Goal: Task Accomplishment & Management: Complete application form

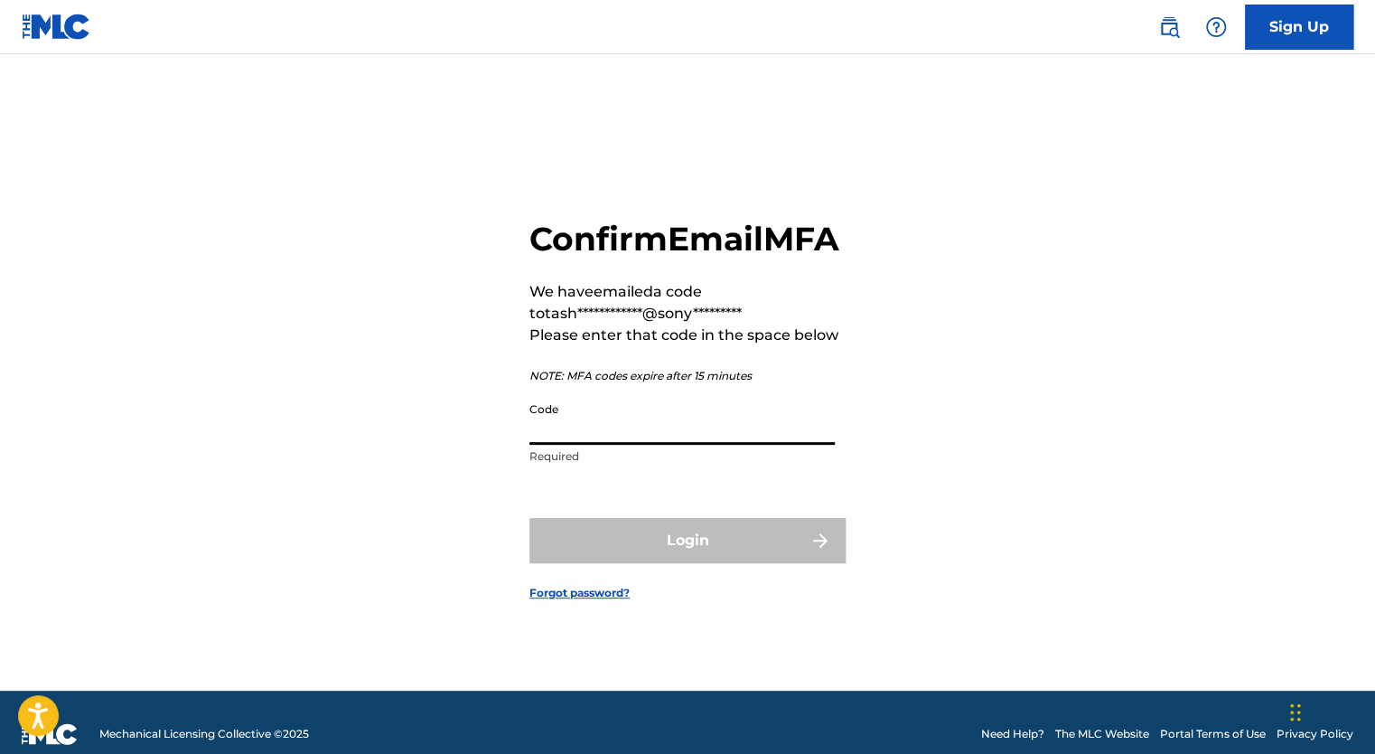
click at [596, 445] on input "Code" at bounding box center [681, 419] width 305 height 52
click at [590, 443] on input "Code" at bounding box center [681, 419] width 305 height 52
paste input "633049"
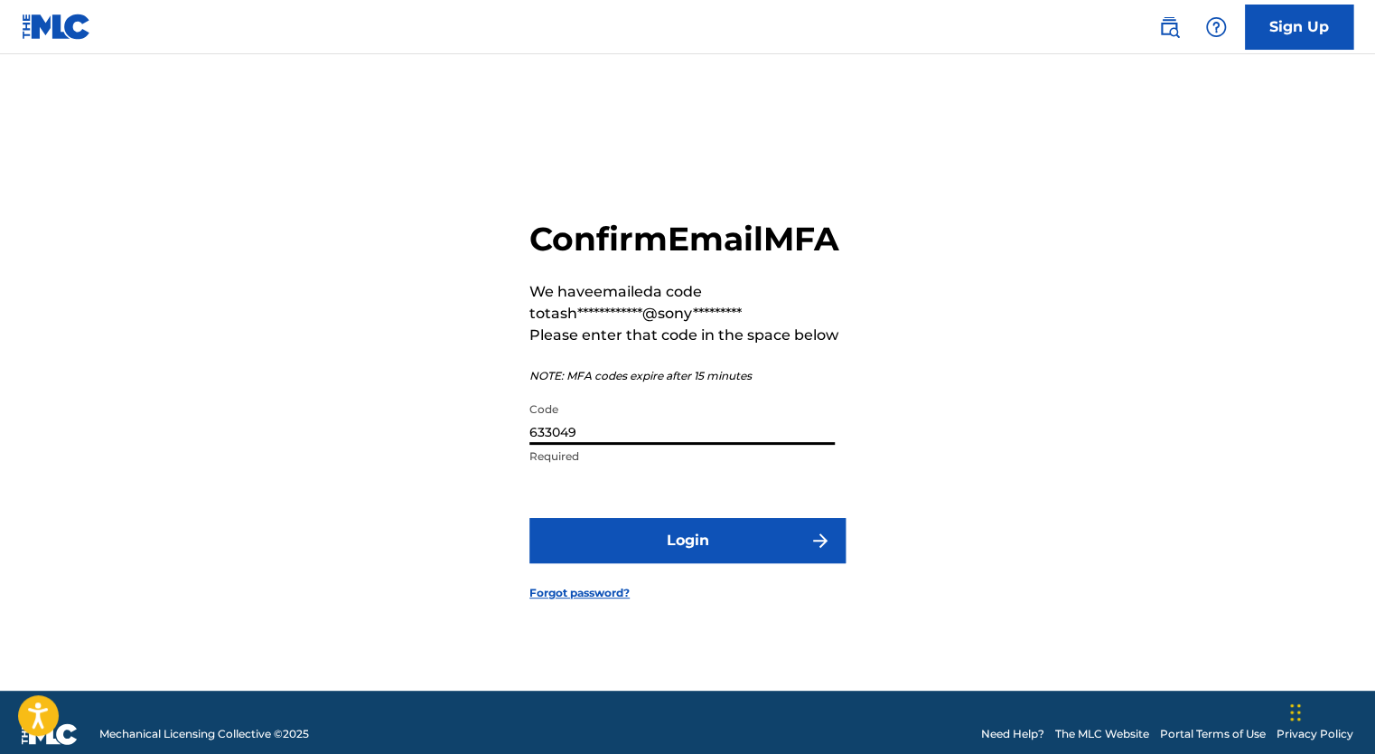
type input "633049"
click at [672, 550] on button "Login" at bounding box center [687, 540] width 316 height 45
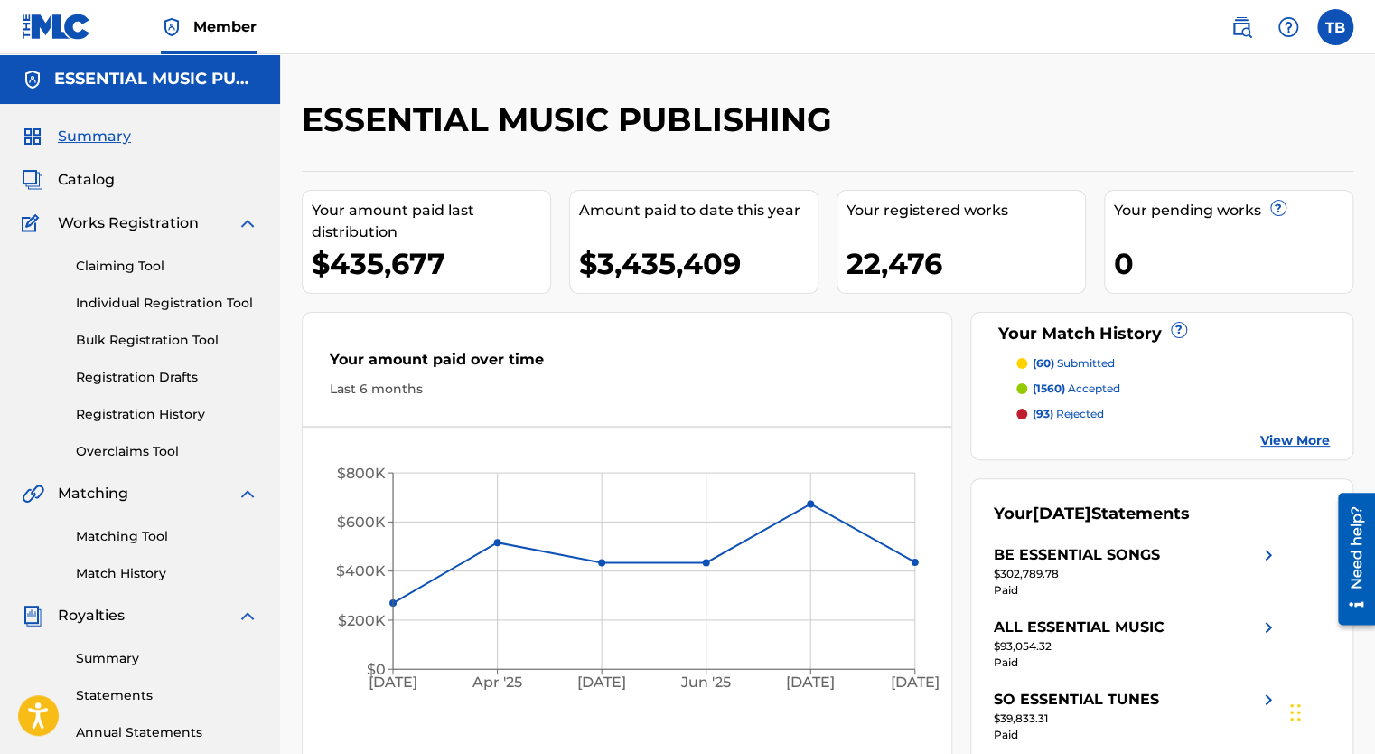
click at [92, 160] on div "Summary Catalog Works Registration Claiming Tool Individual Registration Tool B…" at bounding box center [140, 569] width 280 height 930
click at [91, 176] on span "Catalog" at bounding box center [86, 180] width 57 height 22
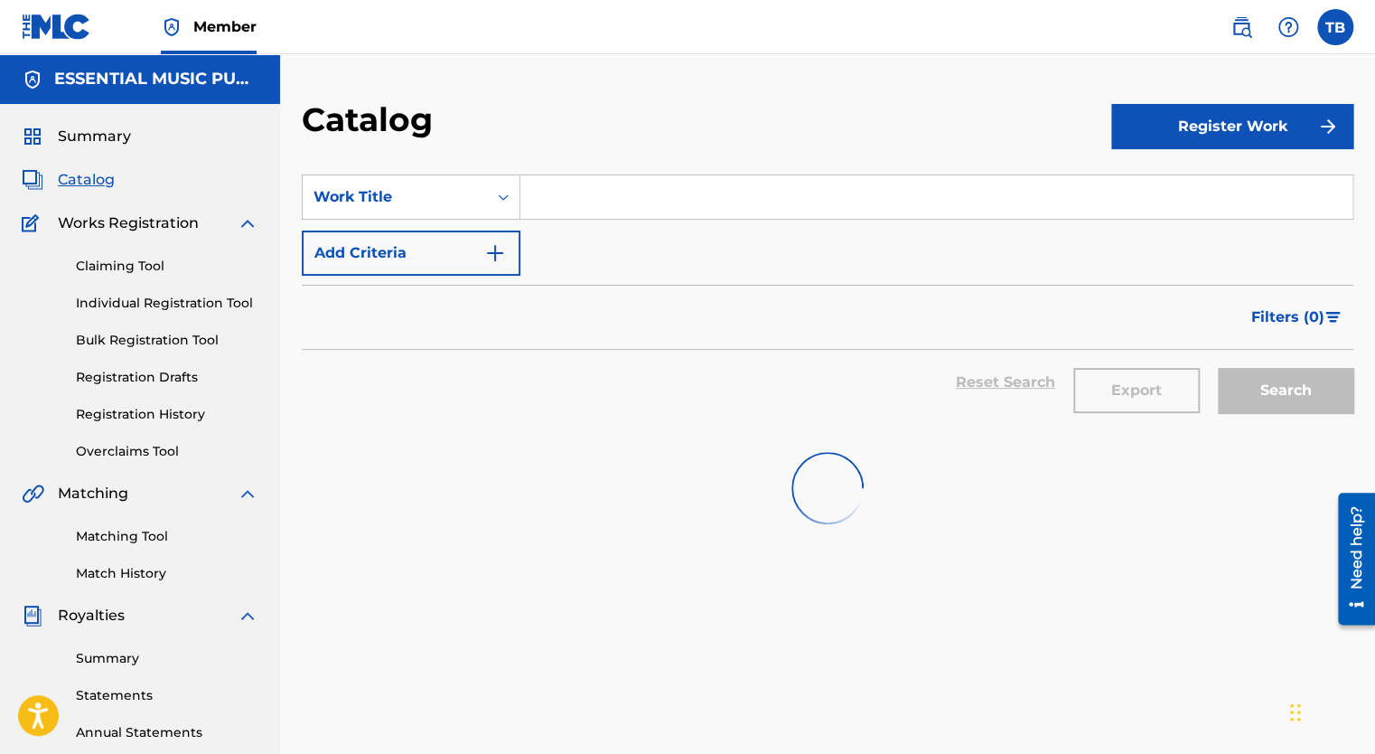
click at [667, 212] on input "Search Form" at bounding box center [936, 196] width 832 height 43
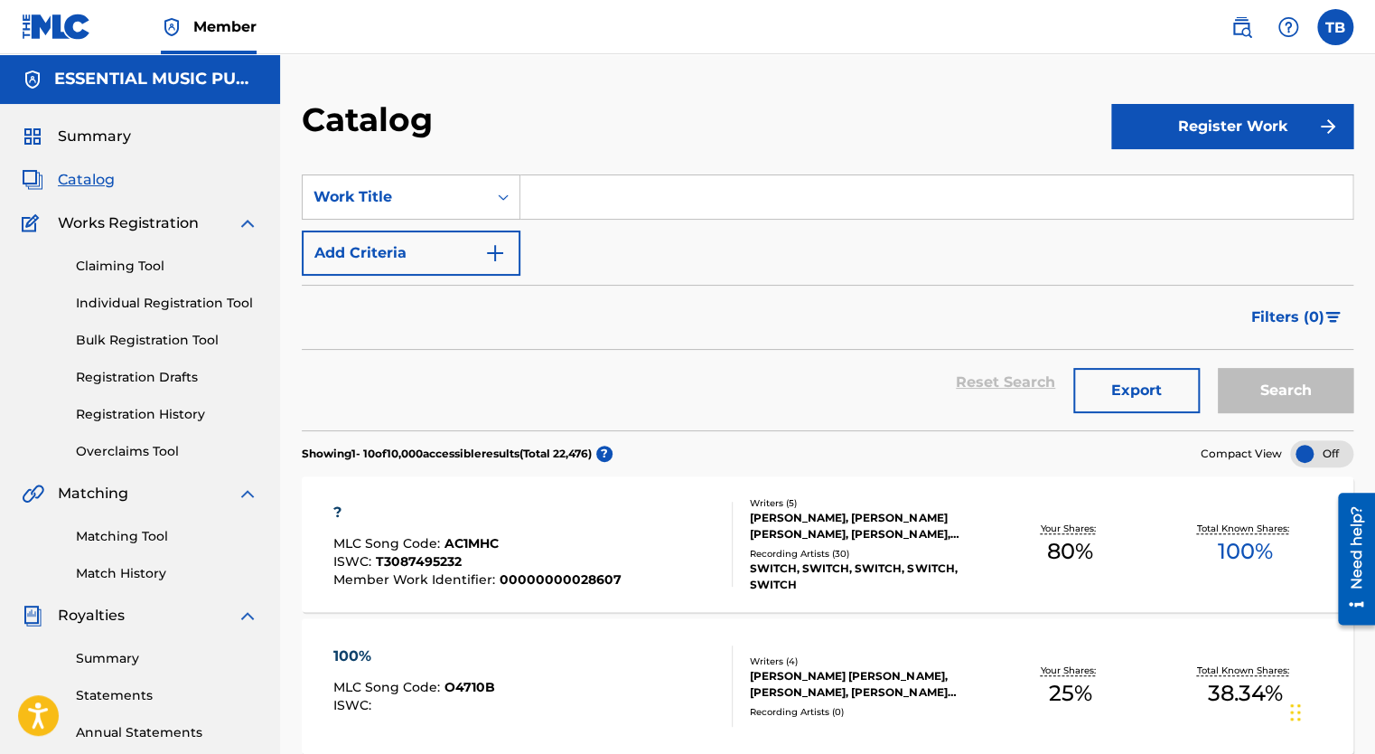
click at [640, 206] on input "Search Form" at bounding box center [936, 196] width 832 height 43
paste input "A Heart Like Mine"
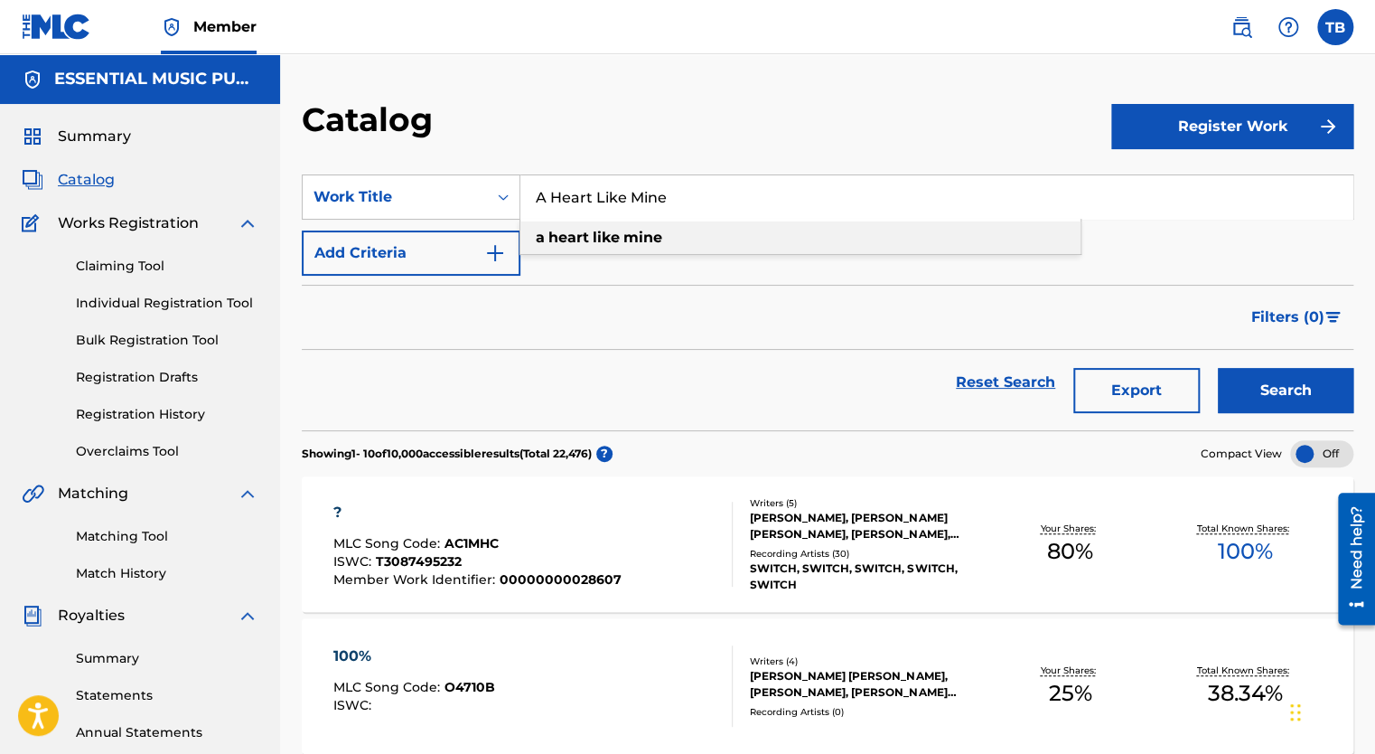
type input "A Heart Like Mine"
click at [456, 248] on button "Add Criteria" at bounding box center [411, 252] width 219 height 45
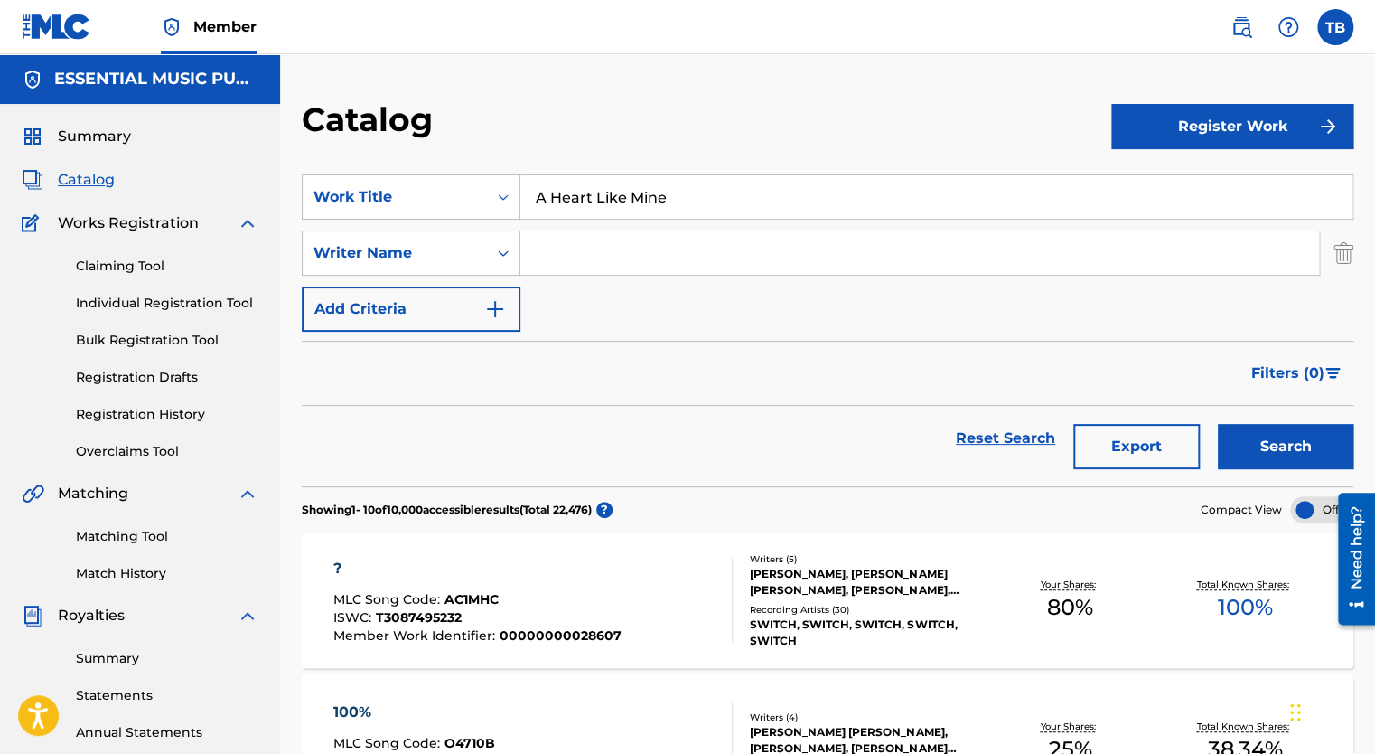
click at [564, 253] on input "Search Form" at bounding box center [919, 252] width 799 height 43
type input "[PERSON_NAME]"
click at [1218, 424] on button "Search" at bounding box center [1286, 446] width 136 height 45
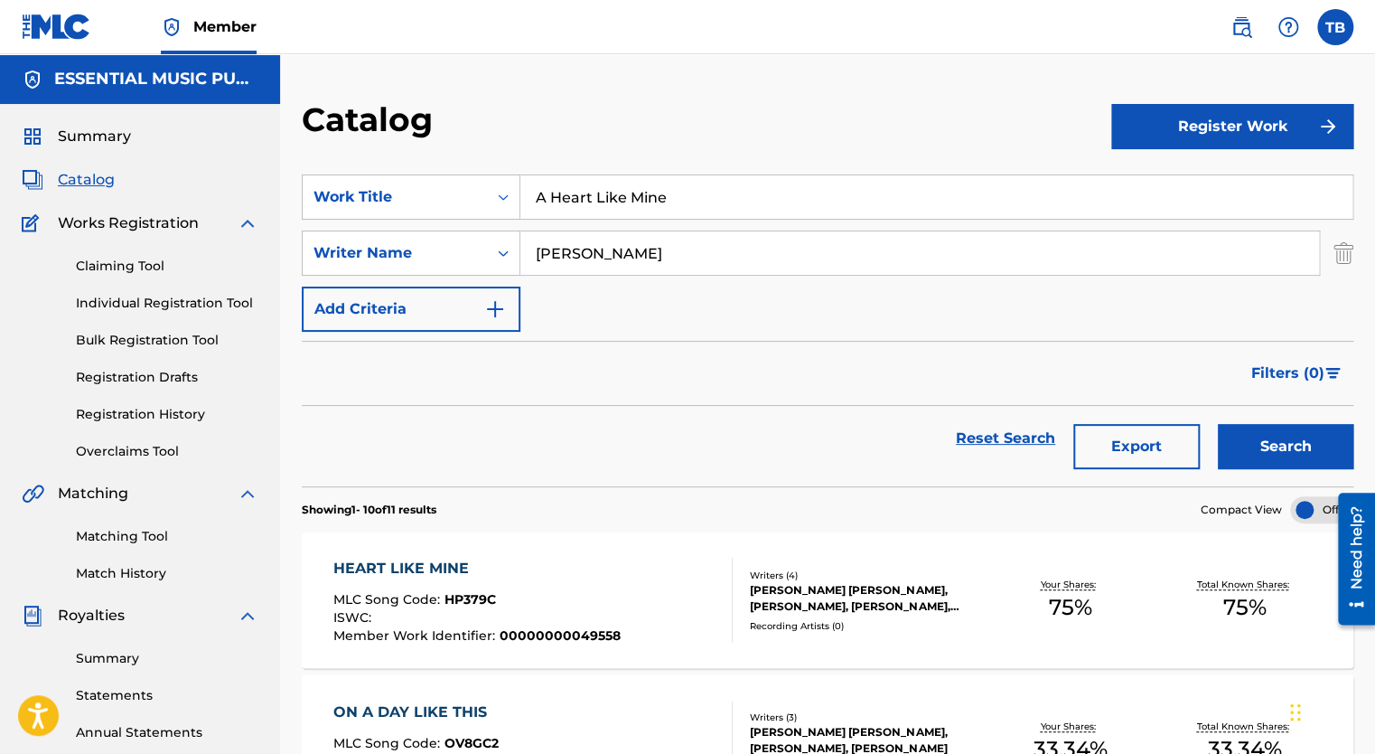
click at [1333, 446] on button "Search" at bounding box center [1286, 446] width 136 height 45
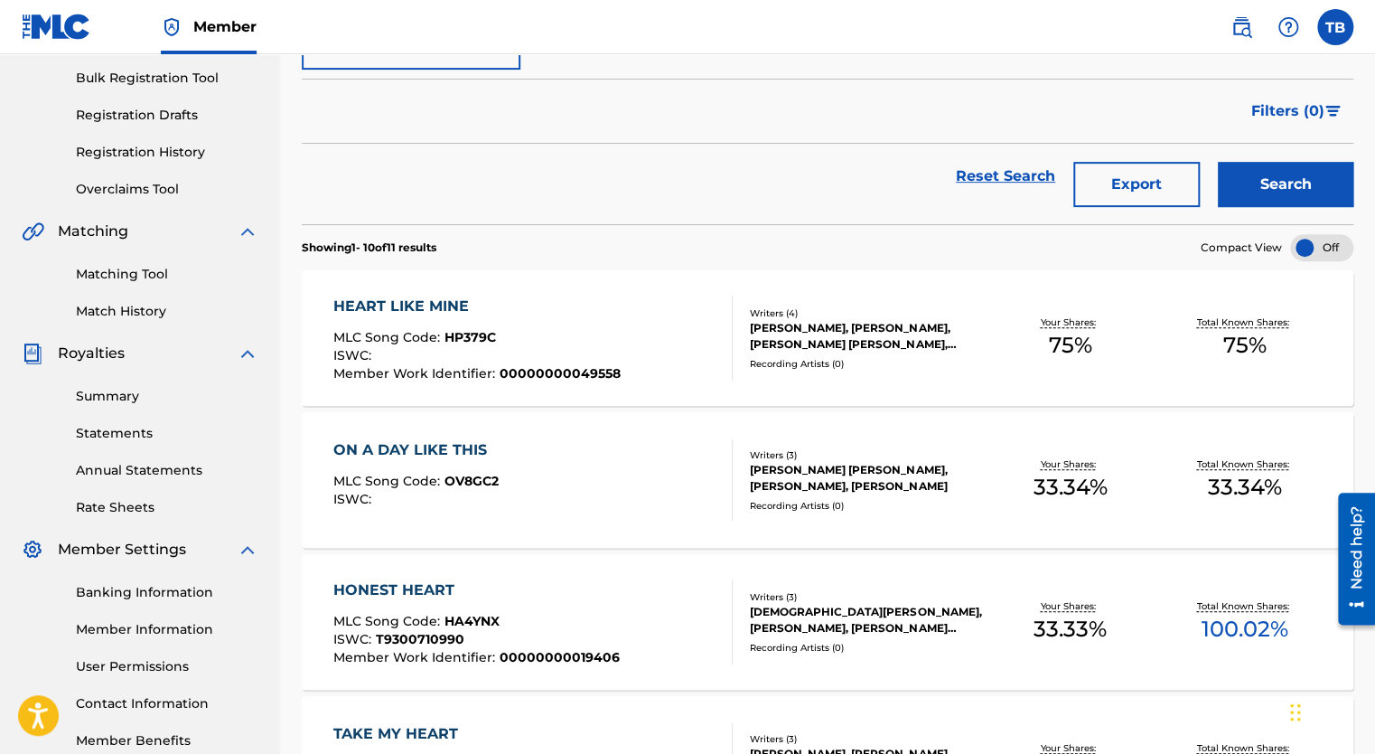
scroll to position [271, 0]
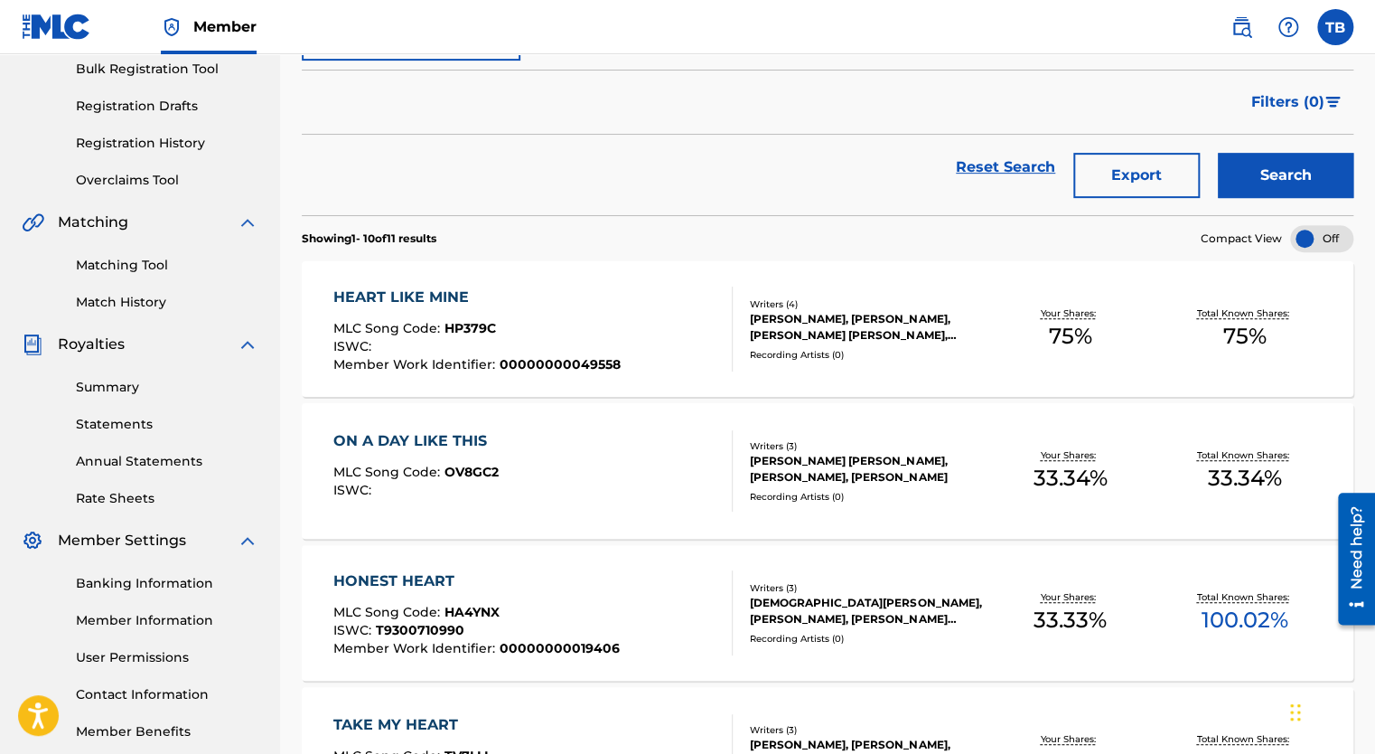
click at [433, 302] on div "HEART LIKE MINE" at bounding box center [476, 297] width 287 height 22
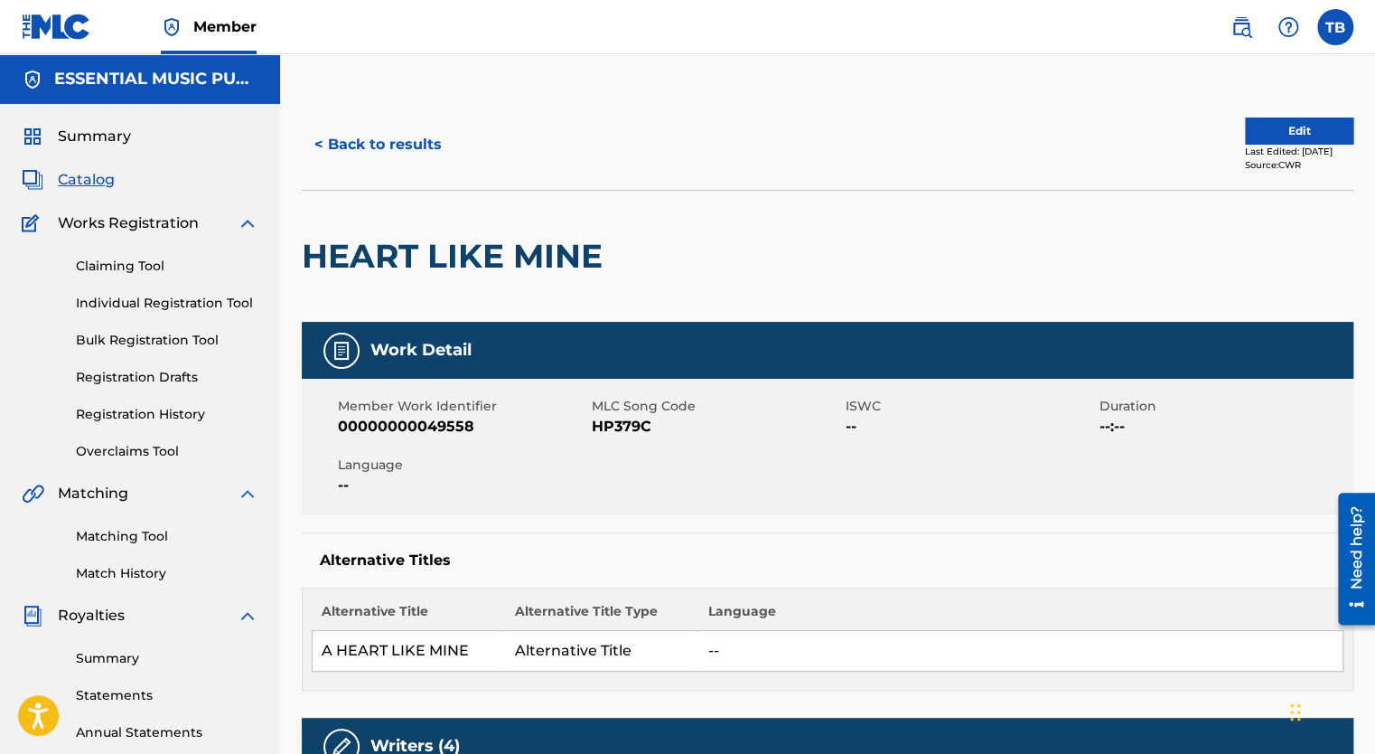
click at [1273, 143] on button "Edit" at bounding box center [1299, 130] width 108 height 27
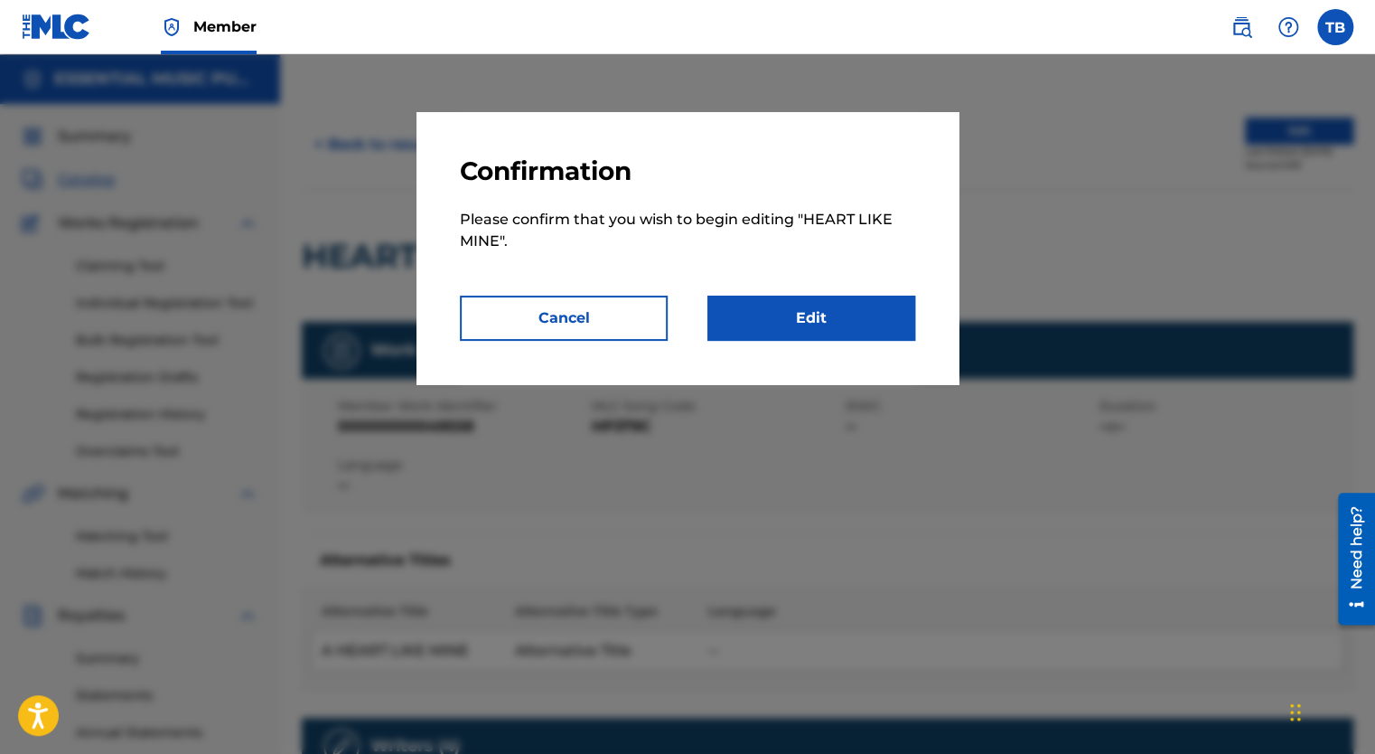
click at [816, 321] on link "Edit" at bounding box center [811, 317] width 208 height 45
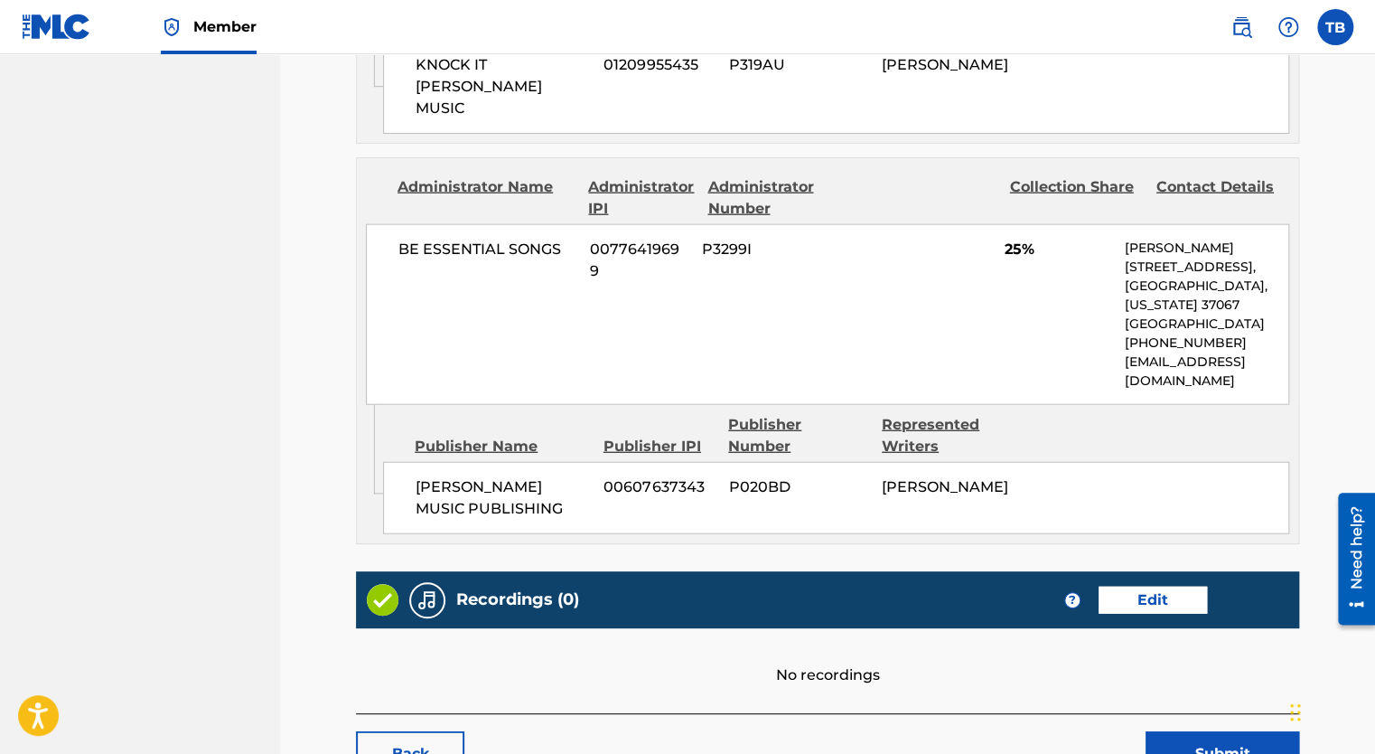
scroll to position [2165, 0]
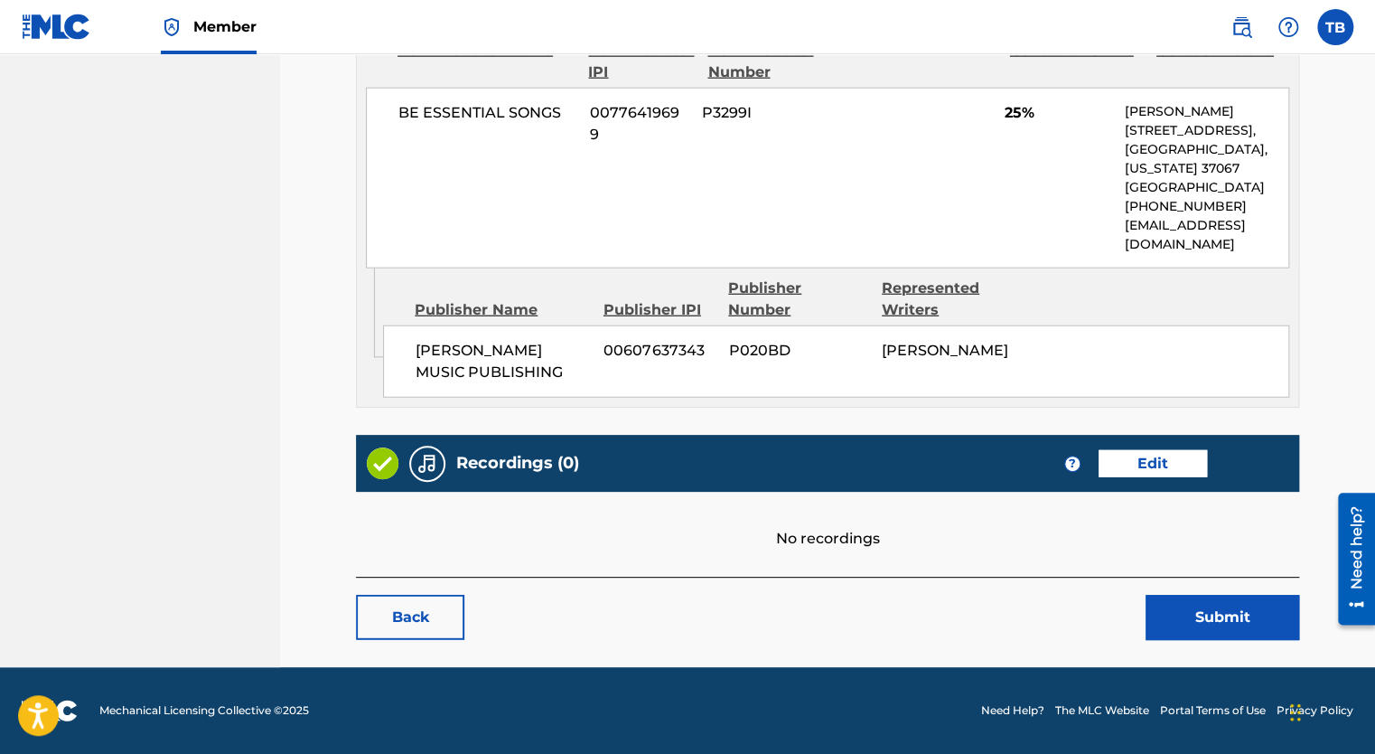
click at [1141, 466] on link "Edit" at bounding box center [1153, 463] width 108 height 27
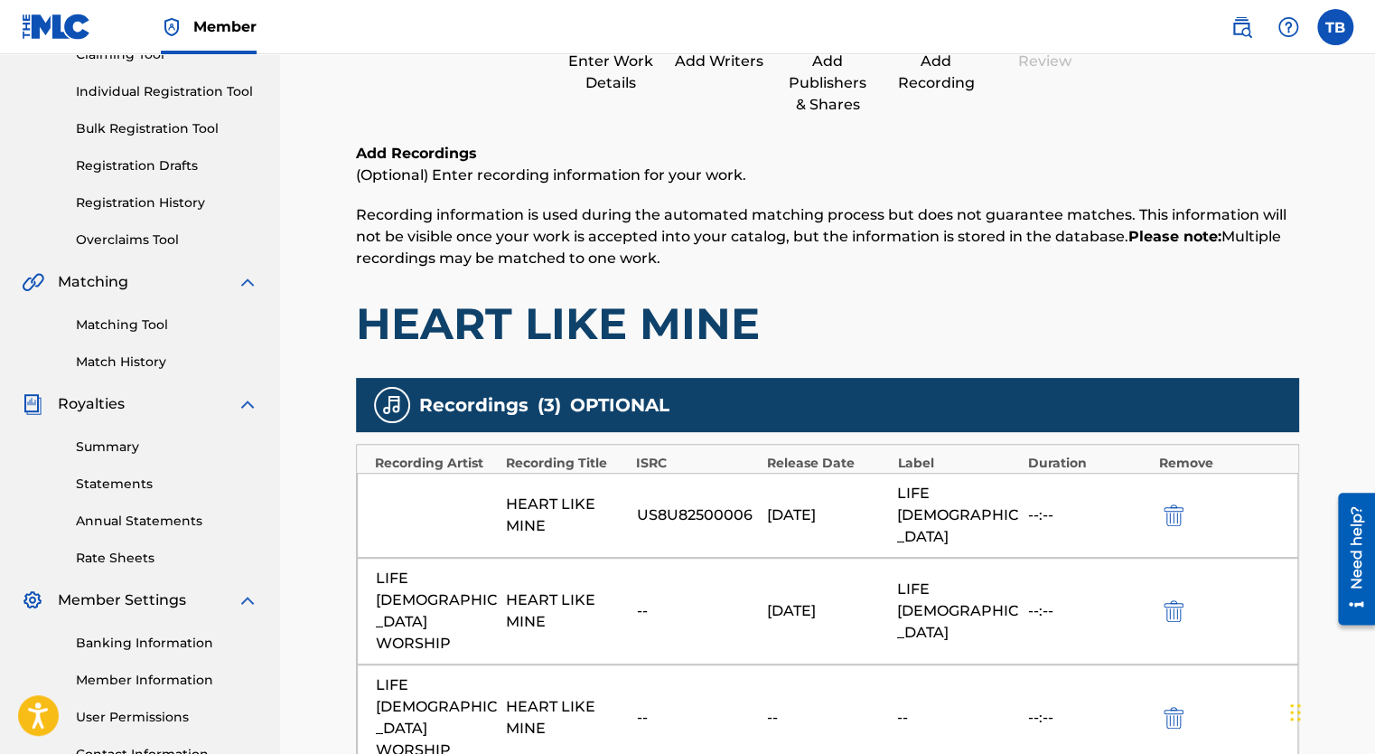
scroll to position [361, 0]
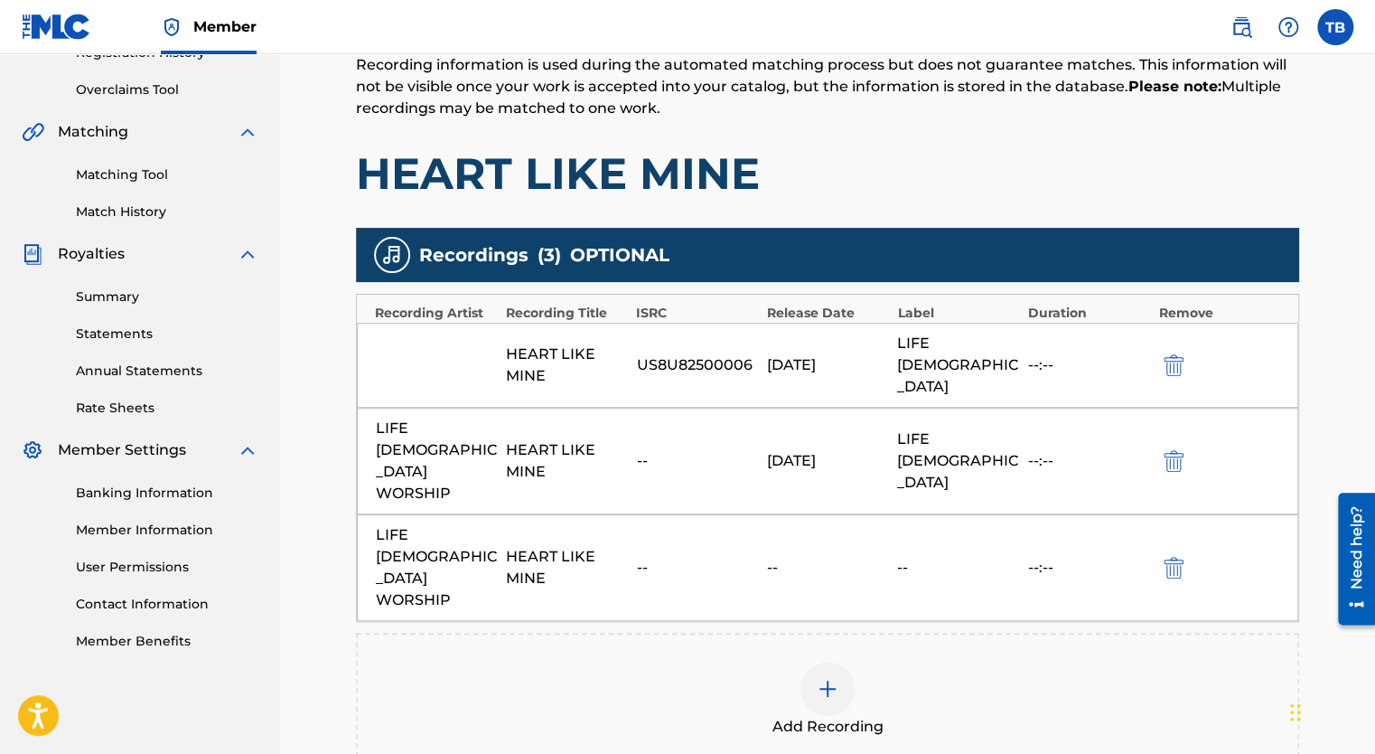
click at [838, 678] on img at bounding box center [828, 689] width 22 height 22
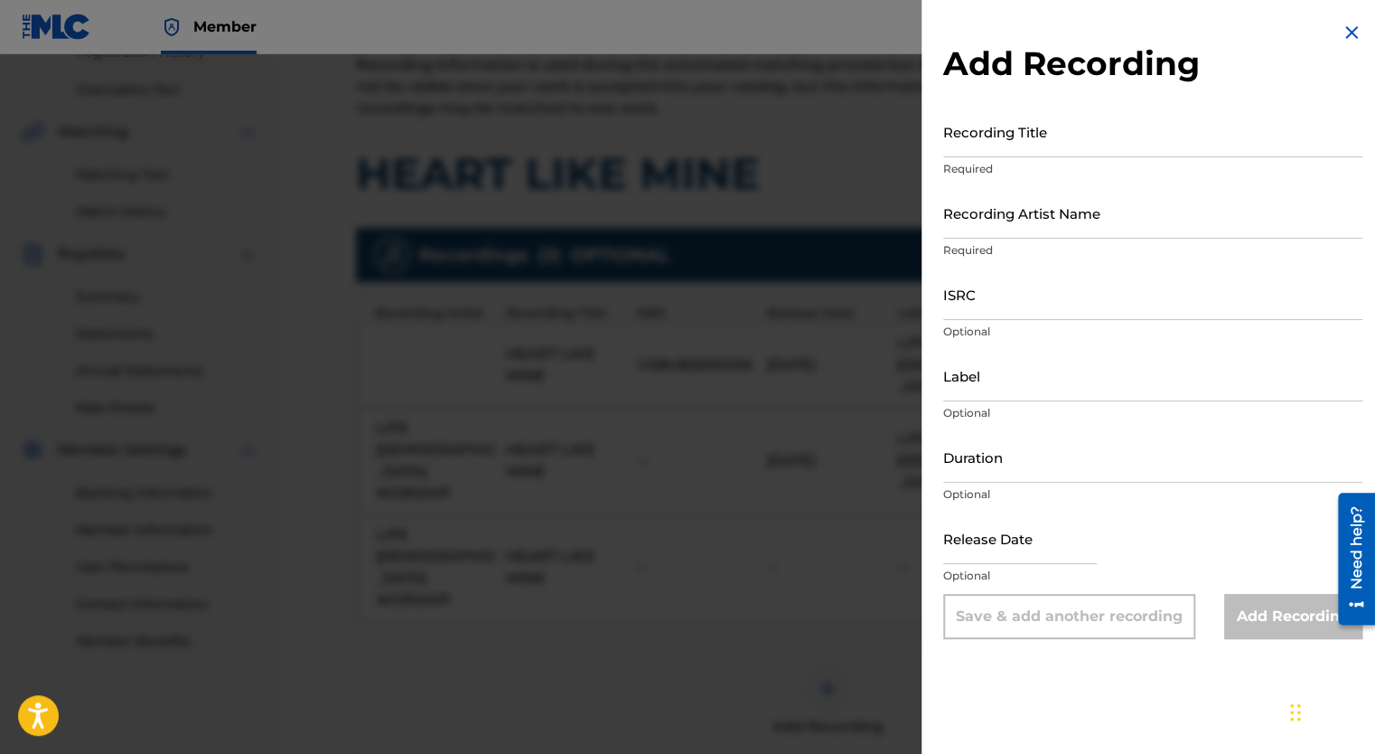
click at [969, 310] on input "ISRC" at bounding box center [1152, 294] width 419 height 52
paste input "US8U82500006"
type input "US8U82500006"
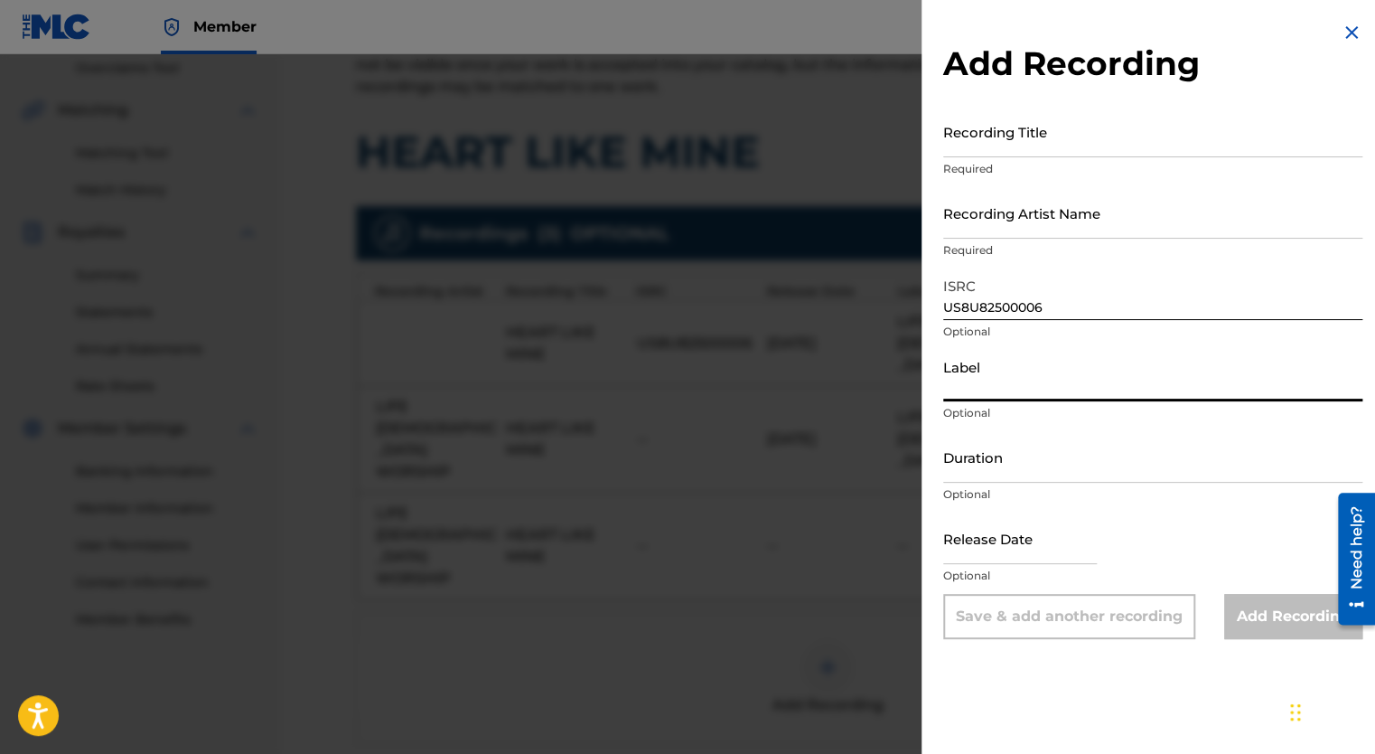
scroll to position [136, 0]
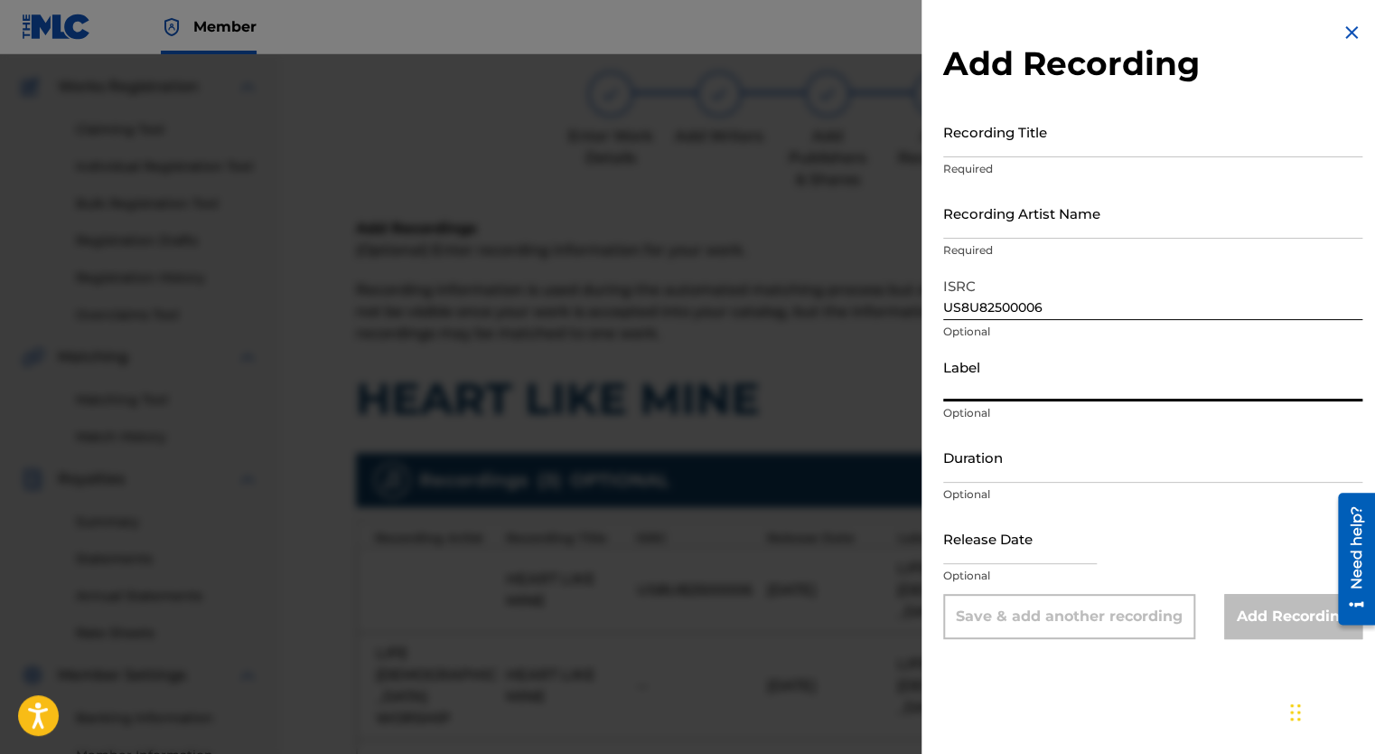
click at [1062, 145] on input "Recording Title" at bounding box center [1152, 132] width 419 height 52
click at [1012, 152] on input "Recording Title" at bounding box center [1152, 132] width 419 height 52
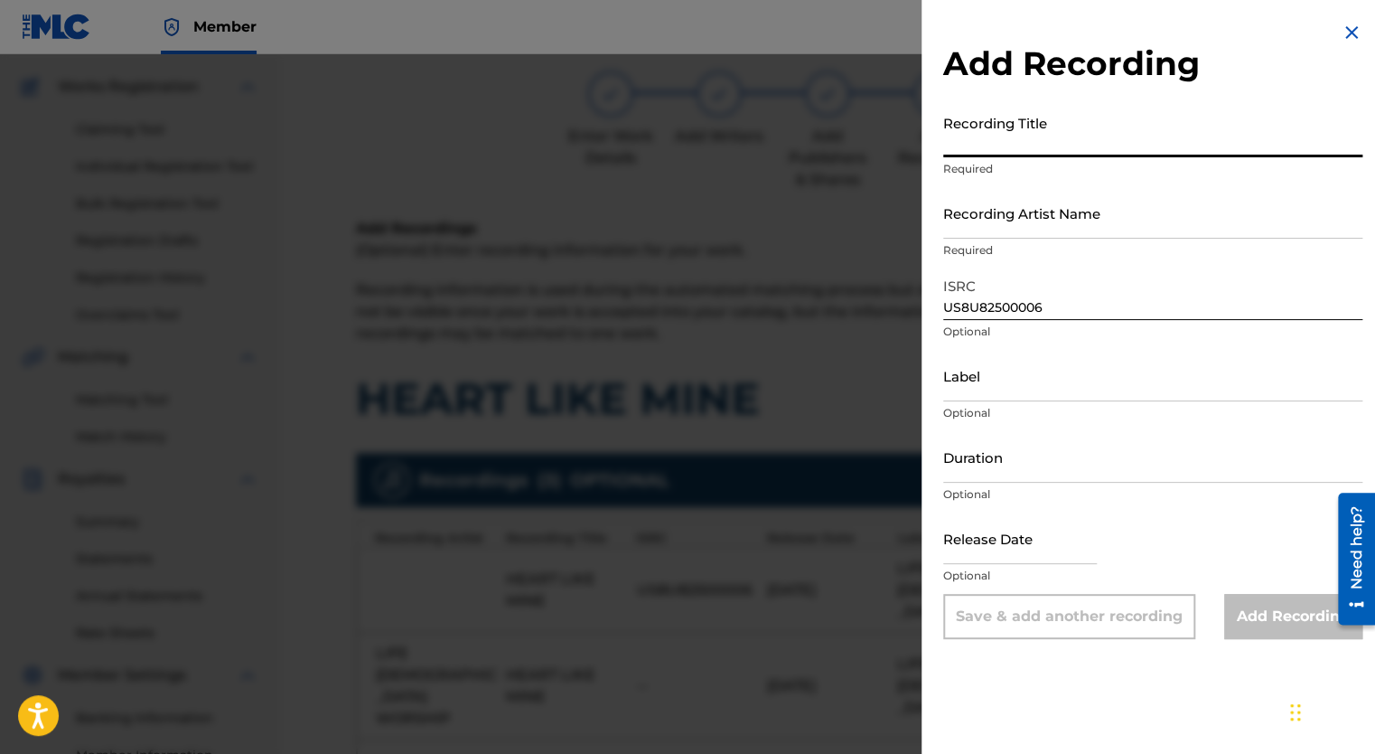
paste input "A Heart Like Mine"
type input "A Heart Like Mine"
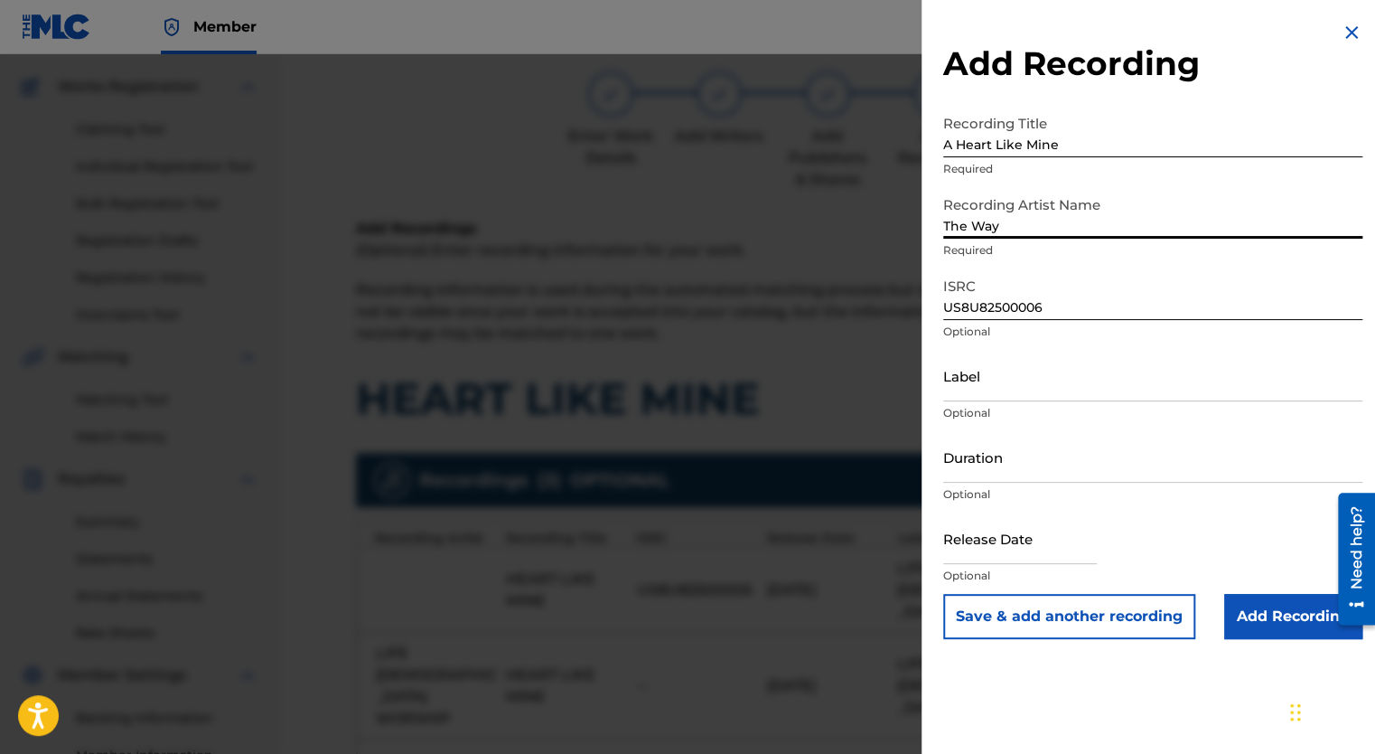
type input "The Way"
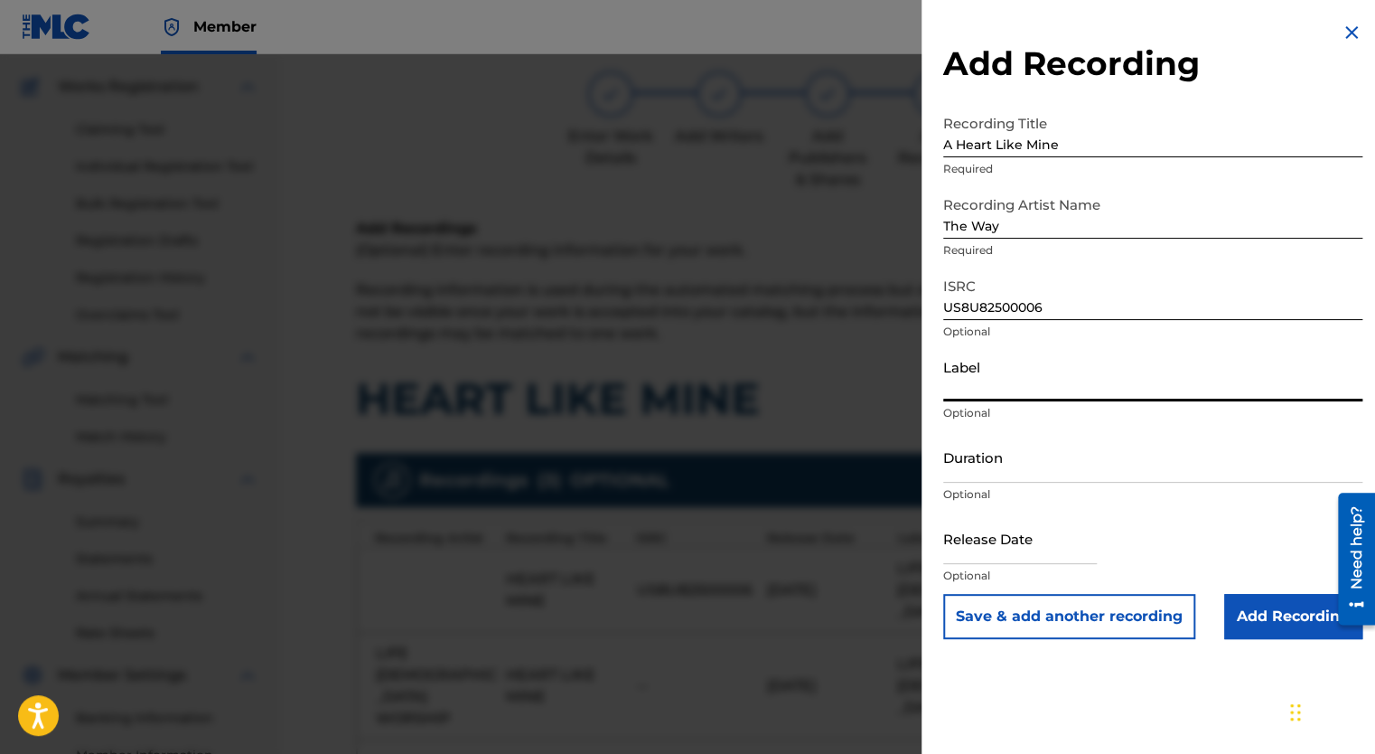
click at [1006, 381] on input "Label" at bounding box center [1152, 376] width 419 height 52
click at [937, 484] on div "Add Recording Recording Title A Heart Like Mine Required Recording Artist Name …" at bounding box center [1153, 330] width 463 height 661
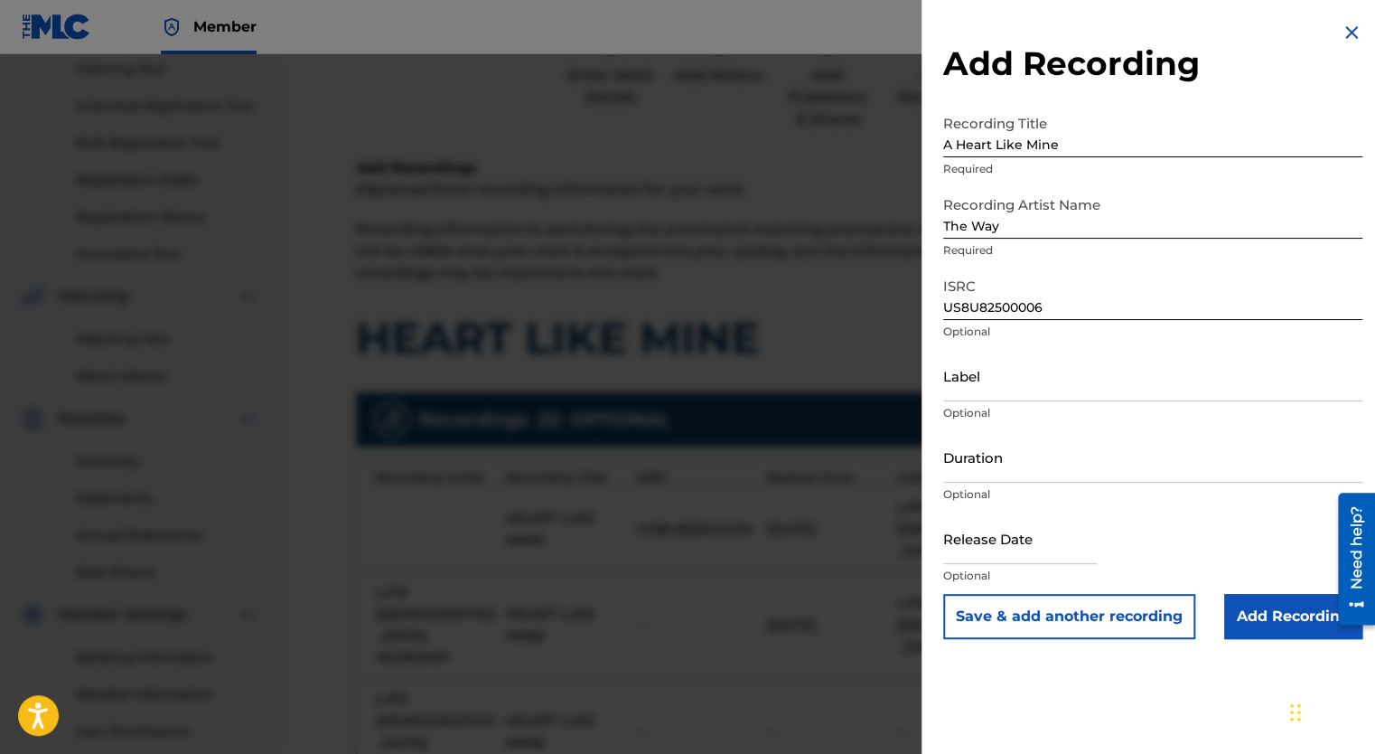
scroll to position [408, 0]
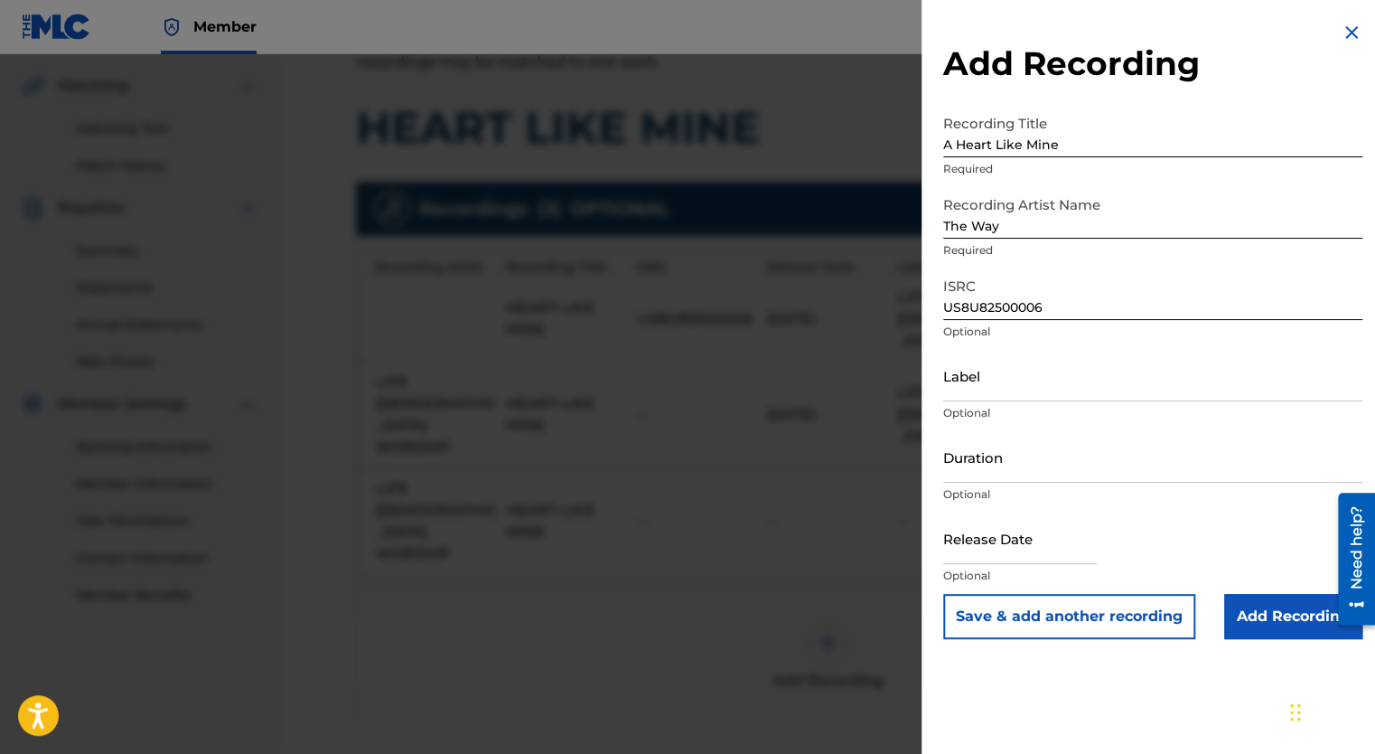
click at [1258, 615] on input "Add Recording" at bounding box center [1293, 616] width 138 height 45
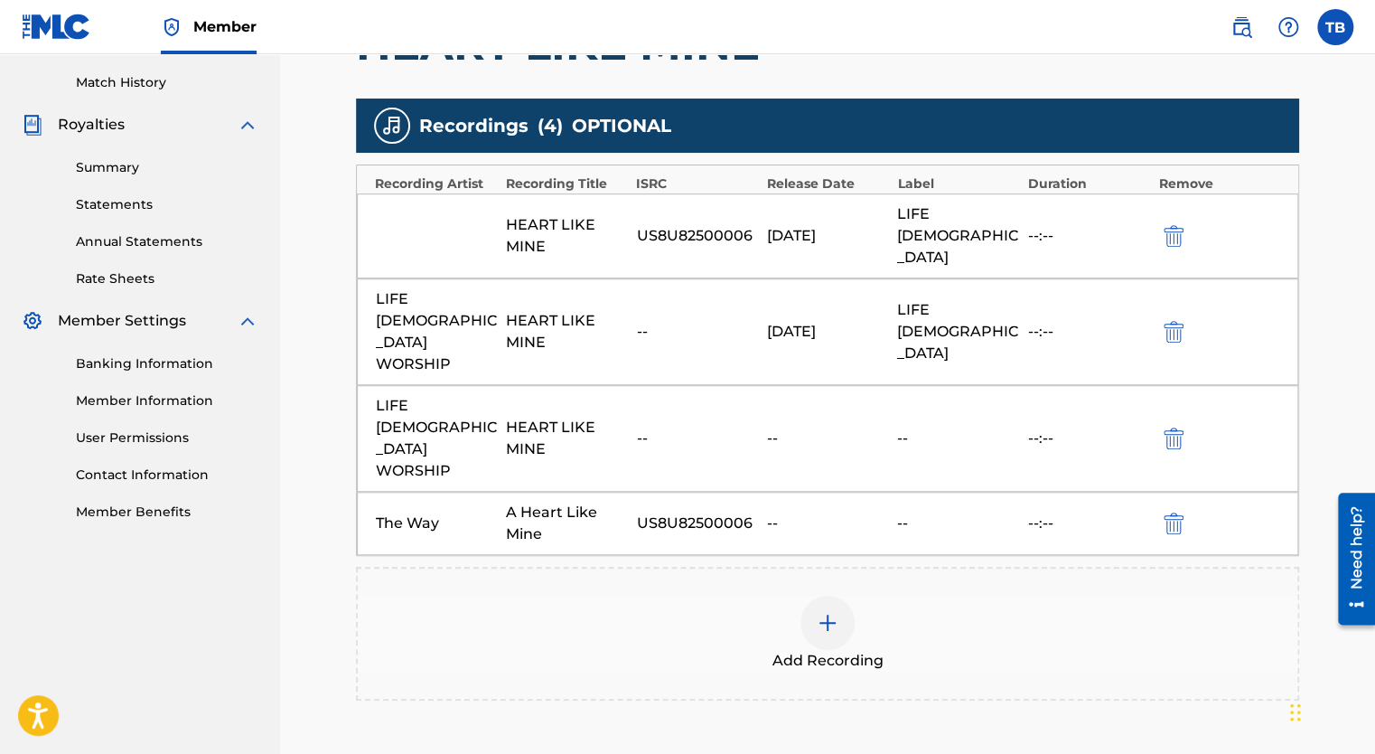
scroll to position [560, 0]
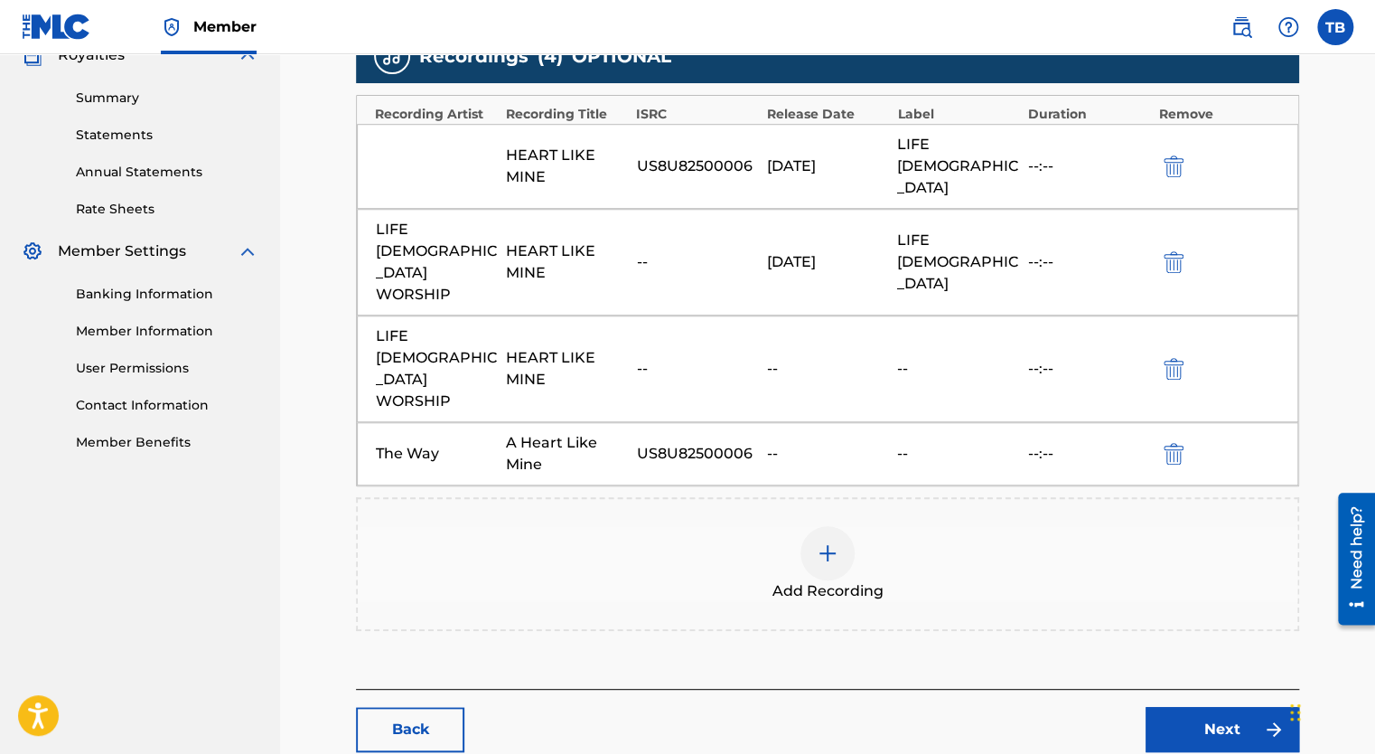
click at [1181, 443] on img "submit" at bounding box center [1174, 454] width 20 height 22
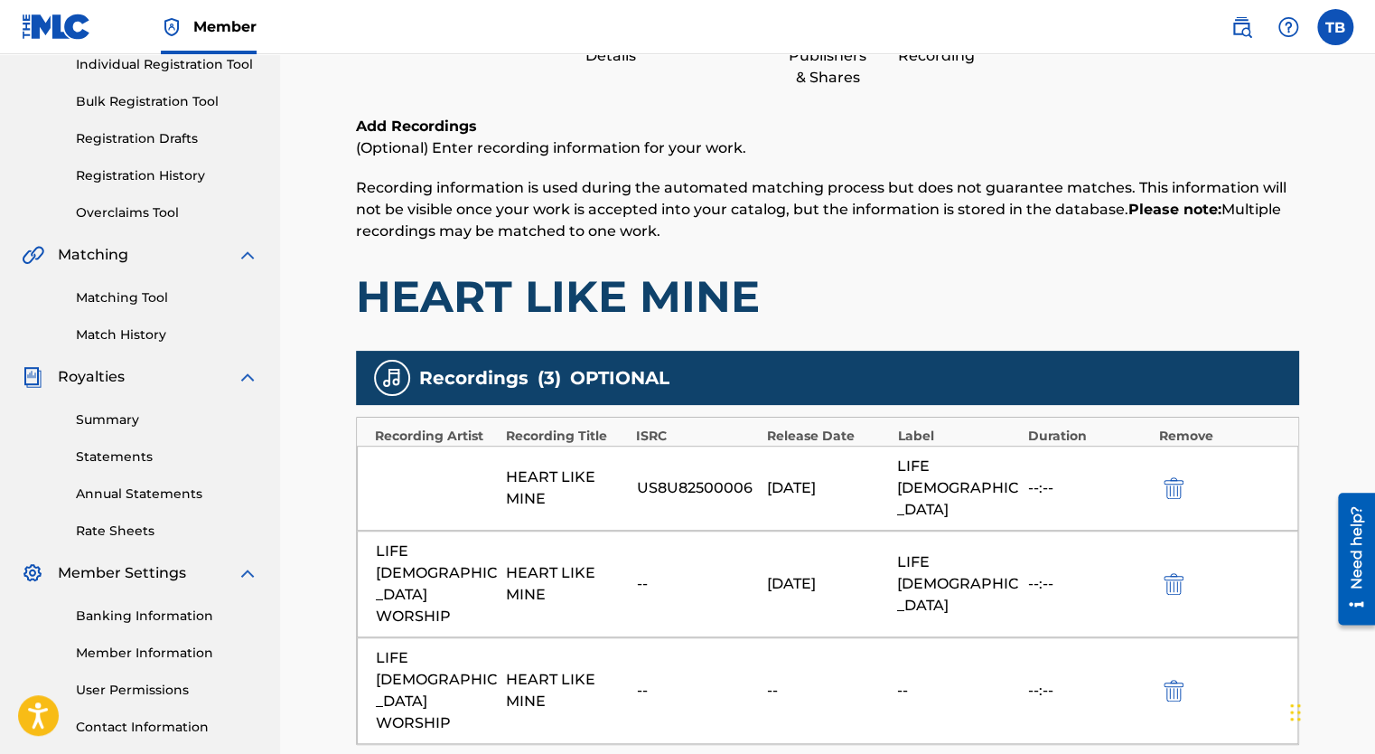
scroll to position [0, 0]
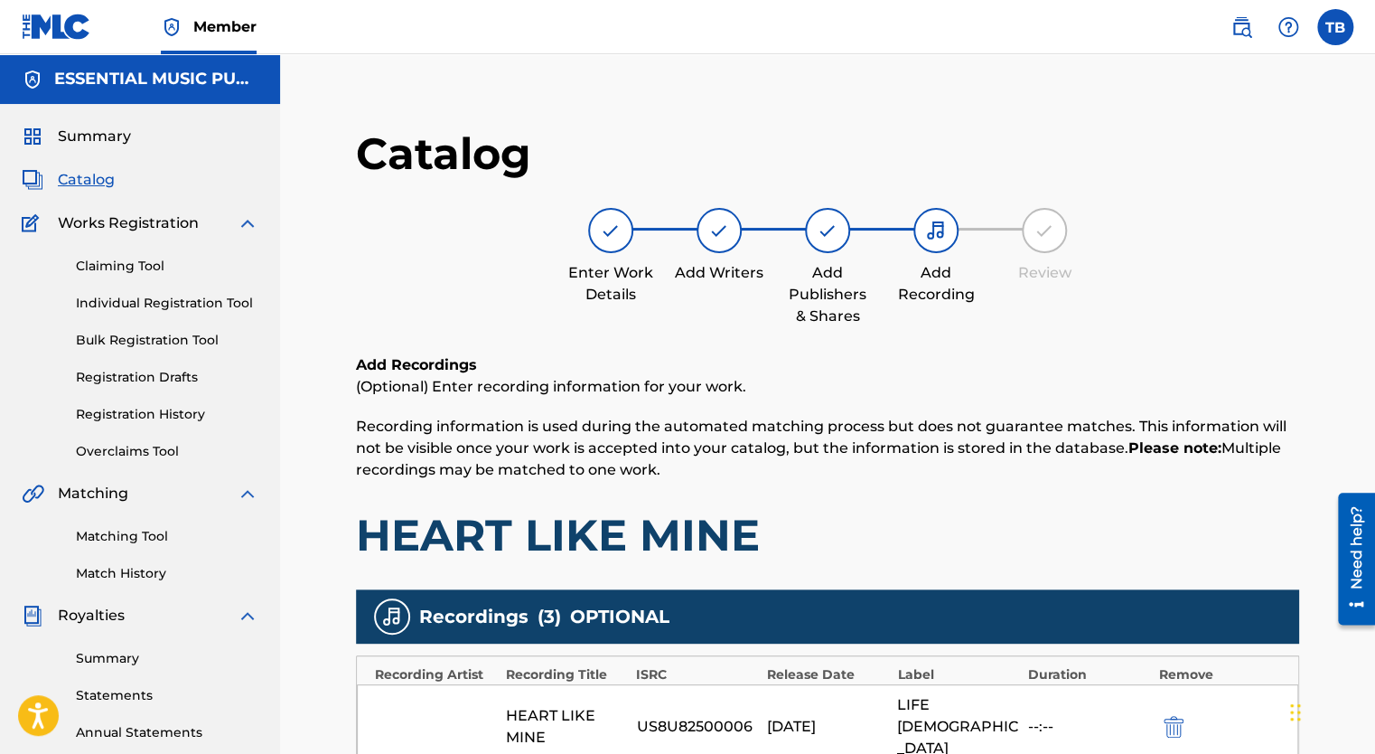
click at [67, 179] on span "Catalog" at bounding box center [86, 180] width 57 height 22
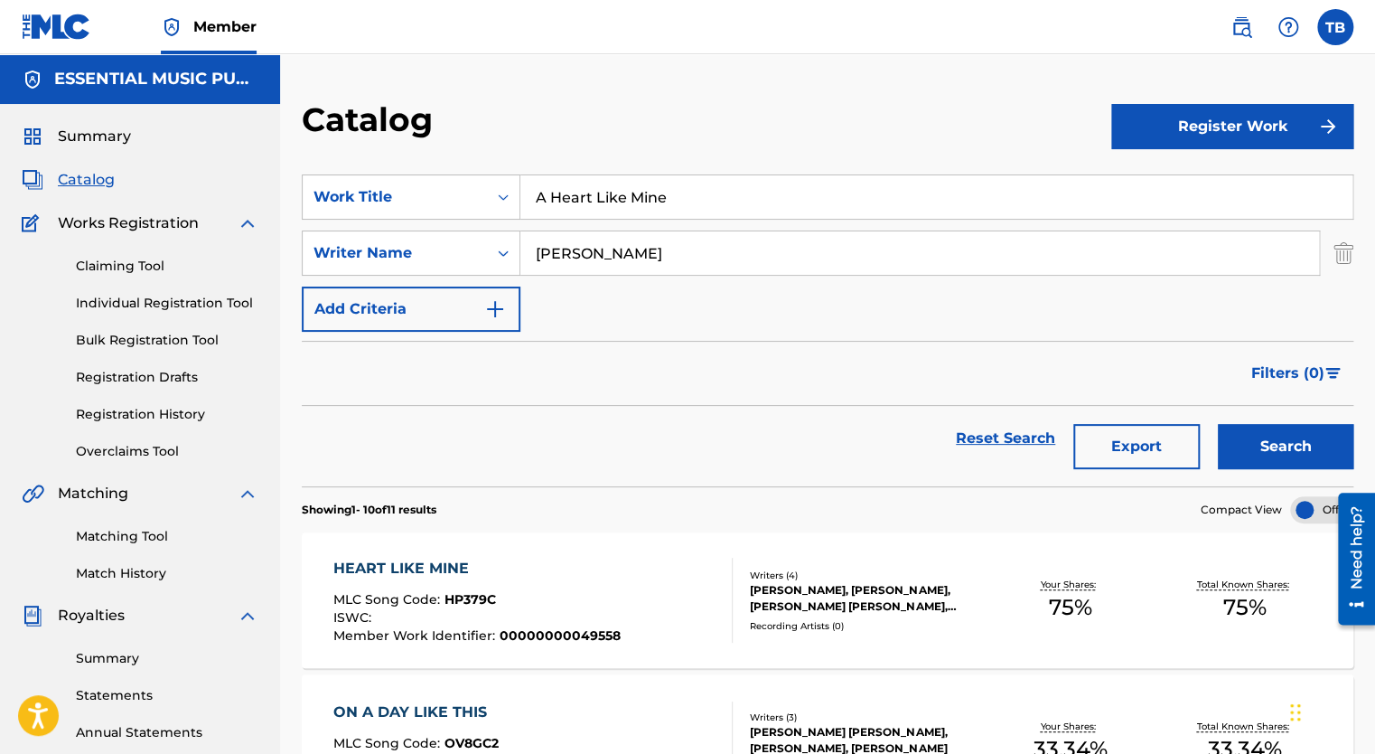
click at [1272, 442] on button "Search" at bounding box center [1286, 446] width 136 height 45
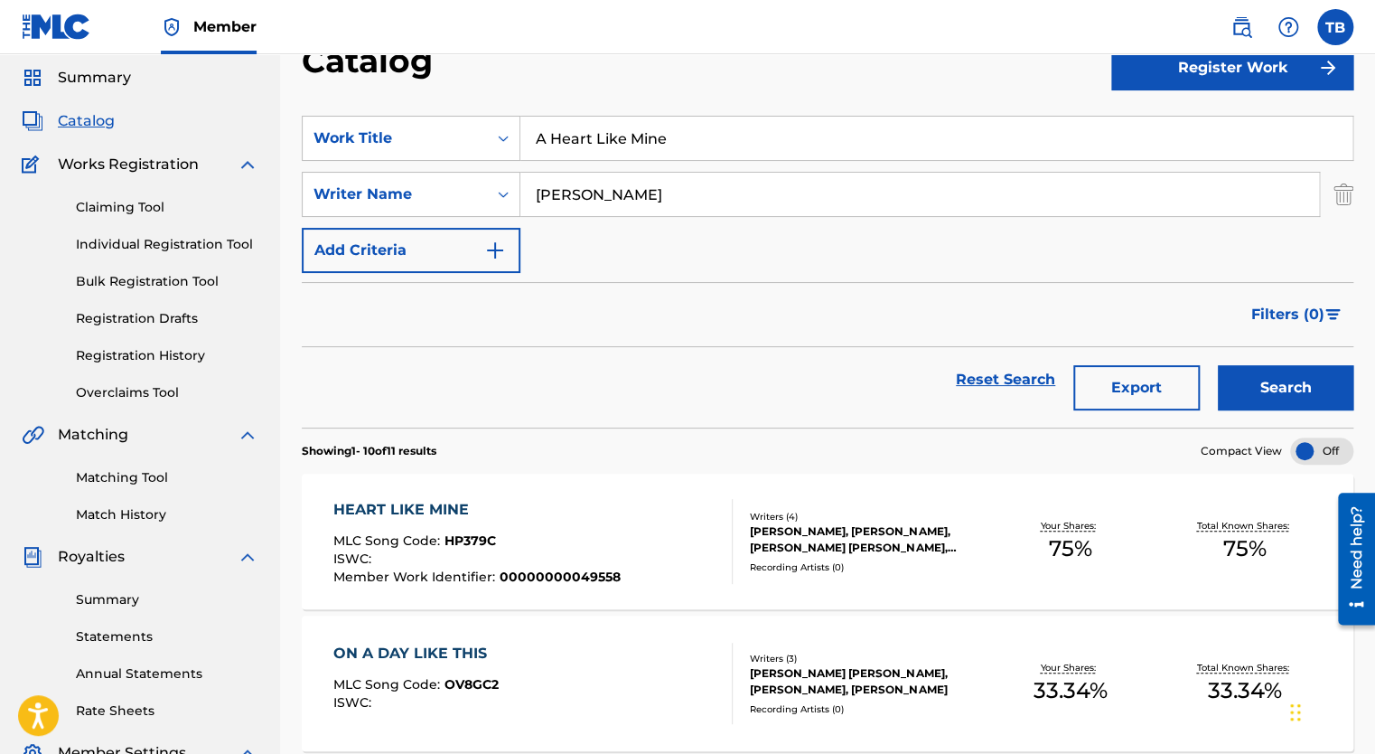
scroll to position [90, 0]
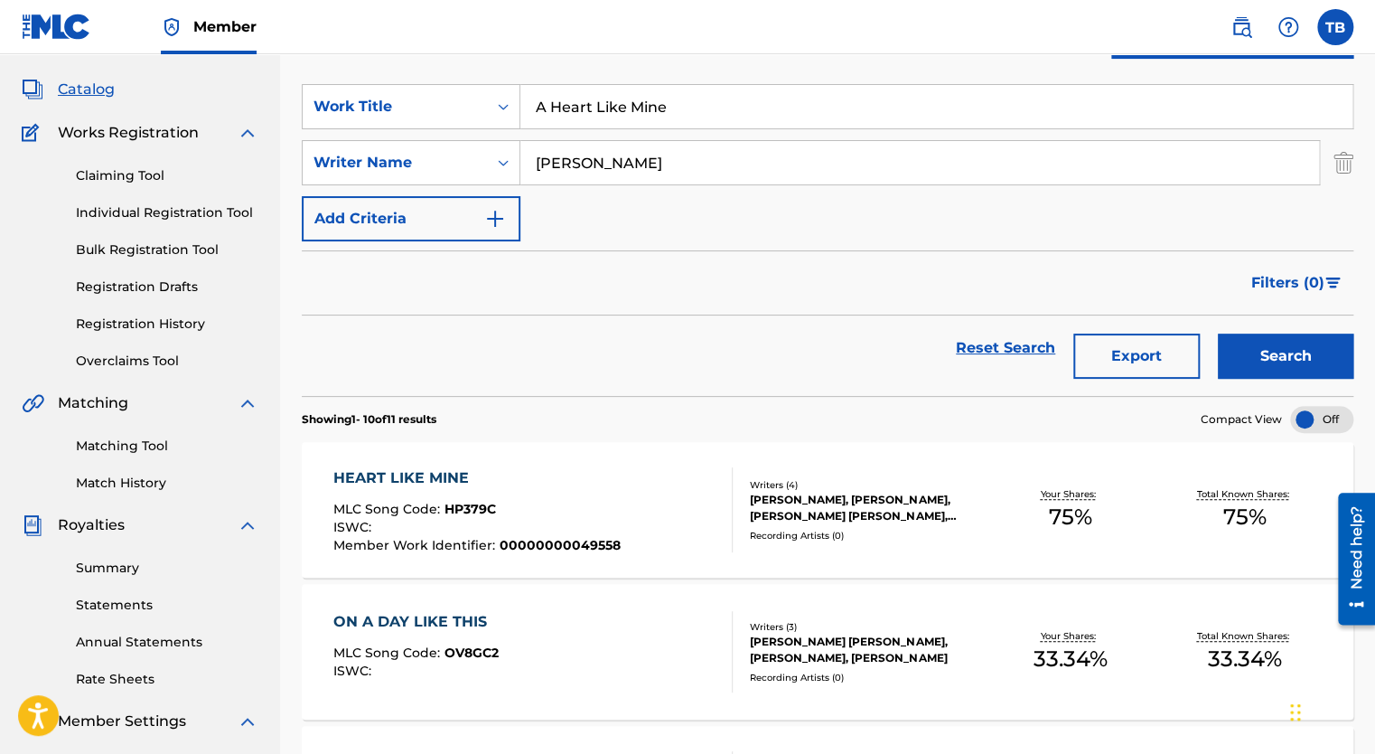
click at [464, 472] on div "HEART LIKE MINE" at bounding box center [476, 478] width 287 height 22
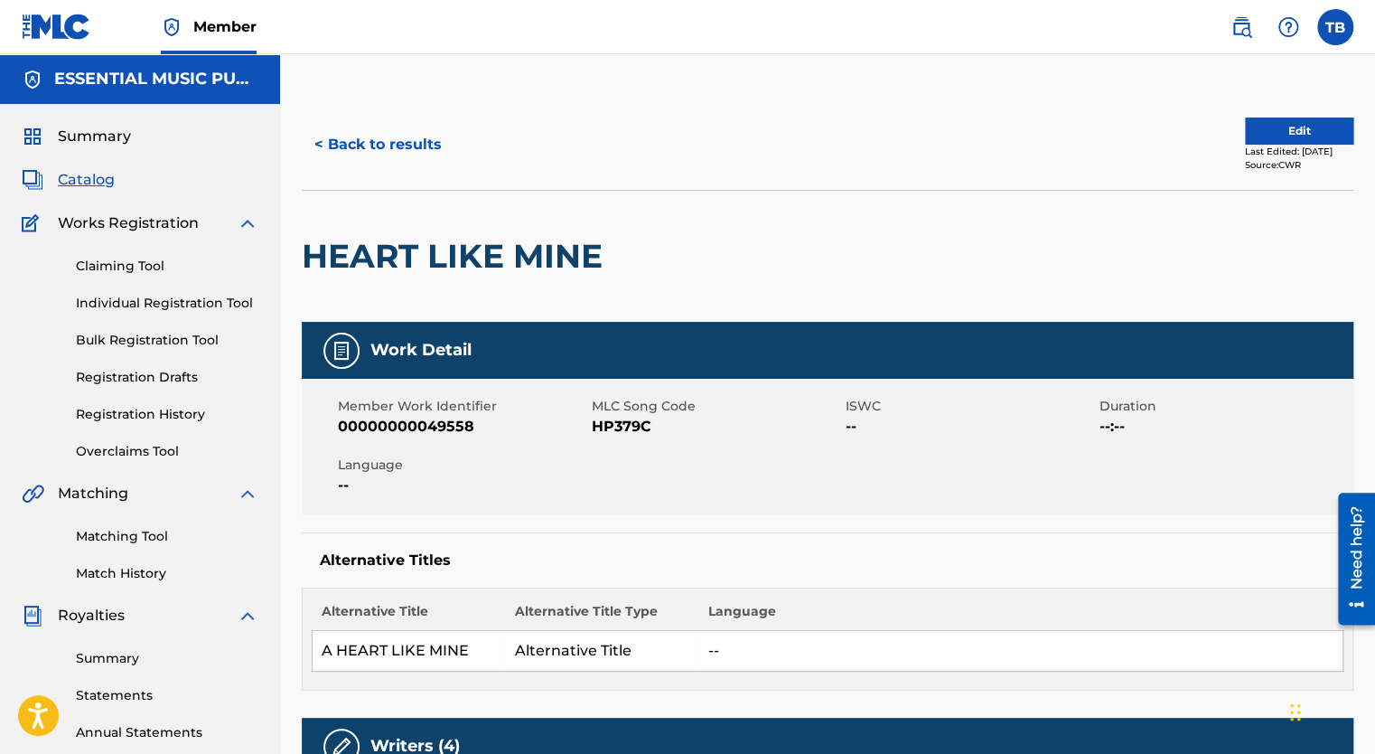
click at [1288, 128] on button "Edit" at bounding box center [1299, 130] width 108 height 27
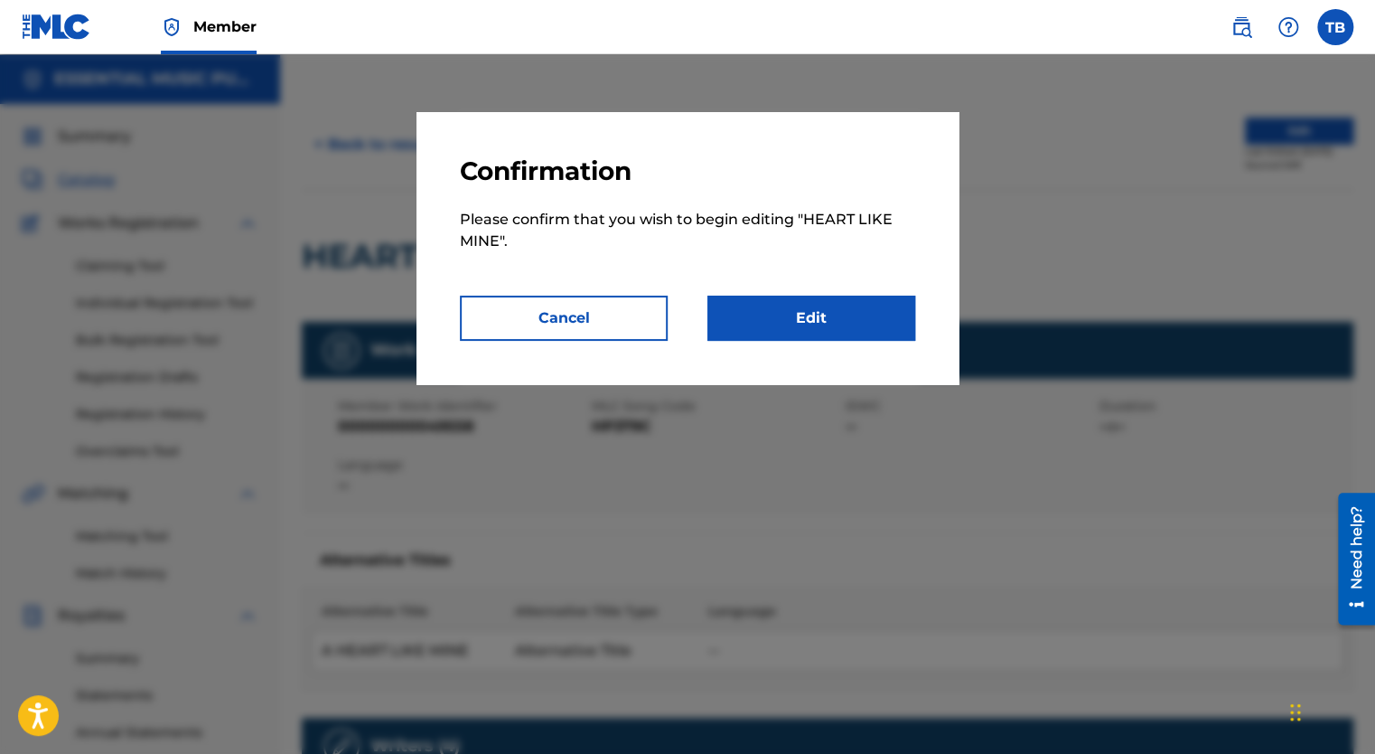
click at [792, 317] on link "Edit" at bounding box center [811, 317] width 208 height 45
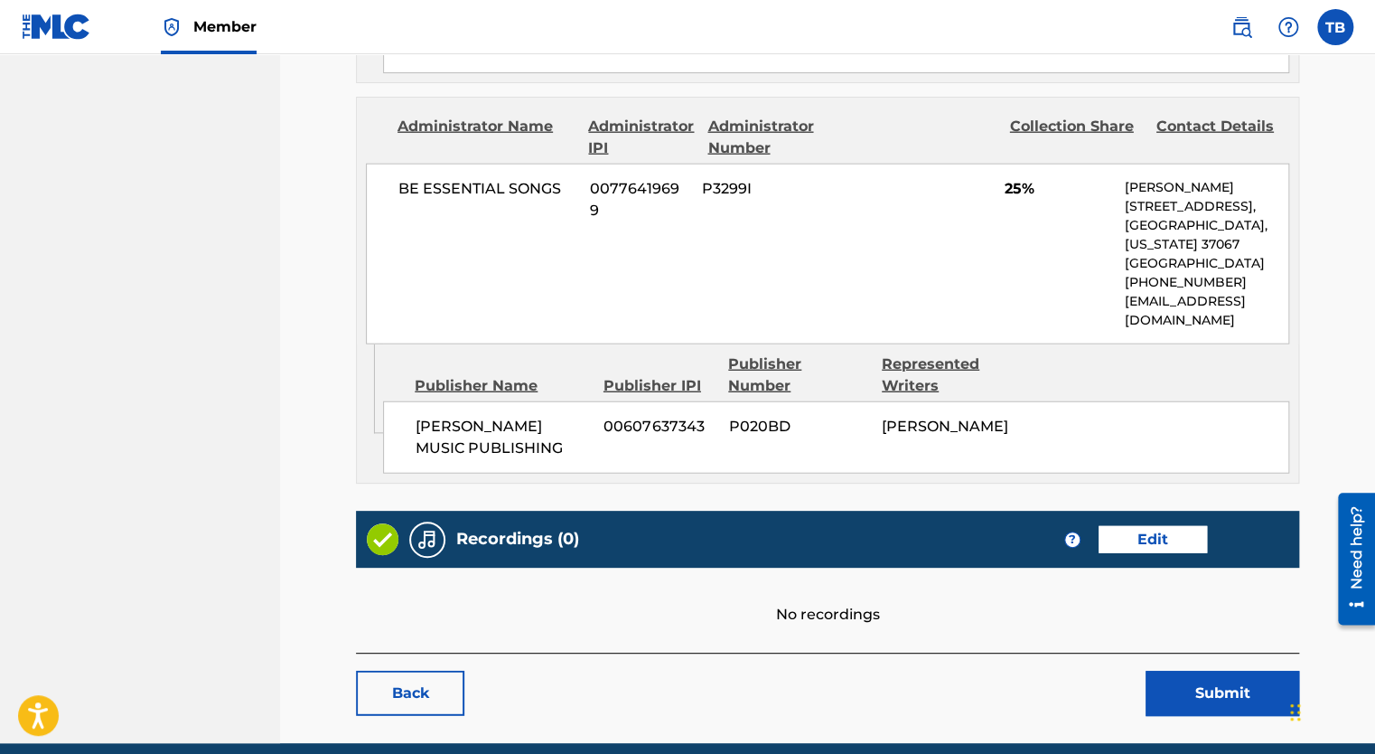
scroll to position [2165, 0]
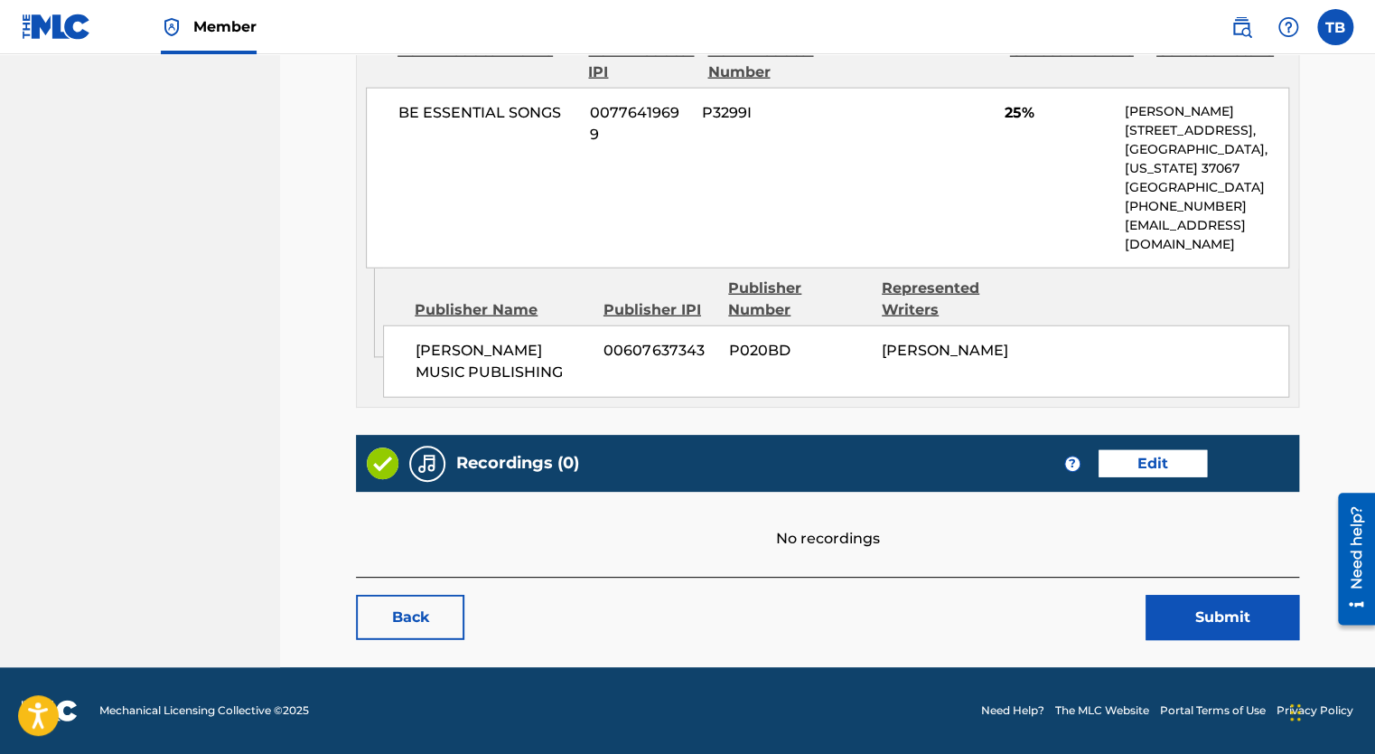
click at [1161, 461] on link "Edit" at bounding box center [1153, 463] width 108 height 27
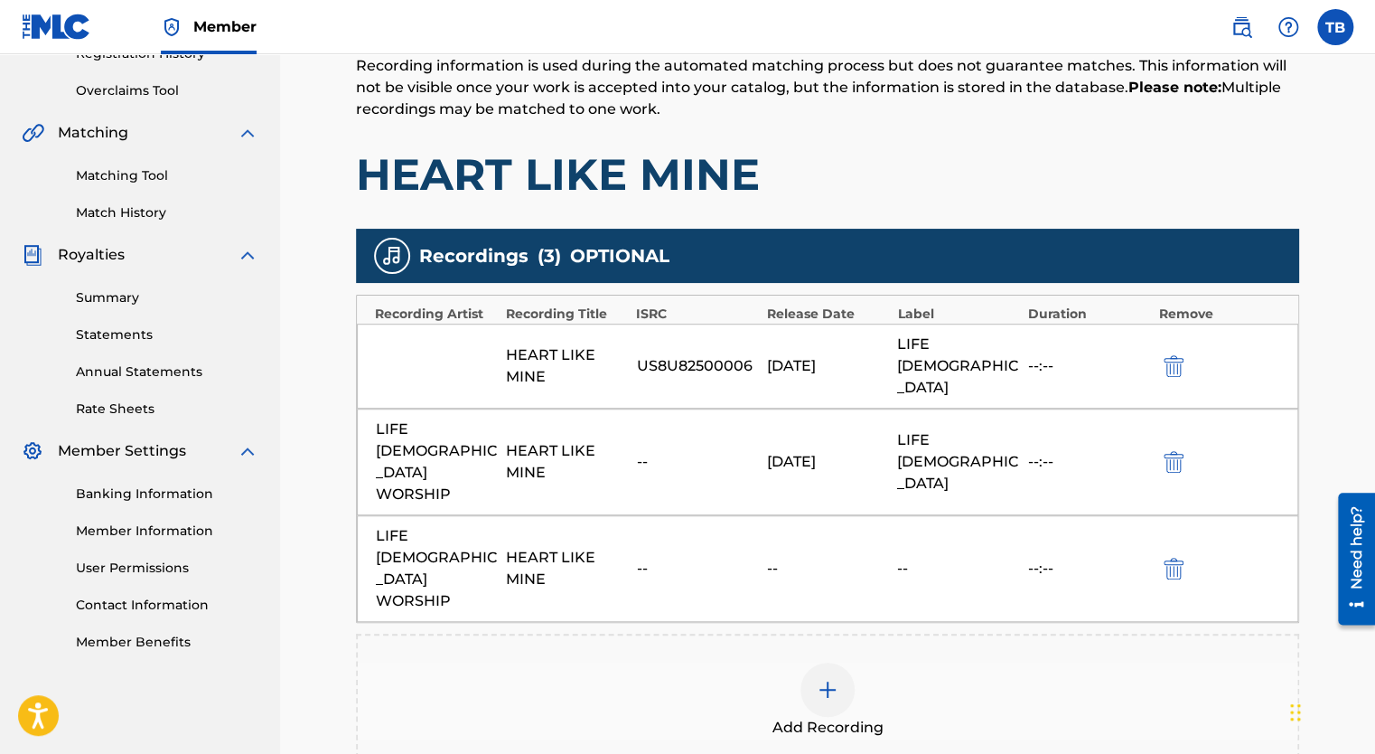
scroll to position [361, 0]
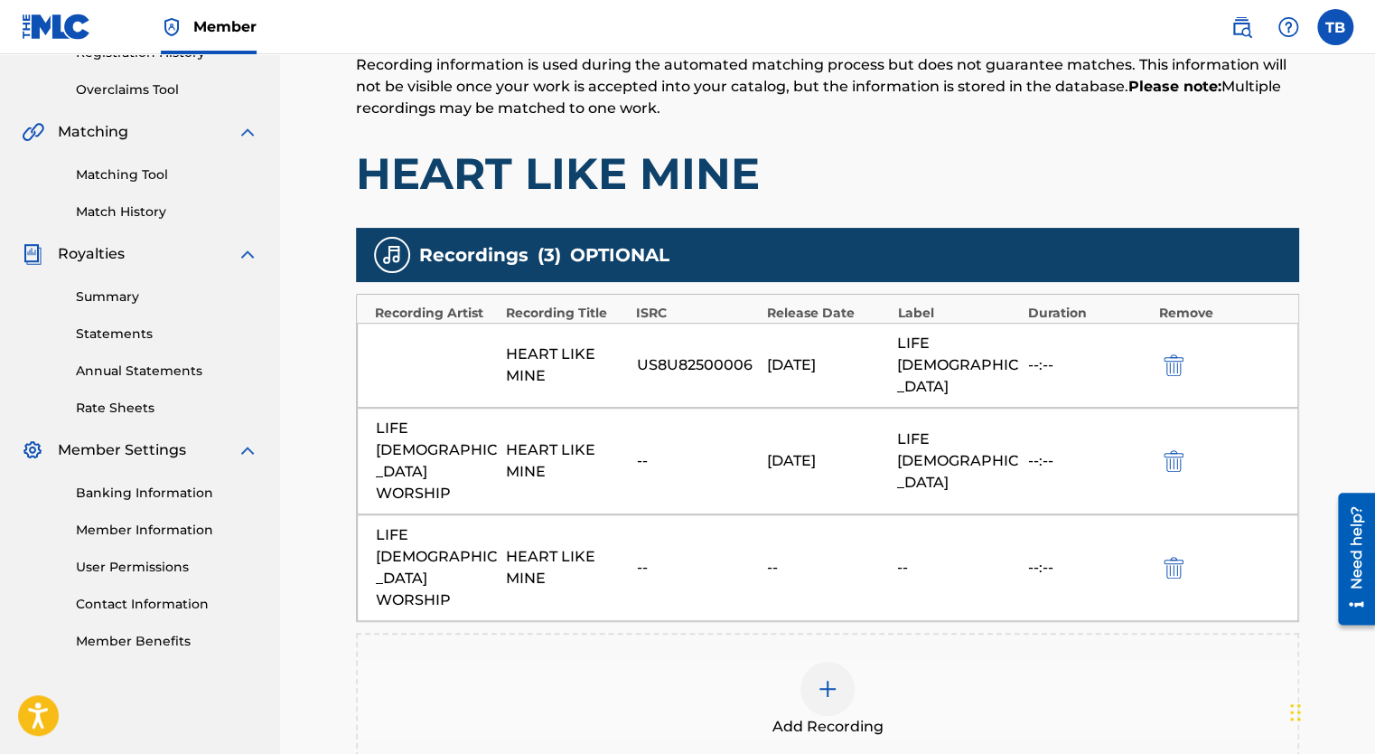
click at [673, 365] on div "HEART LIKE MINE US8U82500006 04/11/2025 LIFE CHURCH --:--" at bounding box center [828, 365] width 942 height 85
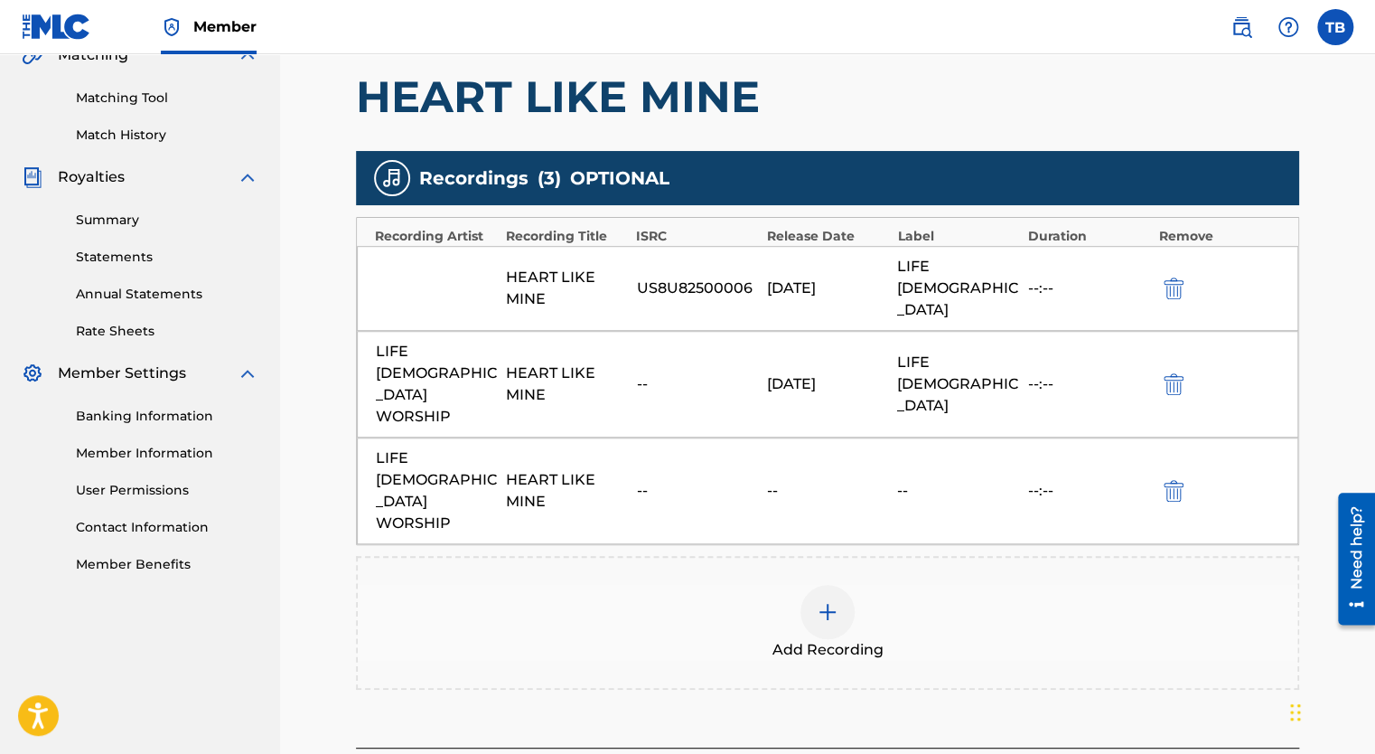
scroll to position [498, 0]
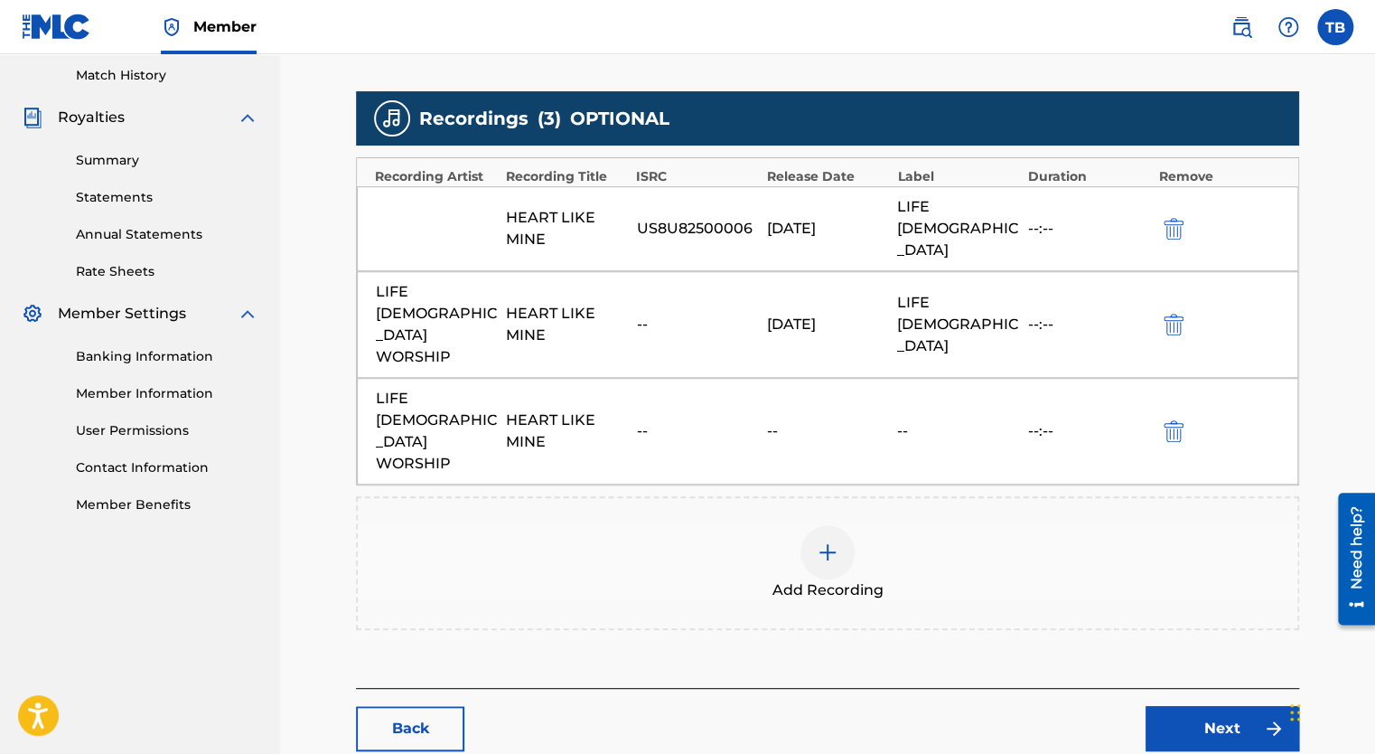
click at [1236, 706] on link "Next" at bounding box center [1223, 728] width 154 height 45
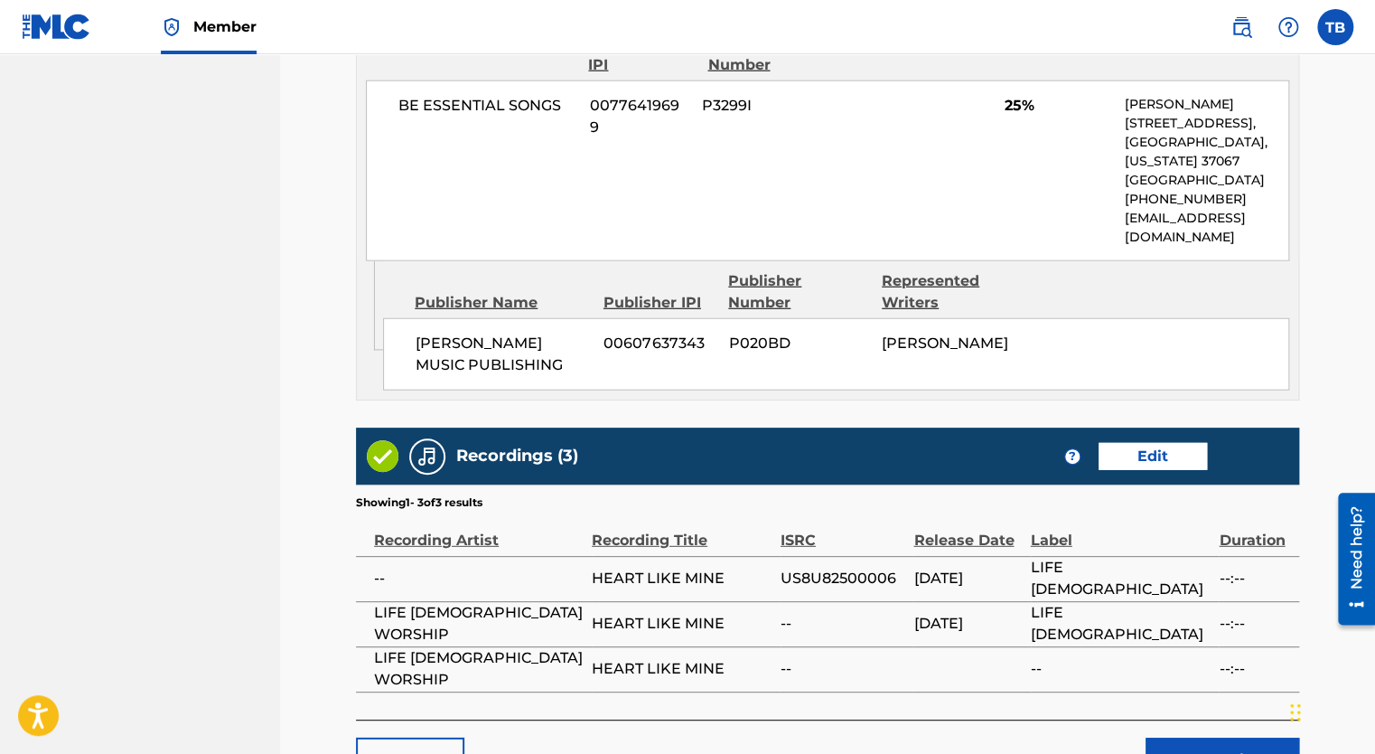
scroll to position [2395, 0]
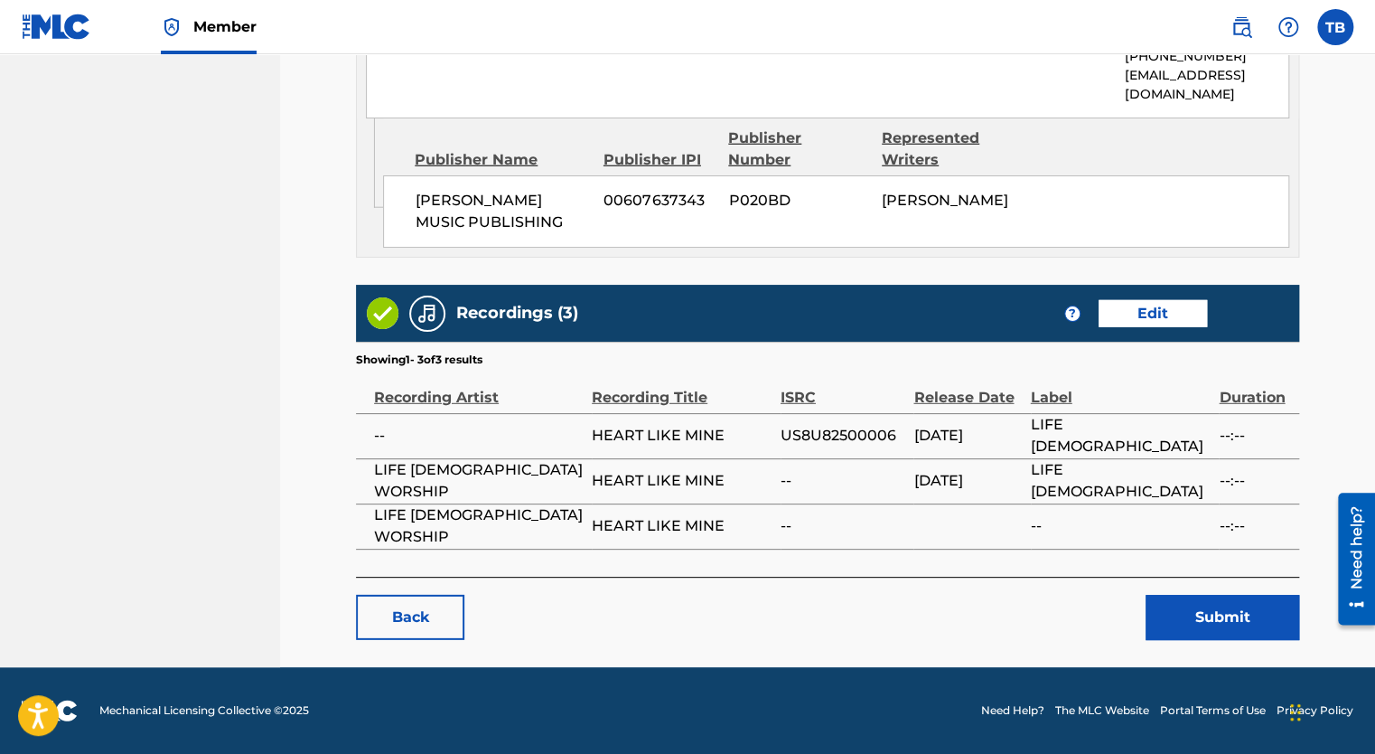
click at [1224, 613] on button "Submit" at bounding box center [1223, 617] width 154 height 45
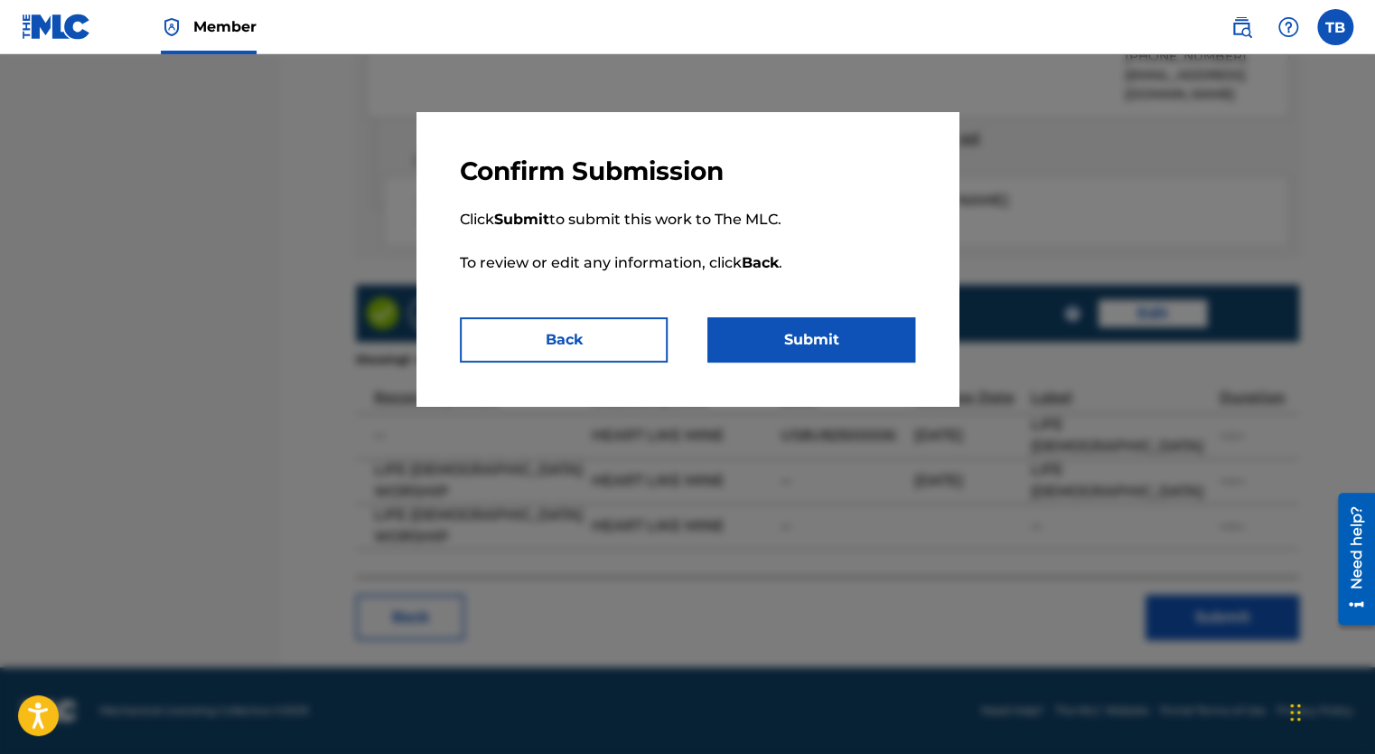
click at [810, 342] on button "Submit" at bounding box center [811, 339] width 208 height 45
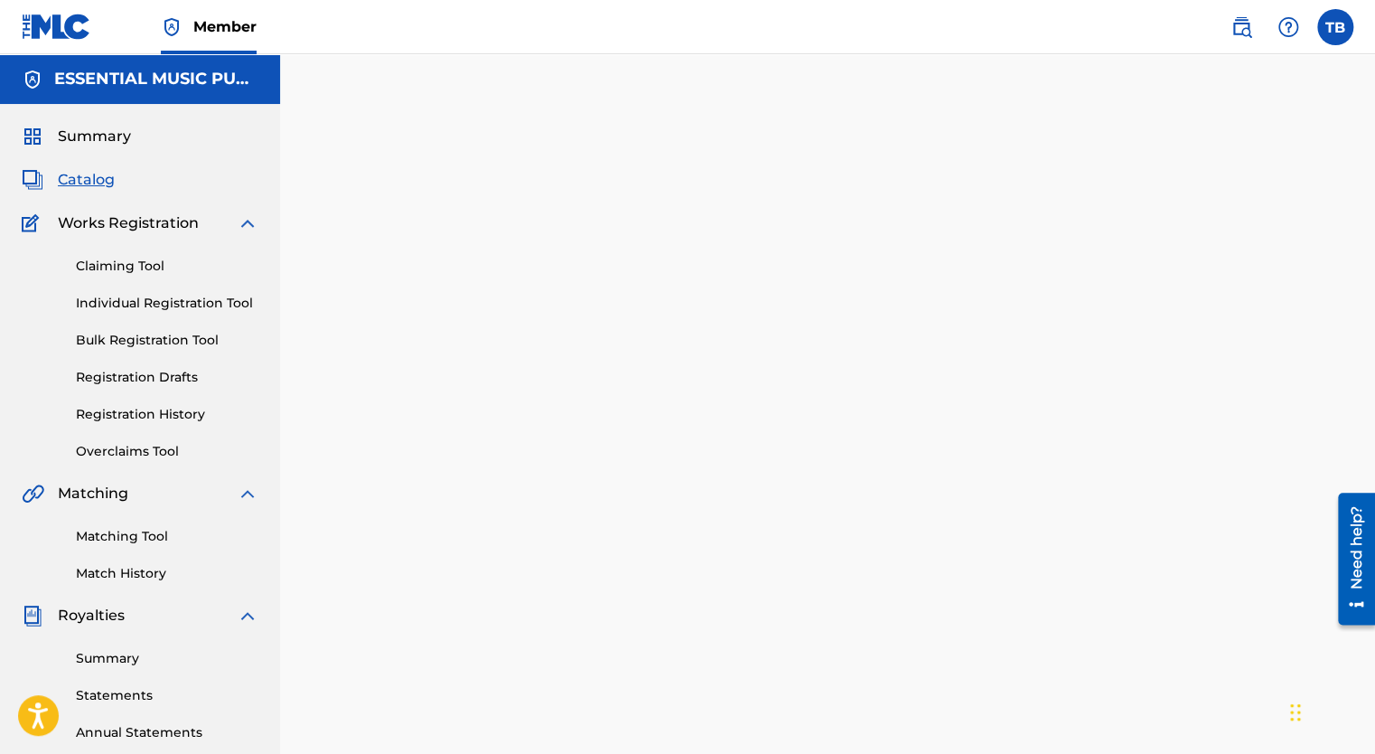
click at [80, 180] on span "Catalog" at bounding box center [86, 180] width 57 height 22
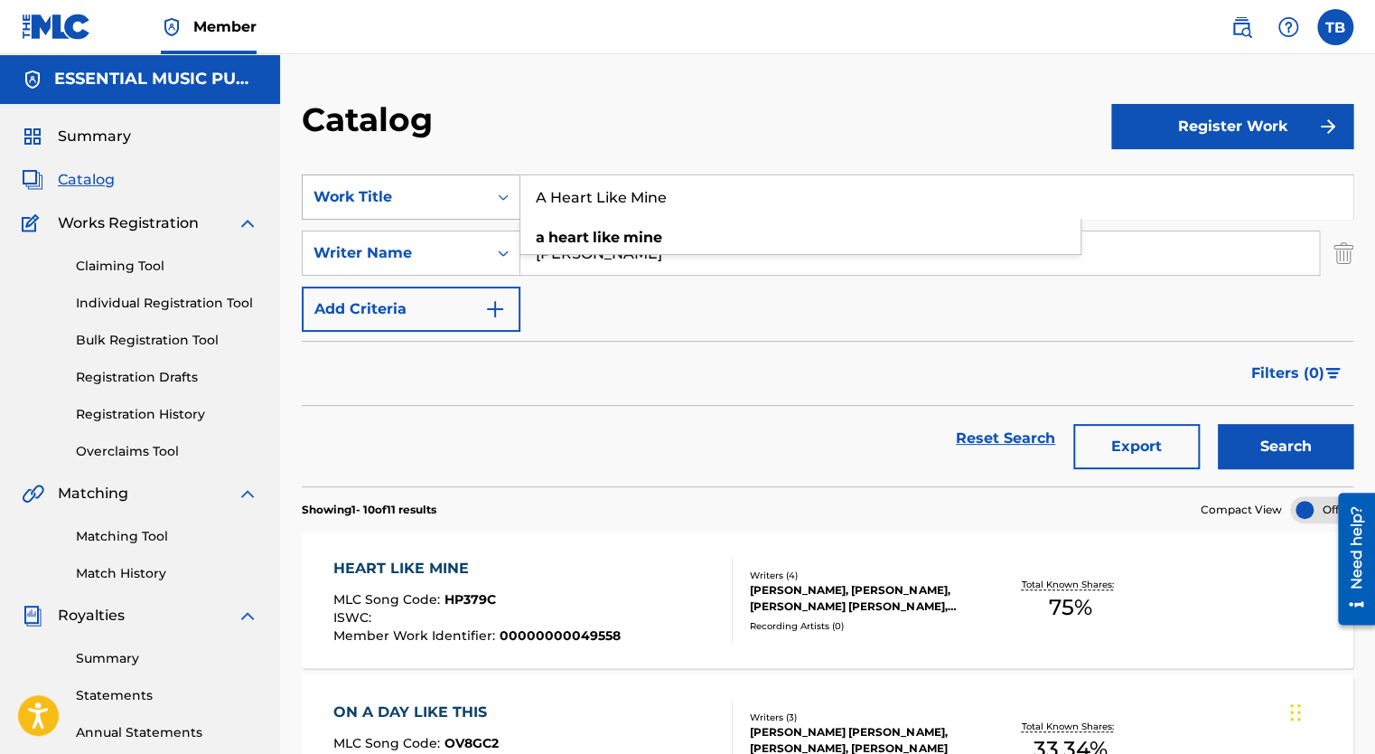
drag, startPoint x: 699, startPoint y: 201, endPoint x: 415, endPoint y: 196, distance: 284.7
click at [415, 196] on div "SearchWithCriteria25d8c3e1-799d-4de1-a418-2b3adcae1c4f Work Title A Heart Like …" at bounding box center [828, 196] width 1052 height 45
paste input "Little Light"
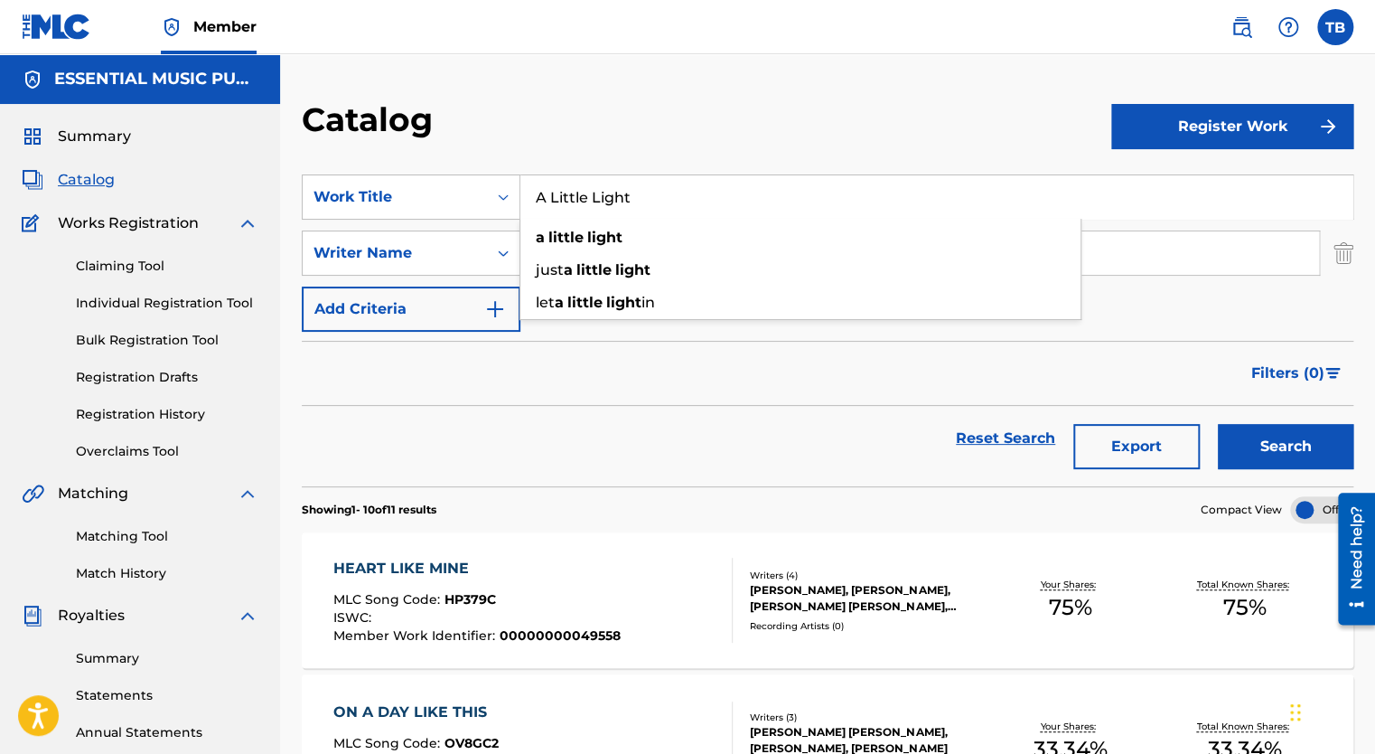
type input "A Little Light"
click at [1308, 434] on button "Search" at bounding box center [1286, 446] width 136 height 45
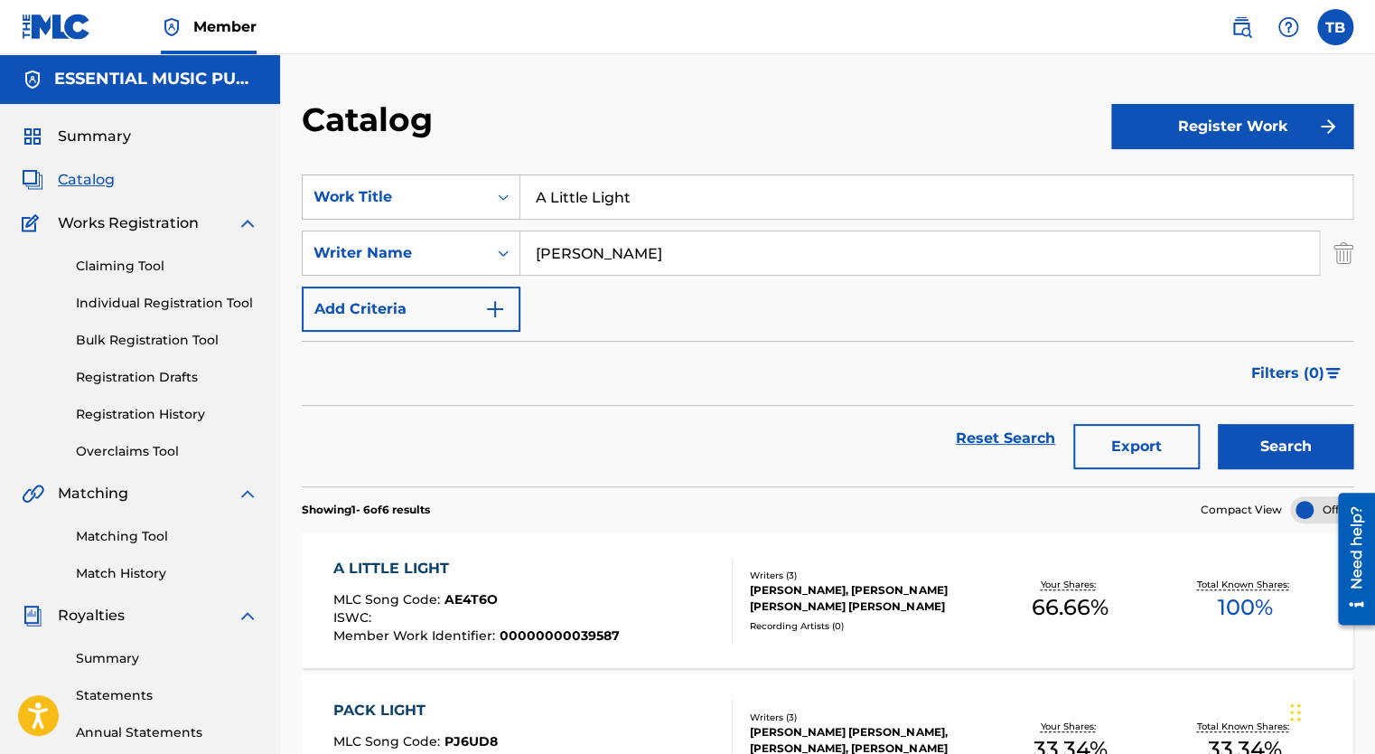
click at [390, 562] on div "A LITTLE LIGHT" at bounding box center [476, 569] width 286 height 22
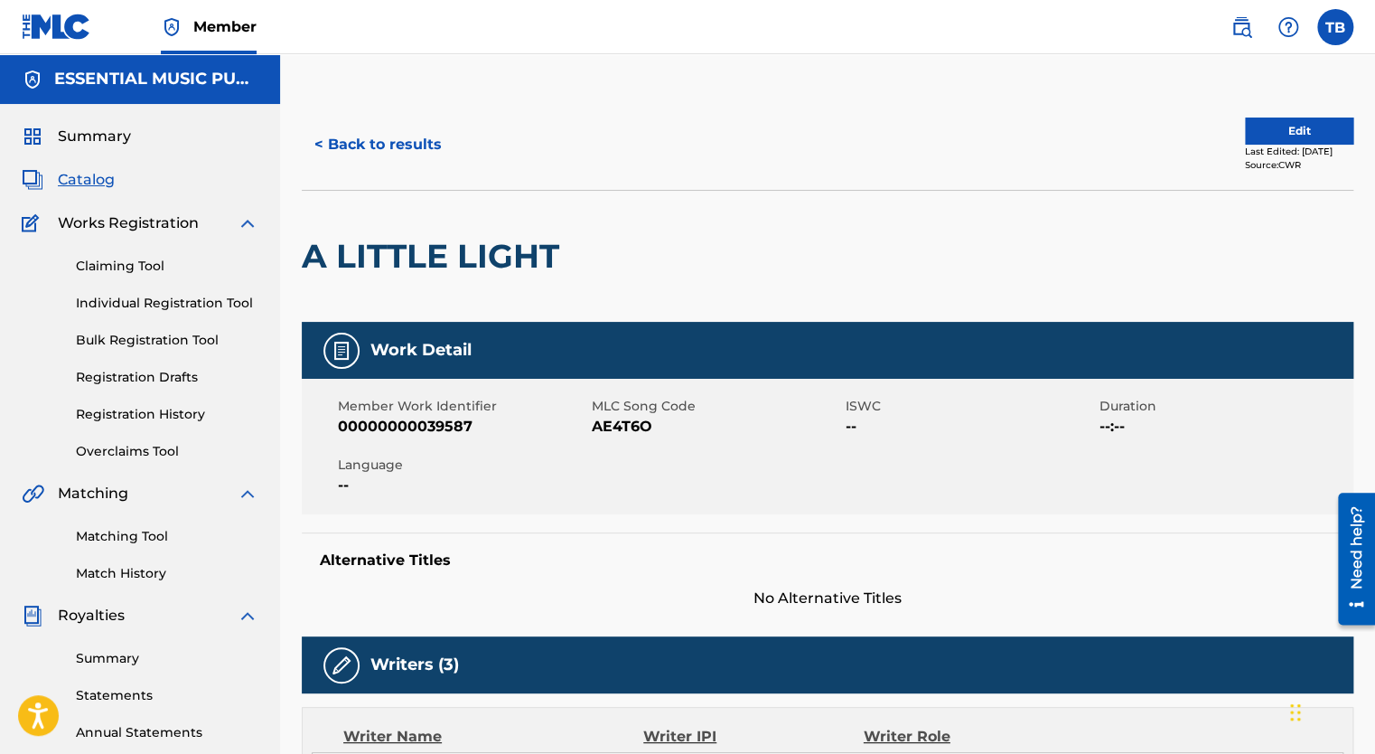
click at [1288, 134] on button "Edit" at bounding box center [1299, 130] width 108 height 27
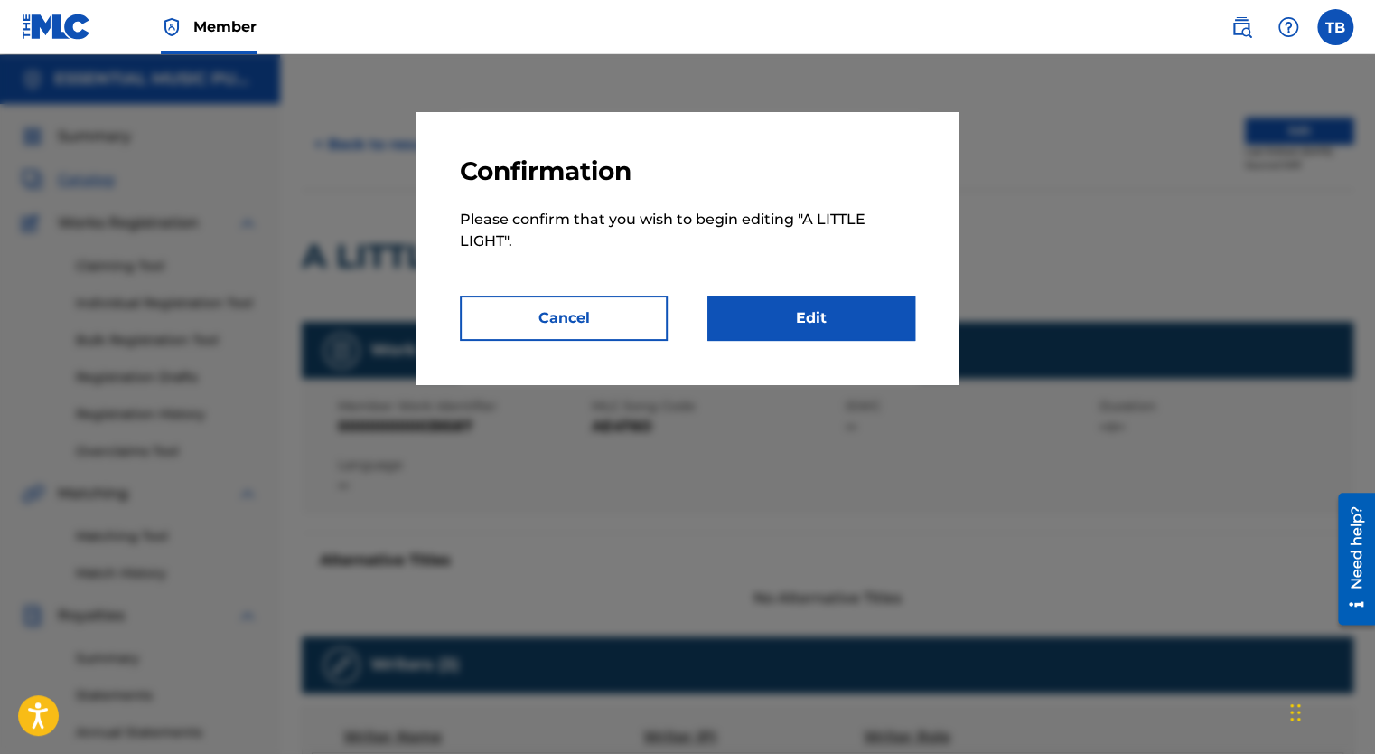
click at [804, 307] on link "Edit" at bounding box center [811, 317] width 208 height 45
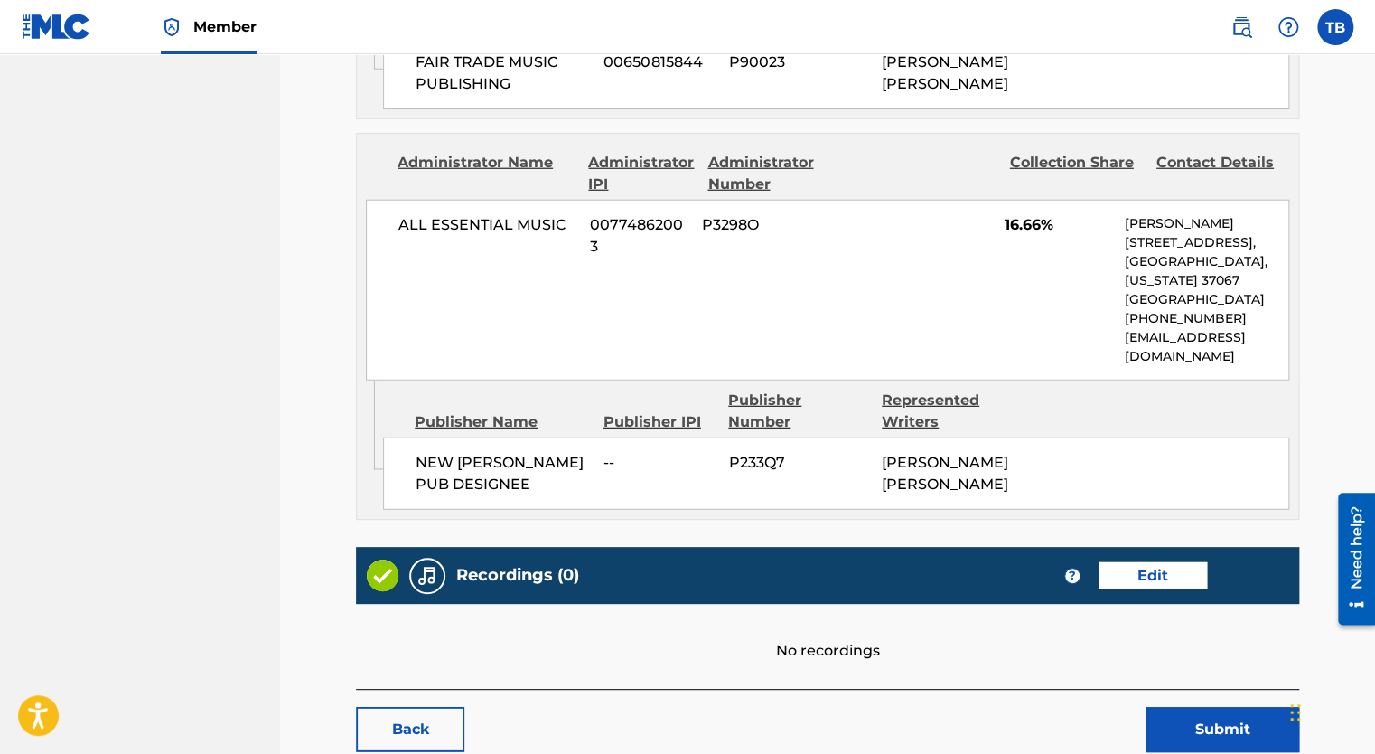
scroll to position [2400, 0]
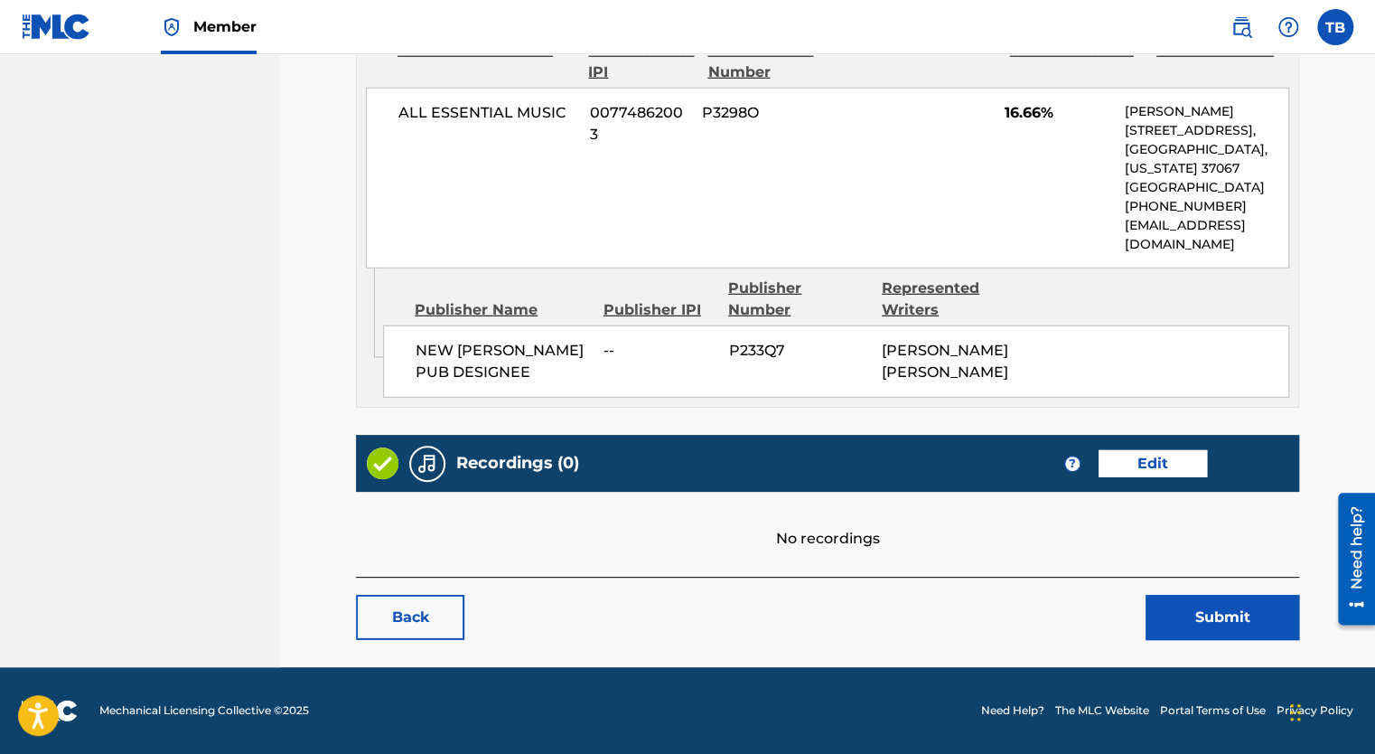
click at [1171, 458] on link "Edit" at bounding box center [1153, 463] width 108 height 27
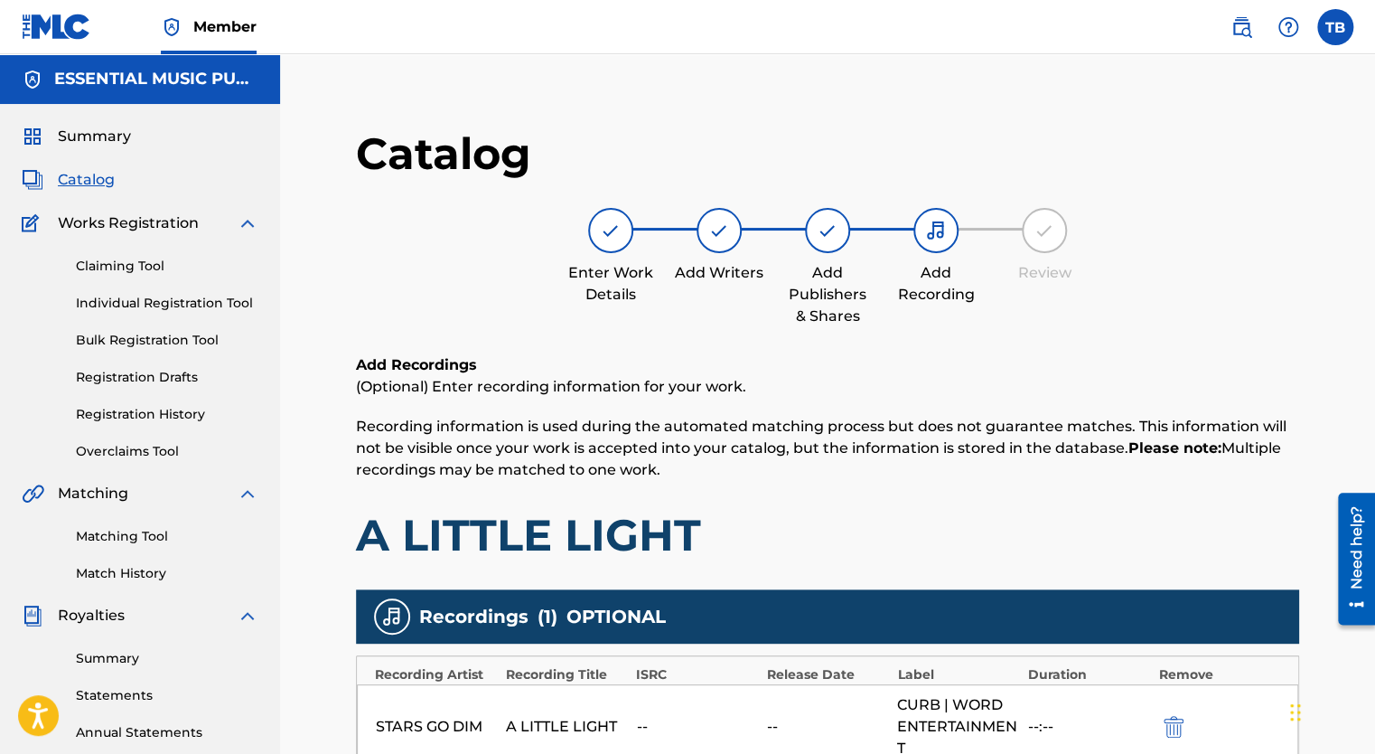
scroll to position [394, 0]
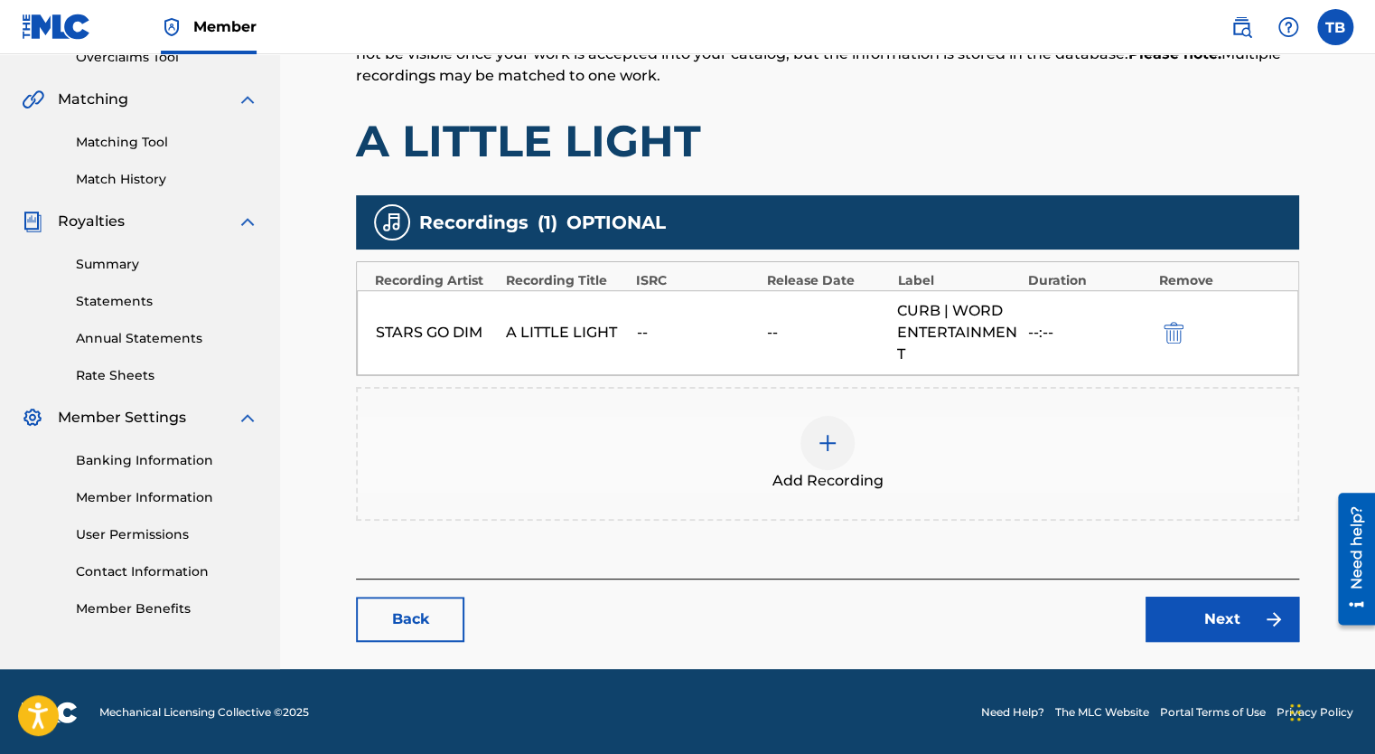
click at [604, 333] on div "A LITTLE LIGHT" at bounding box center [566, 333] width 121 height 22
click at [1238, 613] on link "Next" at bounding box center [1223, 618] width 154 height 45
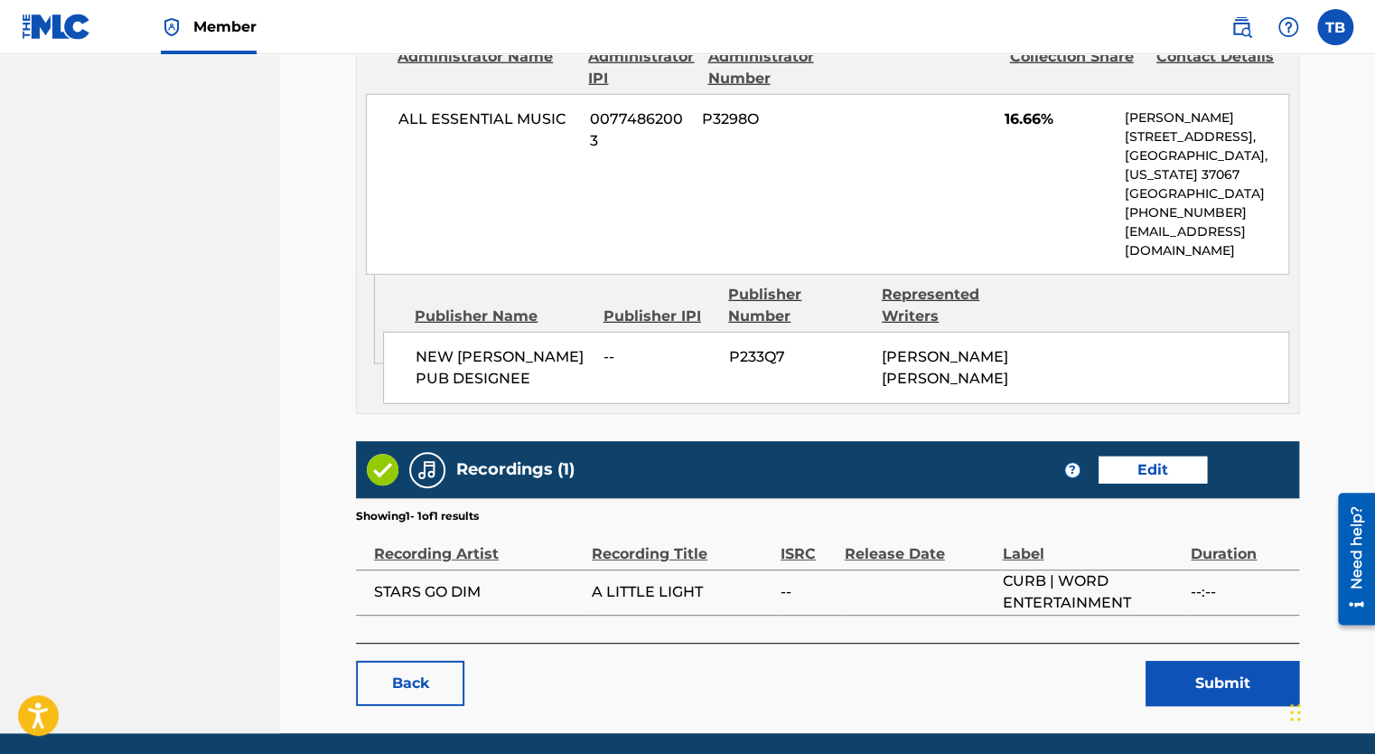
scroll to position [2459, 0]
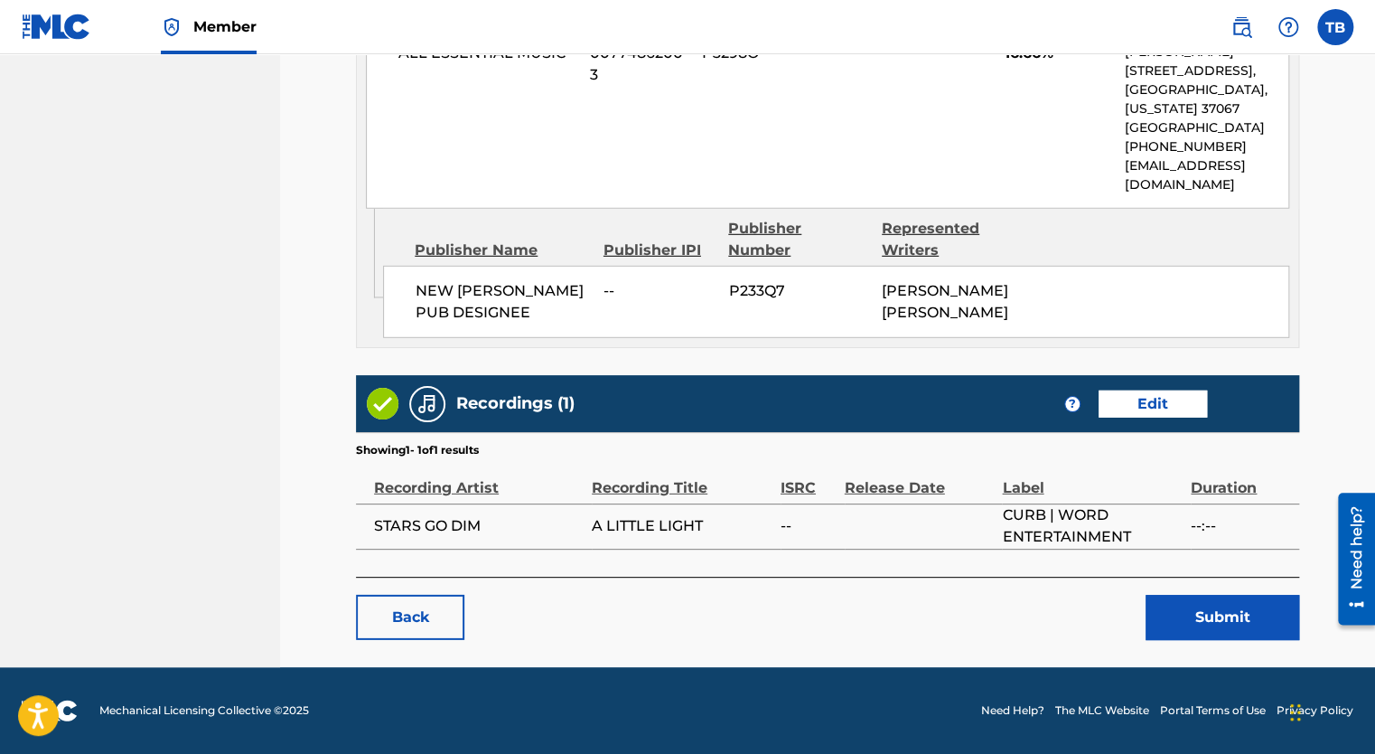
click at [1272, 626] on button "Submit" at bounding box center [1223, 617] width 154 height 45
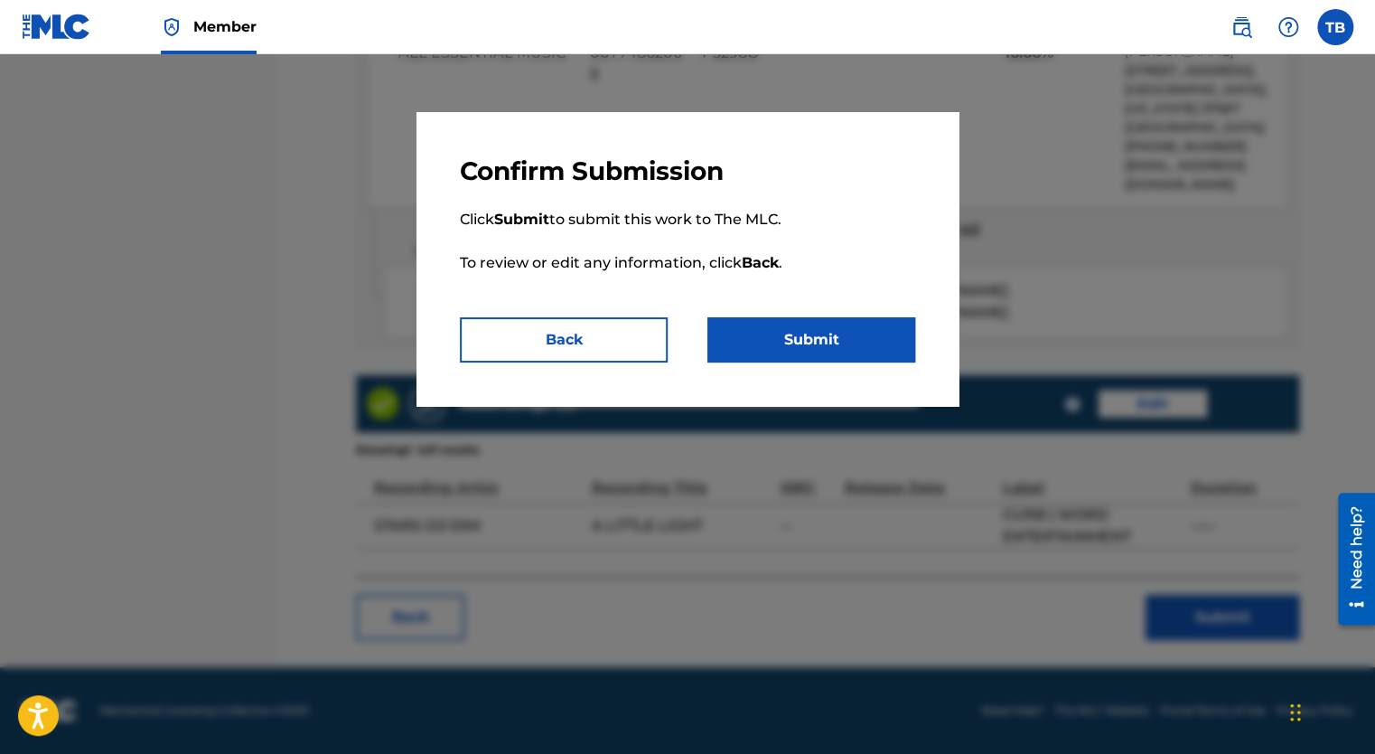
click at [823, 338] on button "Submit" at bounding box center [811, 339] width 208 height 45
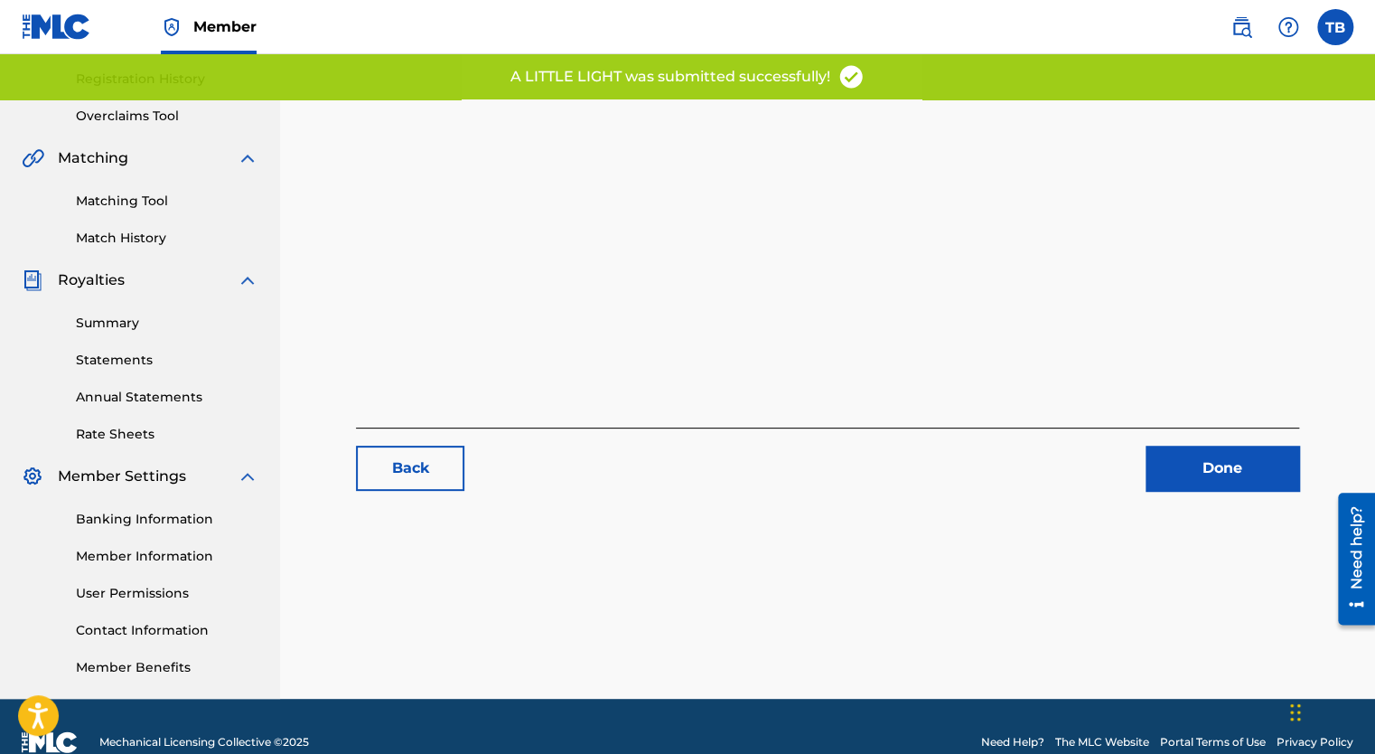
scroll to position [361, 0]
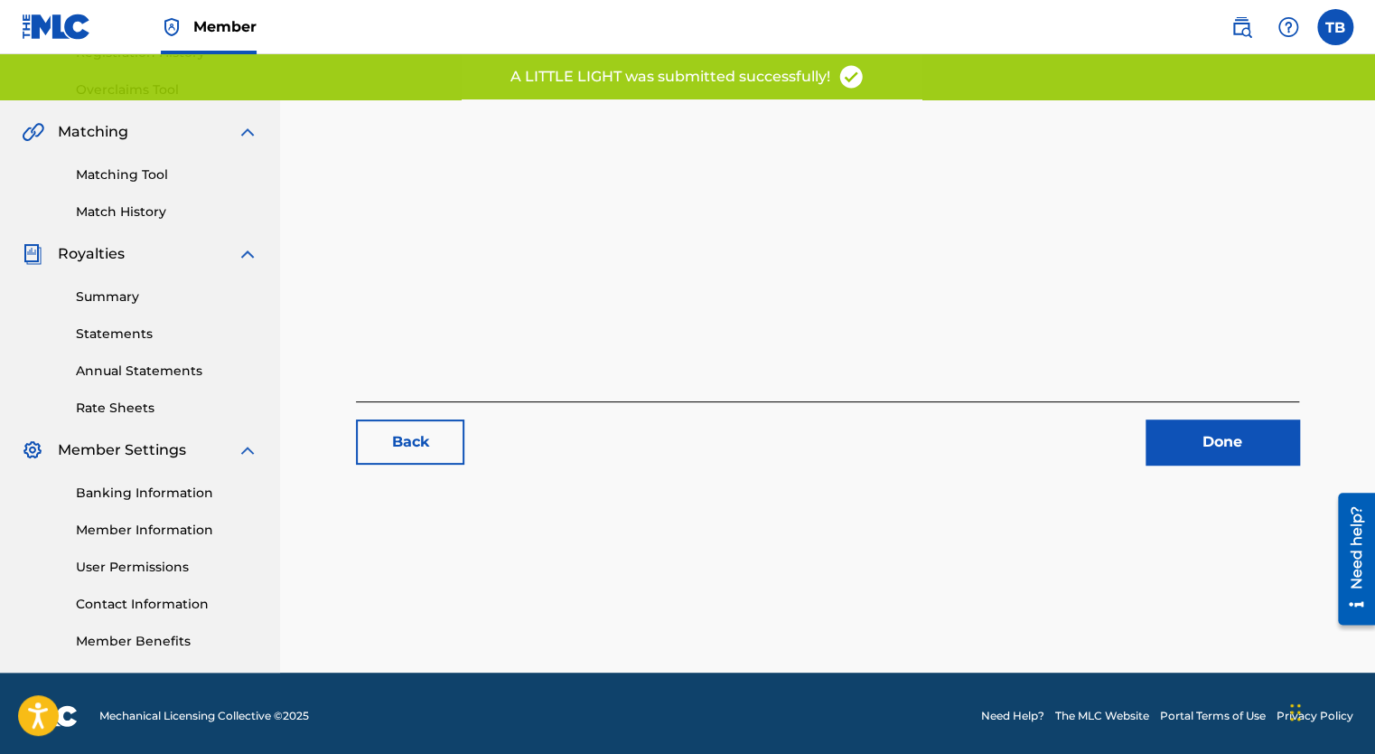
click at [1215, 450] on link "Done" at bounding box center [1223, 441] width 154 height 45
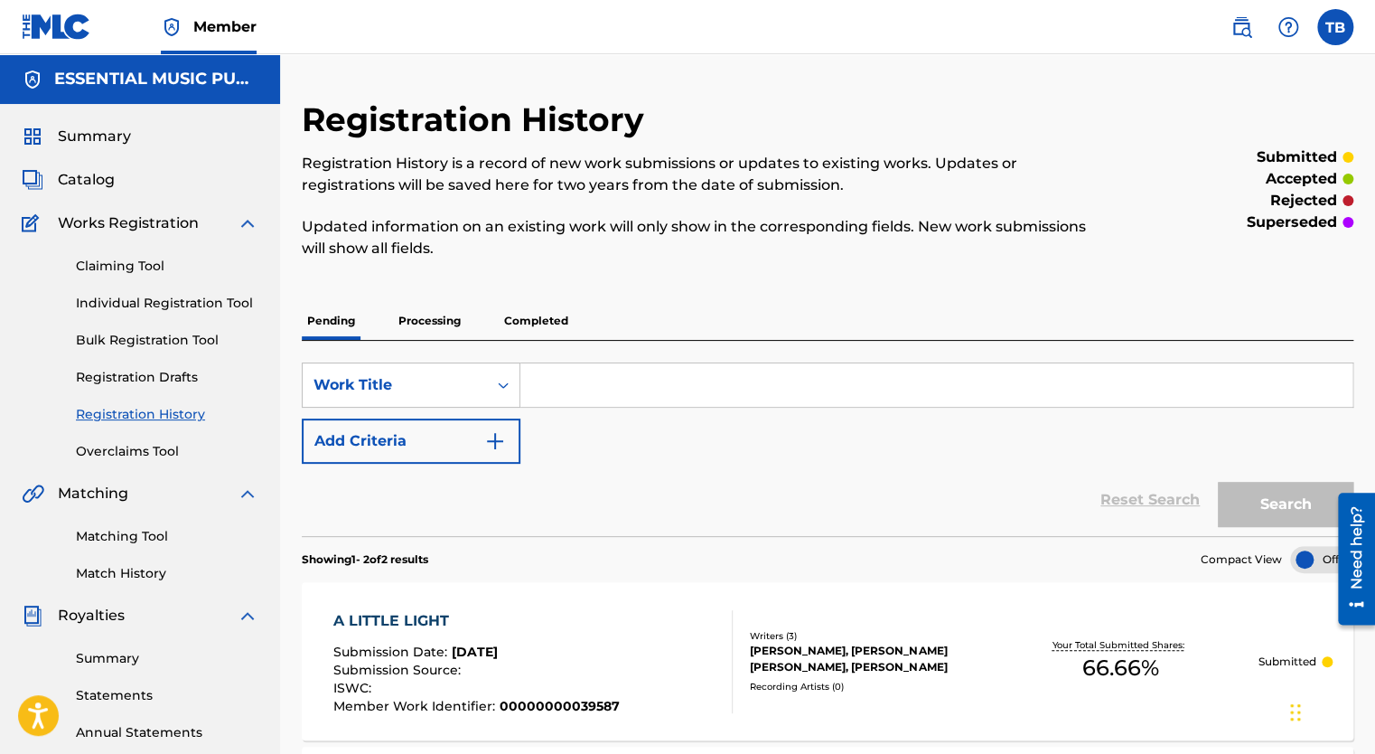
click at [612, 396] on input "Search Form" at bounding box center [936, 384] width 832 height 43
click at [655, 409] on div "SearchWithCriteriac6b02f00-465f-4090-a237-e46d7339c116 Work Title Add Criteria" at bounding box center [828, 412] width 1052 height 101
click at [621, 378] on input "Search Form" at bounding box center [936, 384] width 832 height 43
paste input "A Heart Like Mine"
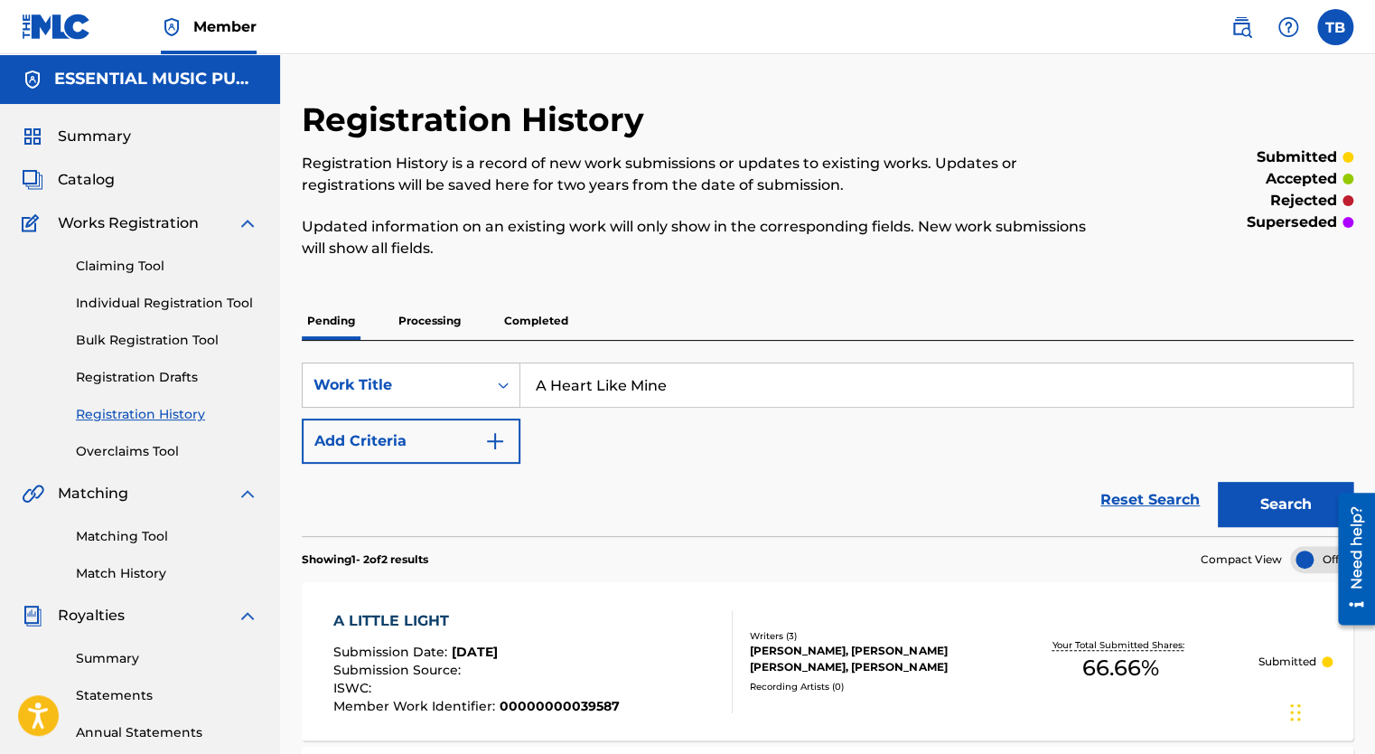
type input "A Heart Like Mine"
click at [483, 436] on button "Add Criteria" at bounding box center [411, 440] width 219 height 45
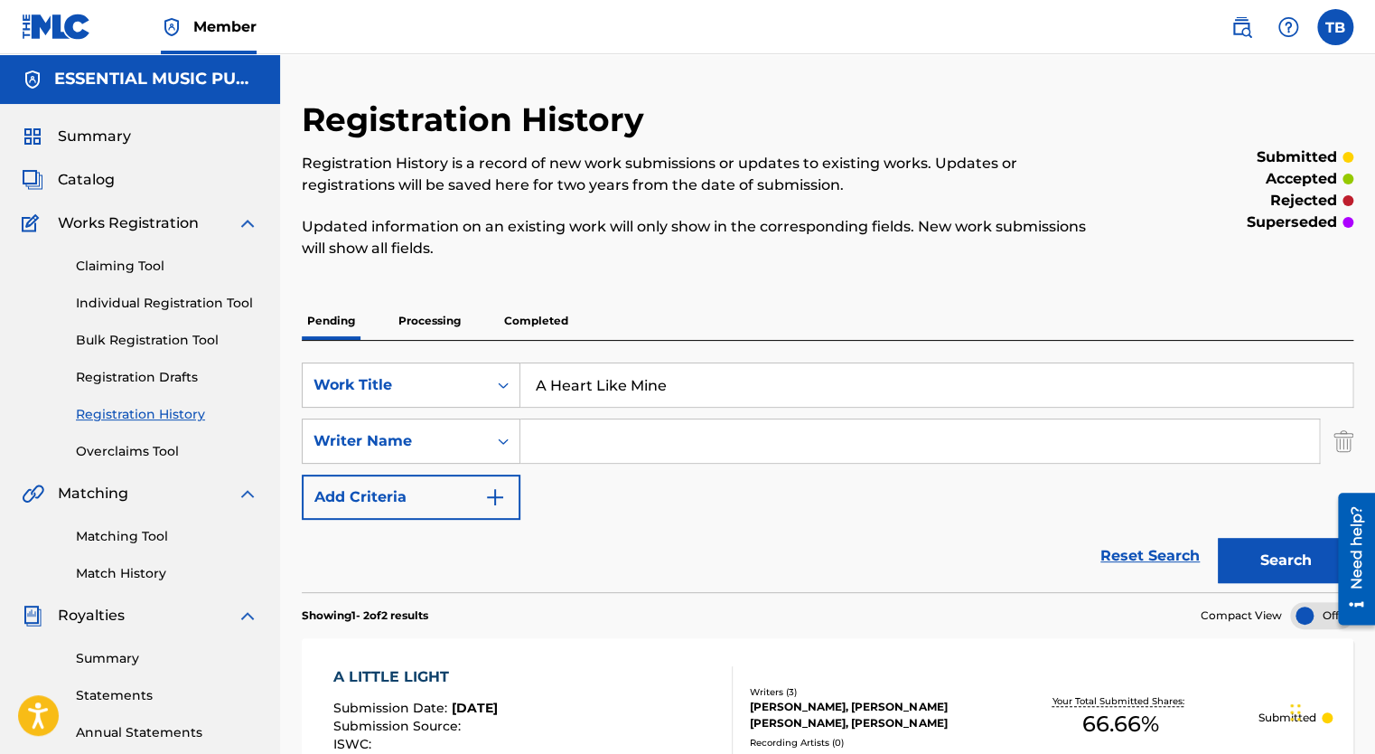
click at [569, 426] on input "Search Form" at bounding box center [919, 440] width 799 height 43
type input "[PERSON_NAME]"
click at [1218, 538] on button "Search" at bounding box center [1286, 560] width 136 height 45
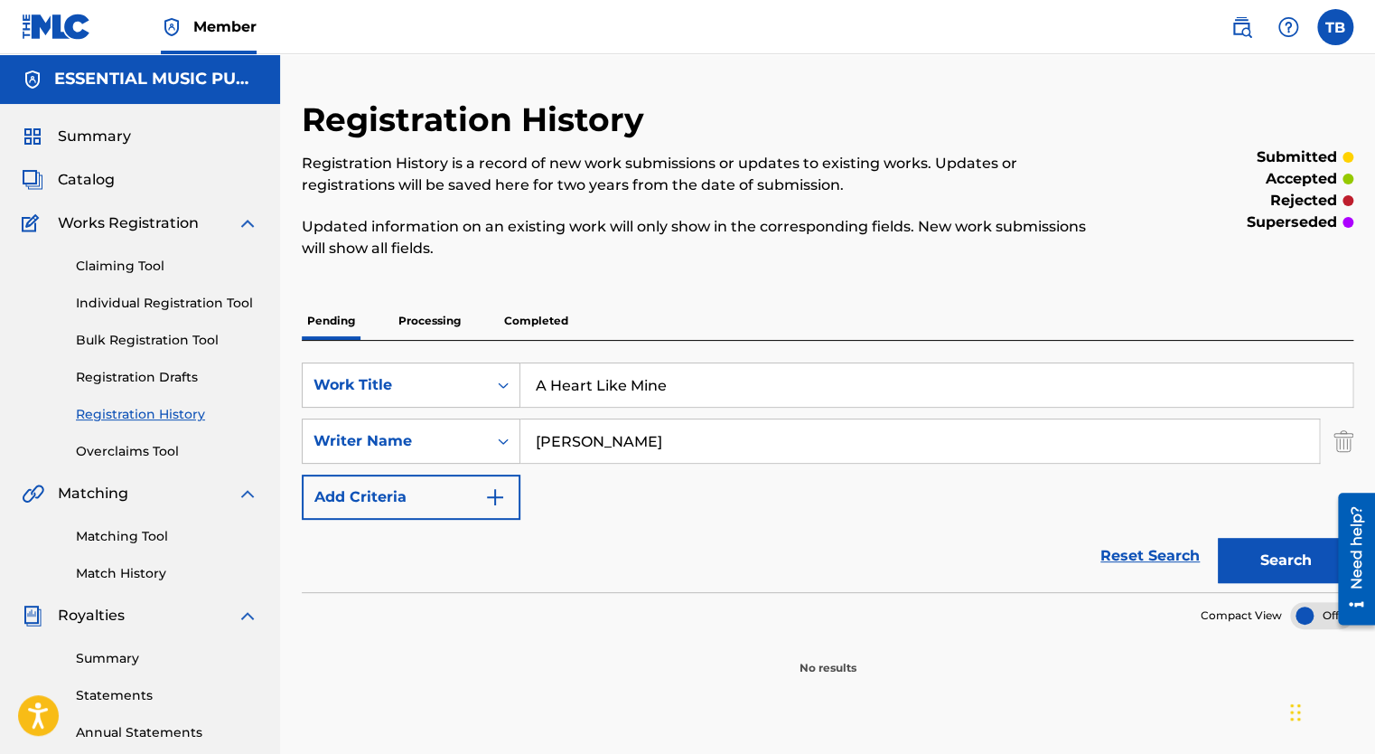
click at [1251, 566] on button "Search" at bounding box center [1286, 560] width 136 height 45
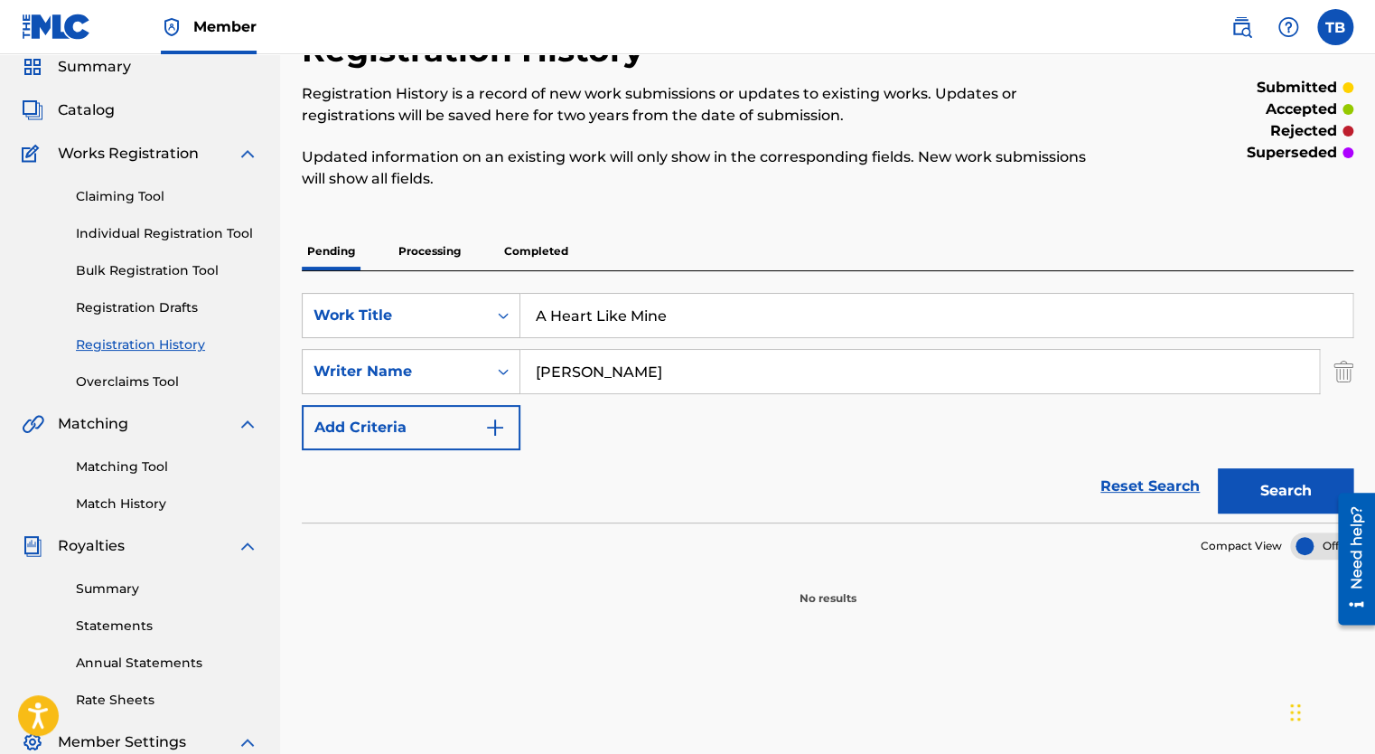
scroll to position [181, 0]
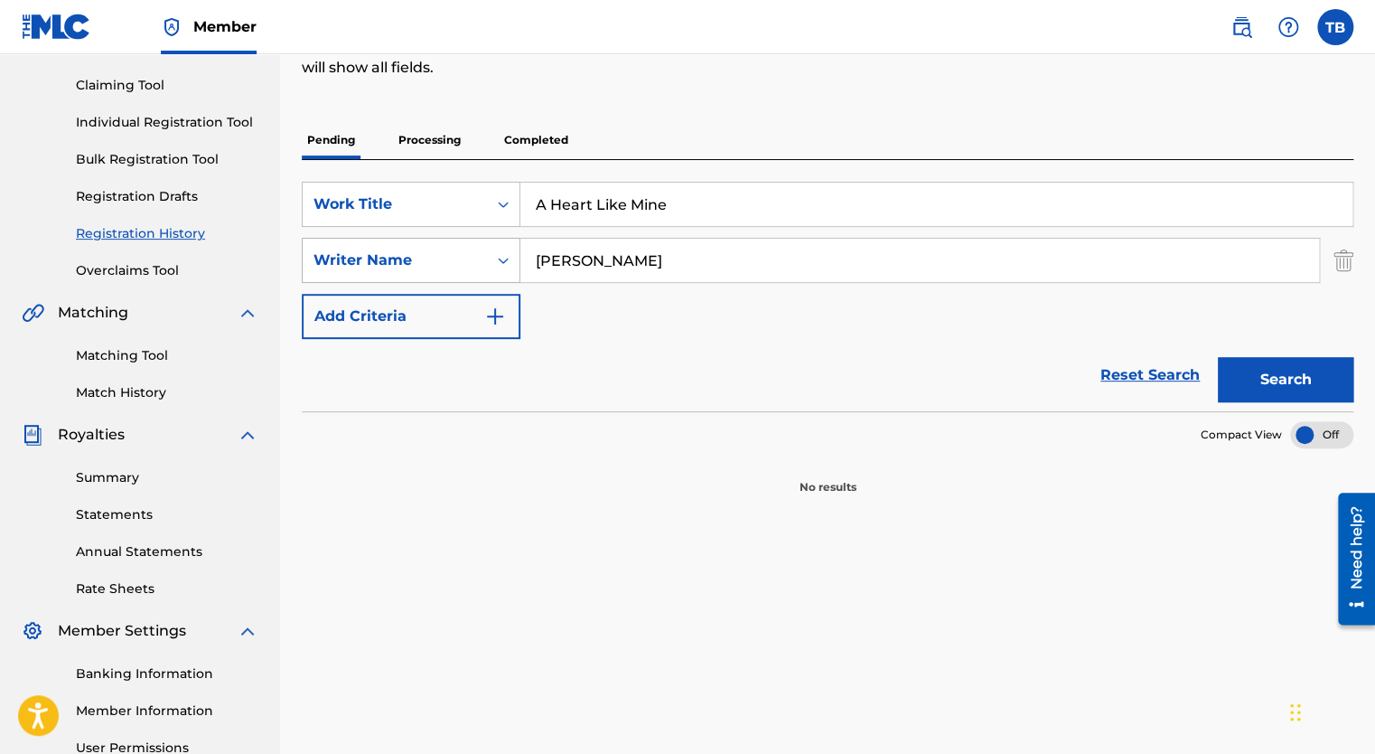
drag, startPoint x: 672, startPoint y: 261, endPoint x: 459, endPoint y: 254, distance: 213.4
click at [459, 254] on div "SearchWithCriteria0f054665-75d6-4353-a6fc-c3ad41d5ca55 Writer Name nordhoff" at bounding box center [828, 260] width 1052 height 45
click at [1332, 396] on button "Search" at bounding box center [1286, 379] width 136 height 45
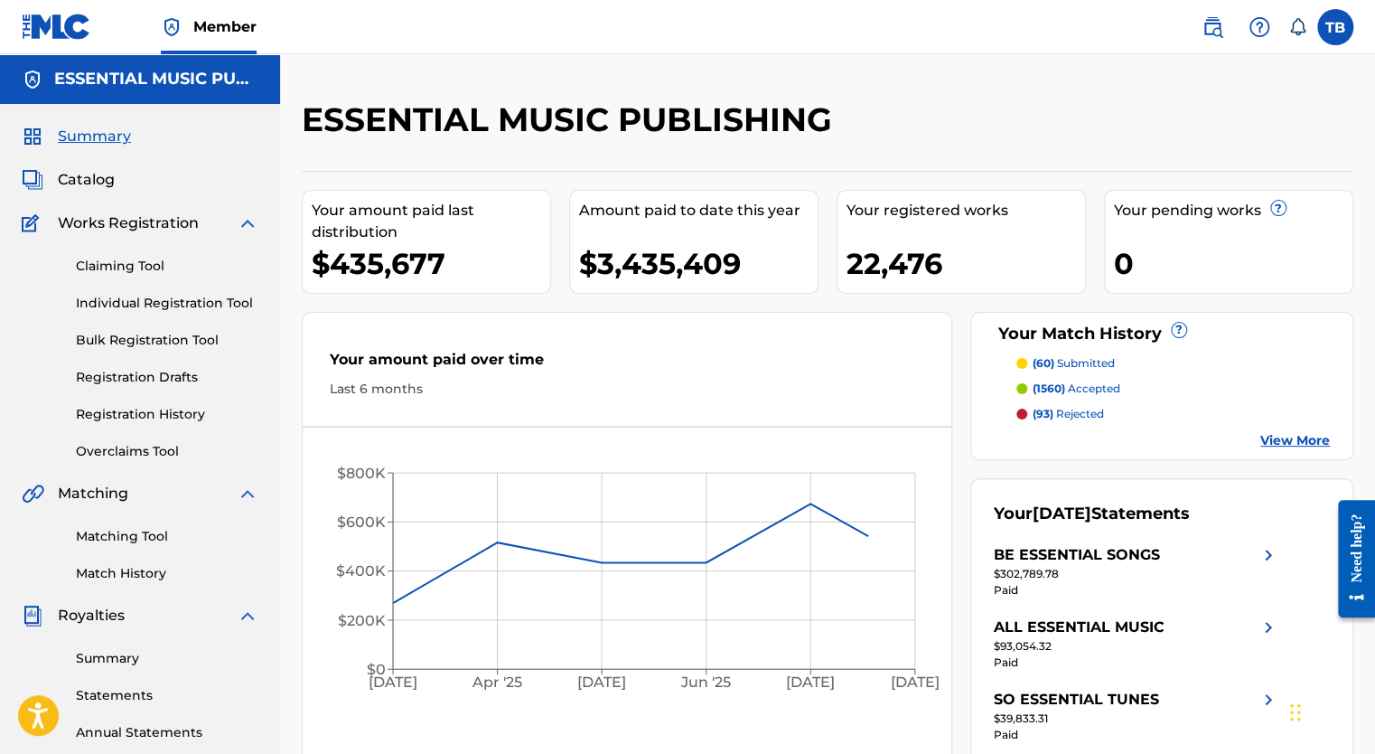
click at [101, 179] on span "Catalog" at bounding box center [86, 180] width 57 height 22
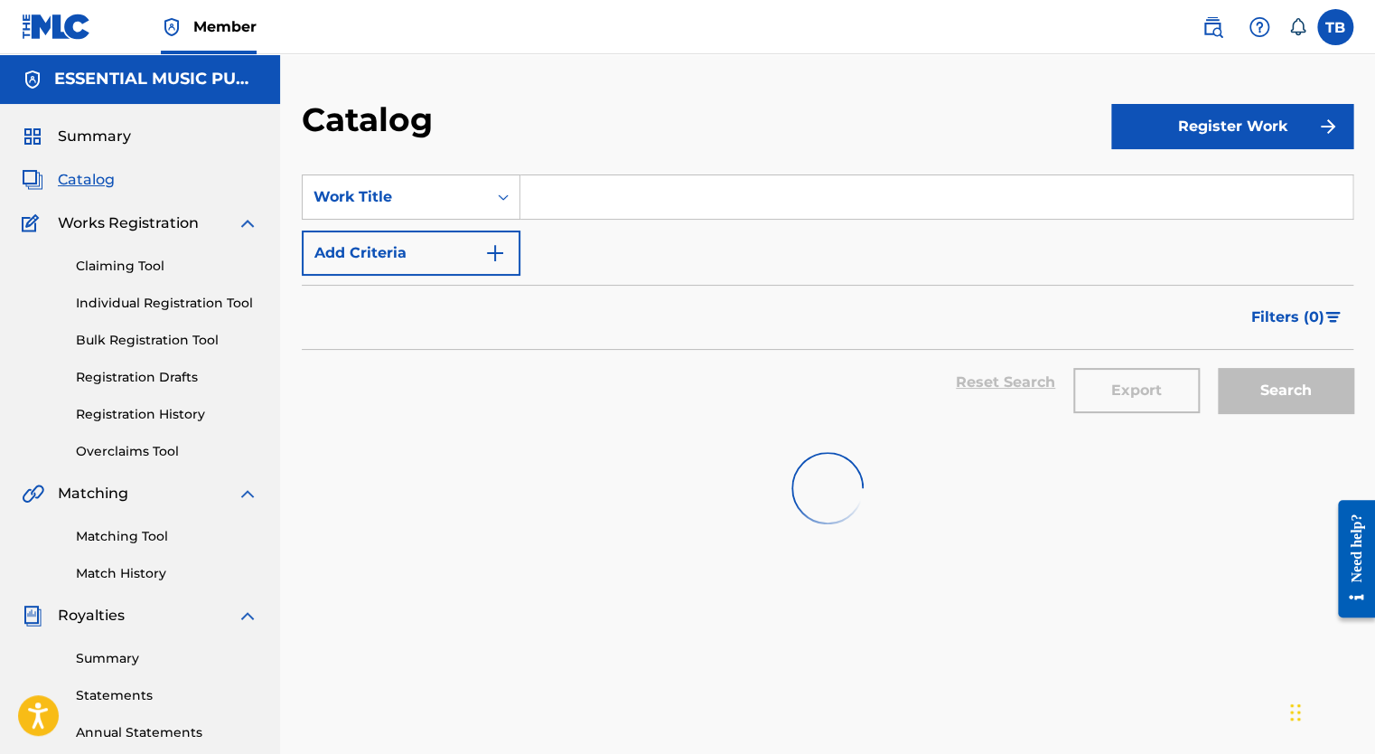
click at [699, 198] on input "Search Form" at bounding box center [936, 196] width 832 height 43
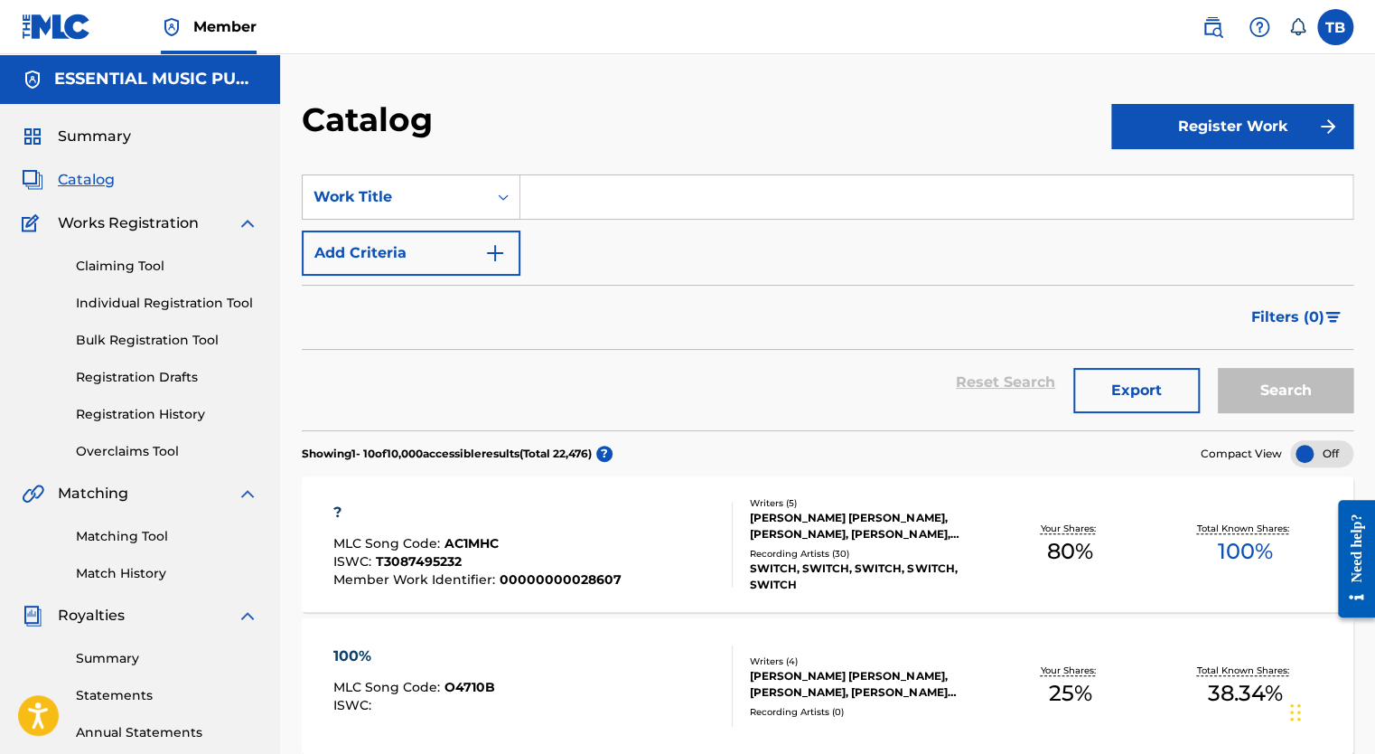
paste input "A Heart Like Mine"
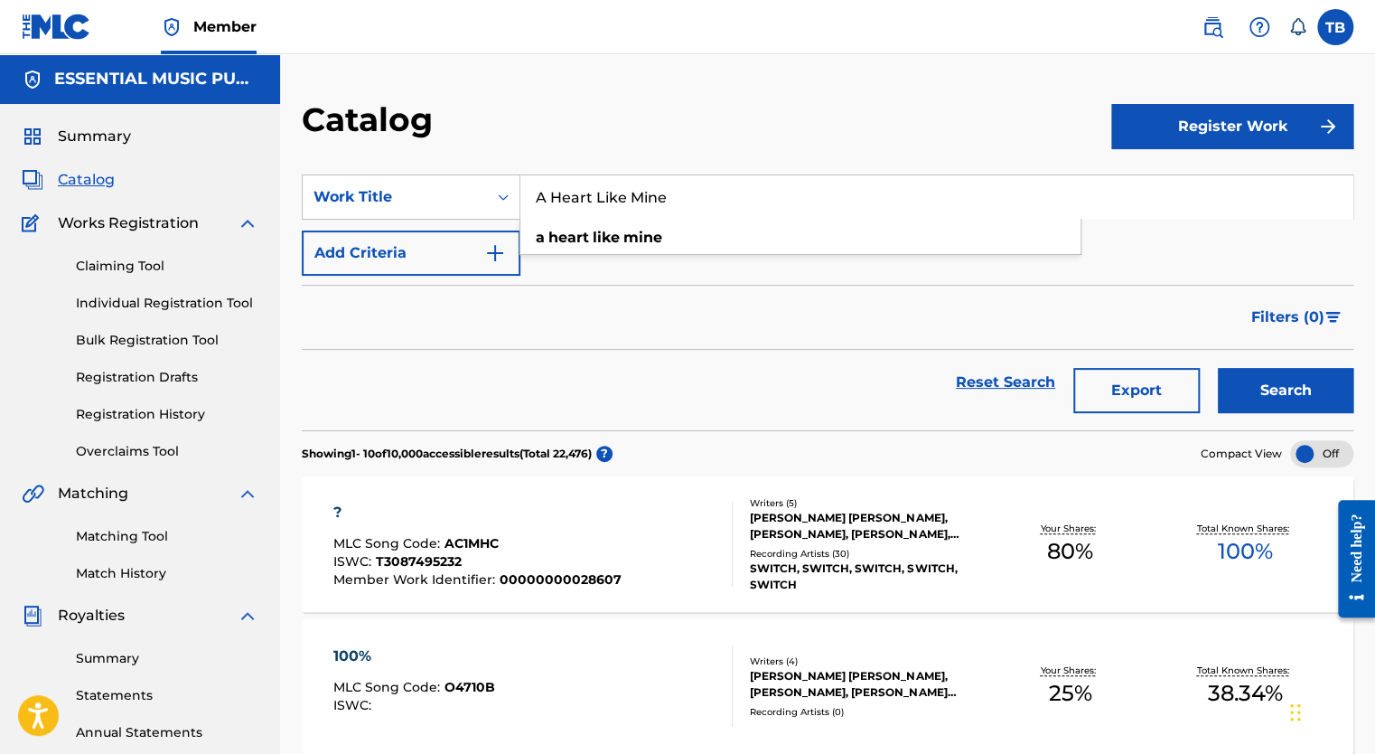
type input "A Heart Like Mine"
click at [1218, 368] on button "Search" at bounding box center [1286, 390] width 136 height 45
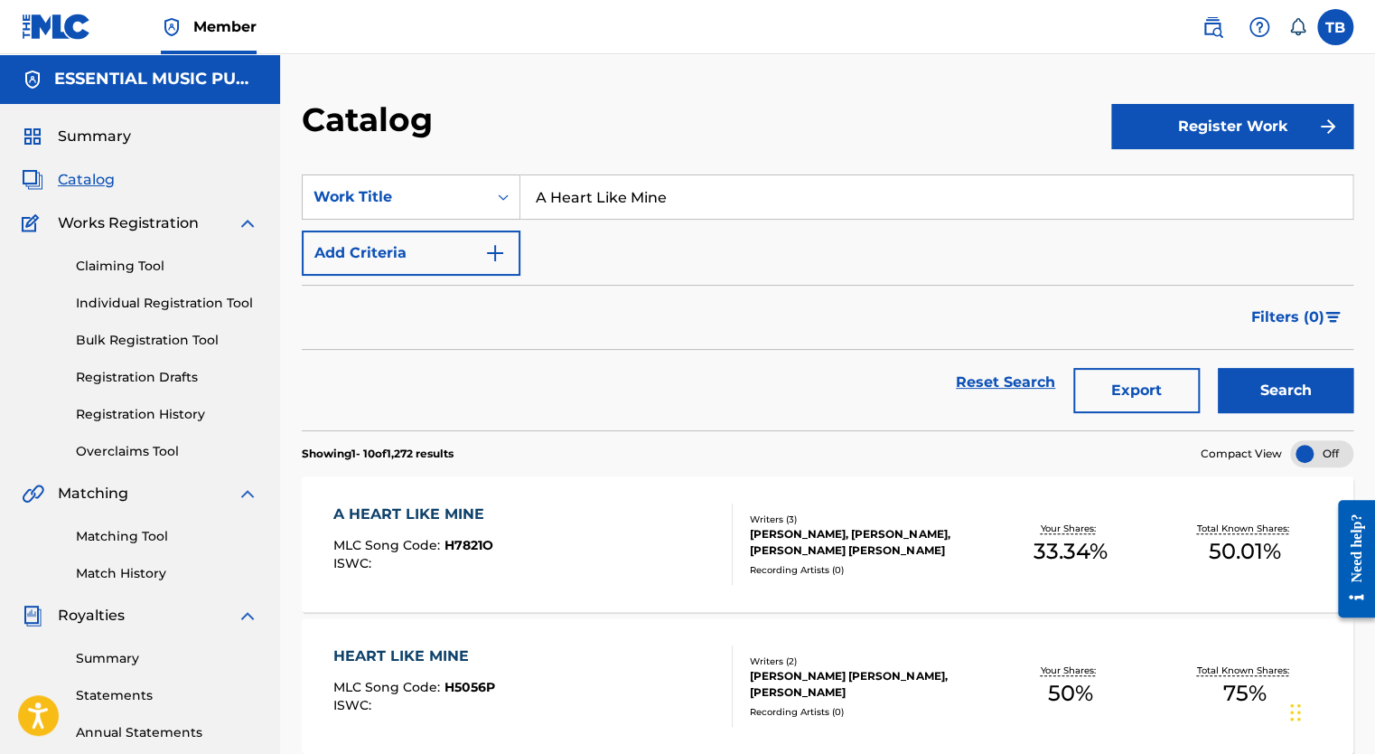
click at [387, 524] on div "A HEART LIKE MINE MLC Song Code : H7821O ISWC :" at bounding box center [413, 543] width 160 height 81
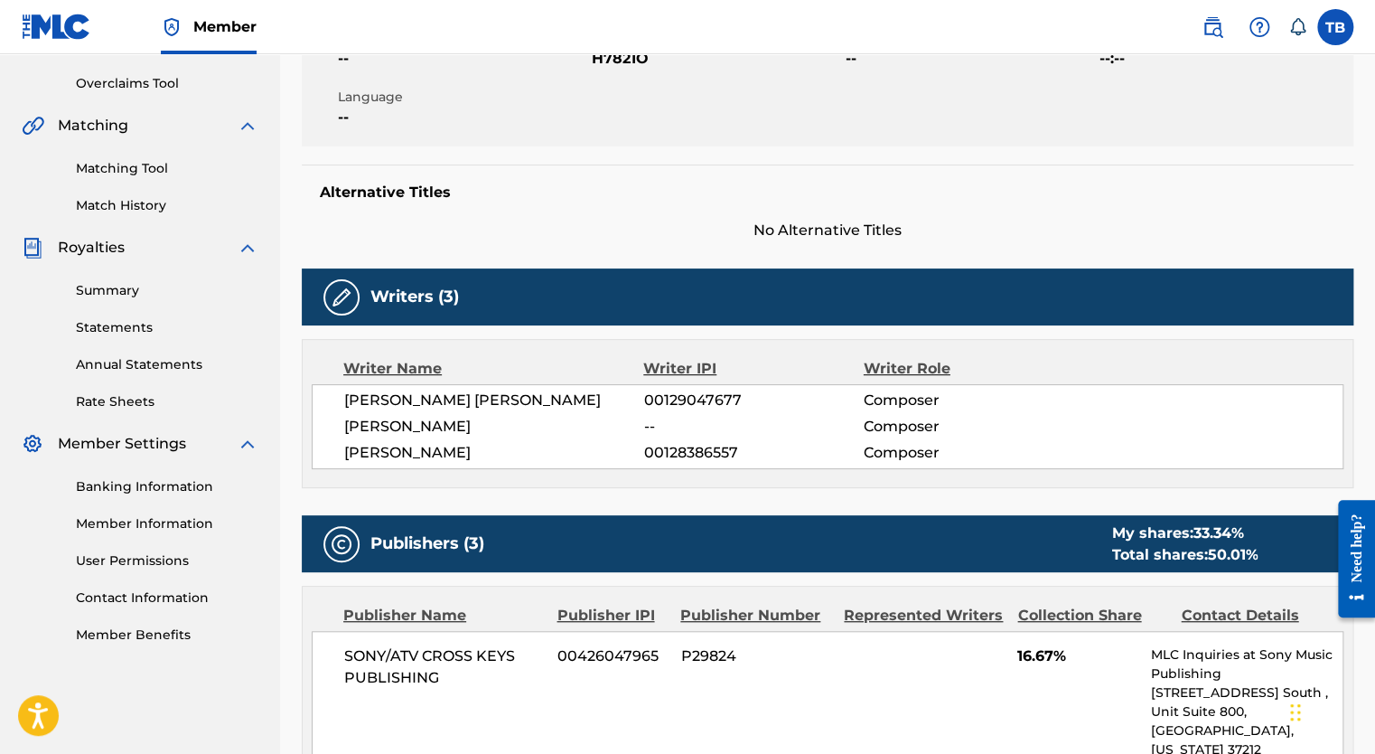
scroll to position [6, 0]
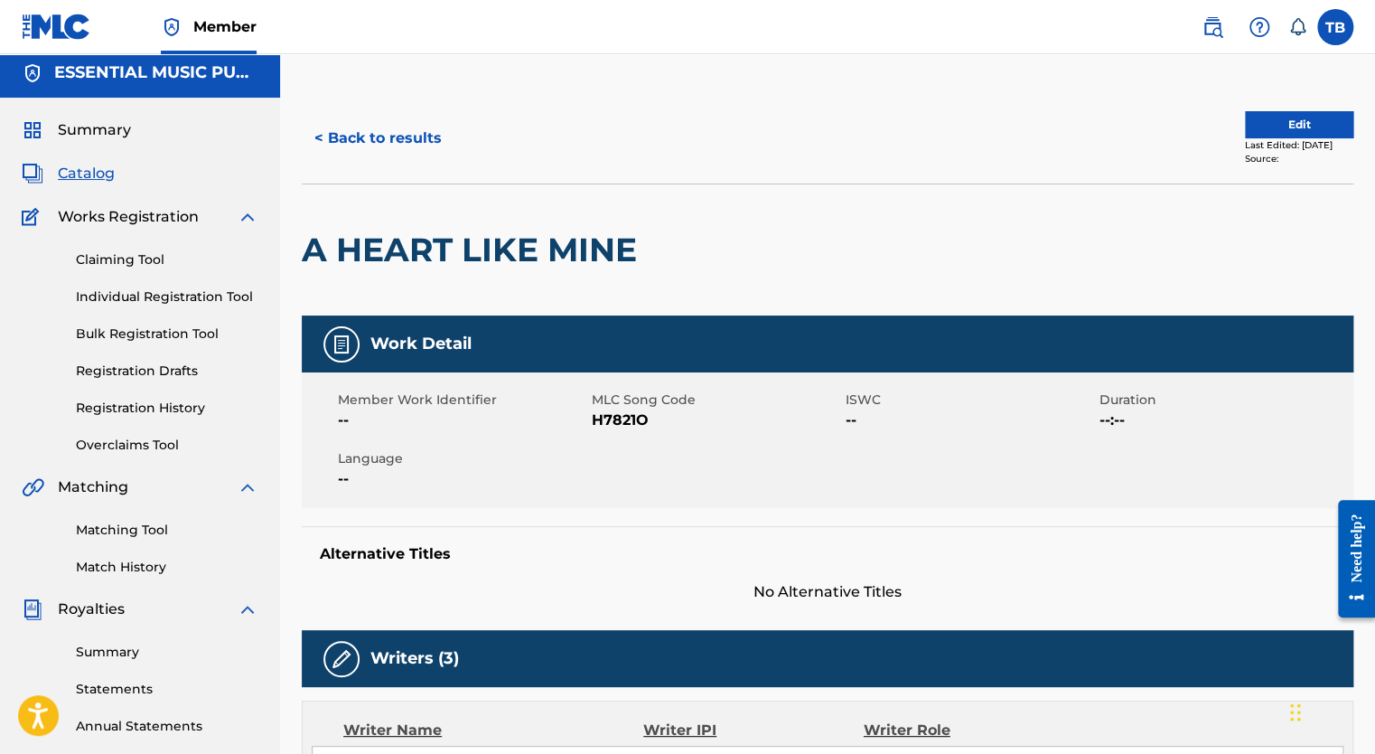
click at [1245, 136] on button "Edit" at bounding box center [1299, 124] width 108 height 27
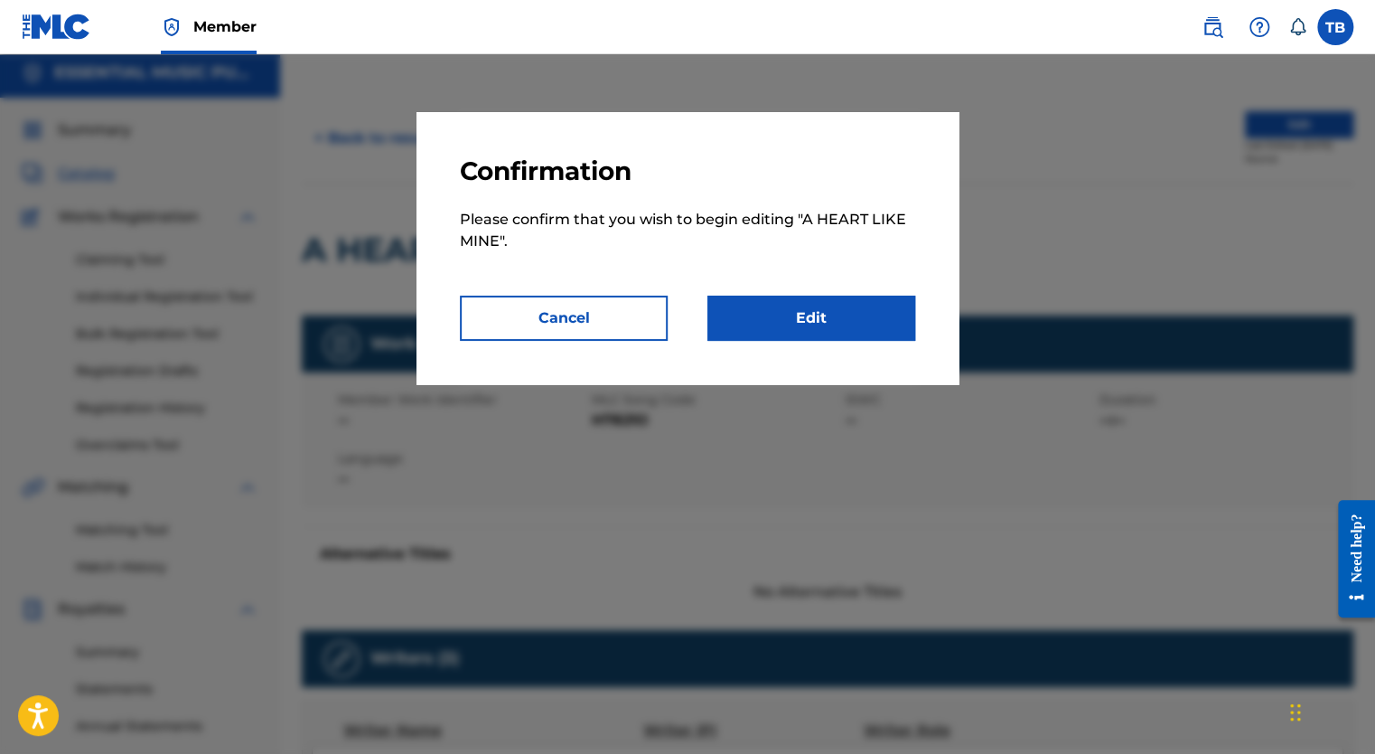
click at [782, 335] on link "Edit" at bounding box center [811, 317] width 208 height 45
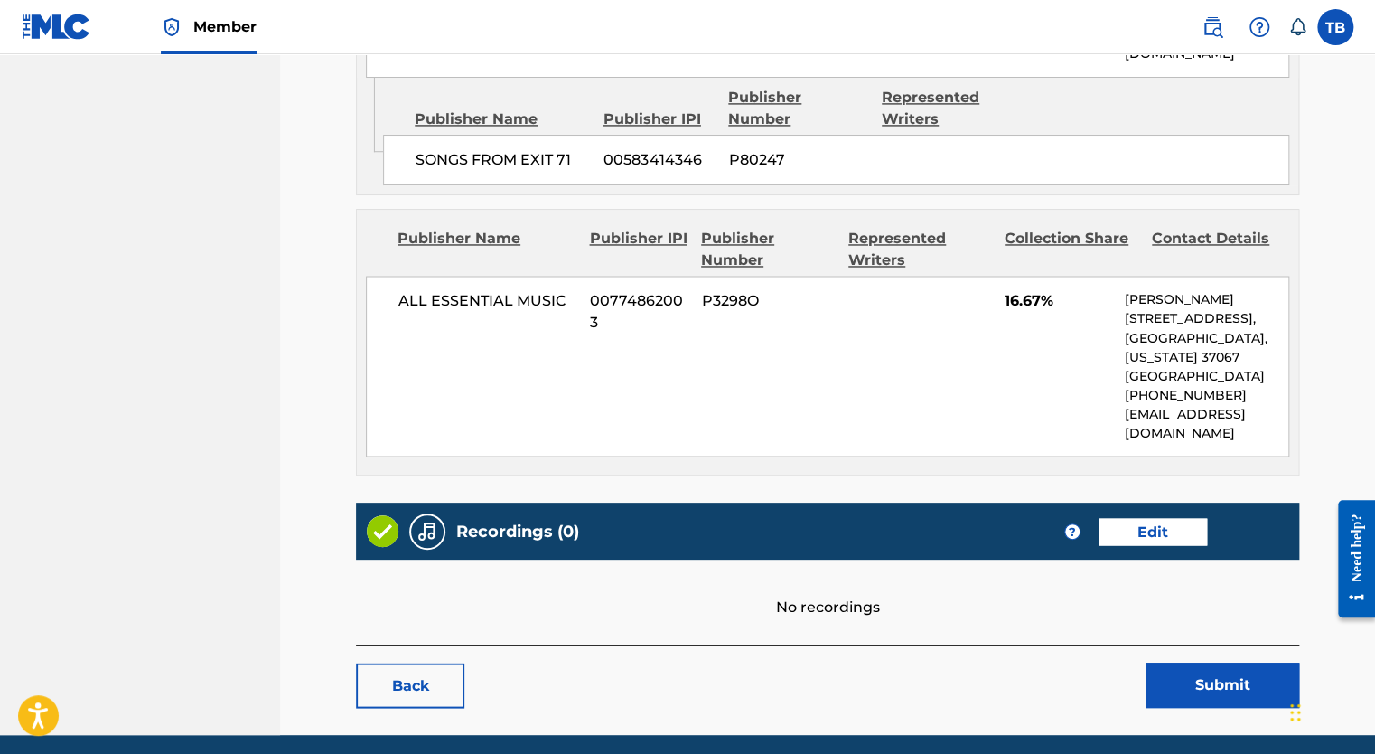
scroll to position [1460, 0]
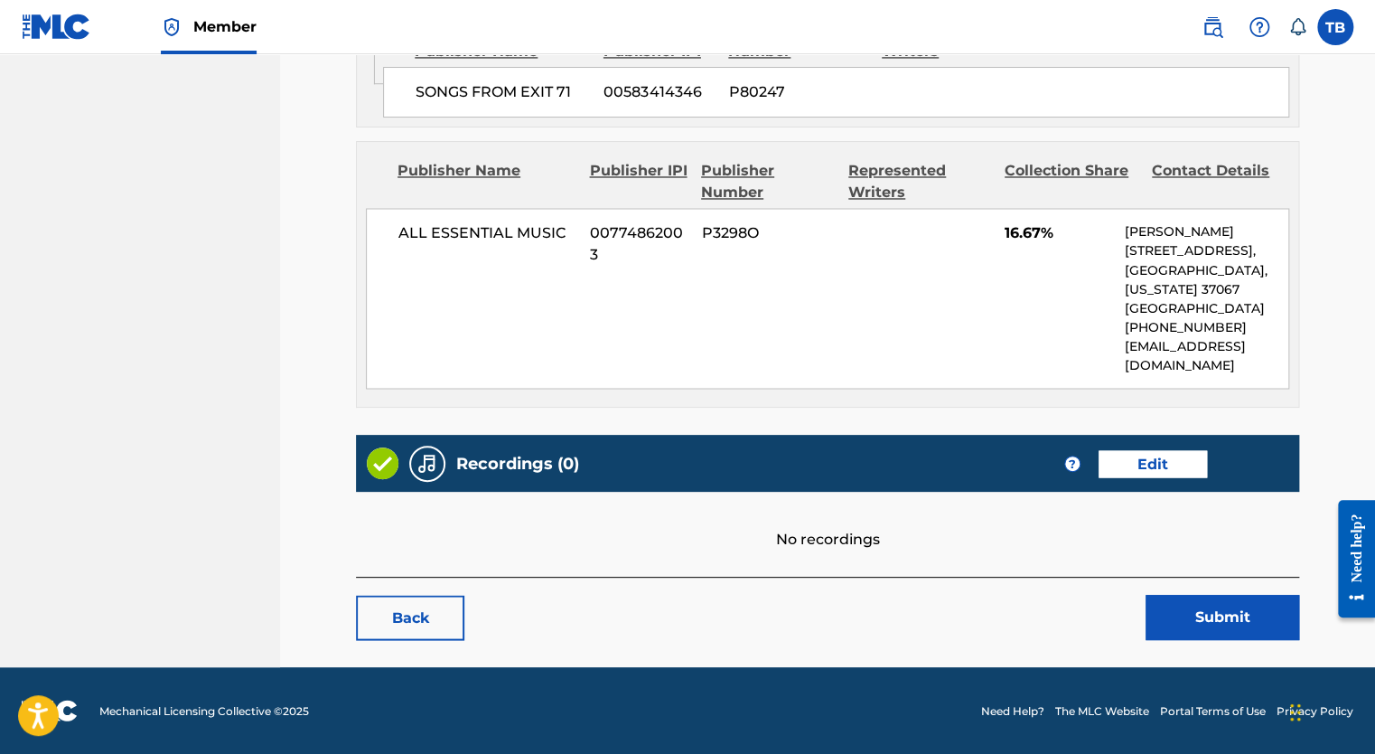
click at [1149, 457] on link "Edit" at bounding box center [1153, 463] width 108 height 27
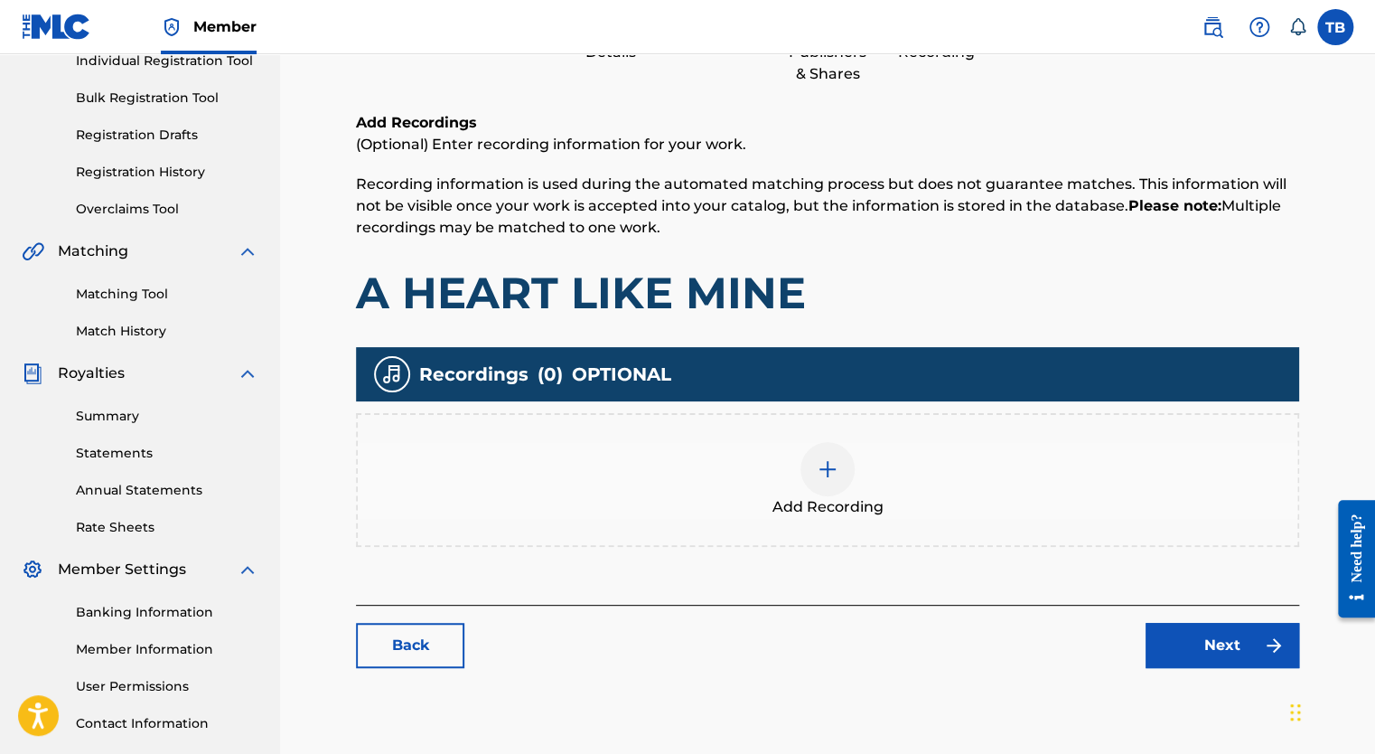
scroll to position [361, 0]
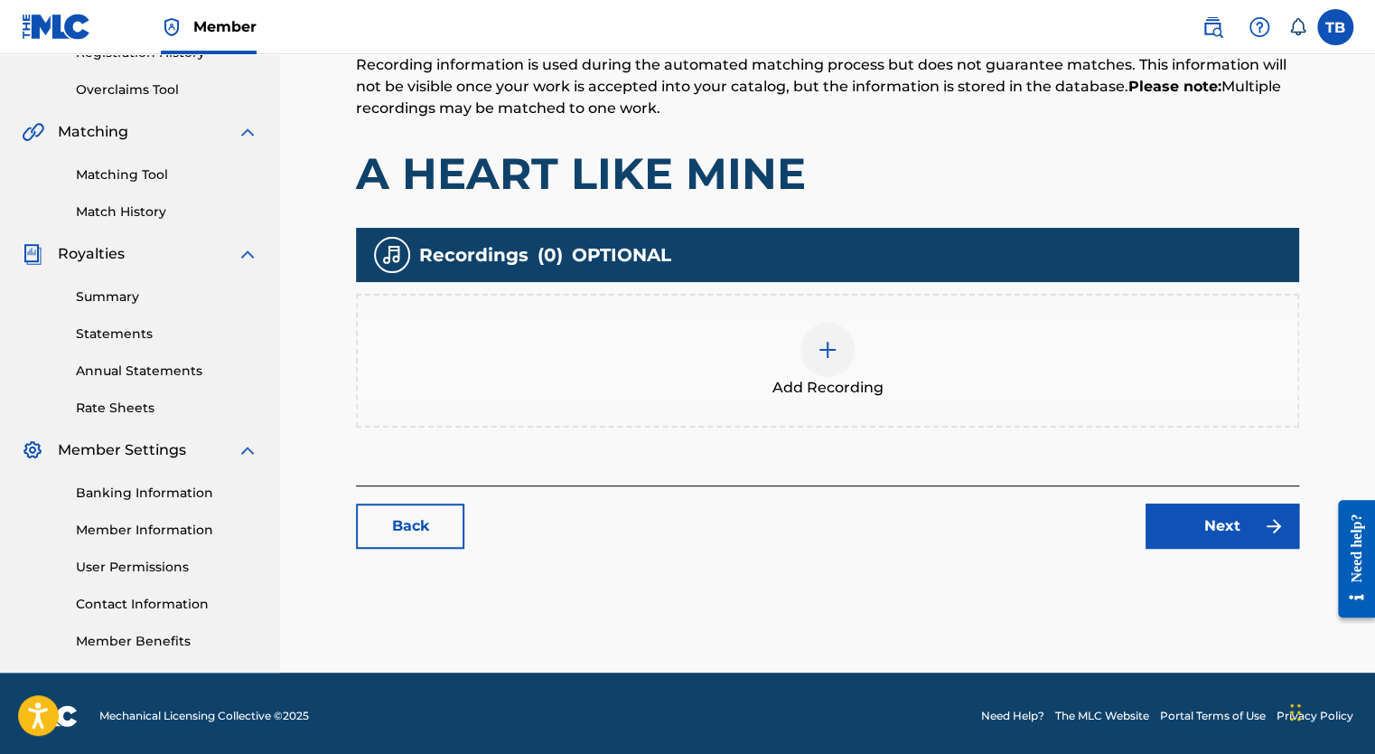
click at [436, 519] on link "Back" at bounding box center [410, 525] width 108 height 45
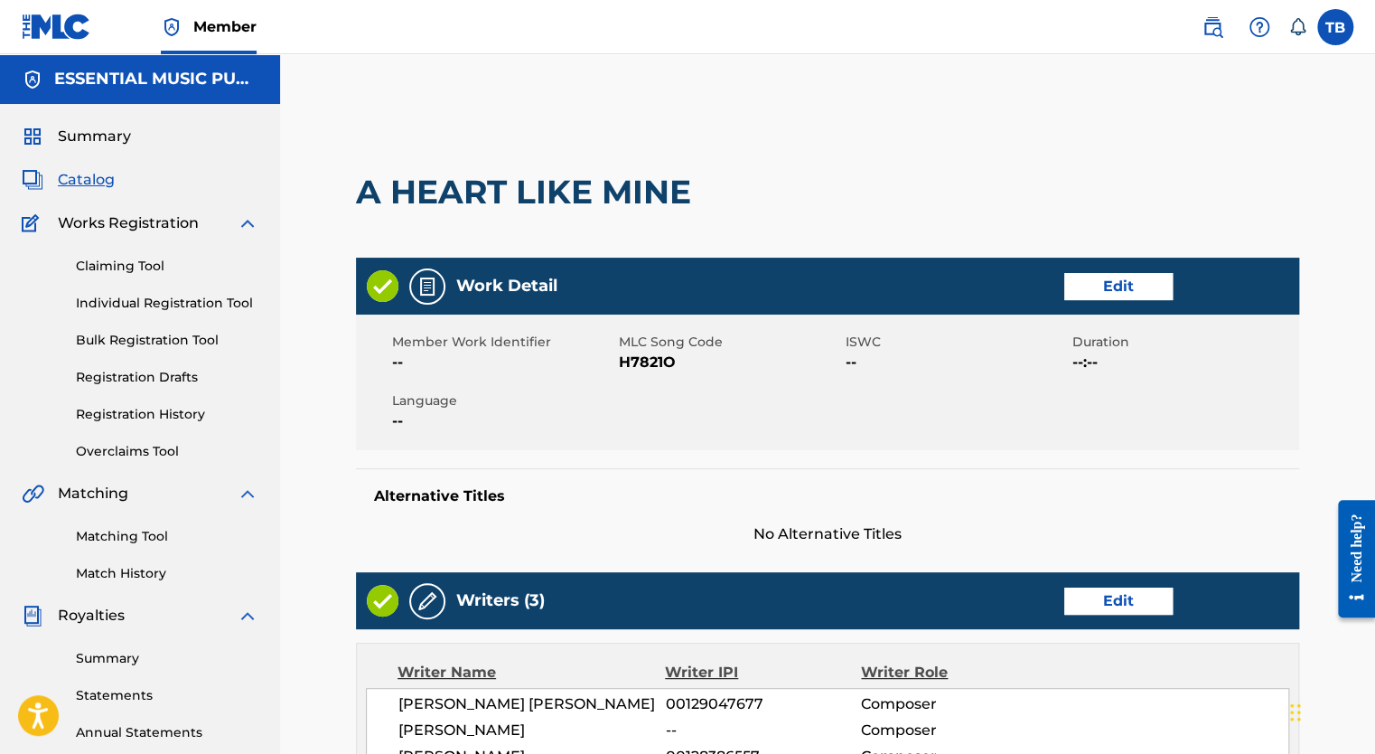
click at [85, 185] on span "Catalog" at bounding box center [86, 180] width 57 height 22
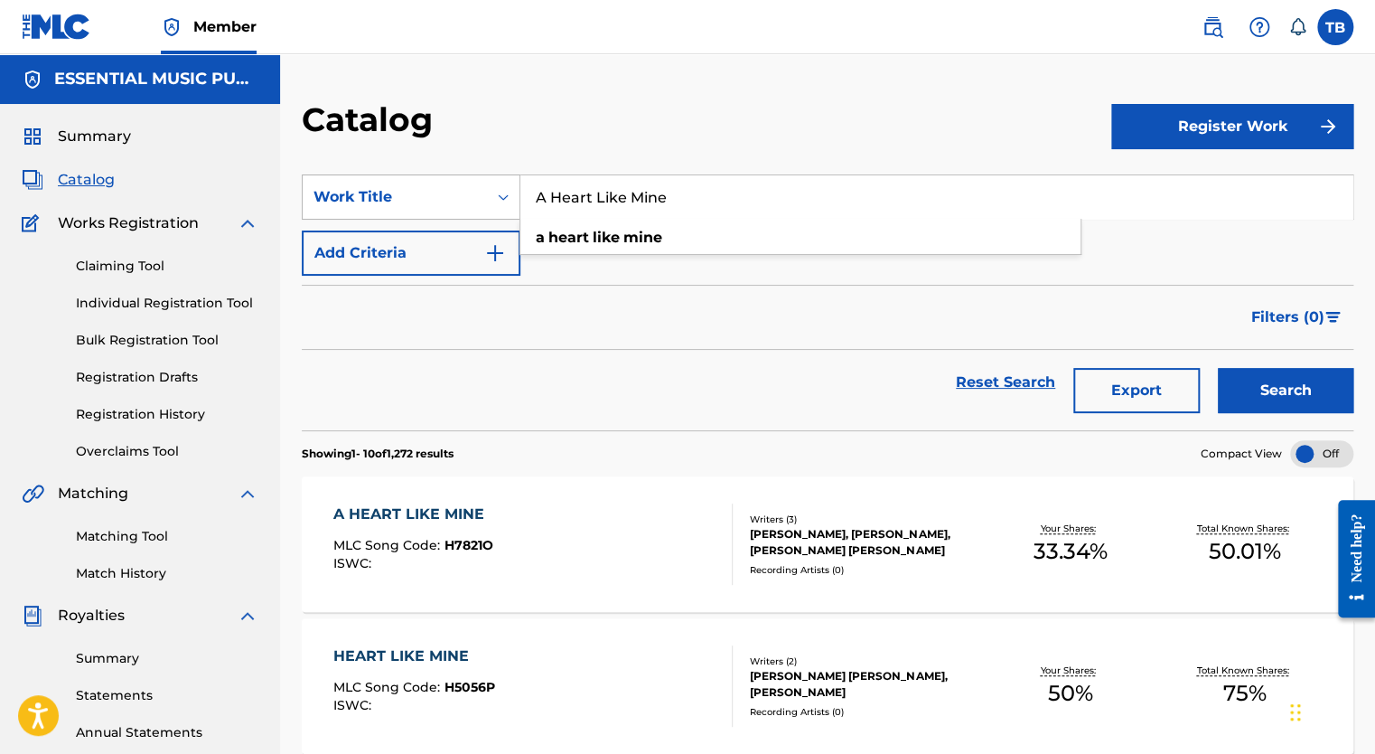
drag, startPoint x: 731, startPoint y: 200, endPoint x: 378, endPoint y: 189, distance: 353.5
click at [378, 189] on div "SearchWithCriteria20569c16-ba35-443e-a662-5d826abff63f Work Title A Heart Like …" at bounding box center [828, 196] width 1052 height 45
paste input "Little Light"
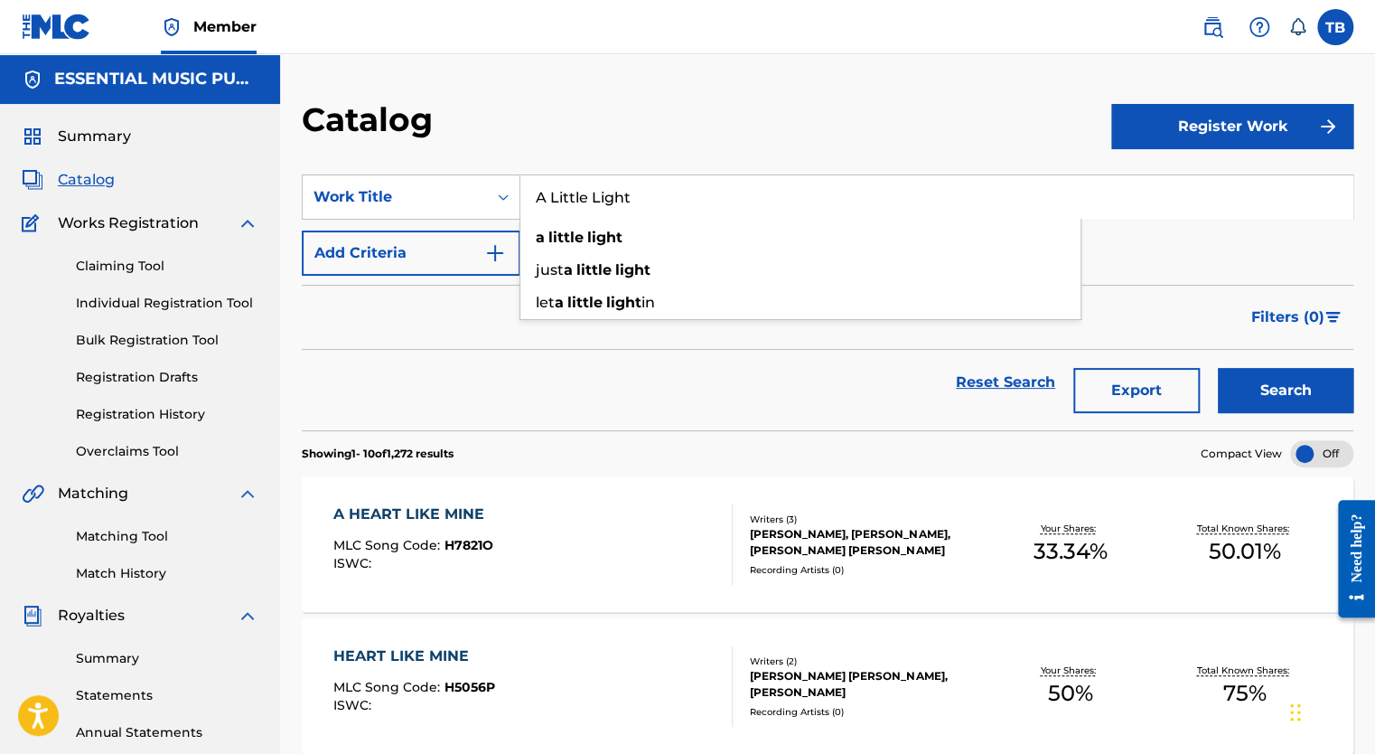
type input "A Little Light"
click at [1260, 375] on button "Search" at bounding box center [1286, 390] width 136 height 45
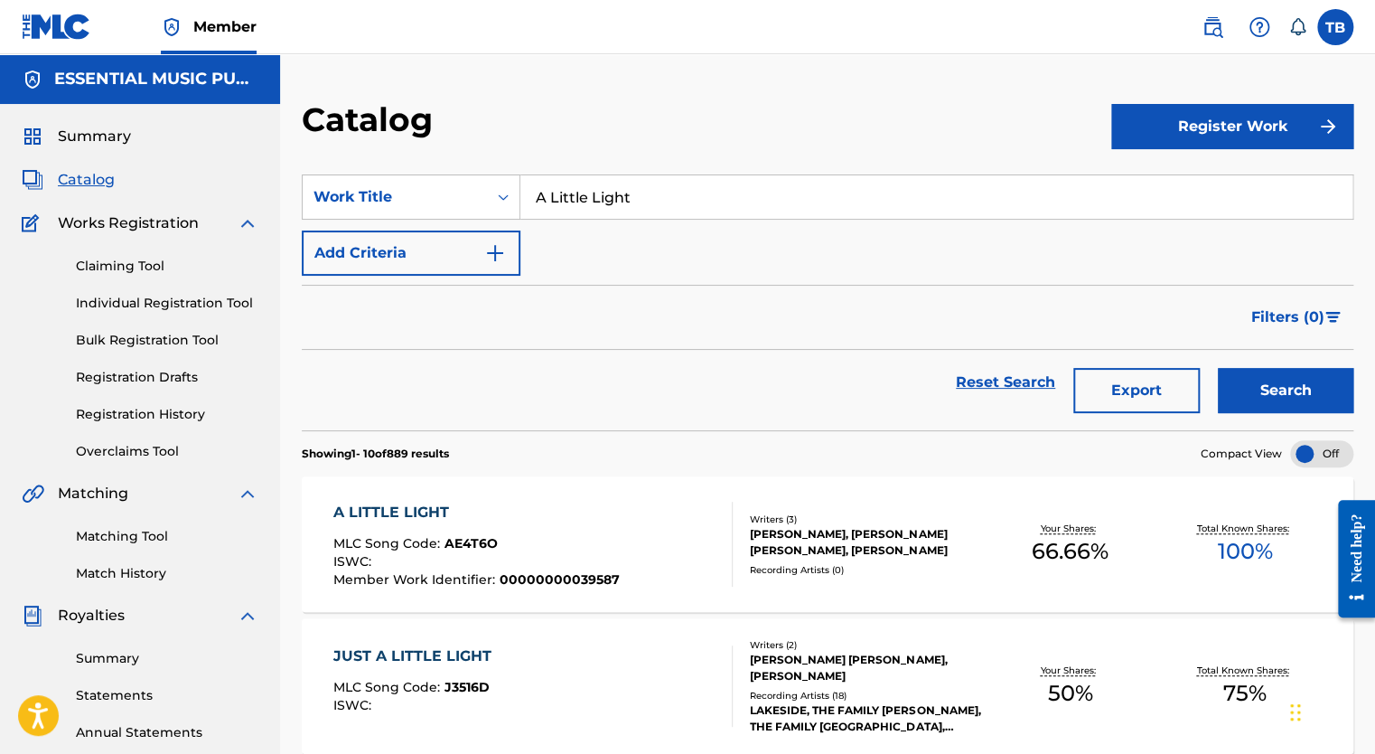
click at [404, 511] on div "A LITTLE LIGHT" at bounding box center [476, 512] width 286 height 22
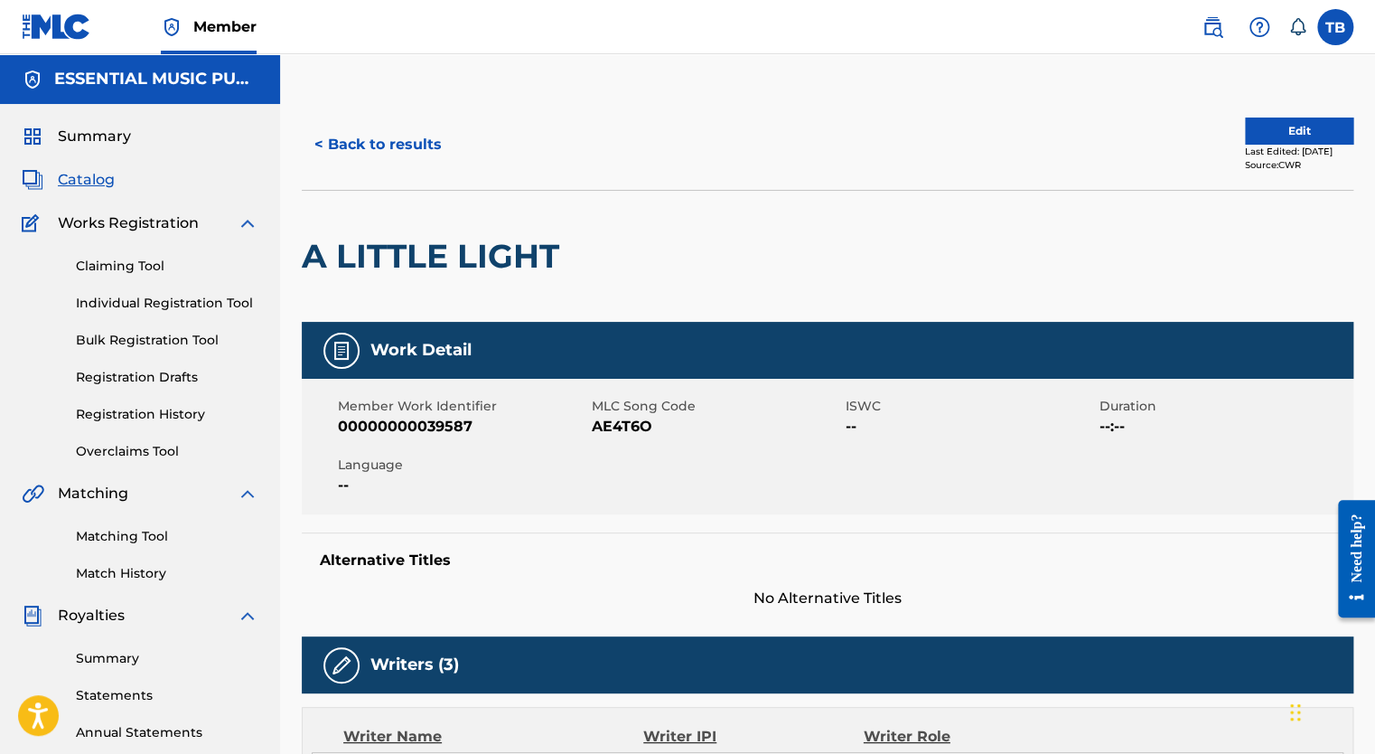
click at [1287, 126] on button "Edit" at bounding box center [1299, 130] width 108 height 27
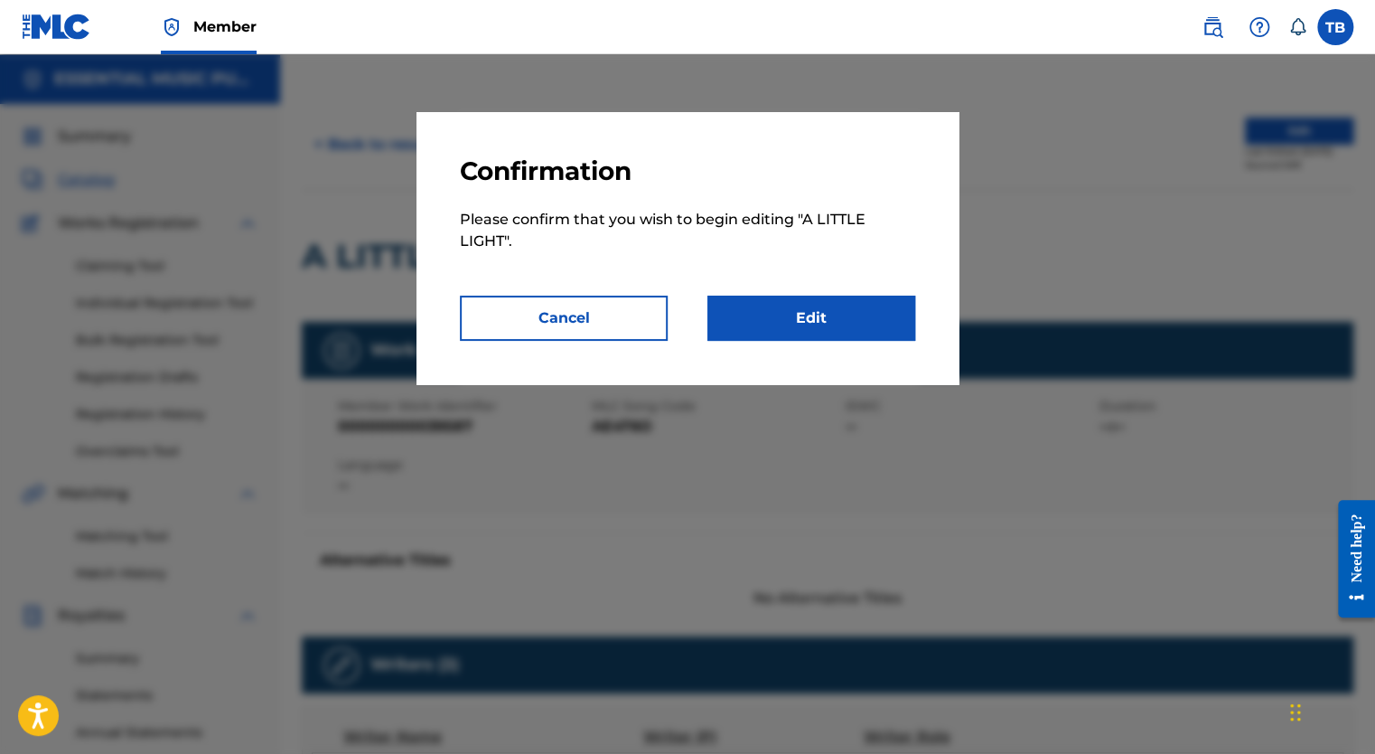
click at [839, 301] on link "Edit" at bounding box center [811, 317] width 208 height 45
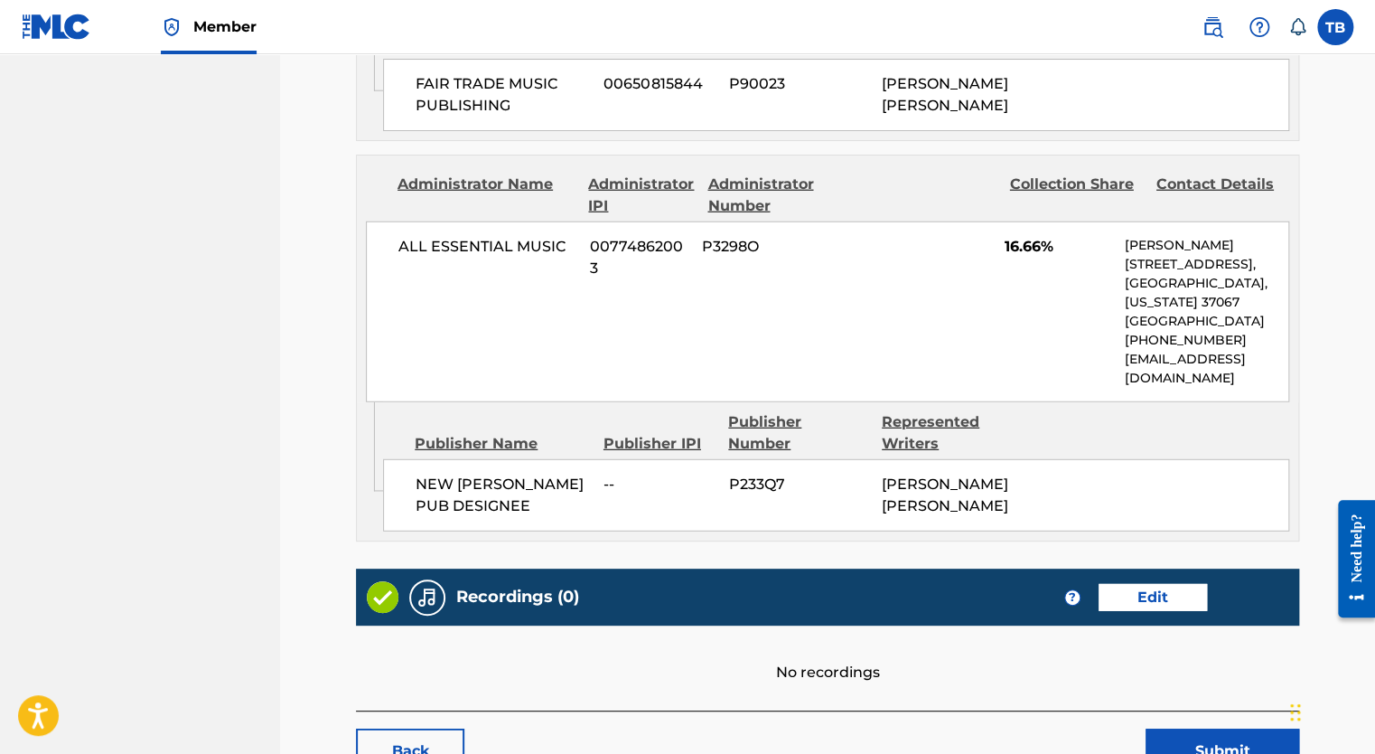
scroll to position [2400, 0]
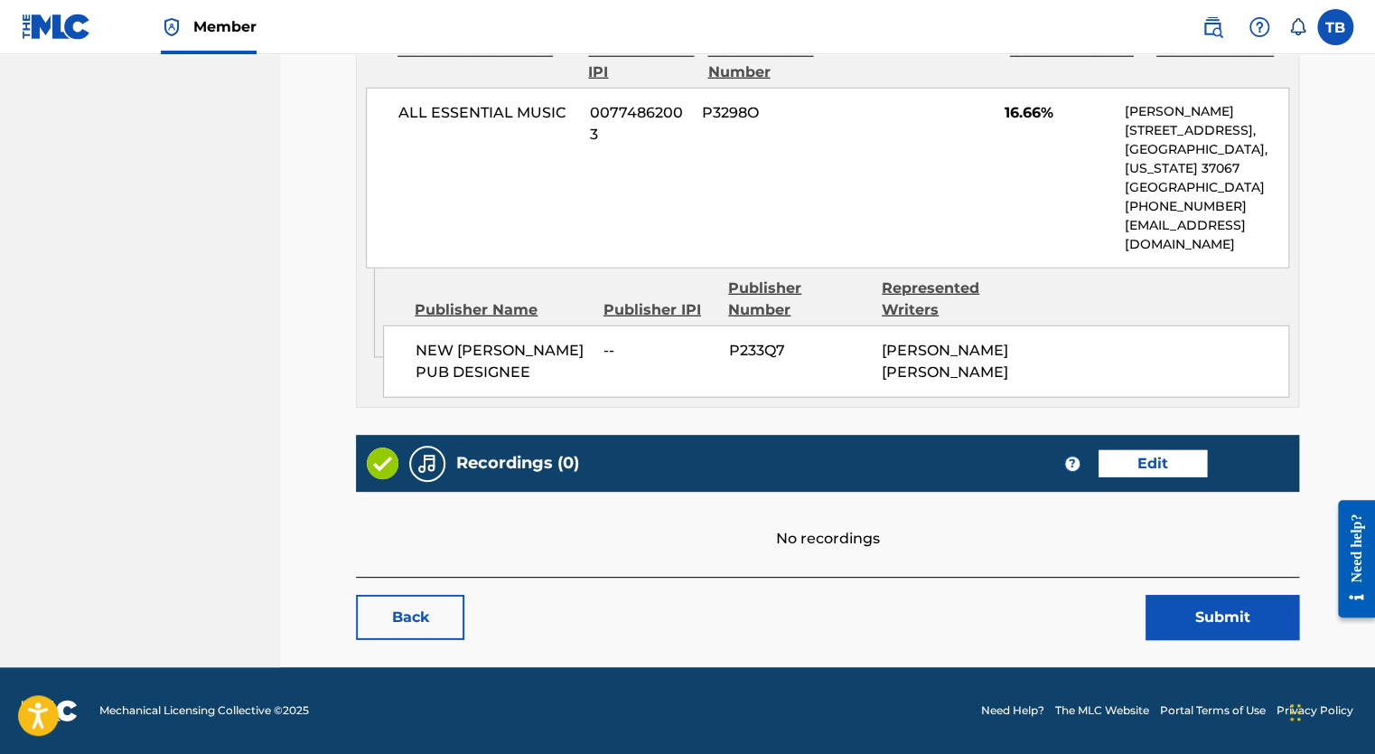
click at [1167, 451] on link "Edit" at bounding box center [1153, 463] width 108 height 27
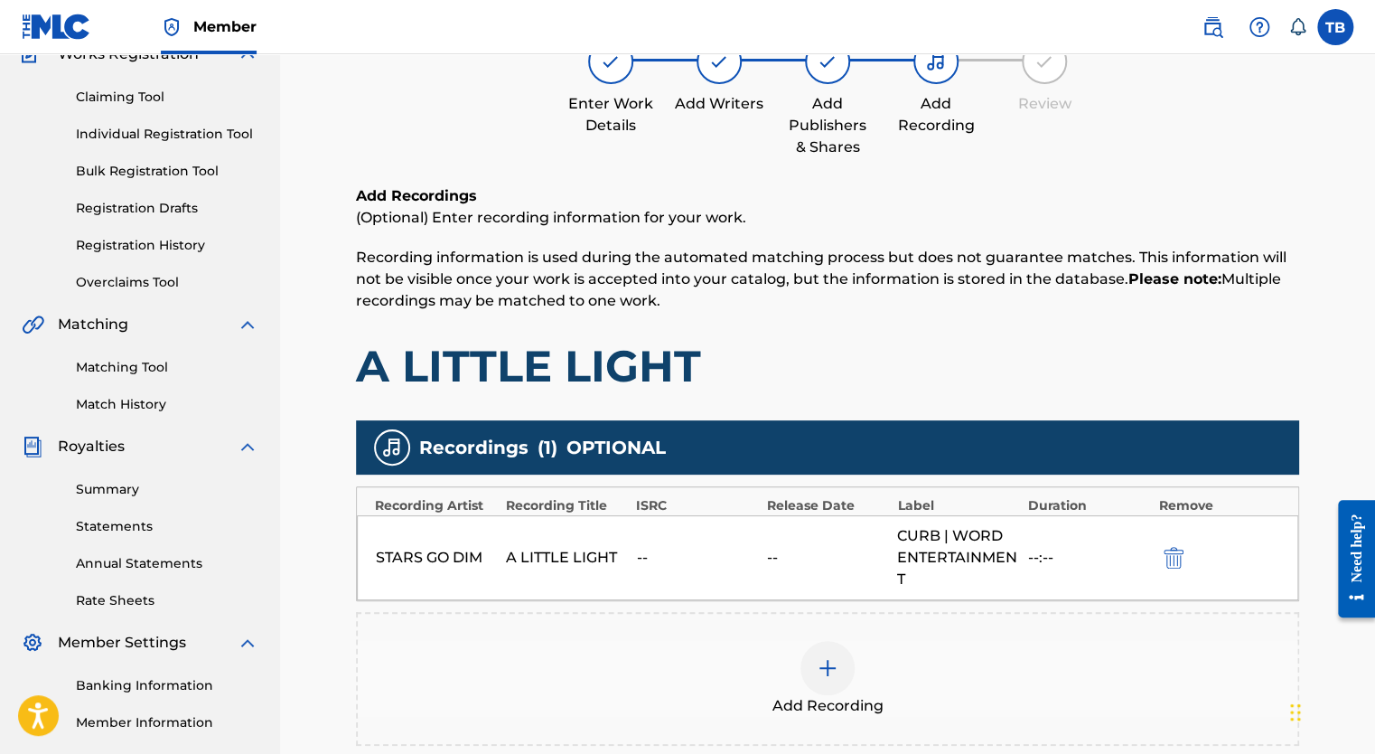
scroll to position [394, 0]
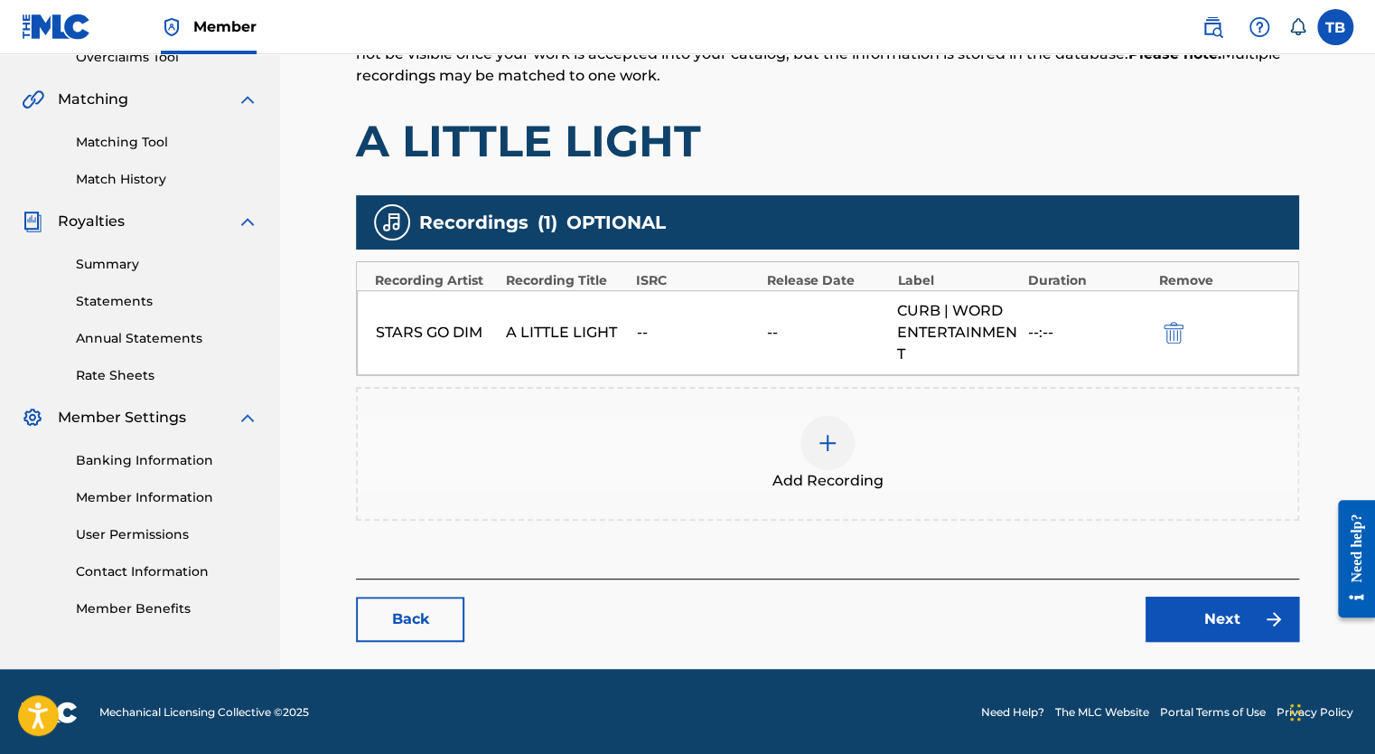
click at [840, 445] on div at bounding box center [828, 443] width 54 height 54
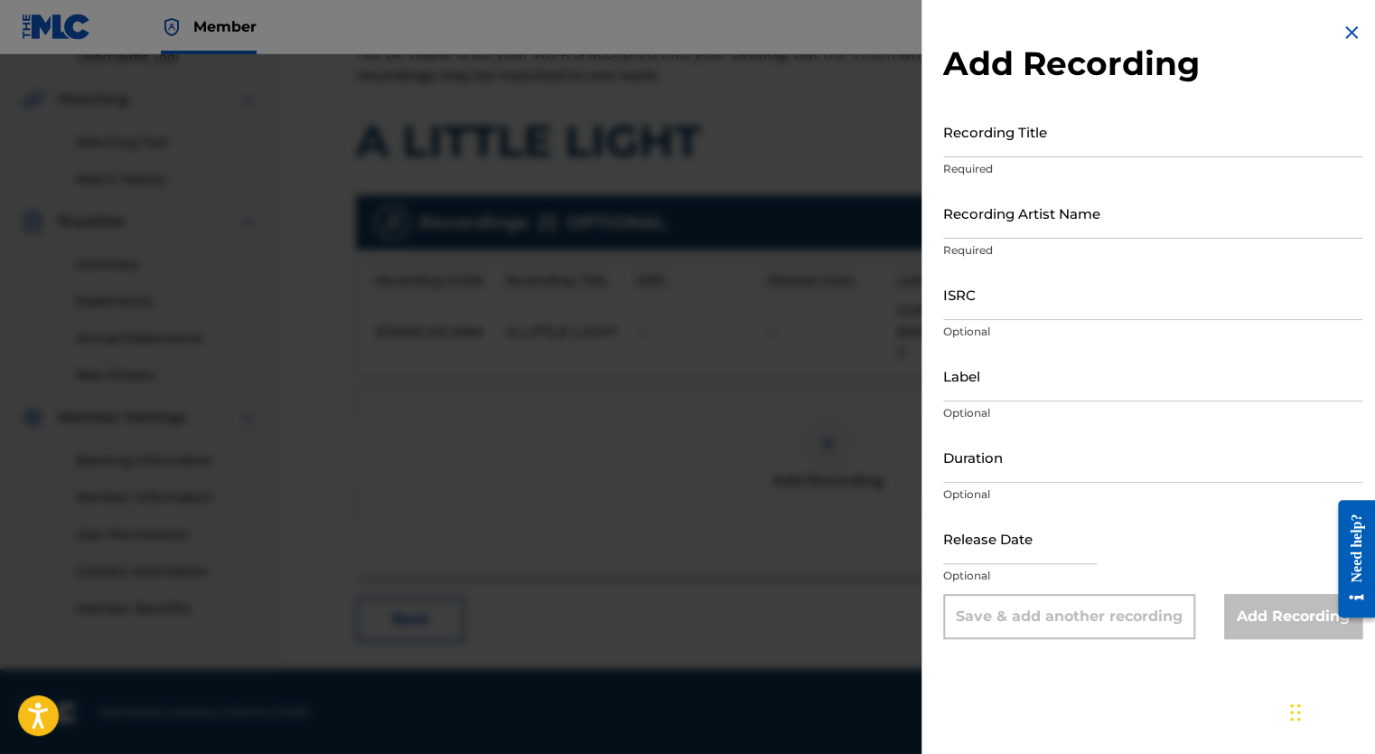
click at [1072, 299] on input "ISRC" at bounding box center [1152, 294] width 419 height 52
paste input "USM1C2400379"
type input "USM1C2400379"
click at [1030, 220] on input "Recording Artist Name" at bounding box center [1152, 213] width 419 height 52
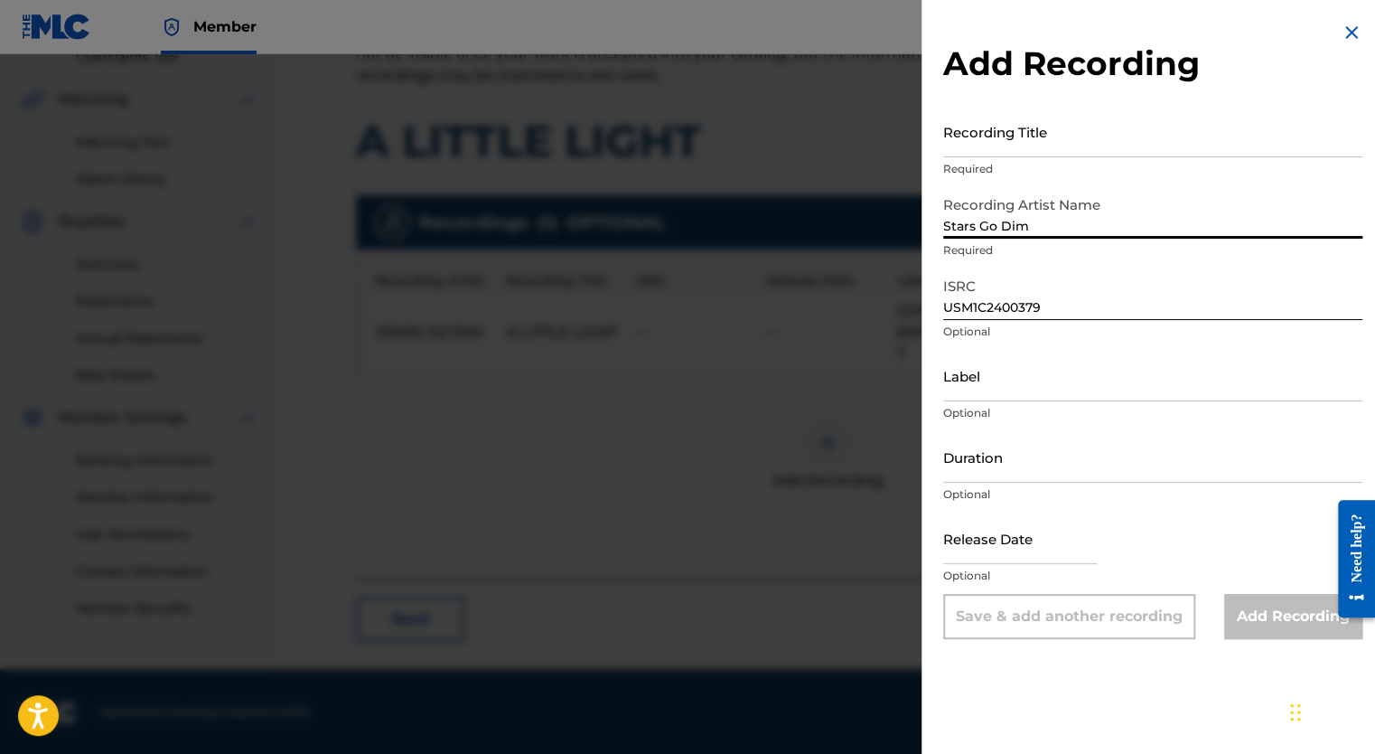
type input "Stars Go Dim"
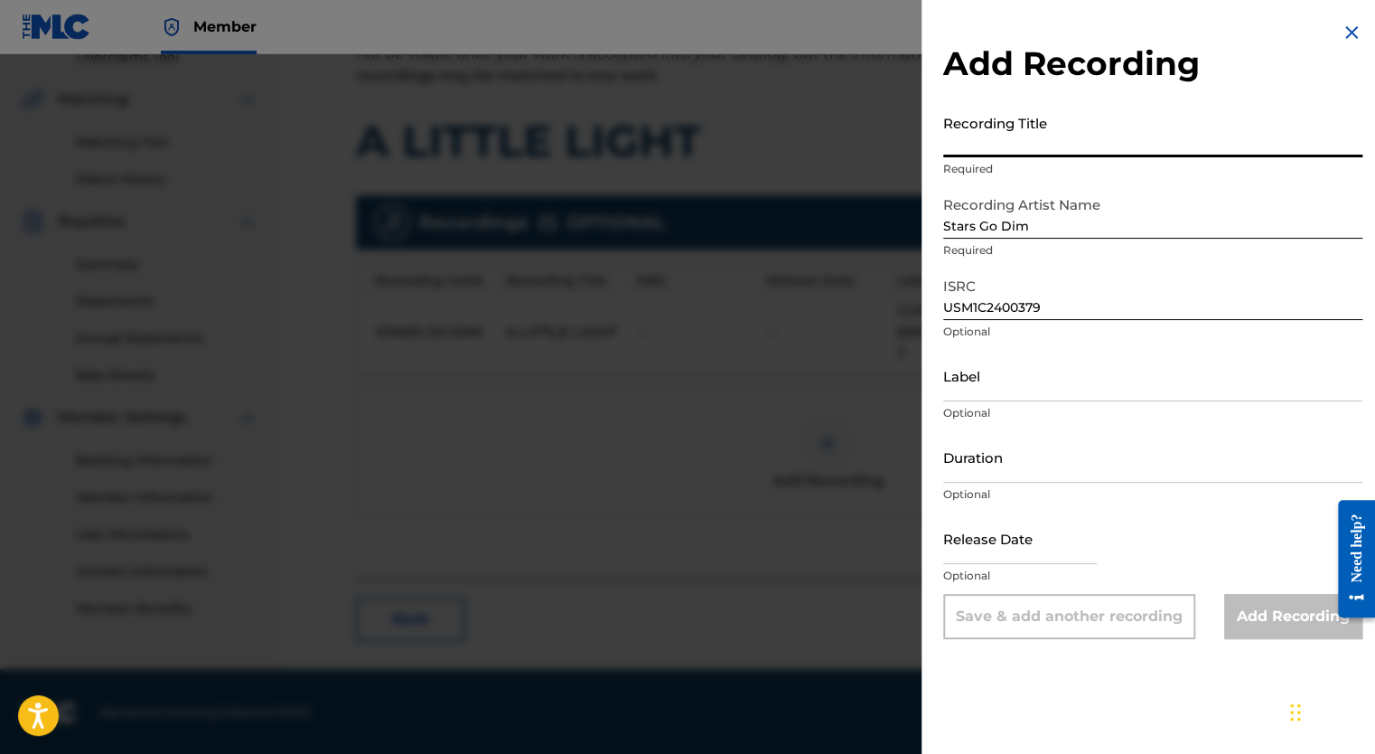
click at [977, 140] on input "Recording Title" at bounding box center [1152, 132] width 419 height 52
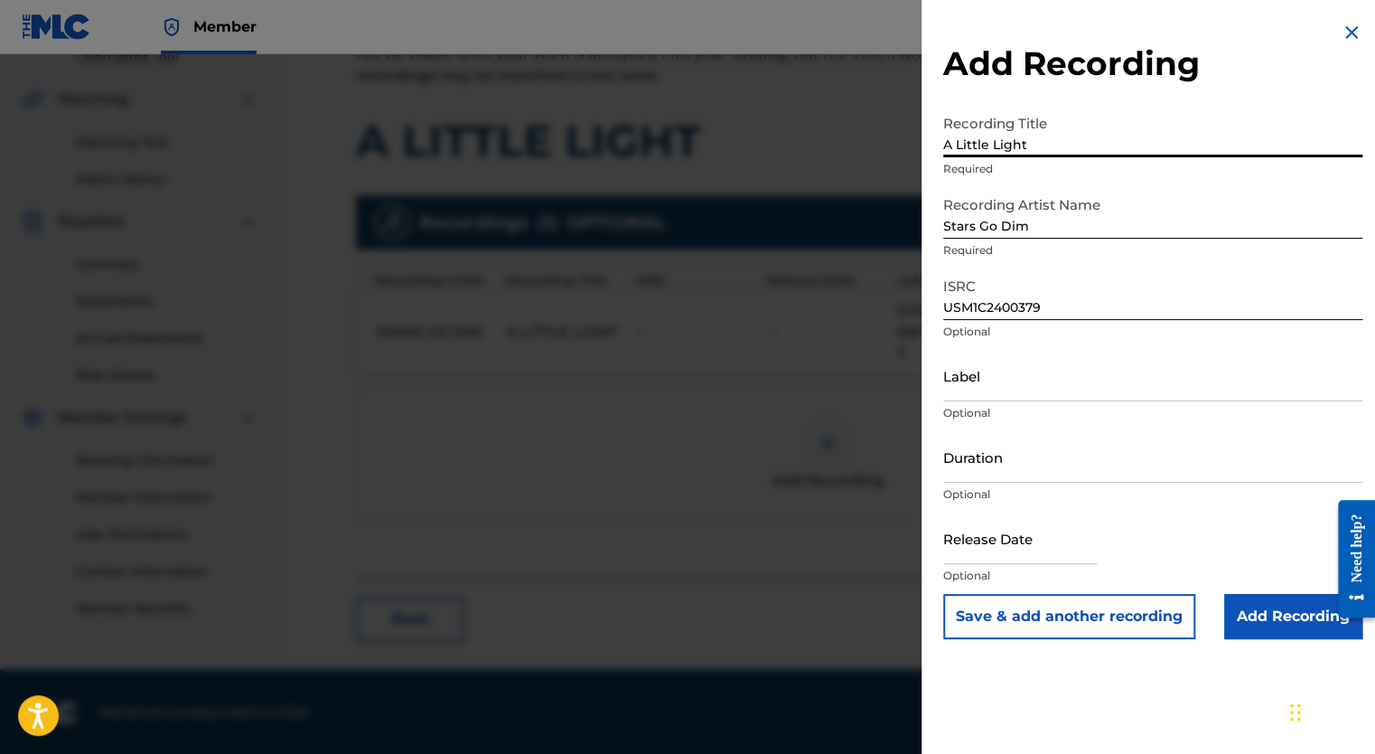
type input "A Little Light"
click at [1265, 630] on input "Add Recording" at bounding box center [1293, 616] width 138 height 45
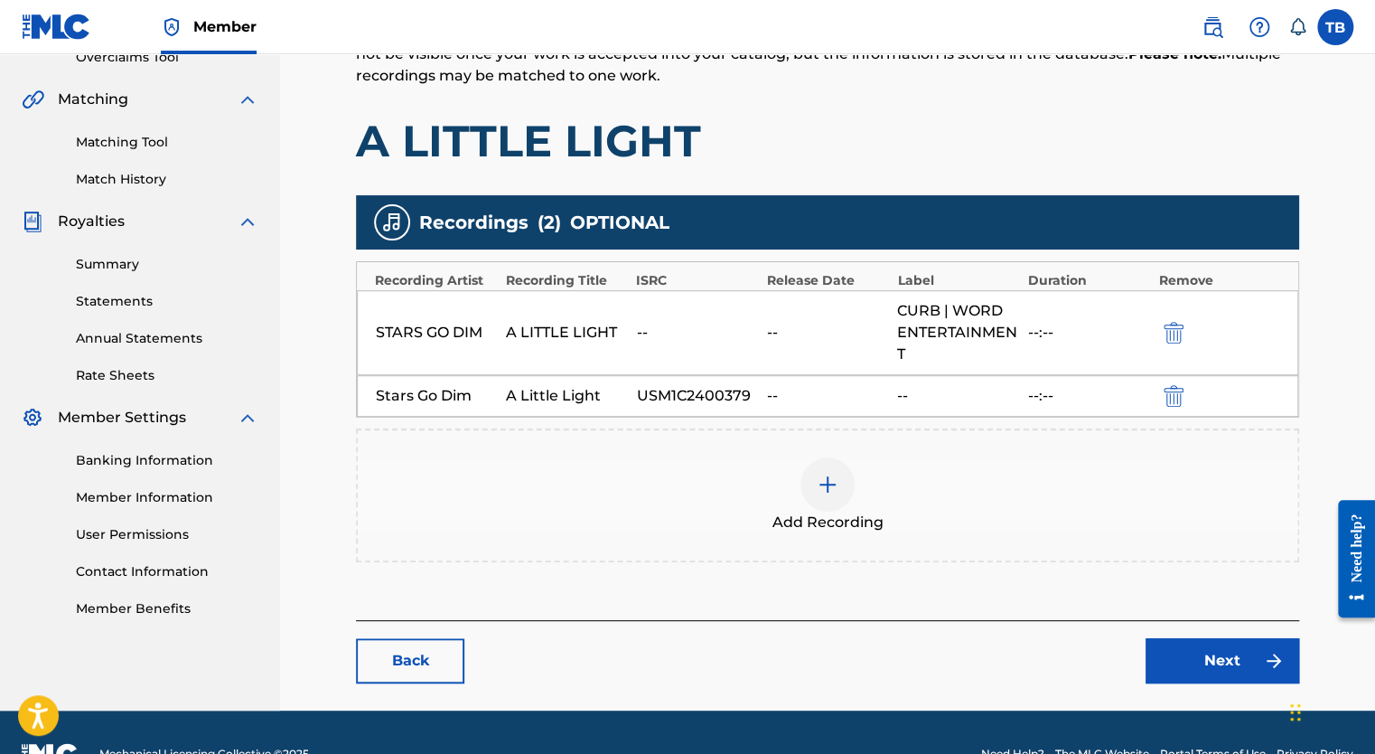
click at [1225, 662] on link "Next" at bounding box center [1223, 660] width 154 height 45
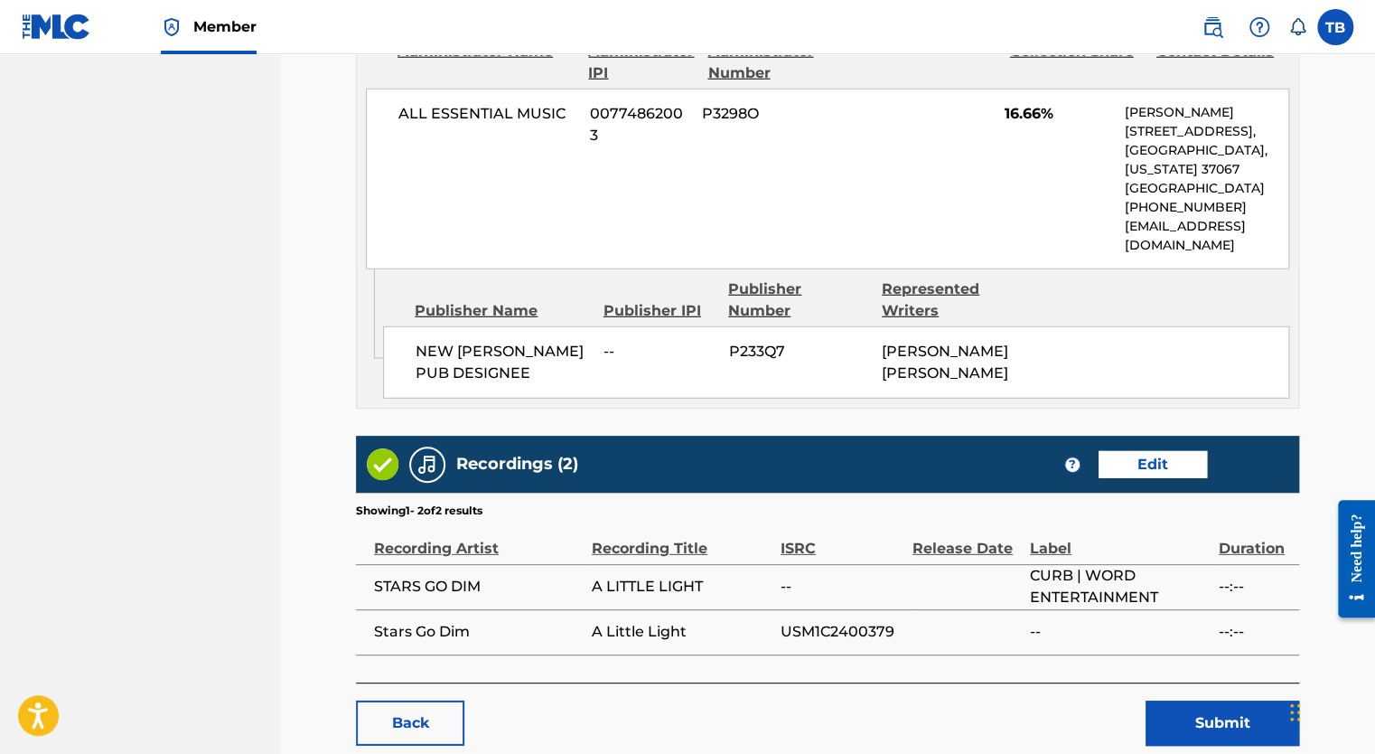
scroll to position [2504, 0]
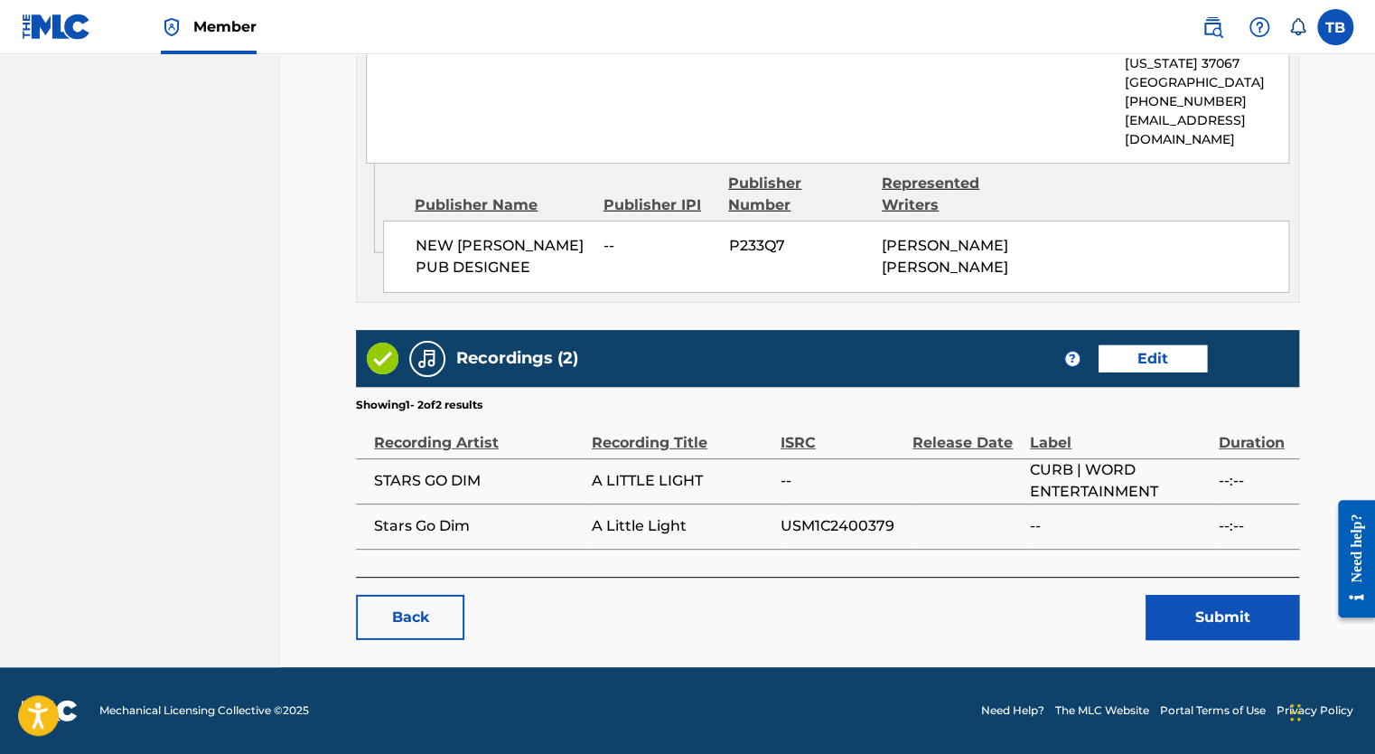
click at [1236, 619] on button "Submit" at bounding box center [1223, 617] width 154 height 45
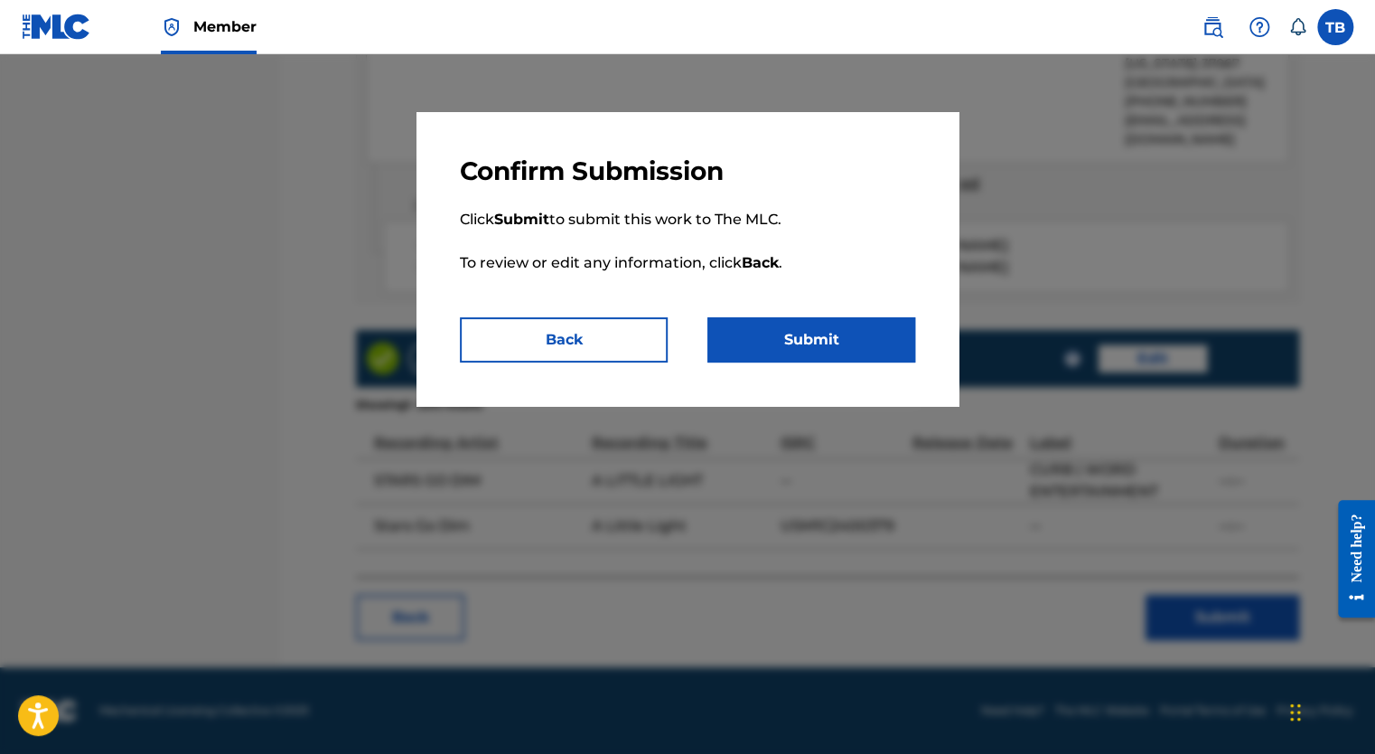
click at [845, 351] on button "Submit" at bounding box center [811, 339] width 208 height 45
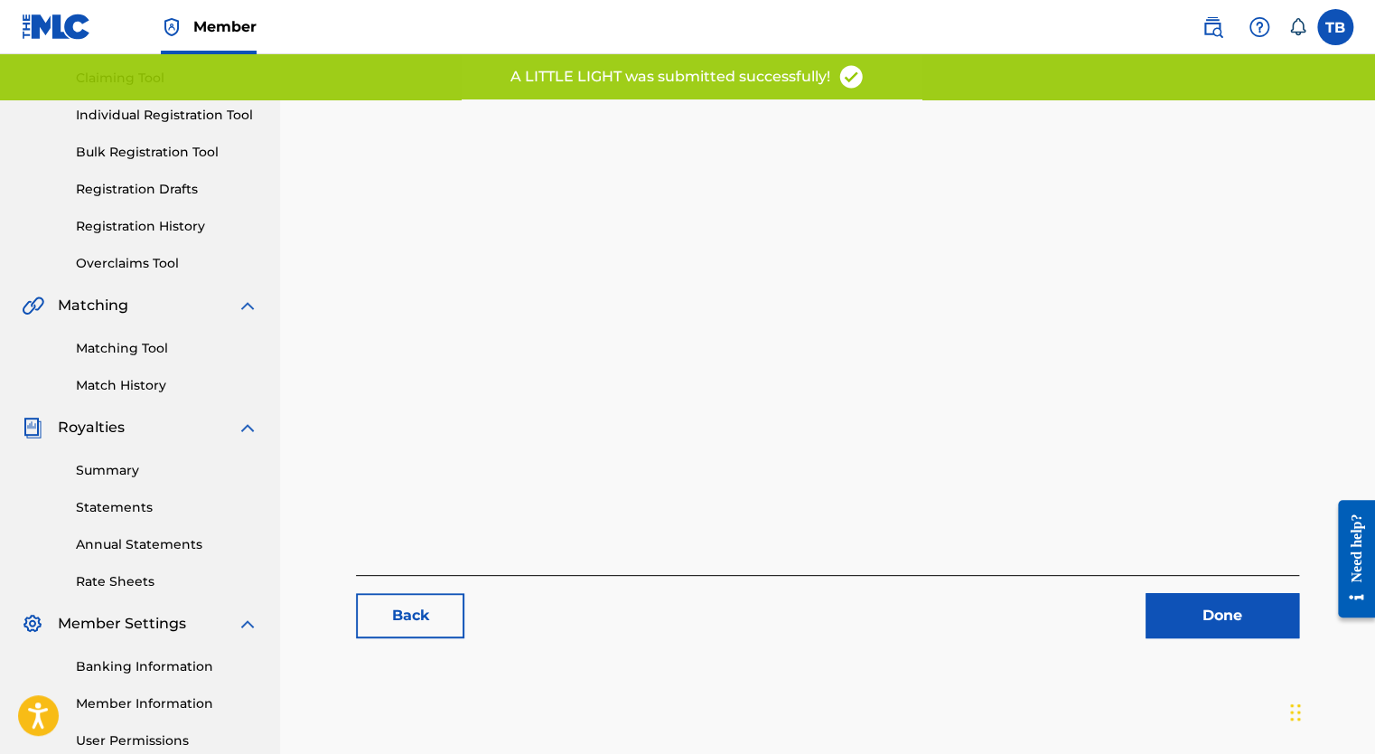
scroll to position [366, 0]
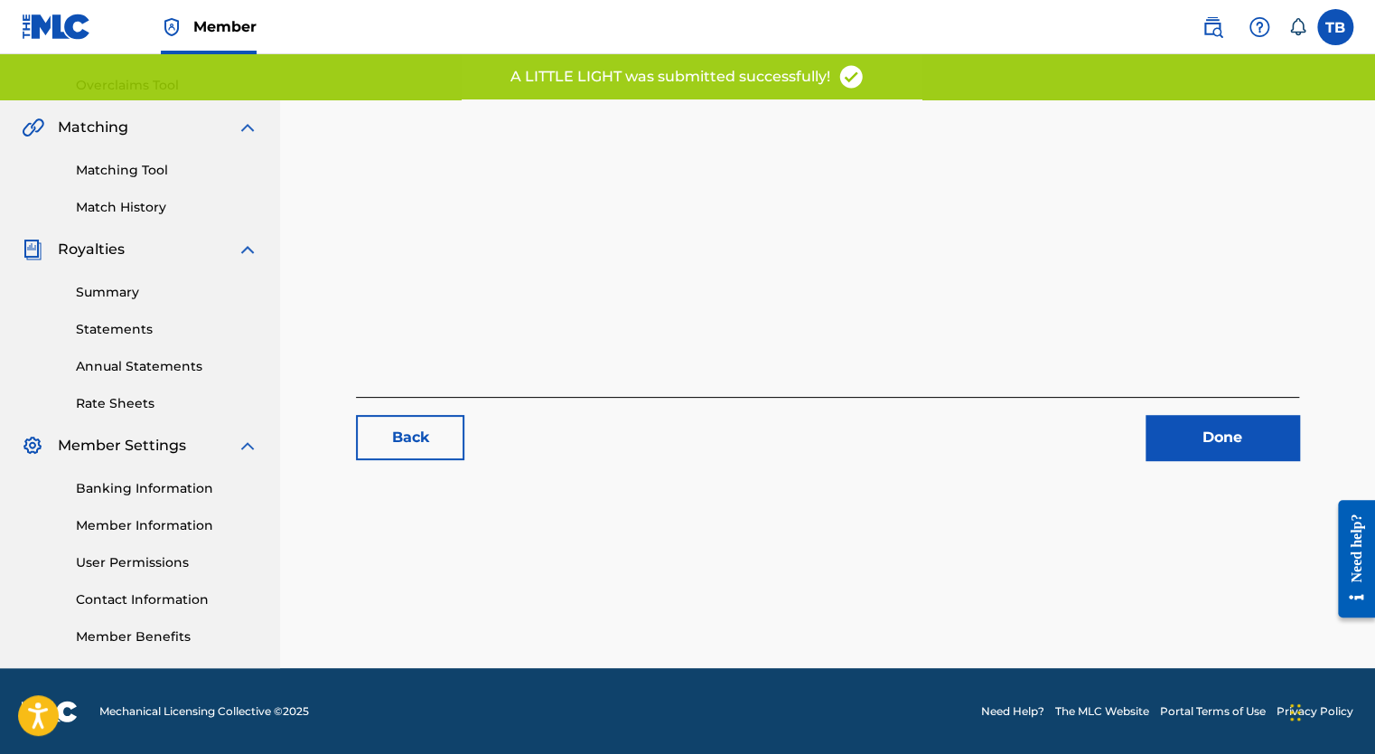
click at [1242, 441] on link "Done" at bounding box center [1223, 437] width 154 height 45
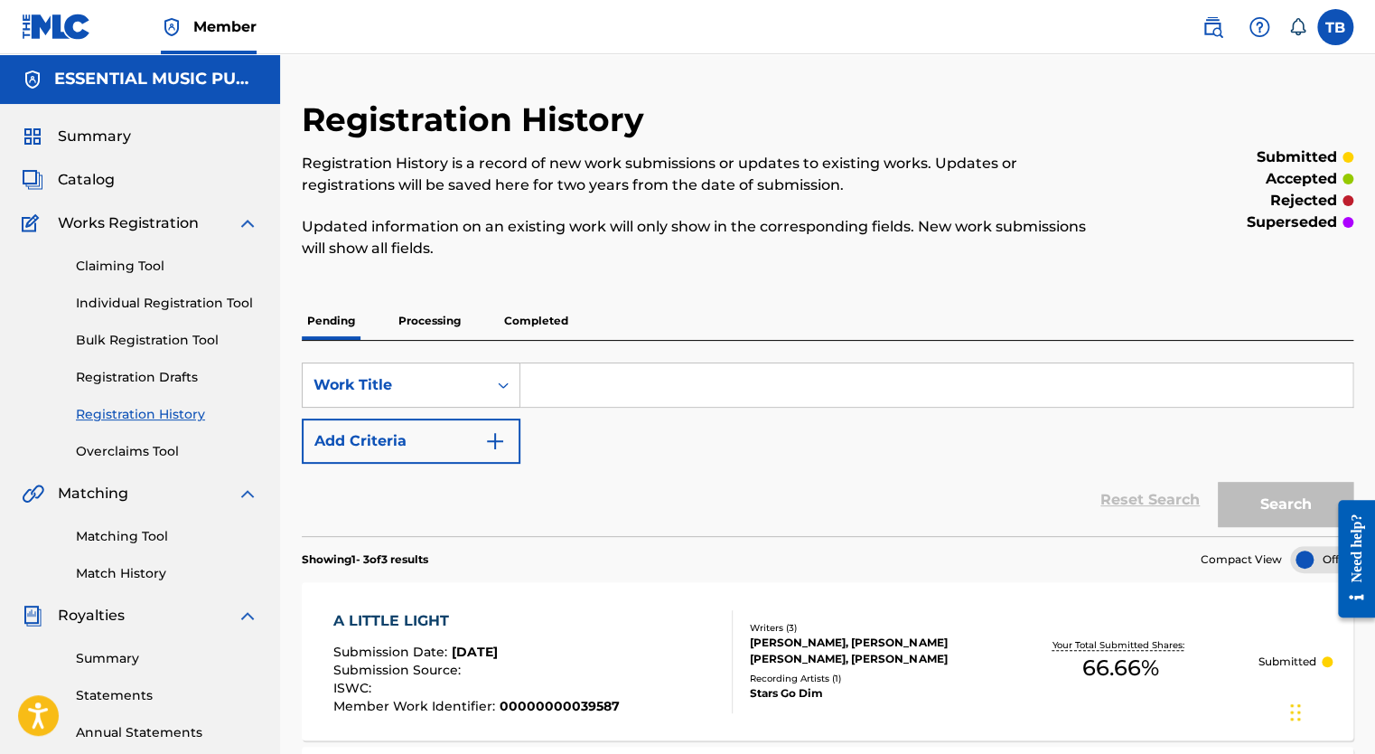
click at [551, 386] on input "Search Form" at bounding box center [936, 384] width 832 height 43
paste input "Easy Surrender"
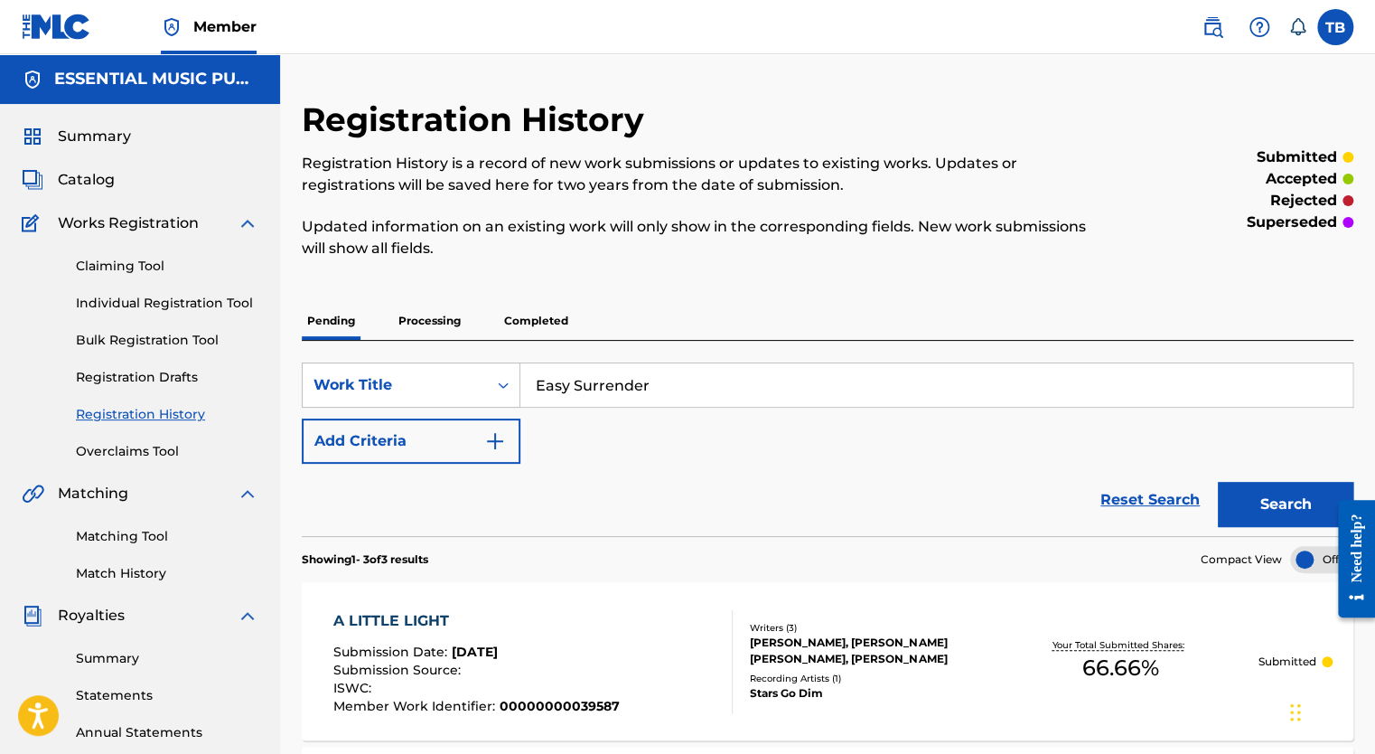
type input "Easy Surrender"
click at [1279, 508] on button "Search" at bounding box center [1286, 504] width 136 height 45
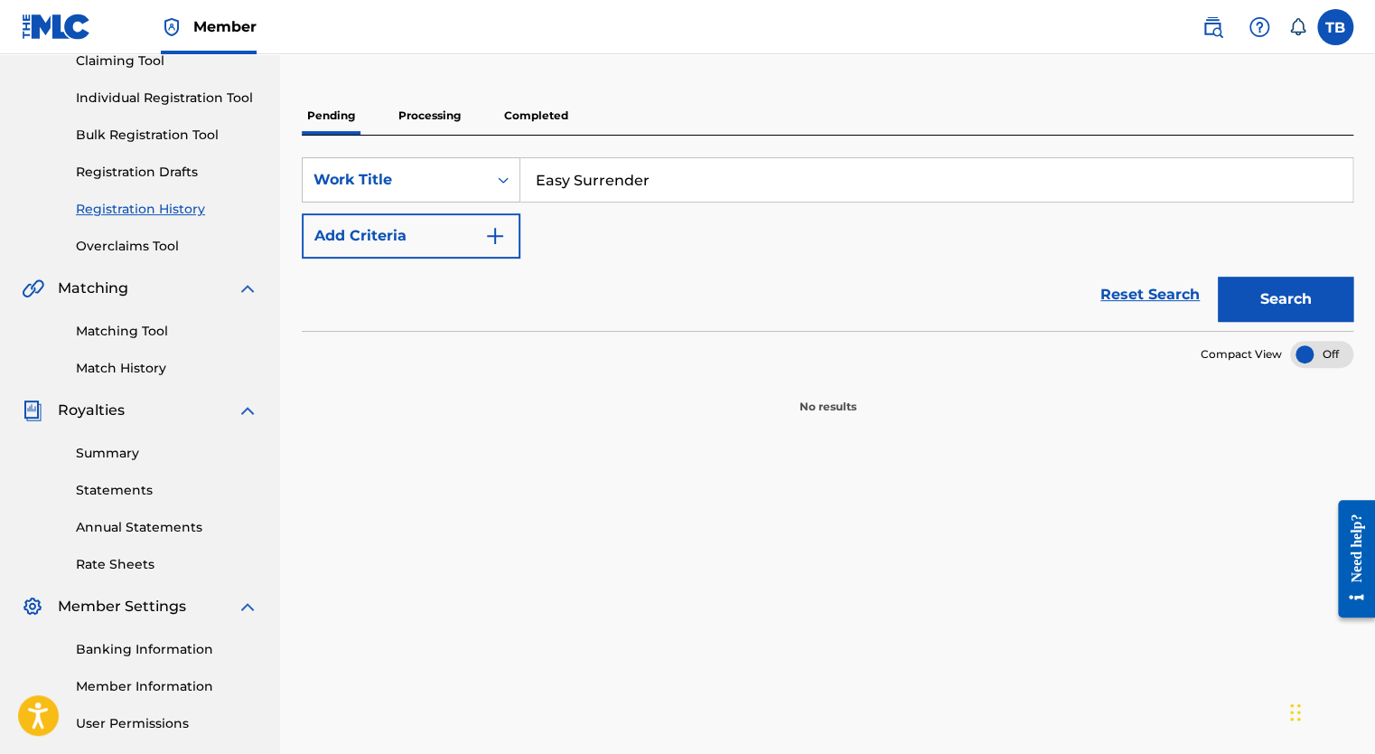
scroll to position [90, 0]
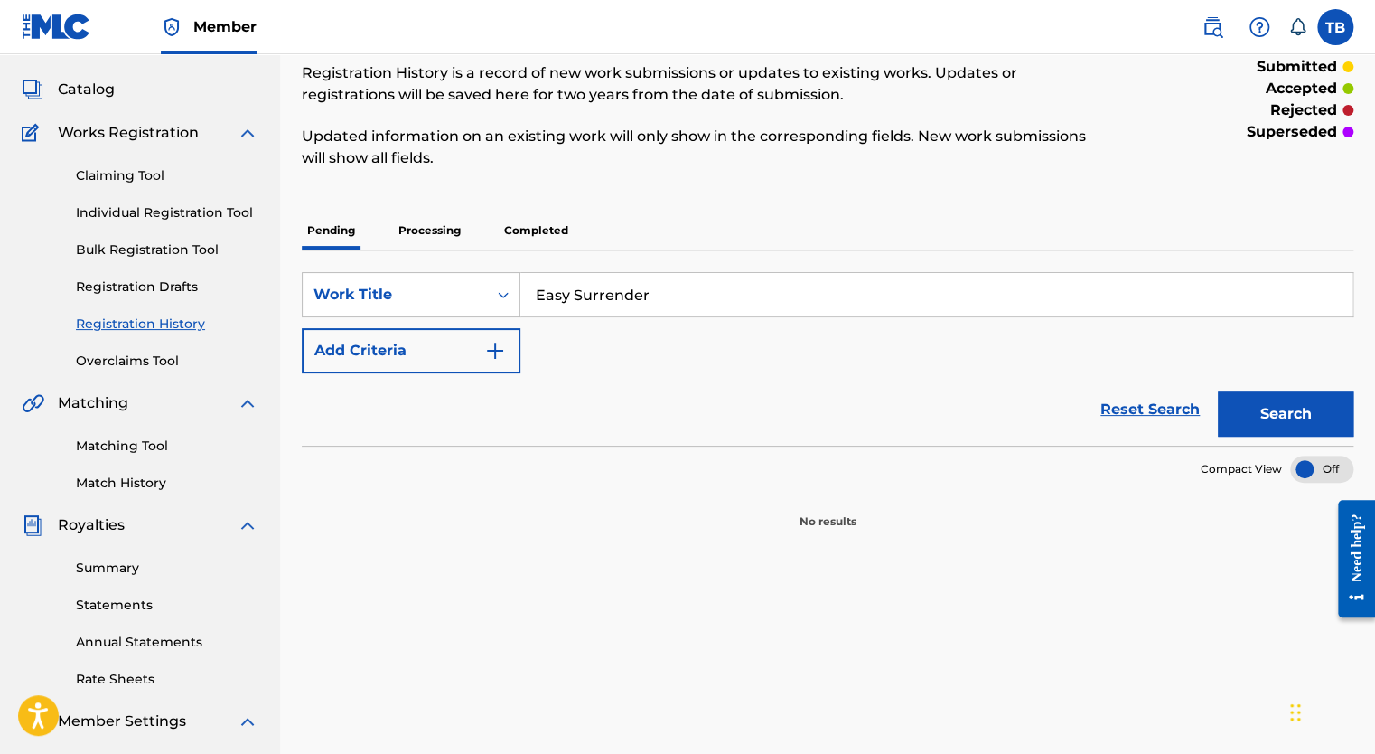
click at [658, 298] on input "Easy Surrender" at bounding box center [936, 294] width 832 height 43
click at [1274, 401] on button "Search" at bounding box center [1286, 413] width 136 height 45
click at [373, 298] on div "Work Title" at bounding box center [395, 295] width 163 height 22
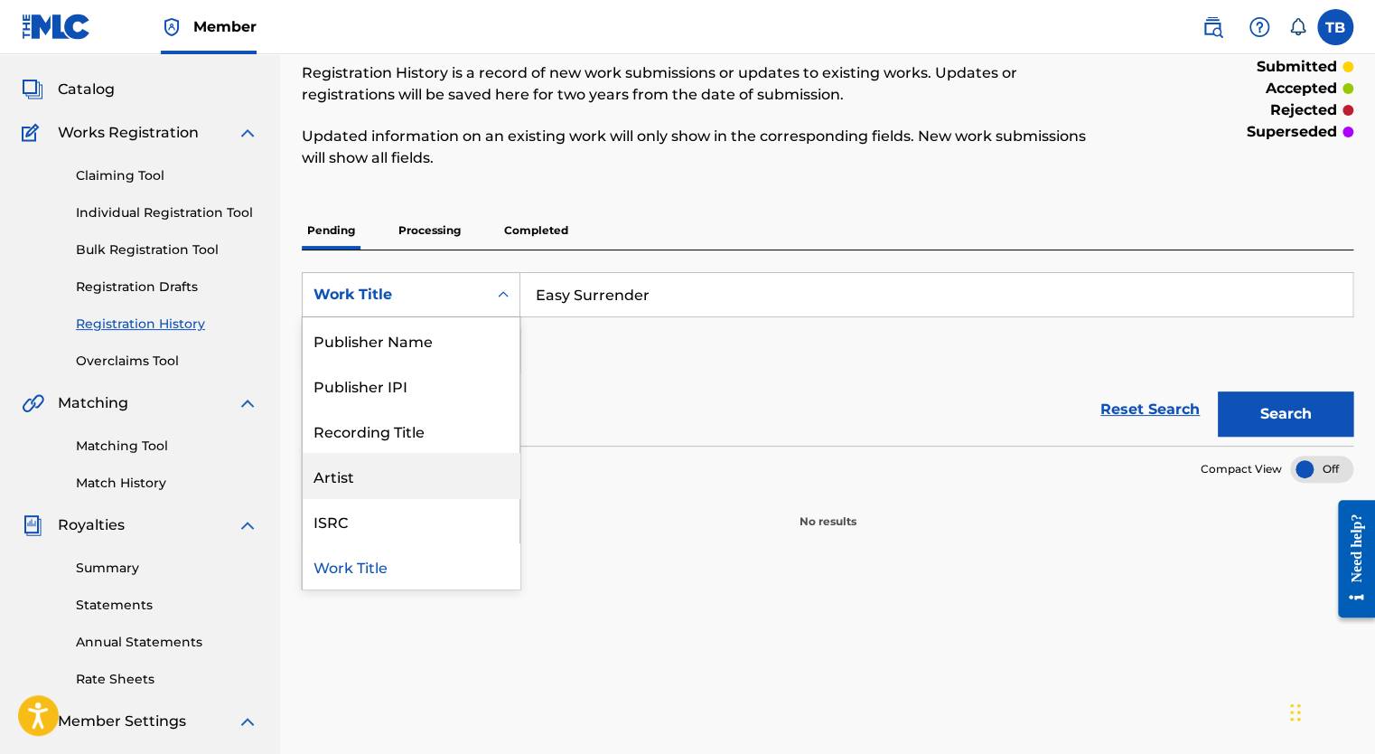
scroll to position [0, 0]
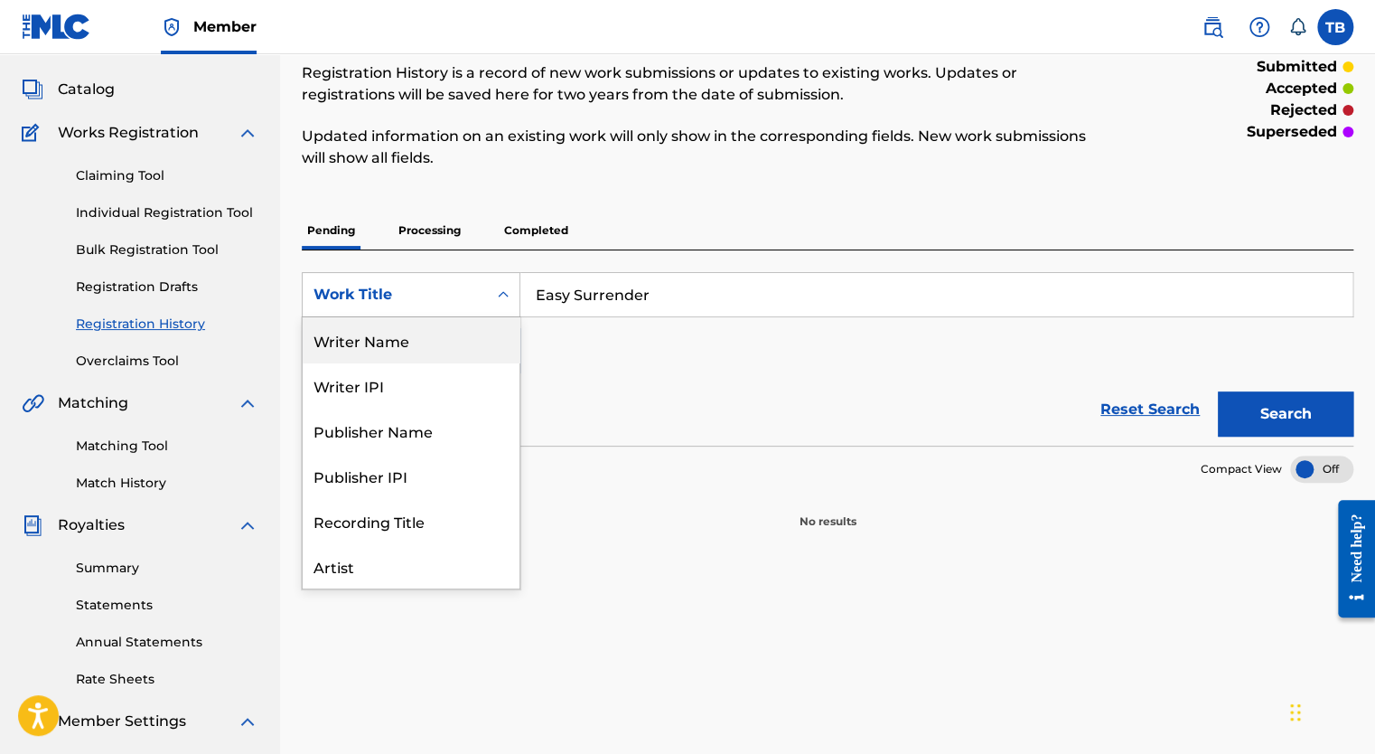
click at [163, 177] on link "Claiming Tool" at bounding box center [167, 175] width 183 height 19
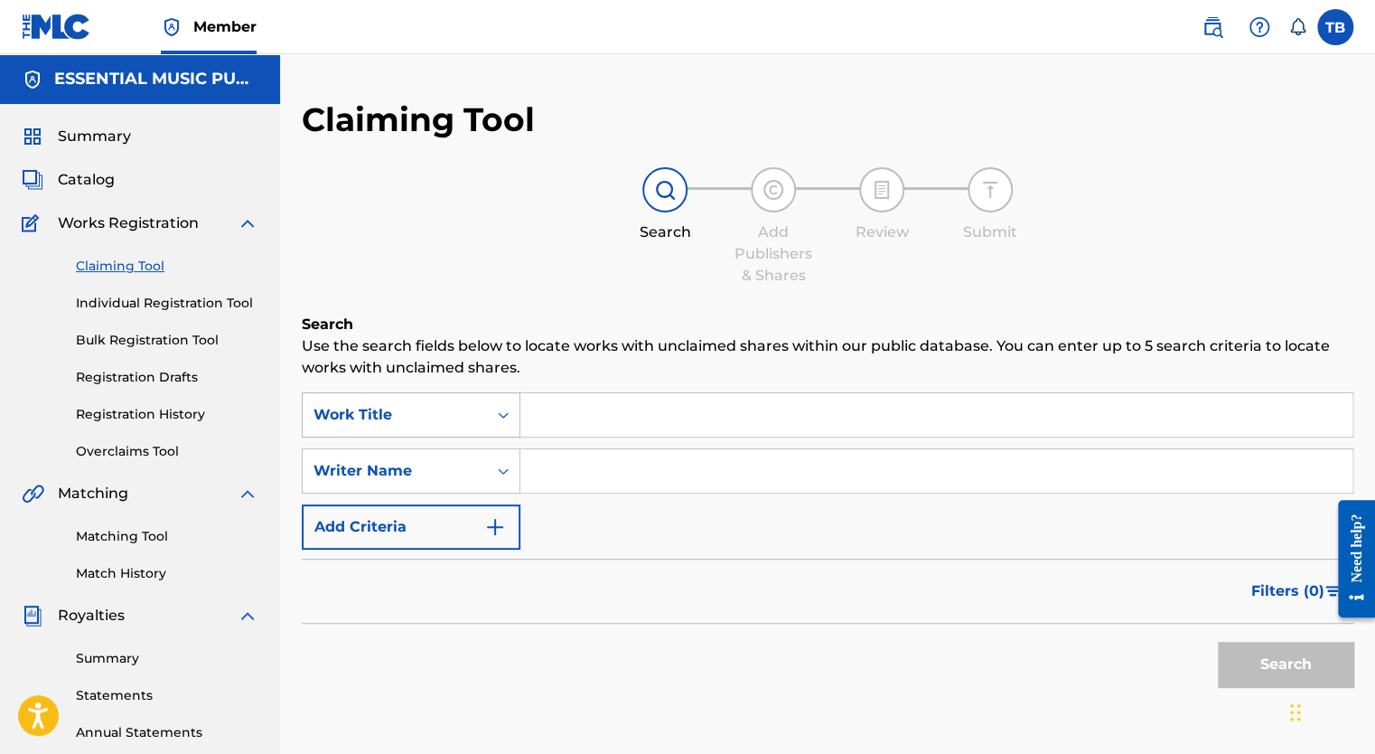
click at [430, 418] on div "Work Title" at bounding box center [395, 415] width 163 height 22
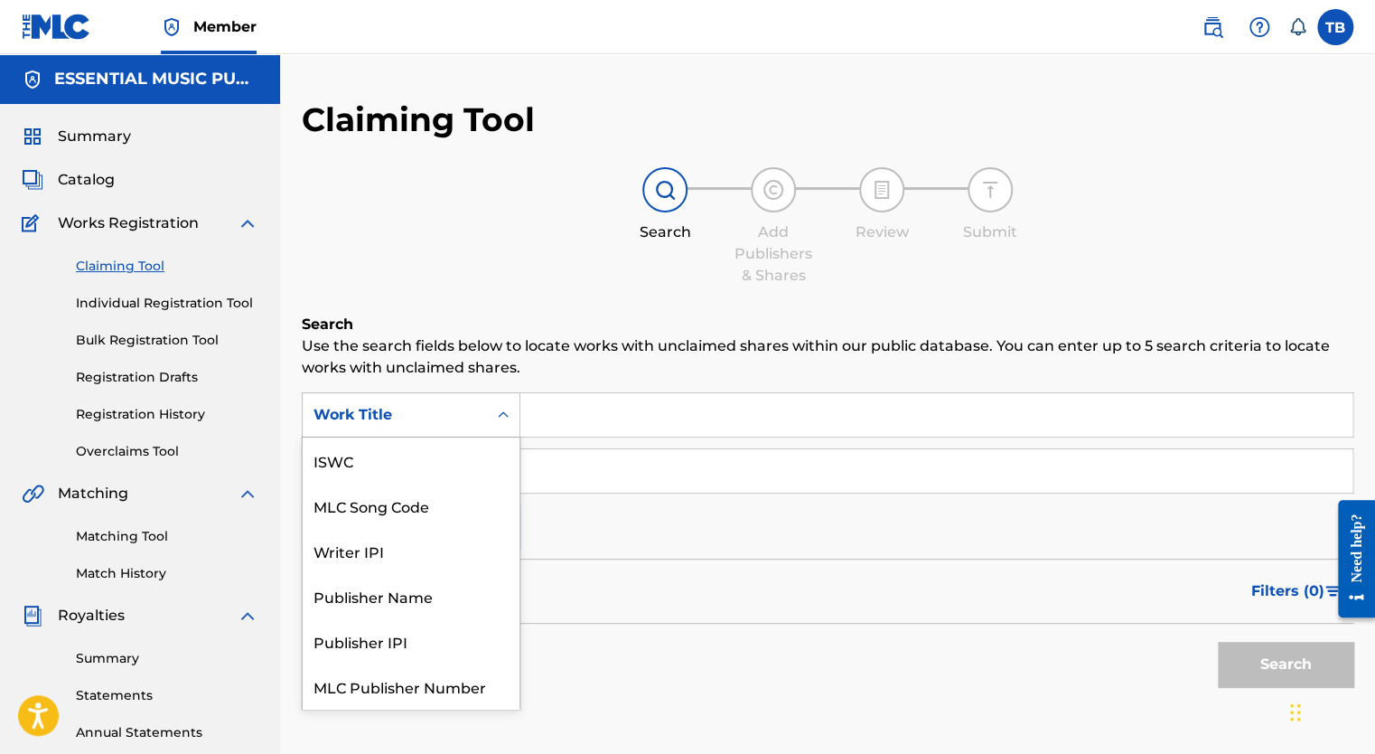
scroll to position [45, 0]
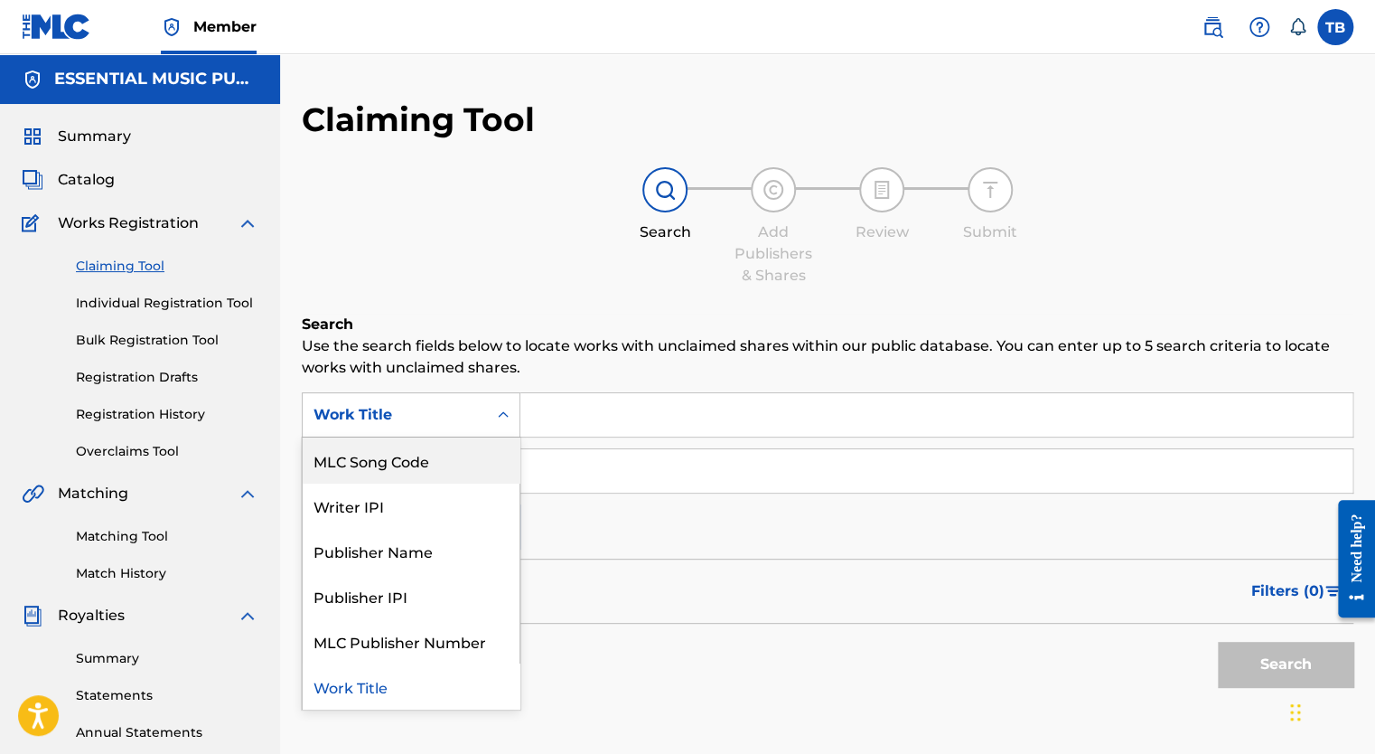
click at [417, 456] on div "MLC Song Code" at bounding box center [411, 459] width 217 height 45
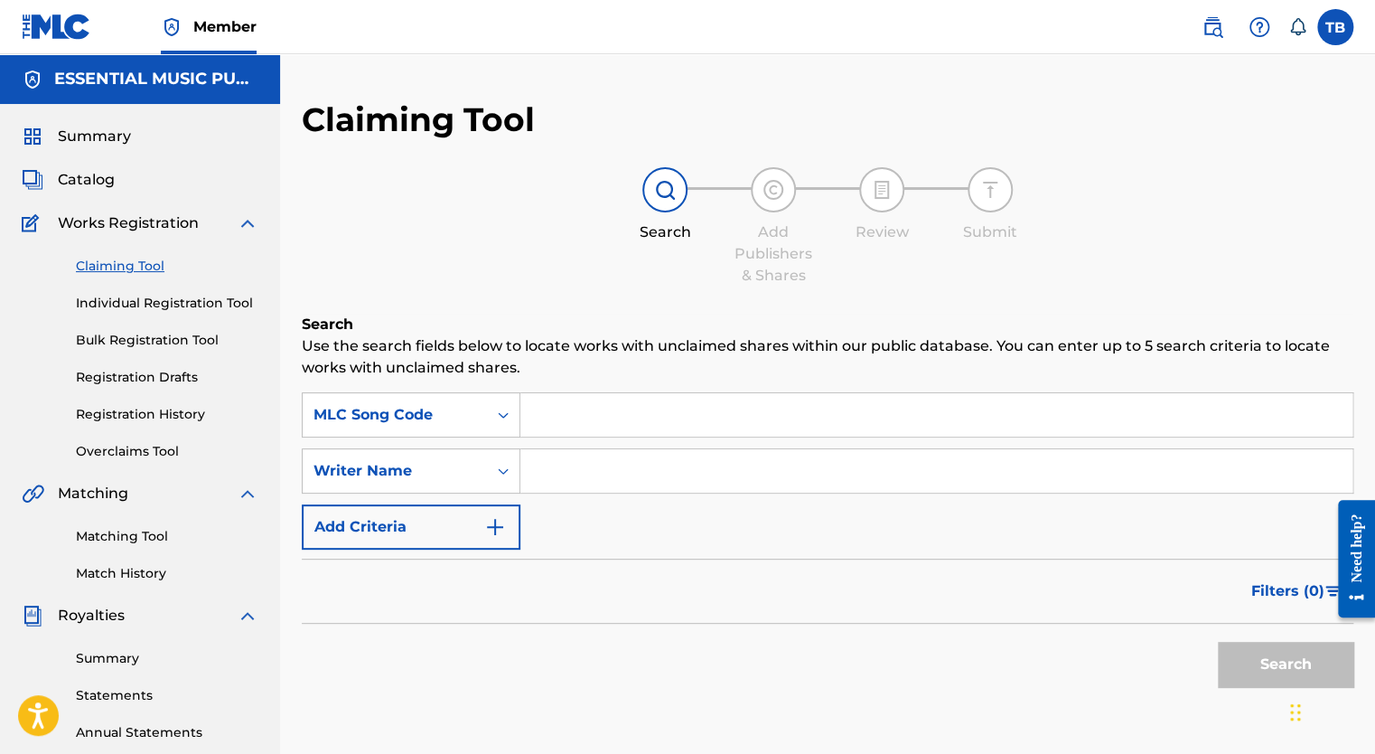
click at [603, 413] on input "Search Form" at bounding box center [936, 414] width 832 height 43
paste input "ESZSO5"
type input "ESZSO5"
click at [1261, 666] on button "Search" at bounding box center [1286, 664] width 136 height 45
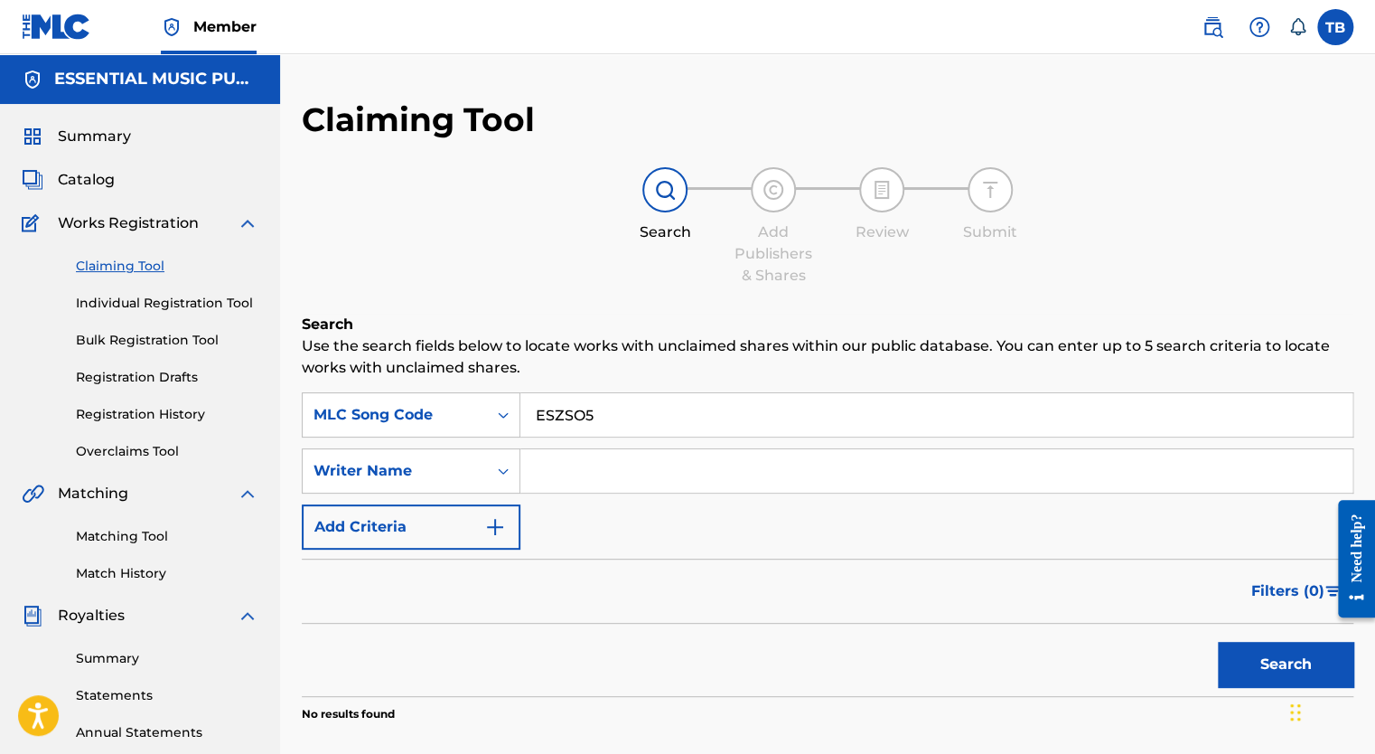
scroll to position [271, 0]
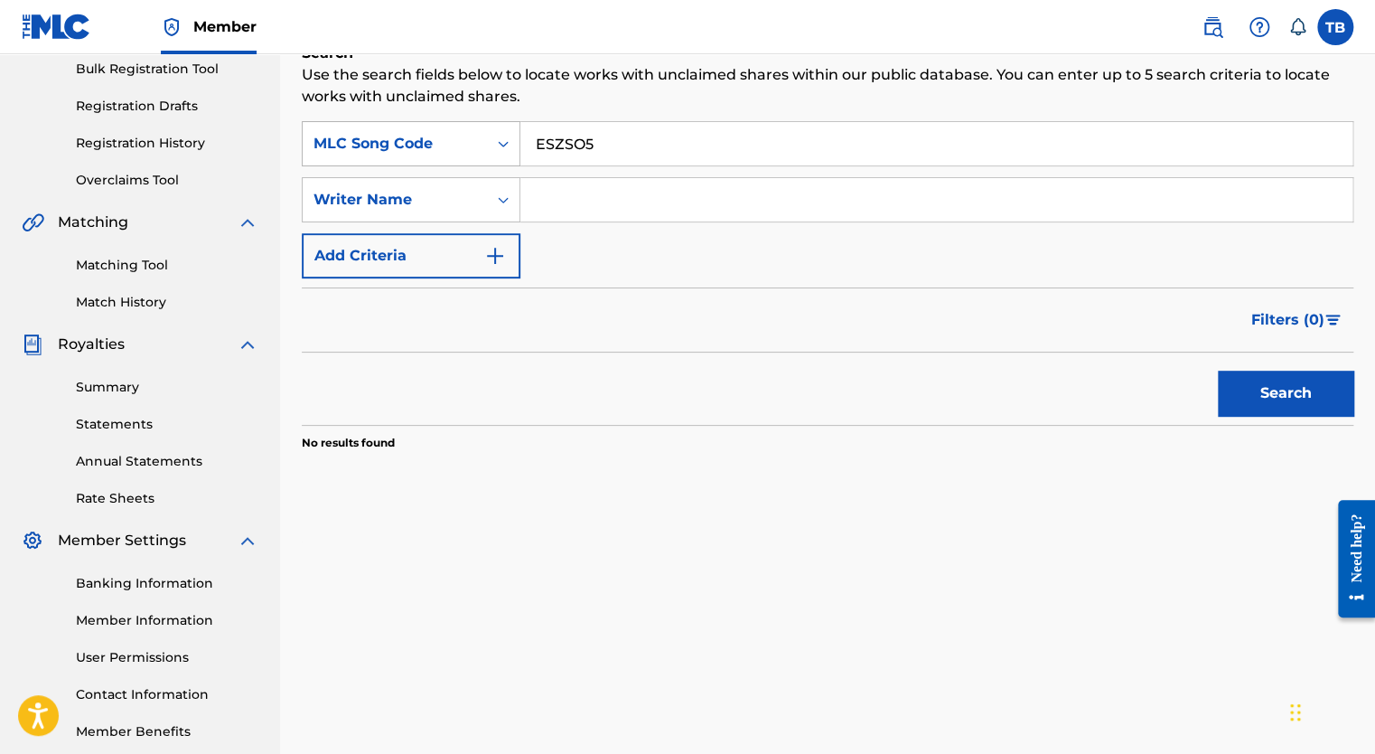
click at [329, 136] on div "MLC Song Code" at bounding box center [395, 144] width 163 height 22
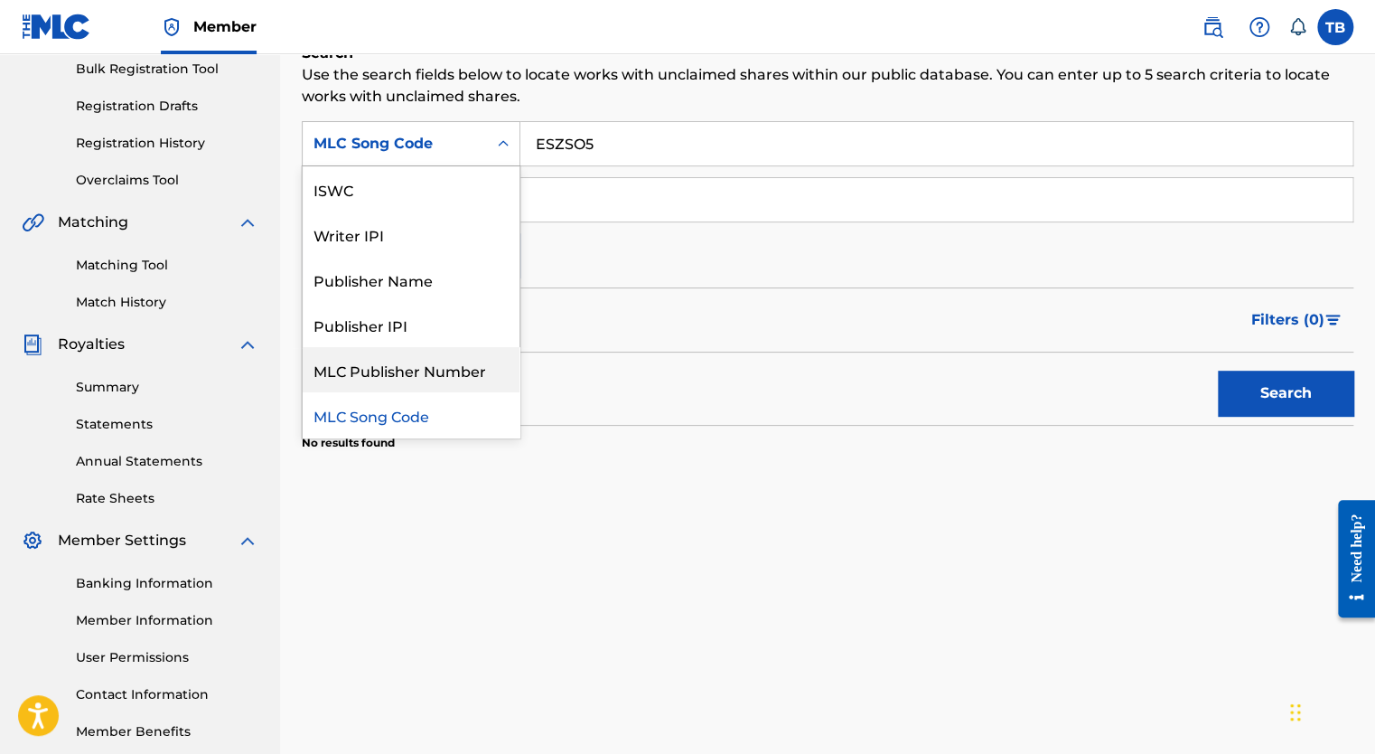
scroll to position [0, 0]
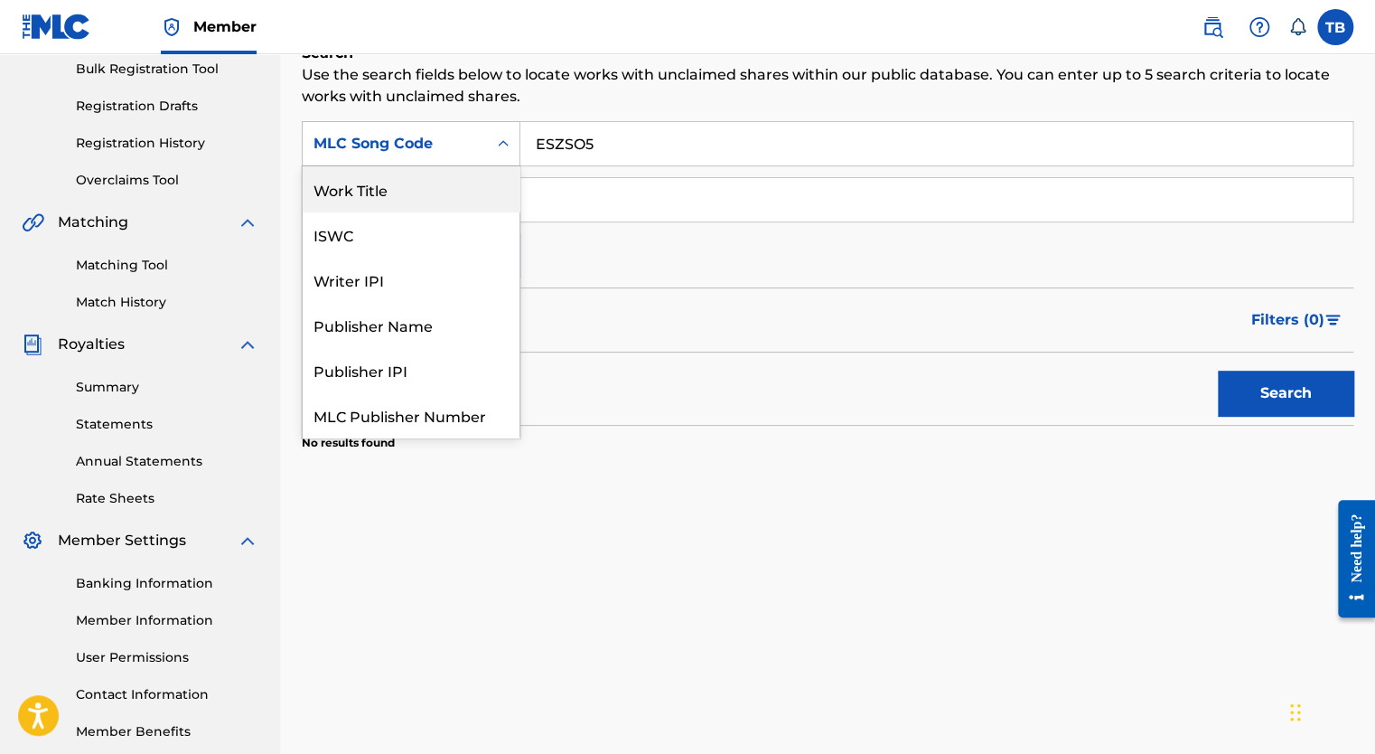
click at [402, 206] on div "Work Title" at bounding box center [411, 188] width 217 height 45
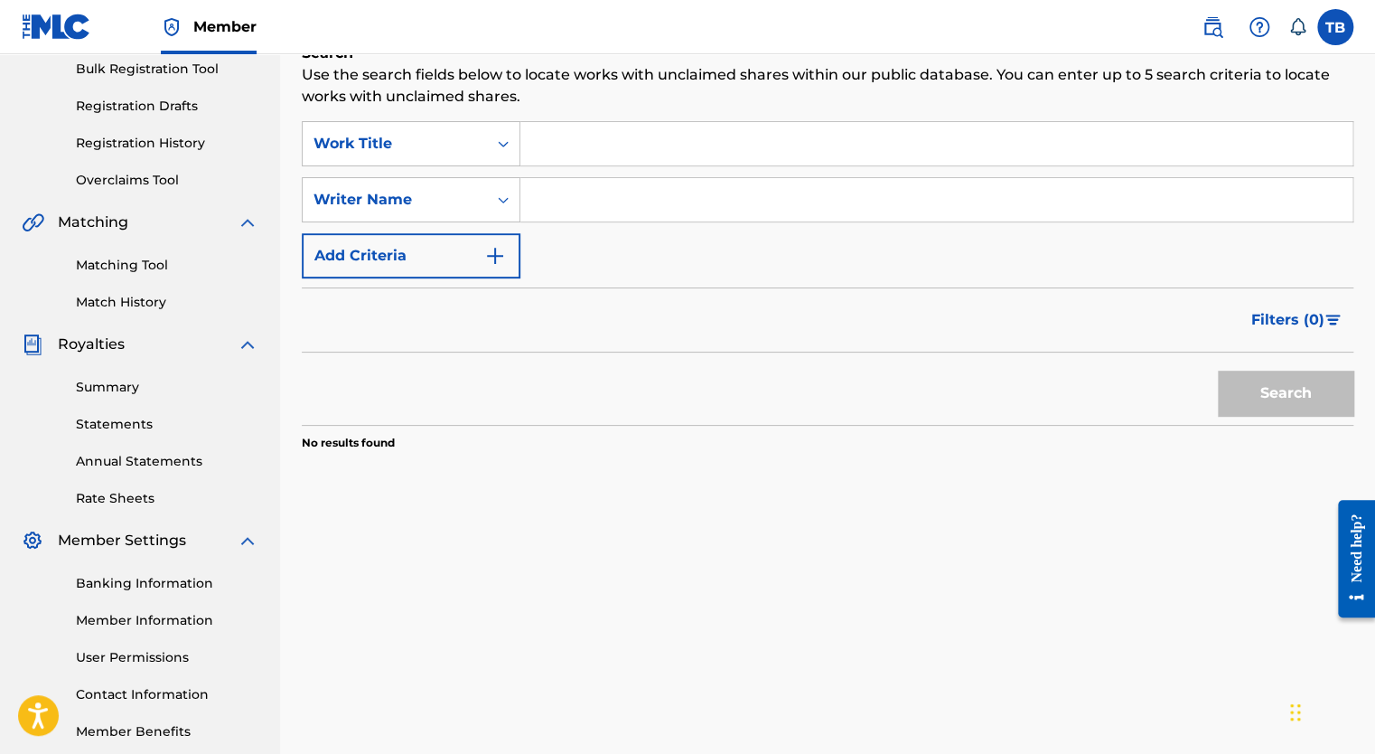
click at [651, 152] on input "Search Form" at bounding box center [936, 143] width 832 height 43
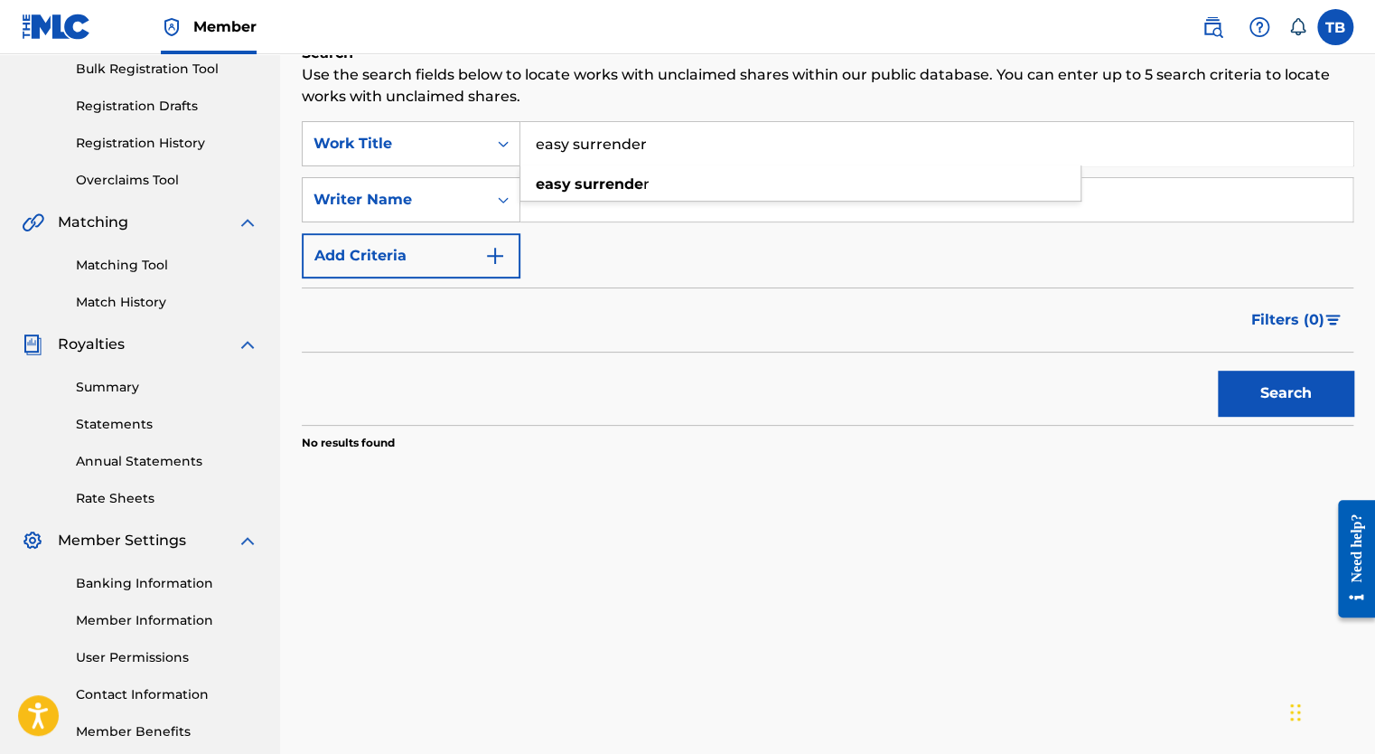
type input "easy surrender"
click at [1218, 370] on button "Search" at bounding box center [1286, 392] width 136 height 45
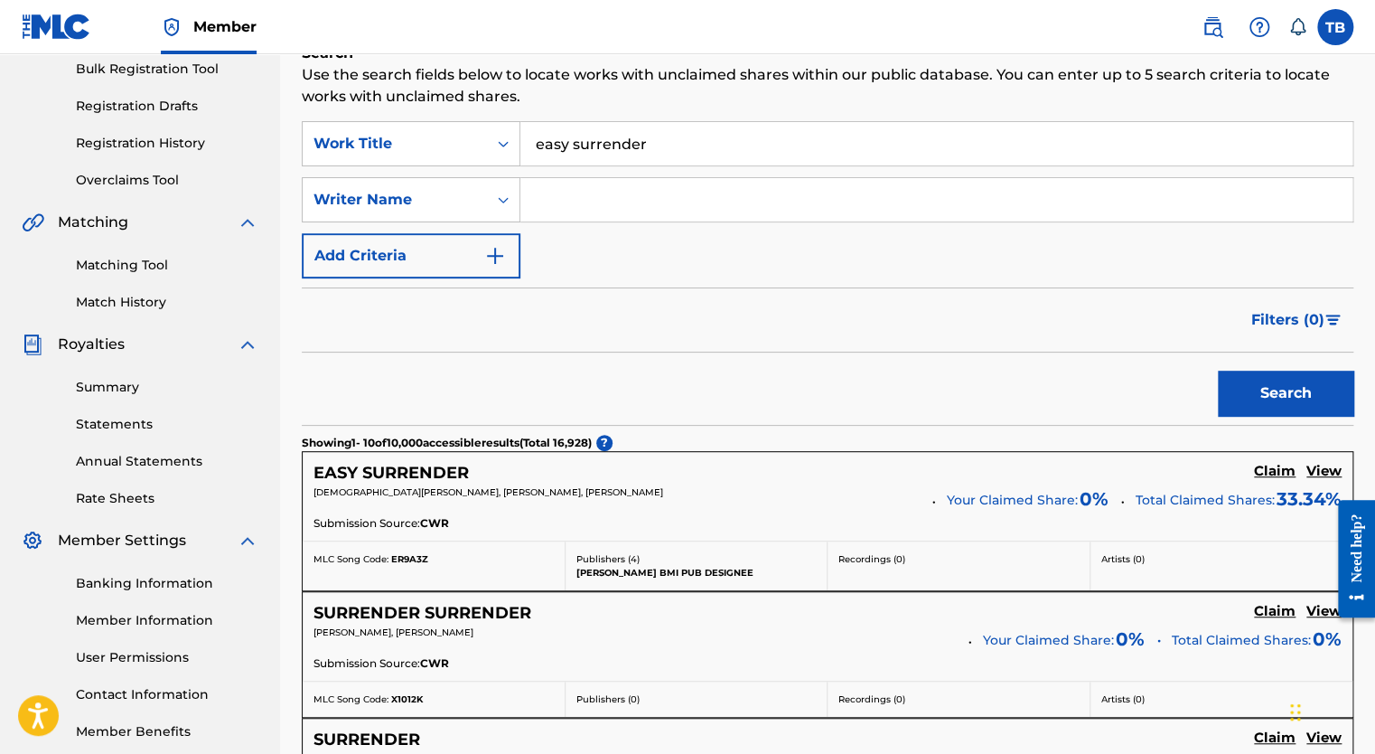
click at [1273, 468] on h5 "Claim" at bounding box center [1275, 471] width 42 height 17
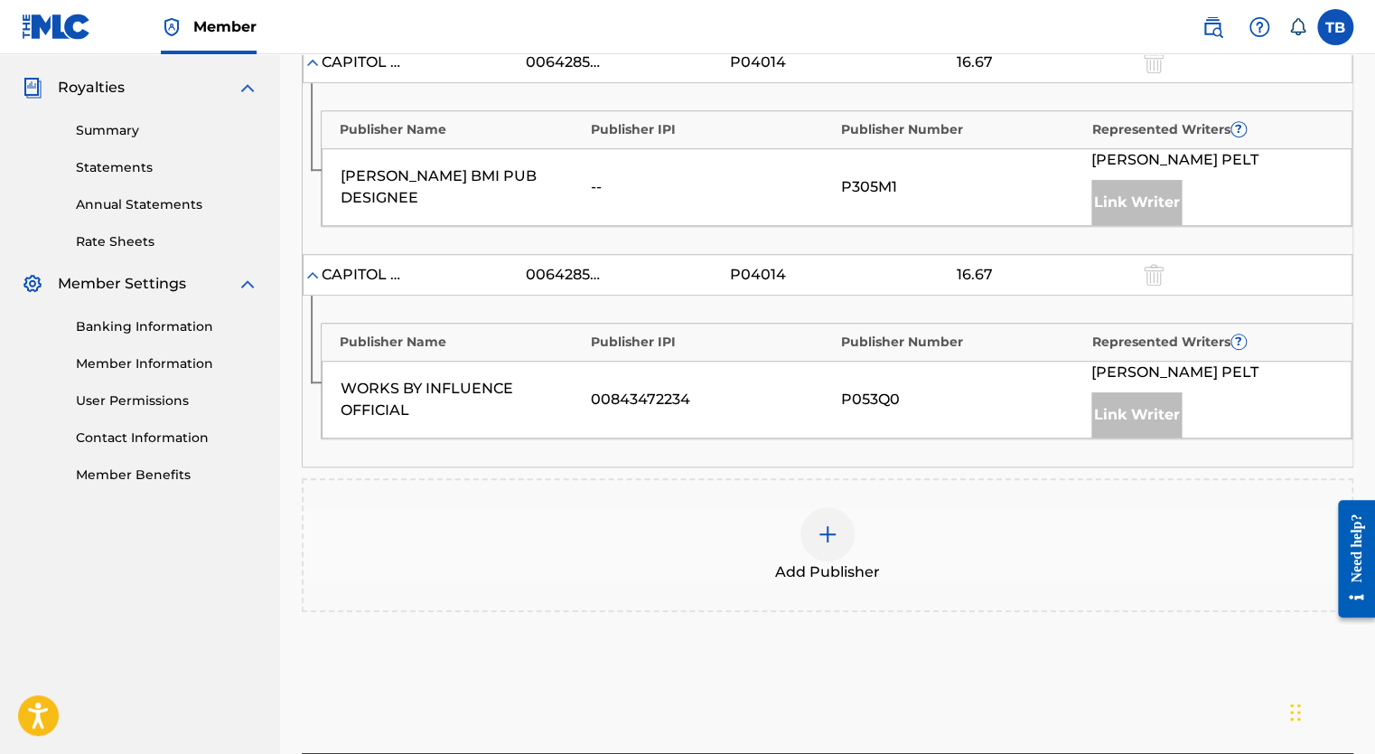
scroll to position [542, 0]
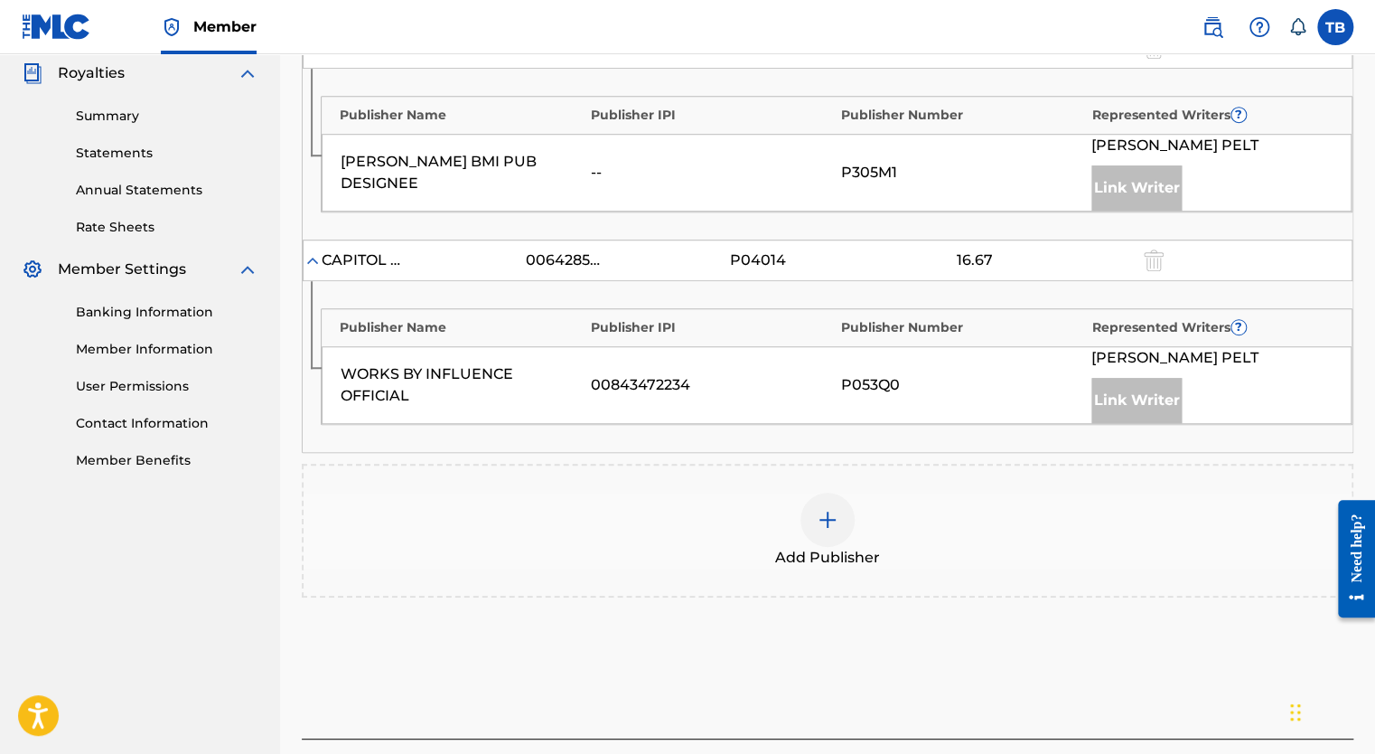
click at [842, 519] on div at bounding box center [828, 519] width 54 height 54
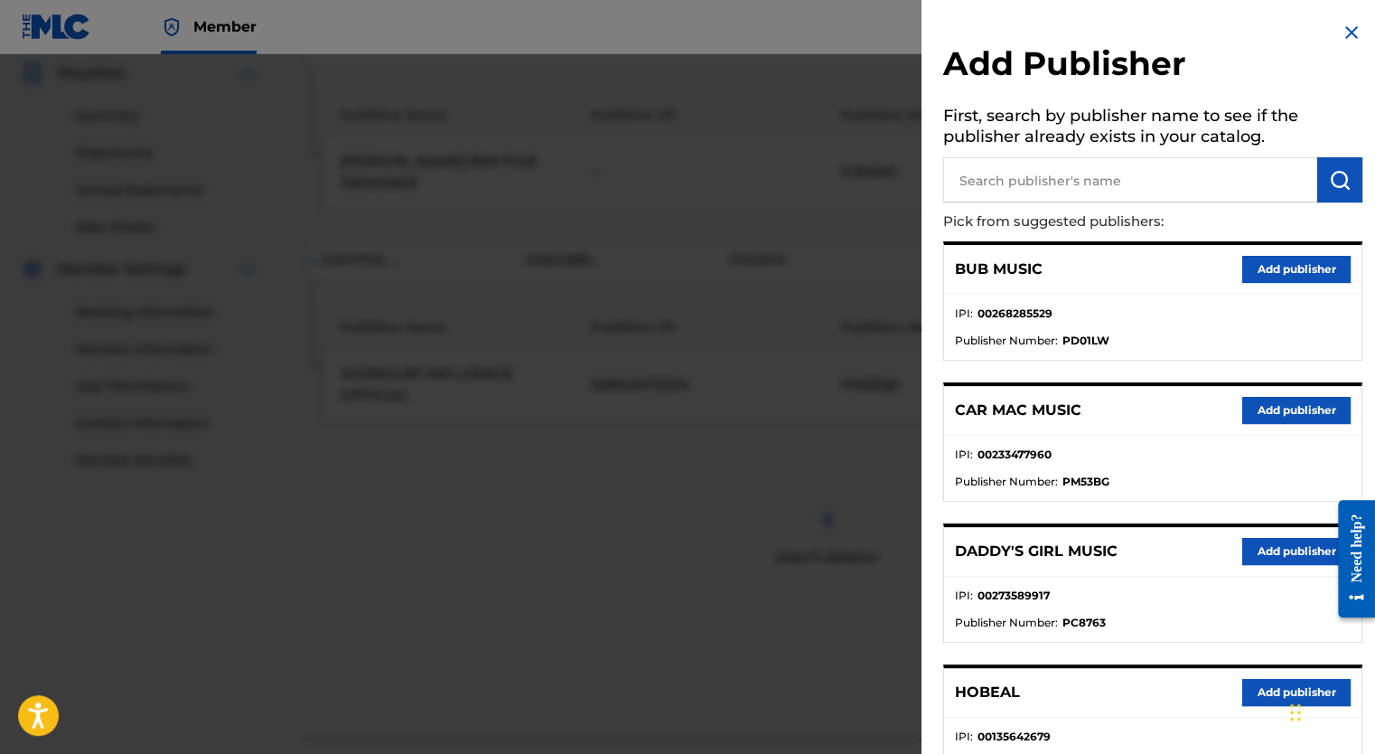
click at [1115, 180] on input "text" at bounding box center [1130, 179] width 374 height 45
type input "be essential songs"
click at [1341, 176] on img "submit" at bounding box center [1340, 180] width 22 height 22
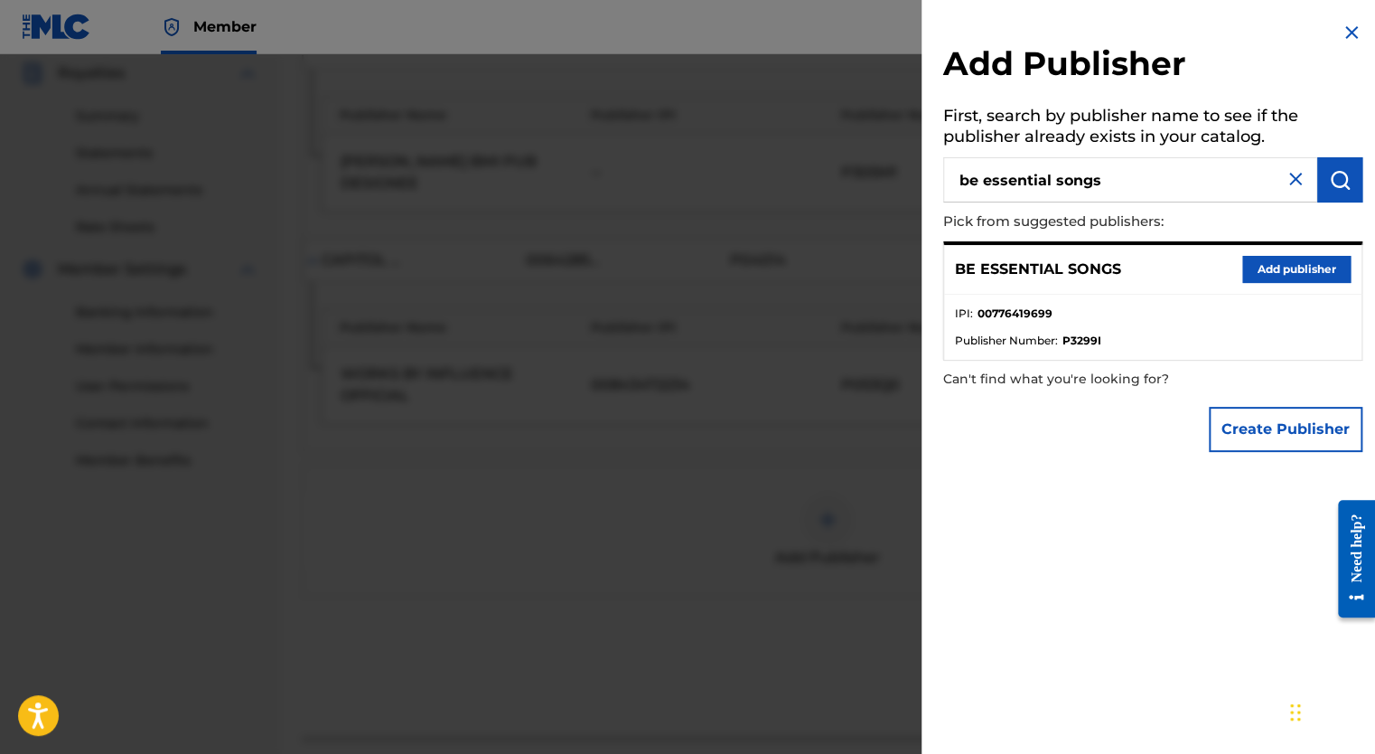
click at [1268, 273] on button "Add publisher" at bounding box center [1296, 269] width 108 height 27
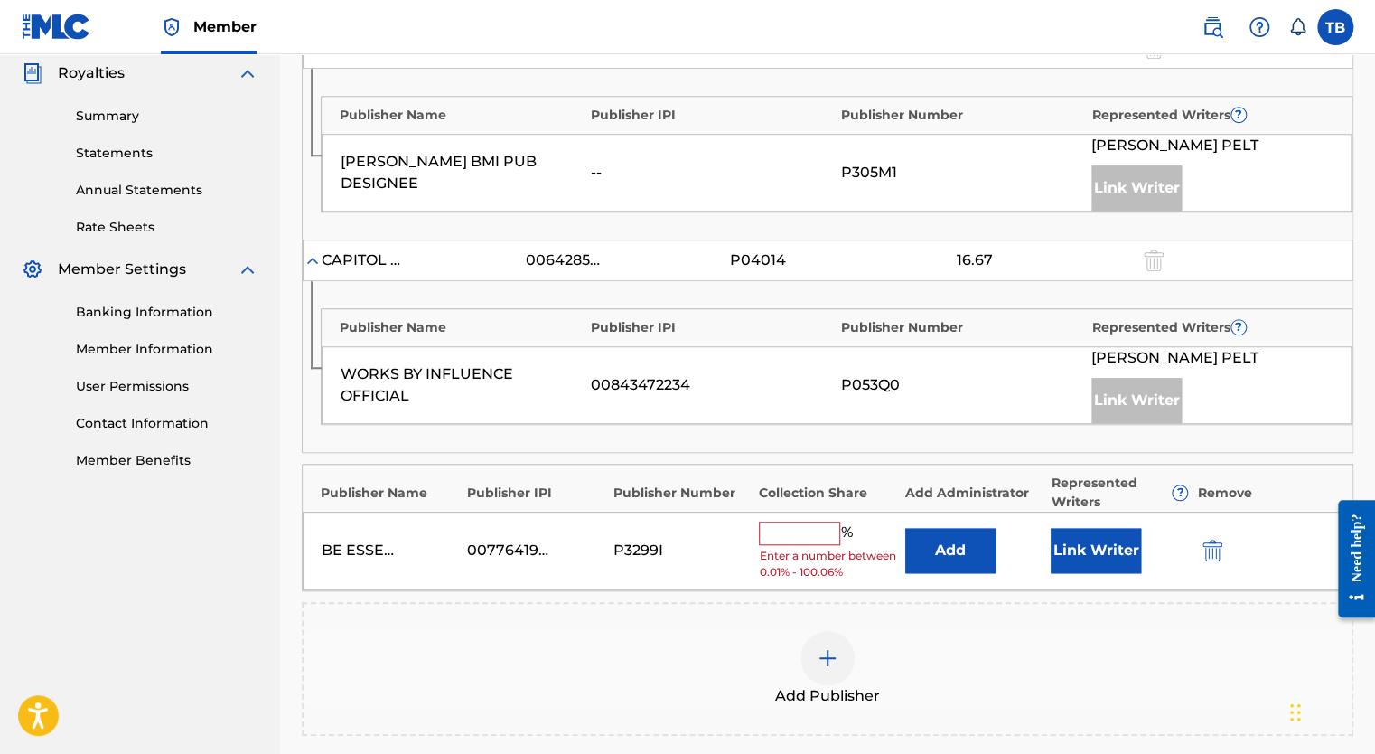
click at [818, 526] on input "text" at bounding box center [799, 532] width 81 height 23
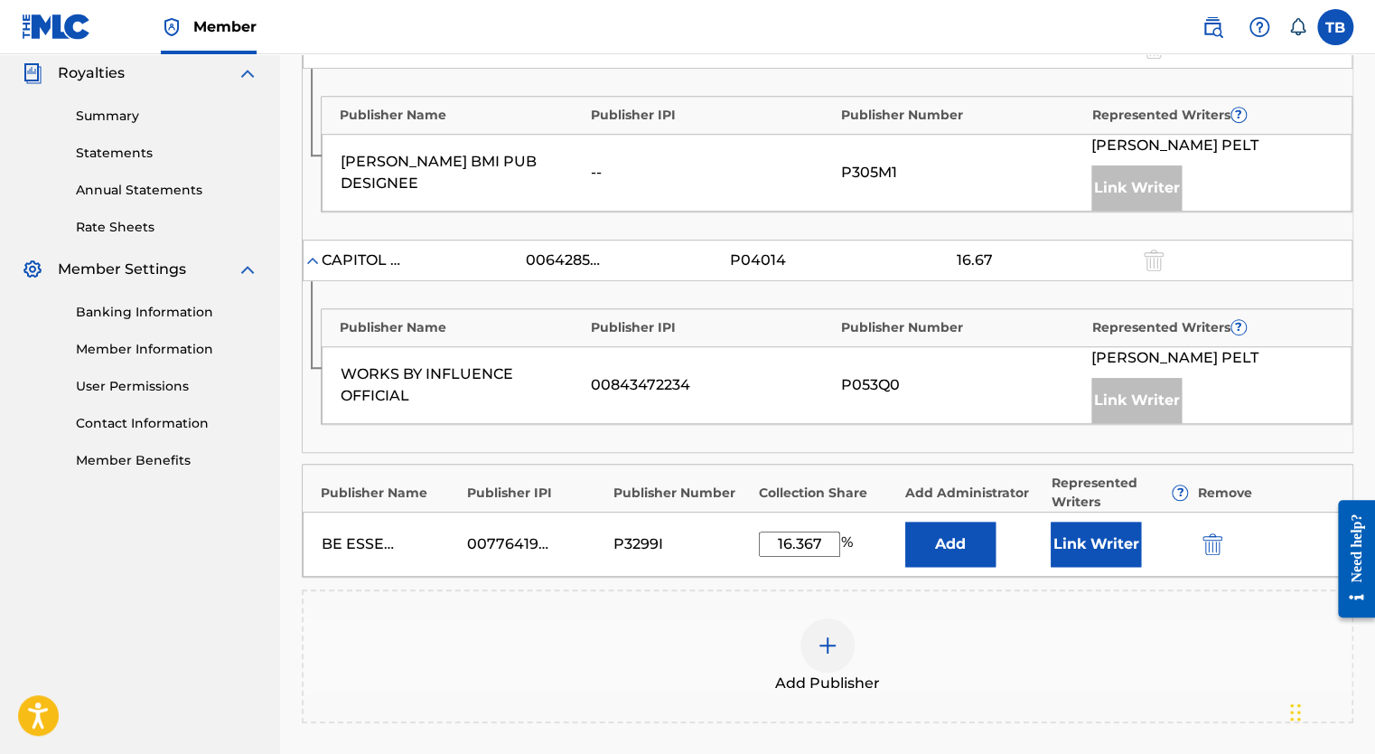
type input "16.367"
click at [1103, 545] on button "Link Writer" at bounding box center [1096, 543] width 90 height 45
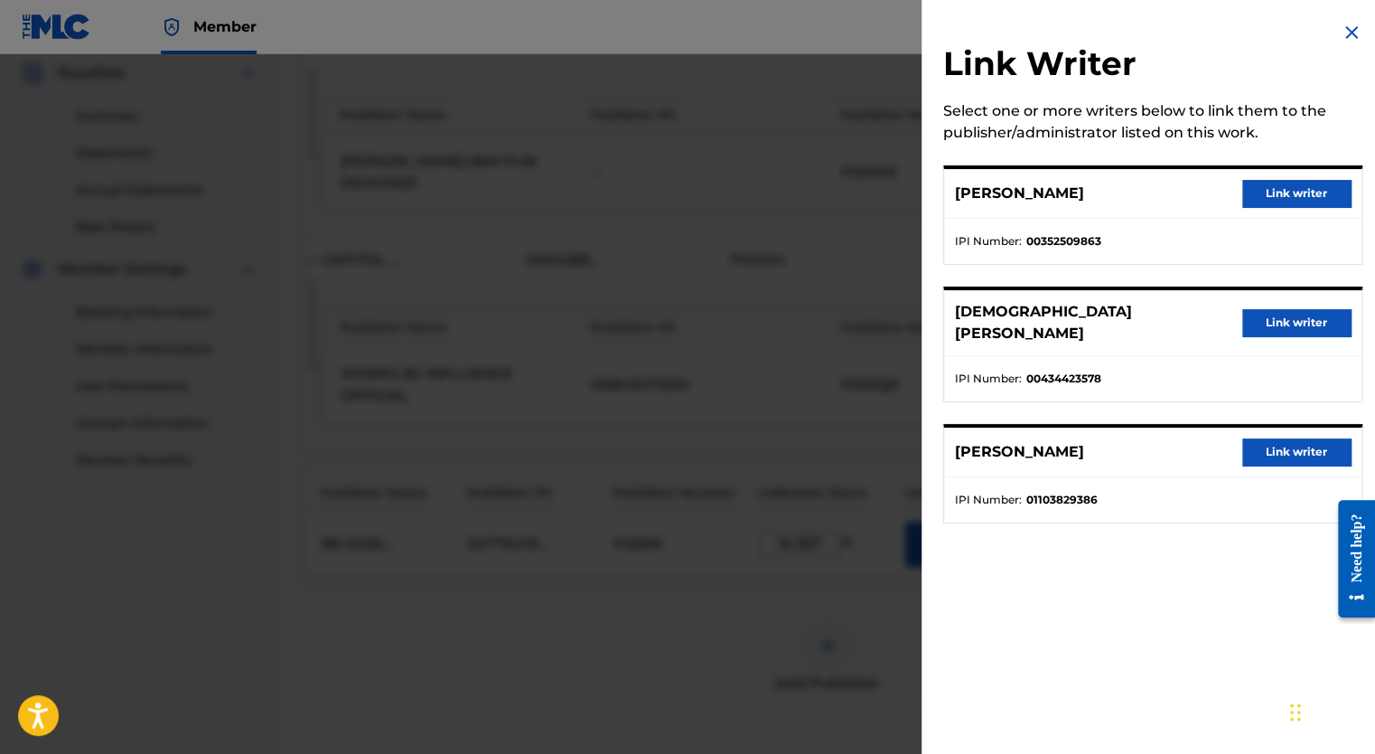
click at [1284, 199] on button "Link writer" at bounding box center [1296, 193] width 108 height 27
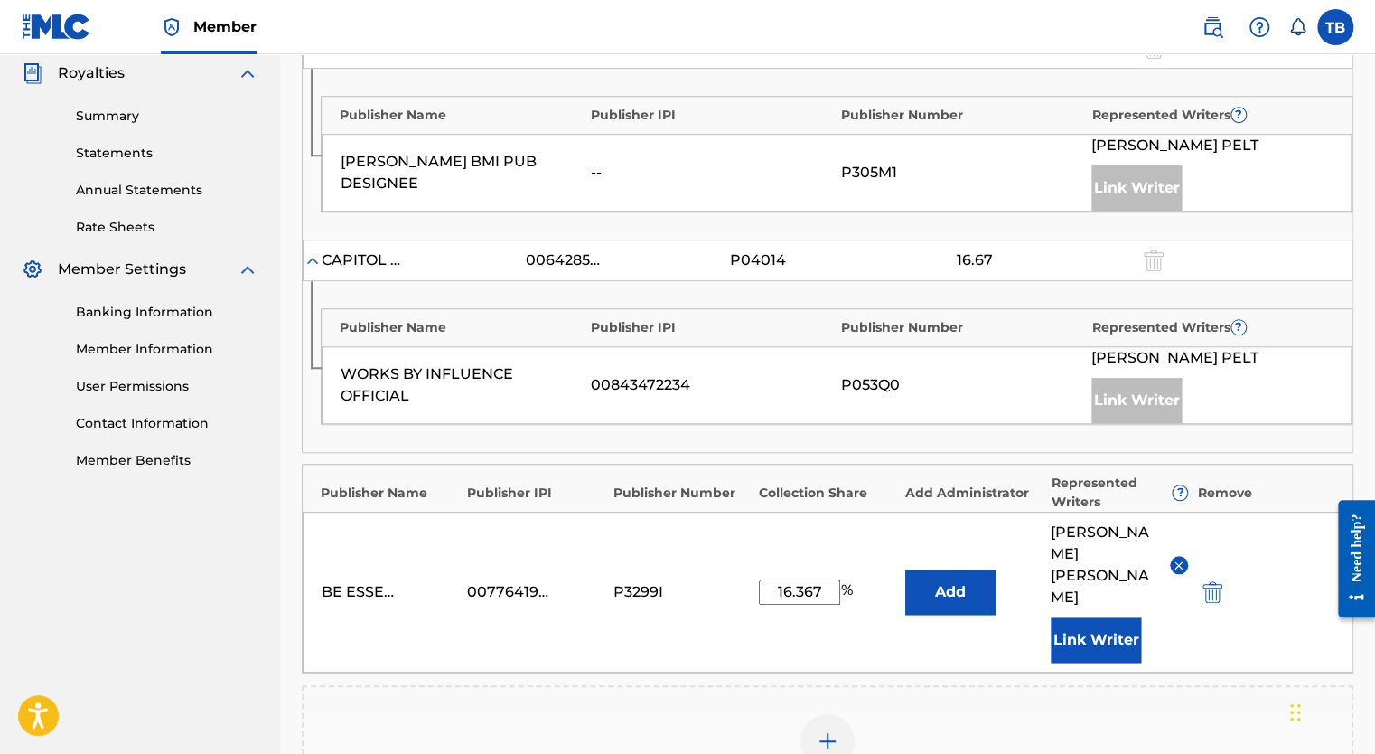
click at [826, 730] on img at bounding box center [828, 741] width 22 height 22
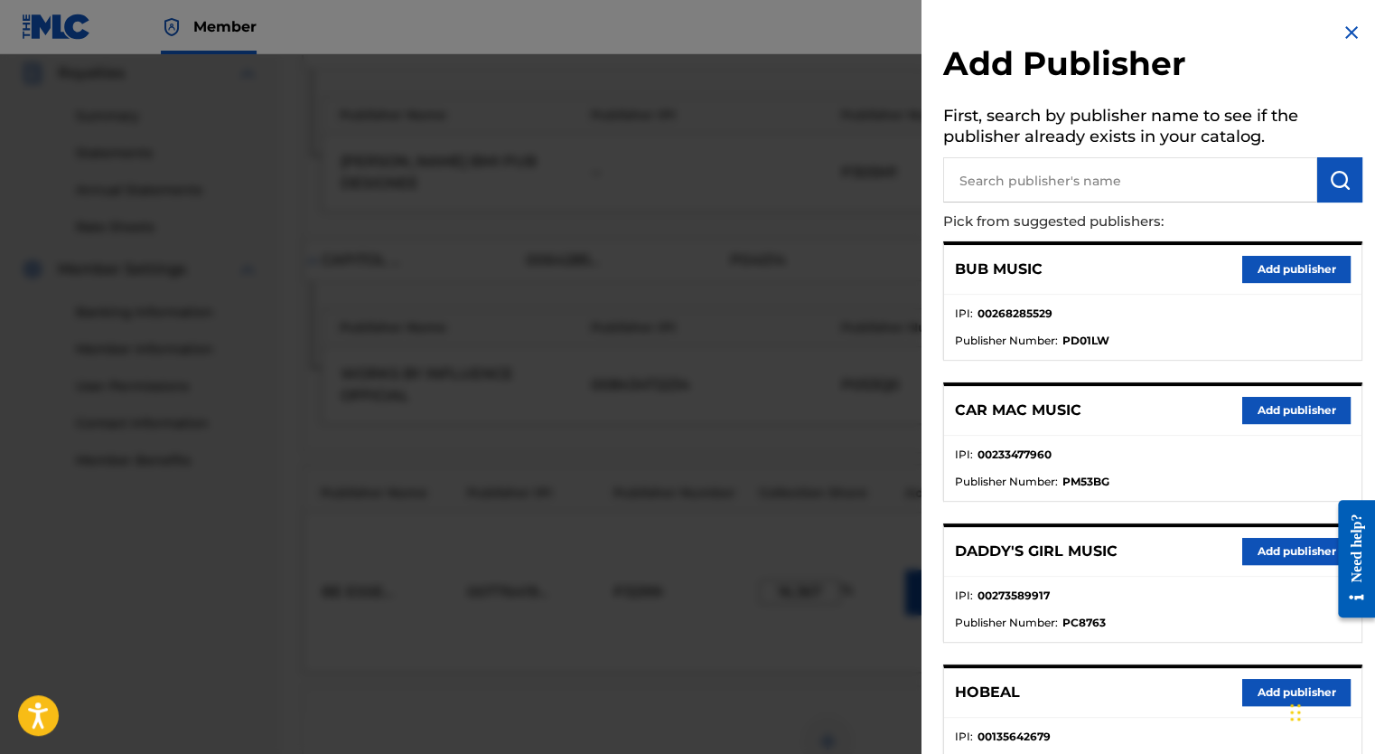
click at [1078, 169] on input "text" at bounding box center [1130, 179] width 374 height 45
type input "modern hymns and sacred songs"
click at [1337, 182] on img "submit" at bounding box center [1340, 180] width 22 height 22
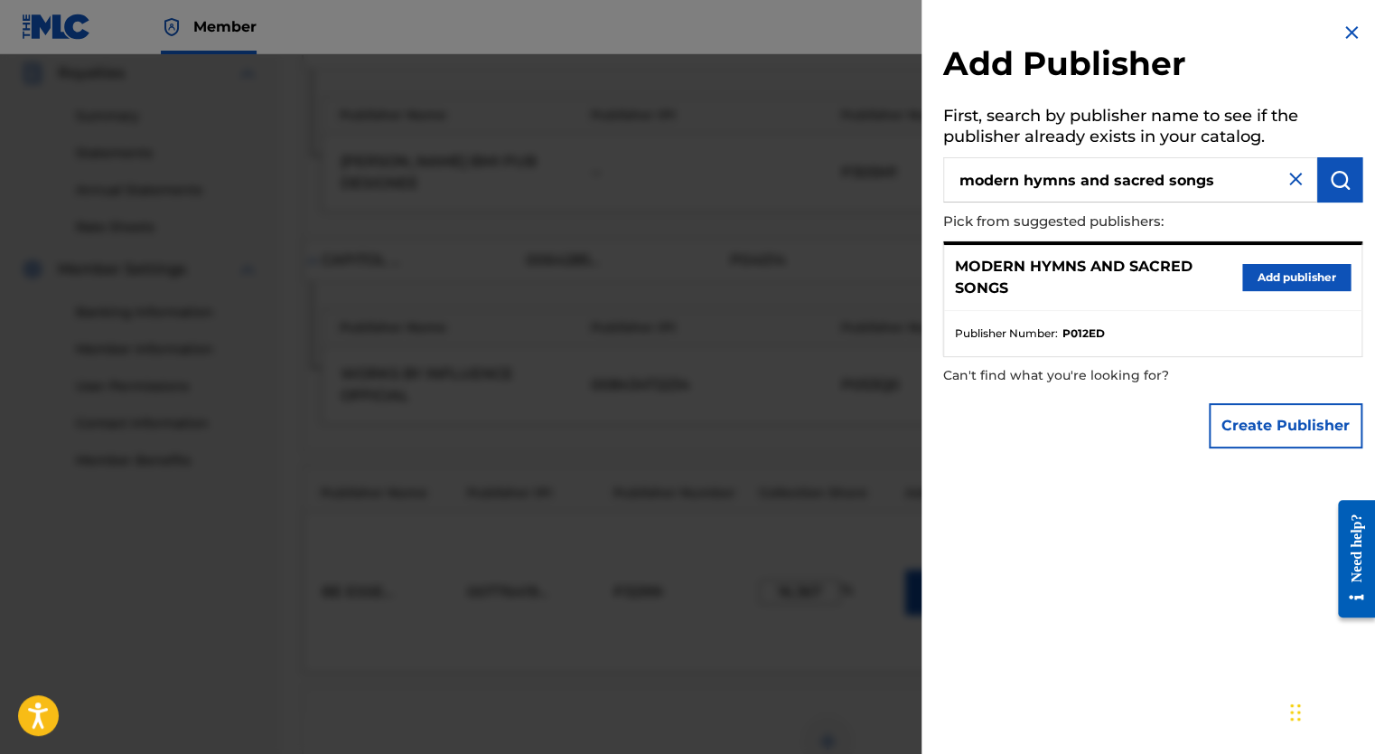
click at [1312, 275] on button "Add publisher" at bounding box center [1296, 277] width 108 height 27
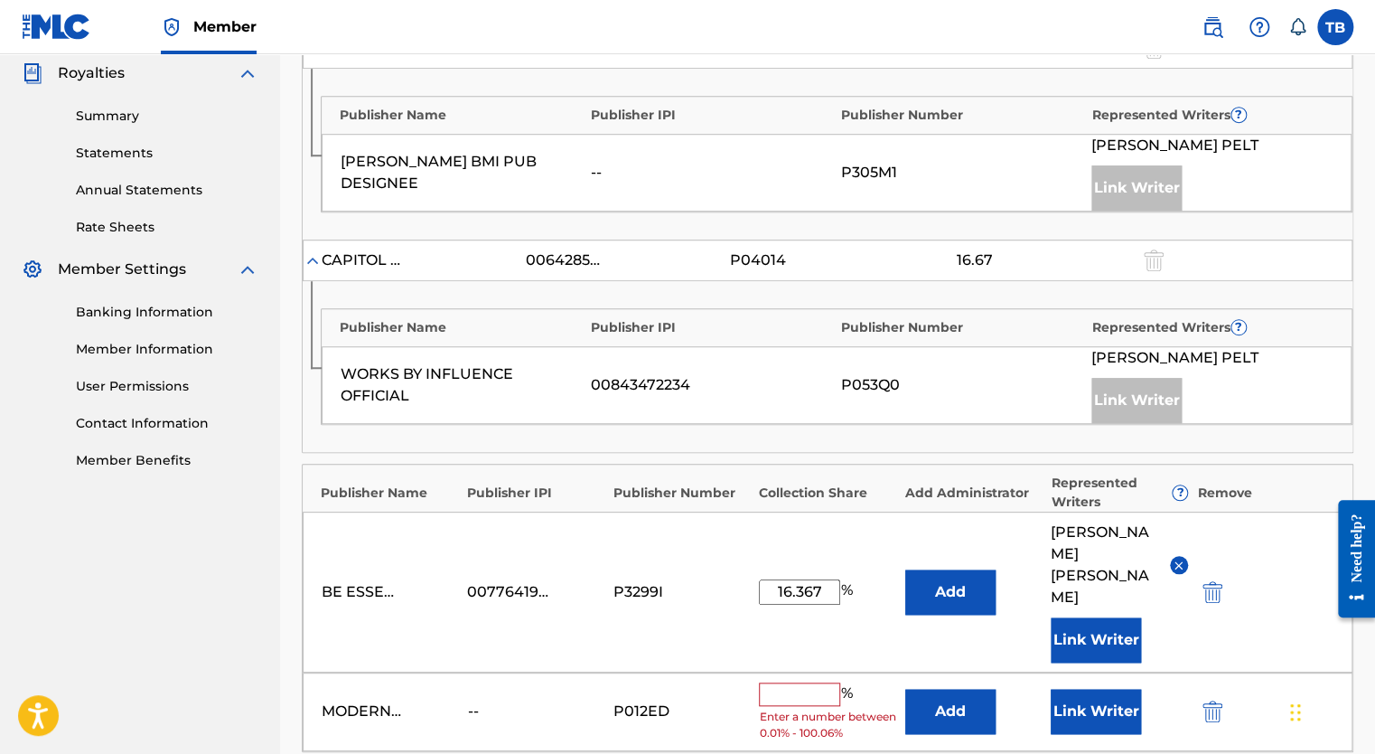
click at [796, 682] on input "text" at bounding box center [799, 693] width 81 height 23
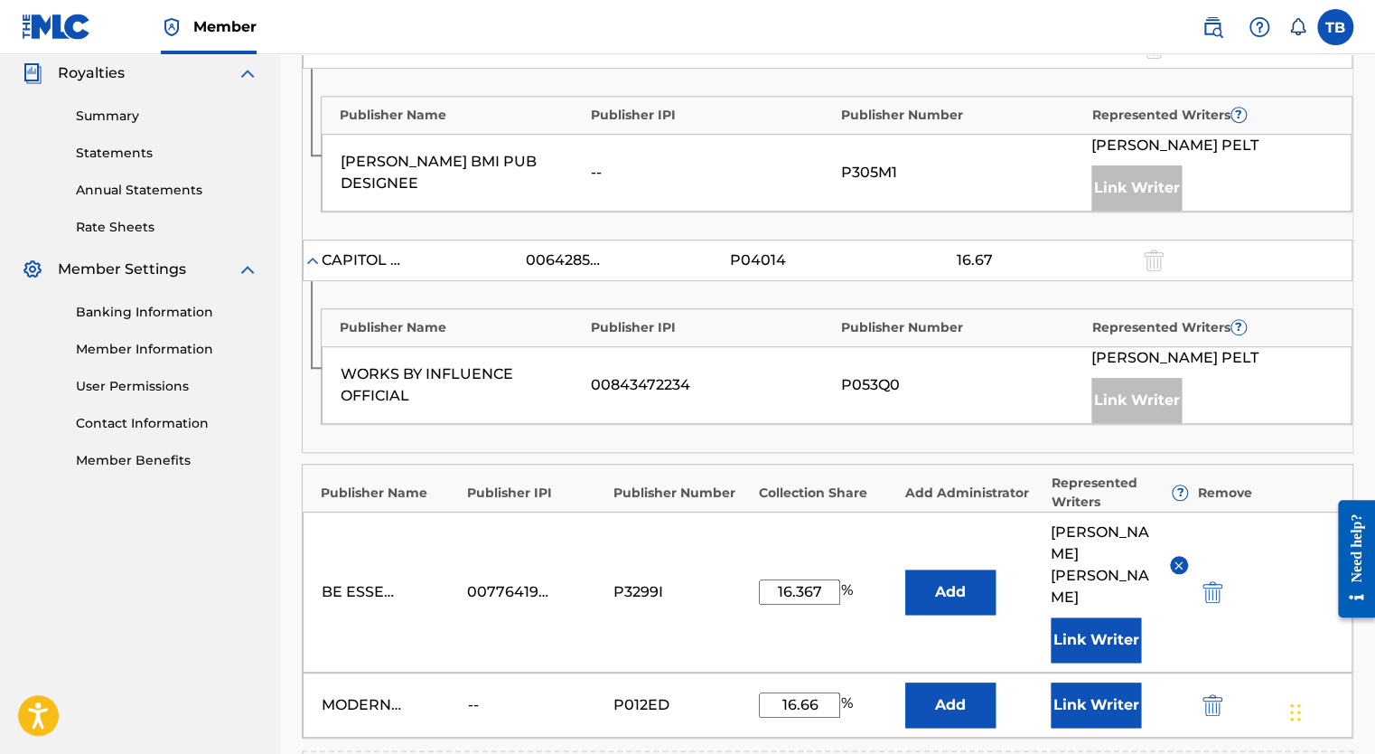
type input "16.66"
click at [942, 682] on button "Add" at bounding box center [950, 704] width 90 height 45
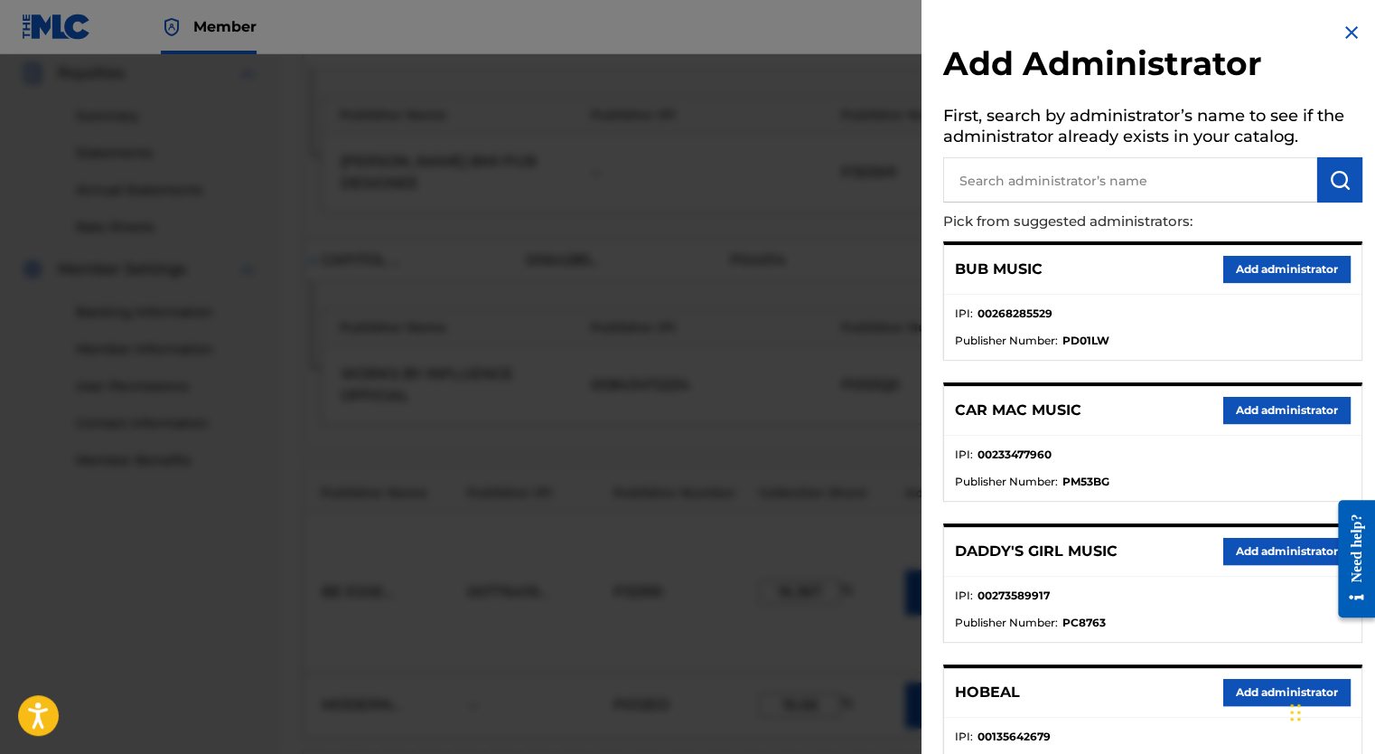
click at [1096, 186] on input "text" at bounding box center [1130, 179] width 374 height 45
type input "be essential songs"
click at [1337, 187] on img "submit" at bounding box center [1340, 180] width 22 height 22
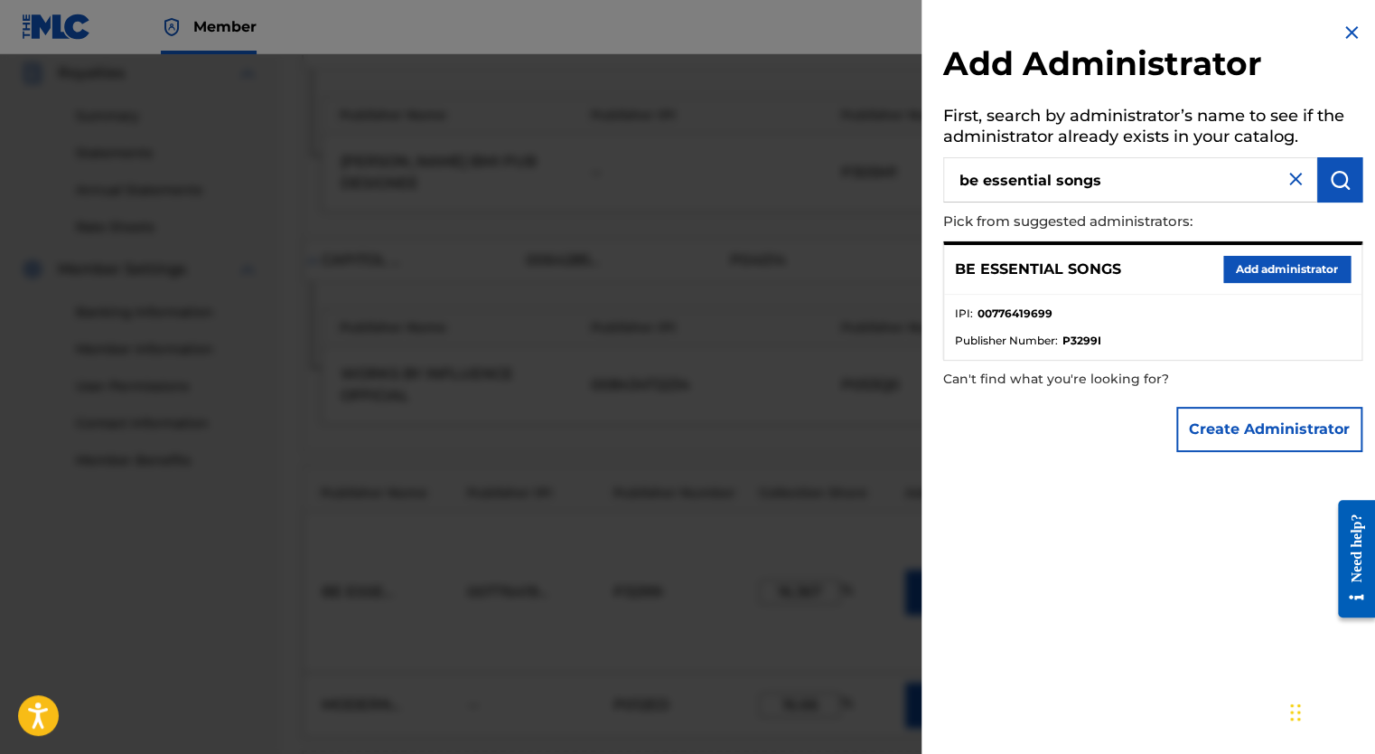
click at [1266, 273] on button "Add administrator" at bounding box center [1286, 269] width 127 height 27
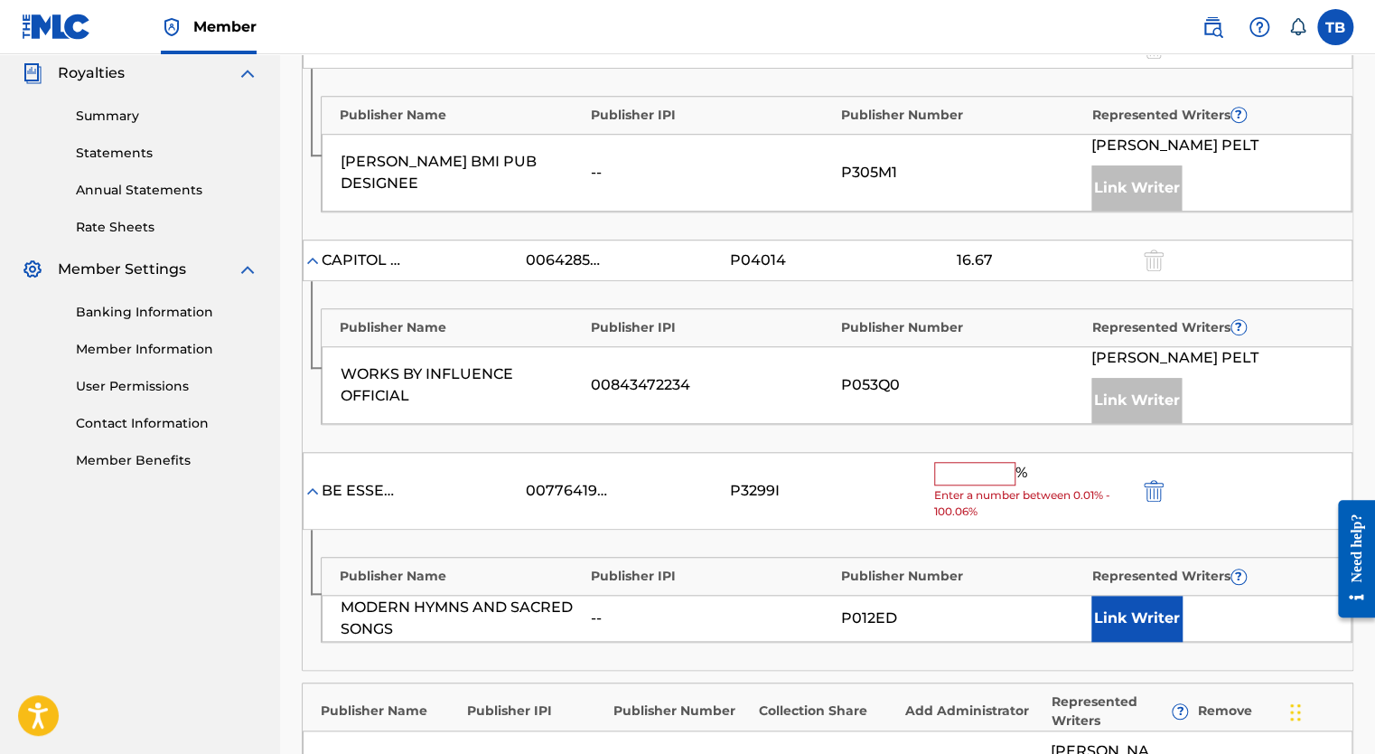
click at [962, 476] on input "text" at bounding box center [974, 473] width 81 height 23
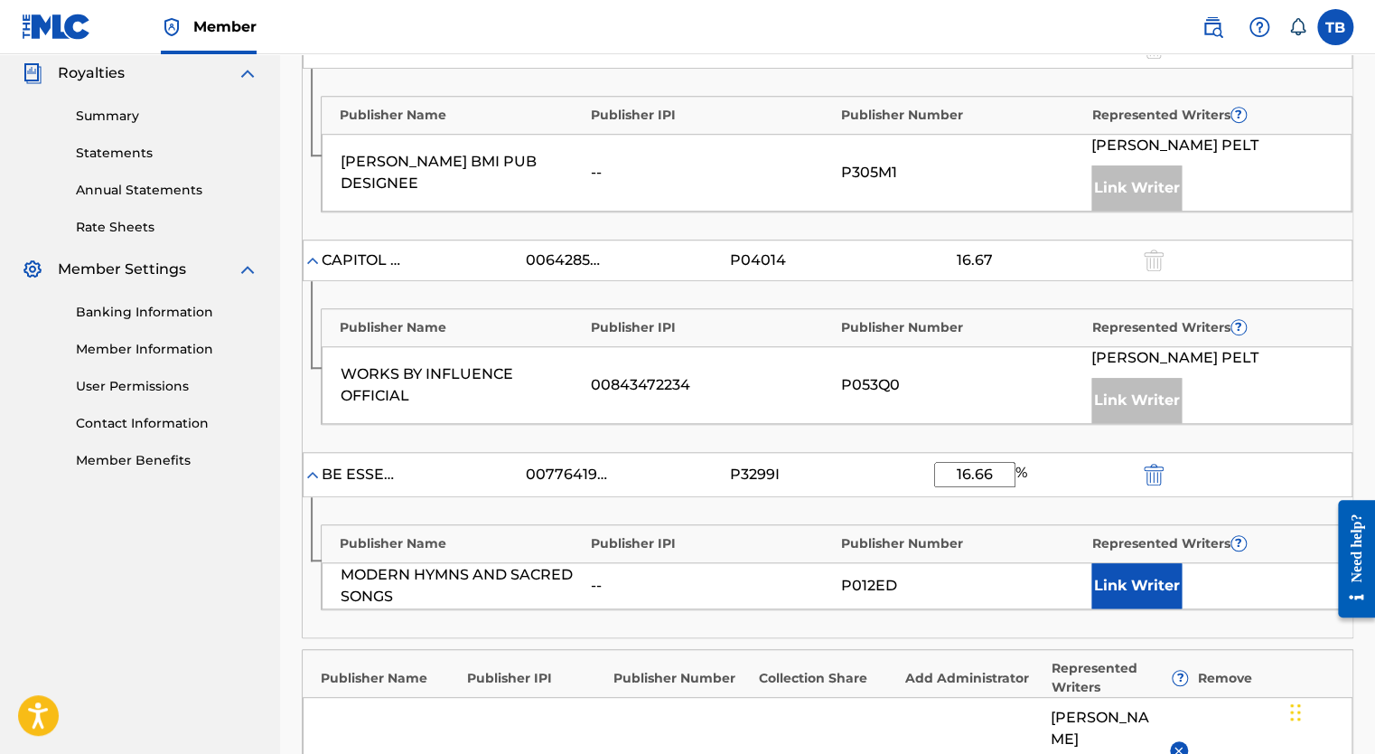
type input "16.66"
click at [1149, 586] on button "Link Writer" at bounding box center [1137, 585] width 90 height 45
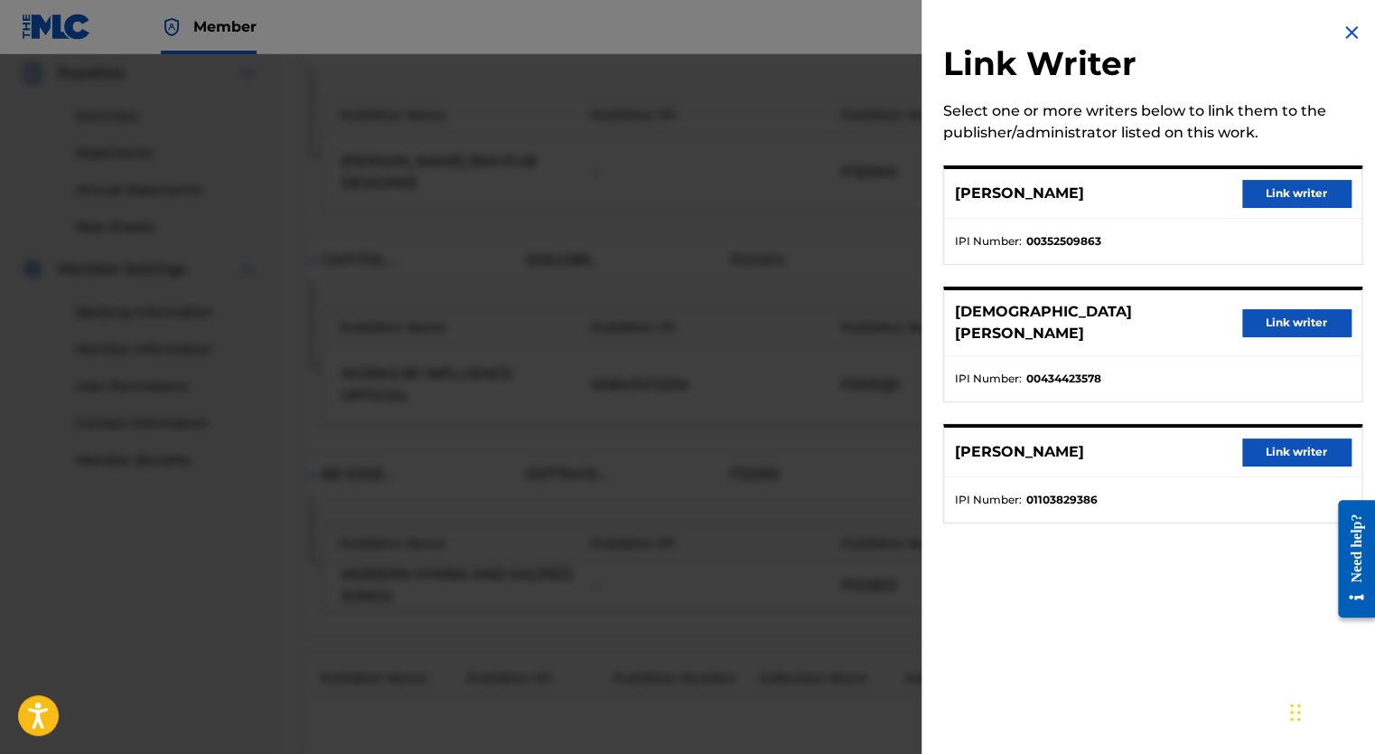
click at [1304, 189] on button "Link writer" at bounding box center [1296, 193] width 108 height 27
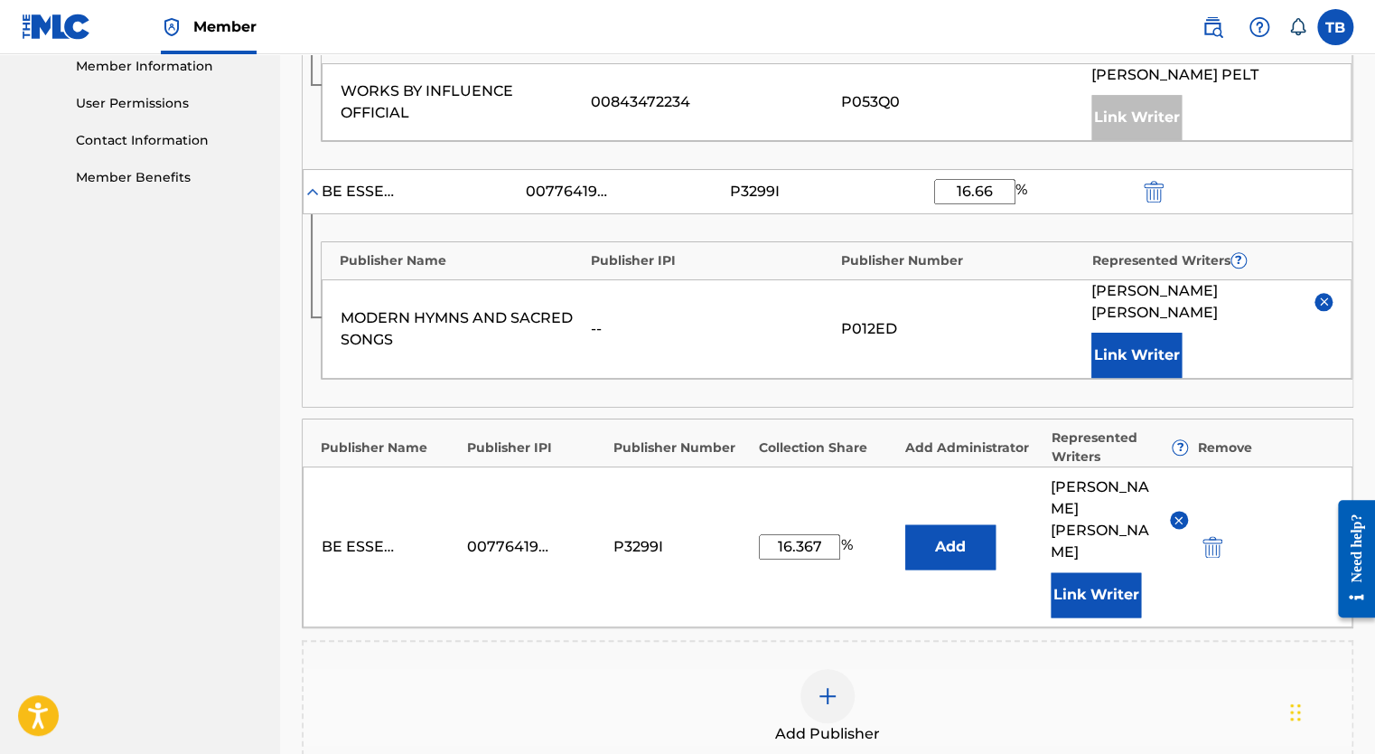
scroll to position [904, 0]
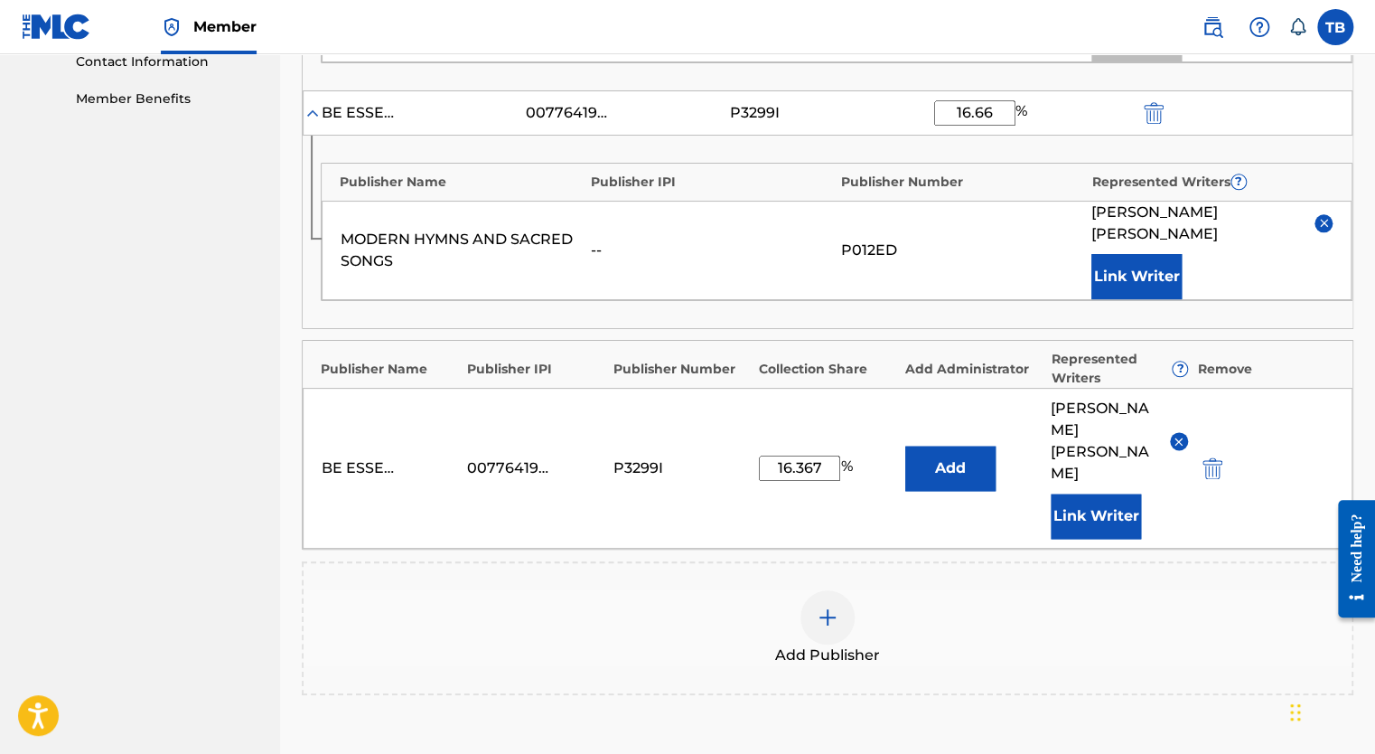
click at [841, 590] on div at bounding box center [828, 617] width 54 height 54
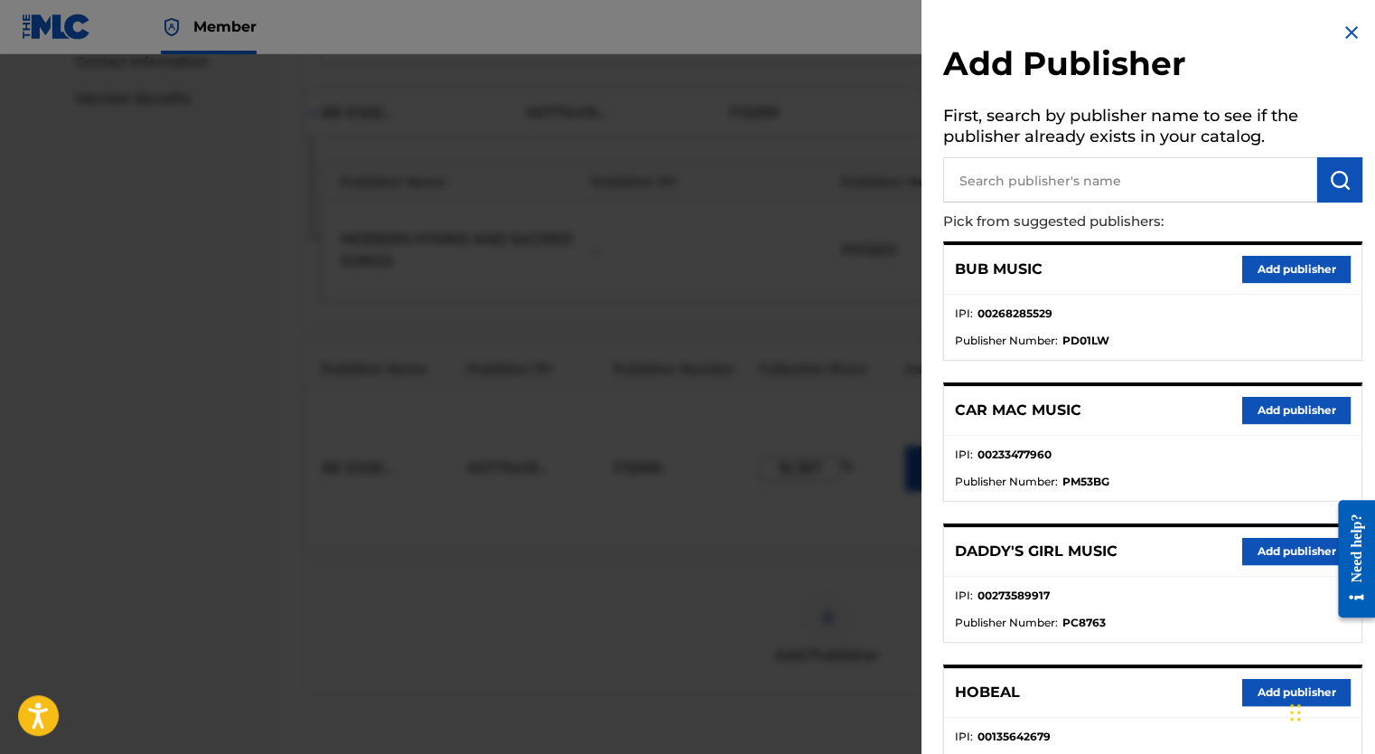
click at [1020, 173] on input "text" at bounding box center [1130, 179] width 374 height 45
type input "knock it [PERSON_NAME]"
click at [1344, 190] on img "submit" at bounding box center [1340, 180] width 22 height 22
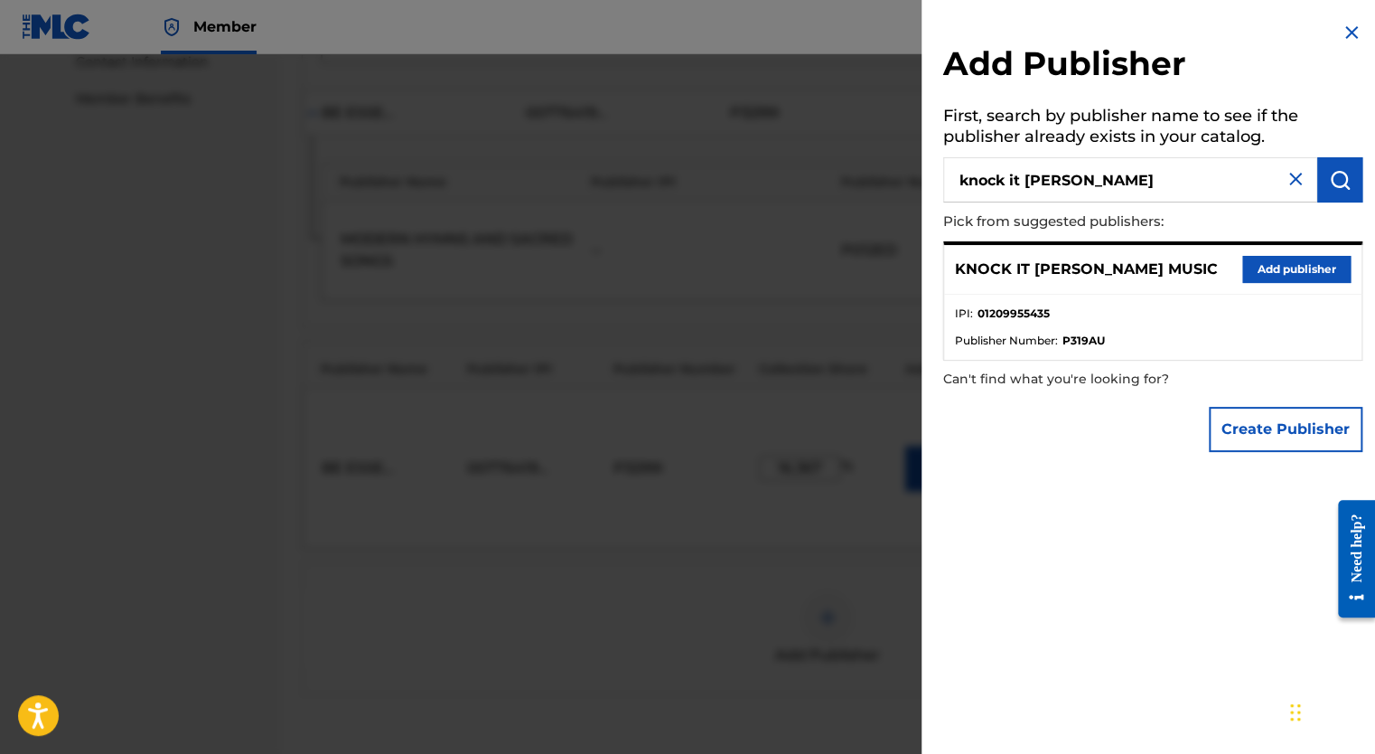
click at [1304, 266] on button "Add publisher" at bounding box center [1296, 269] width 108 height 27
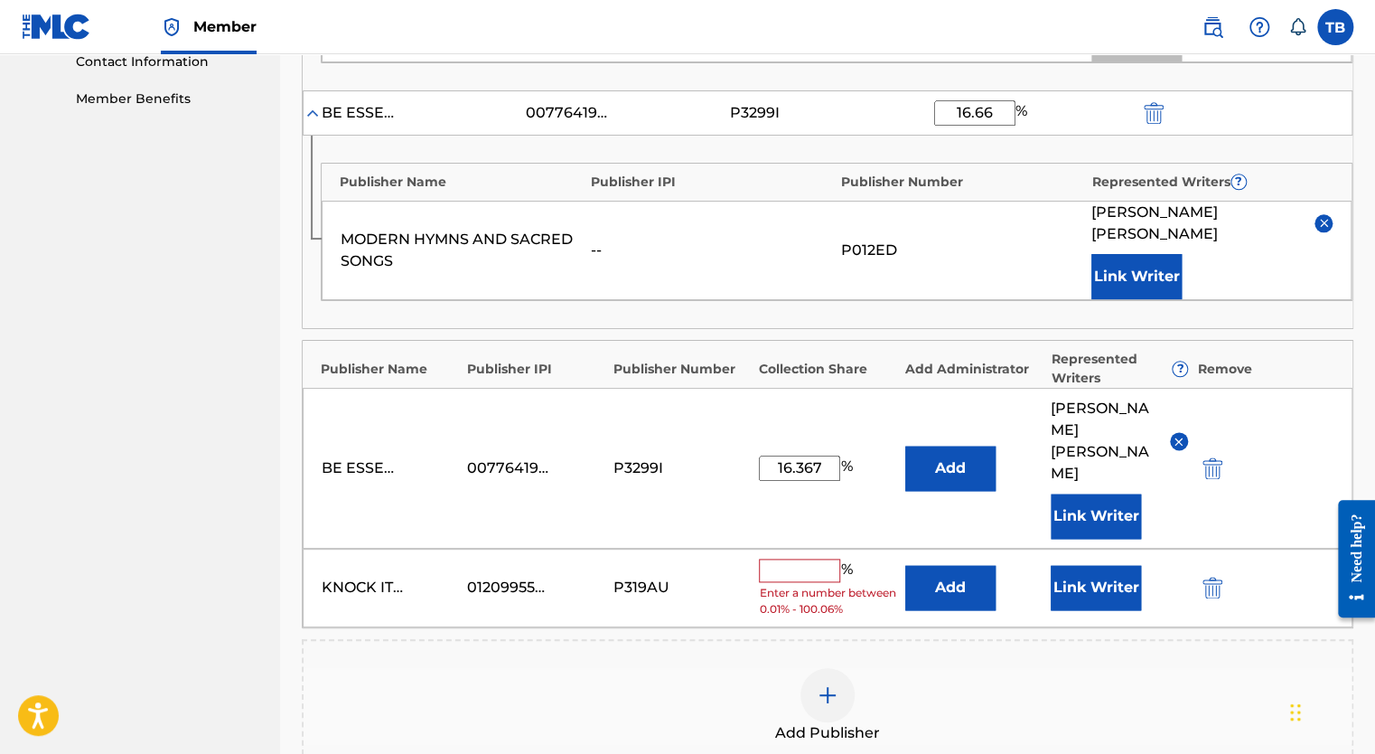
click at [816, 558] on input "text" at bounding box center [799, 569] width 81 height 23
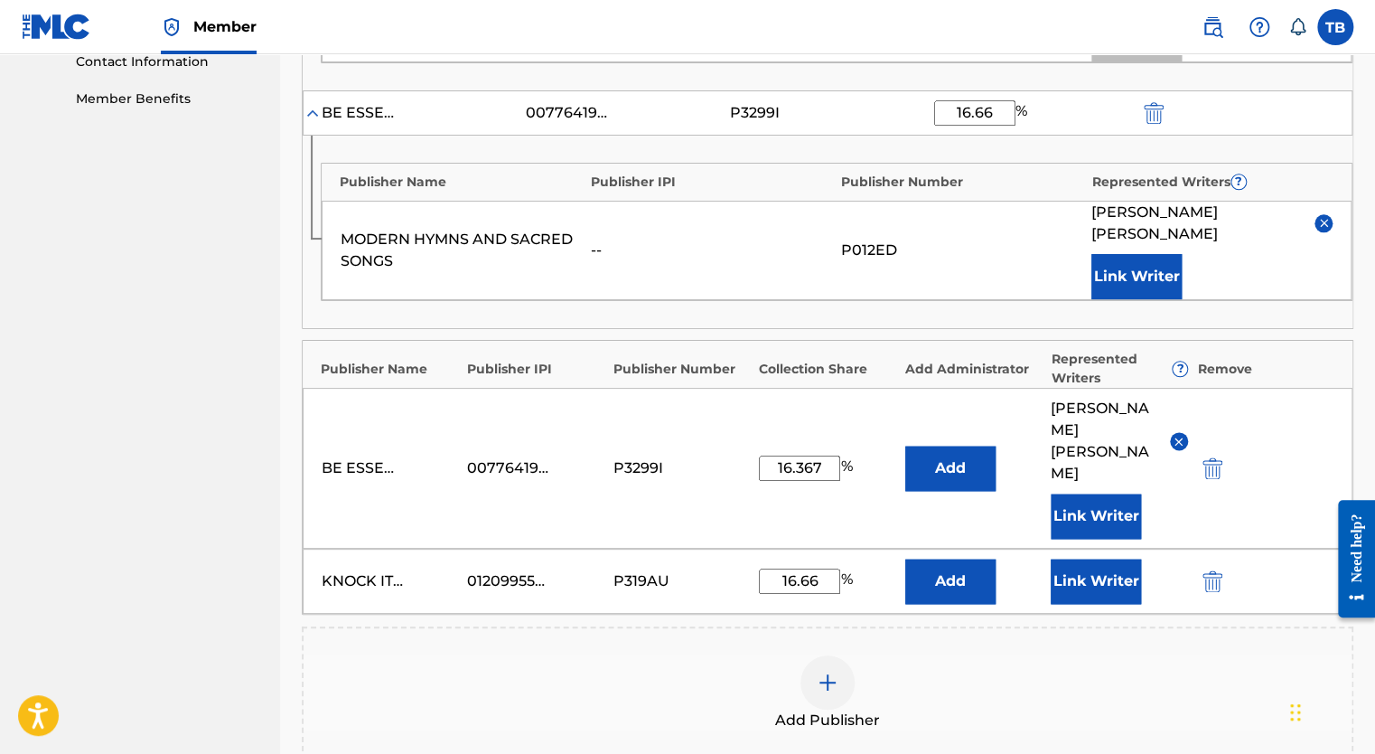
type input "16.66"
click at [949, 558] on button "Add" at bounding box center [950, 580] width 90 height 45
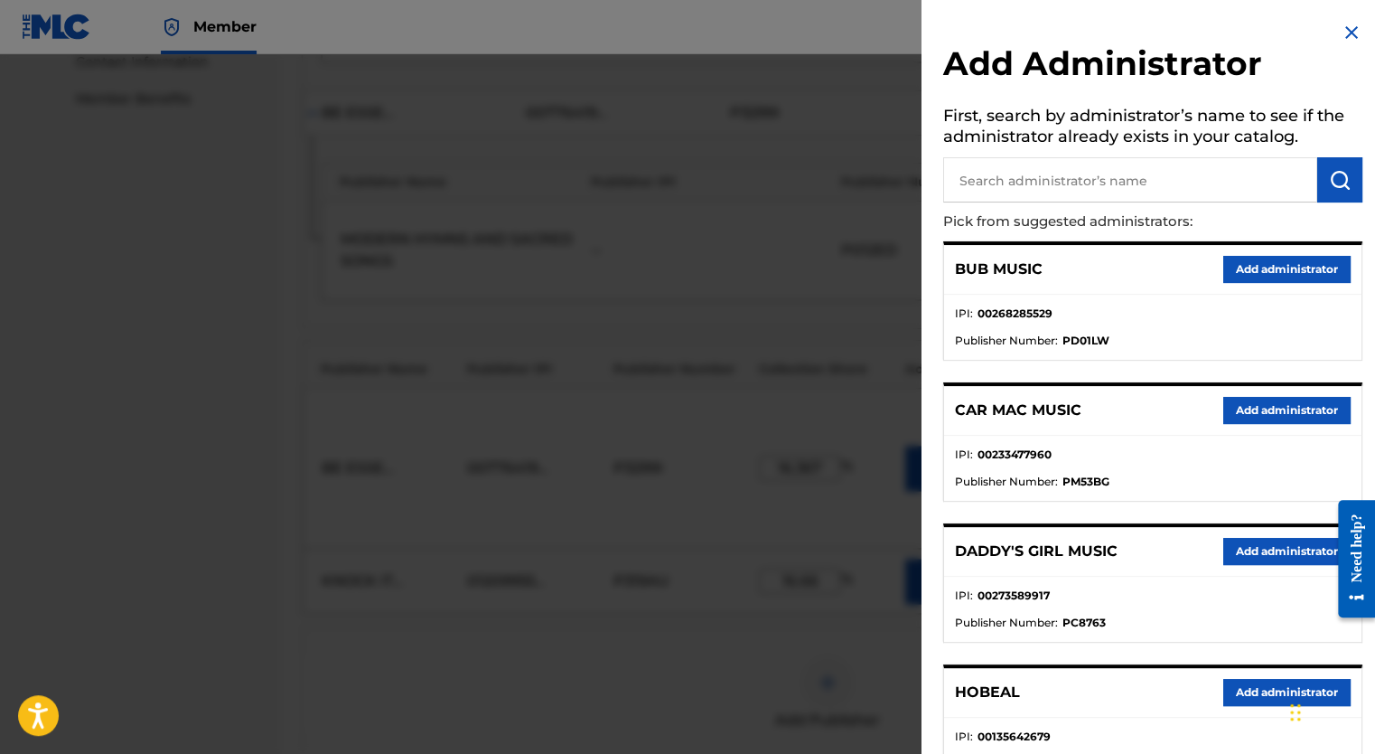
click at [1013, 185] on input "text" at bounding box center [1130, 179] width 374 height 45
type input "be essential"
click at [1329, 179] on img "submit" at bounding box center [1340, 180] width 22 height 22
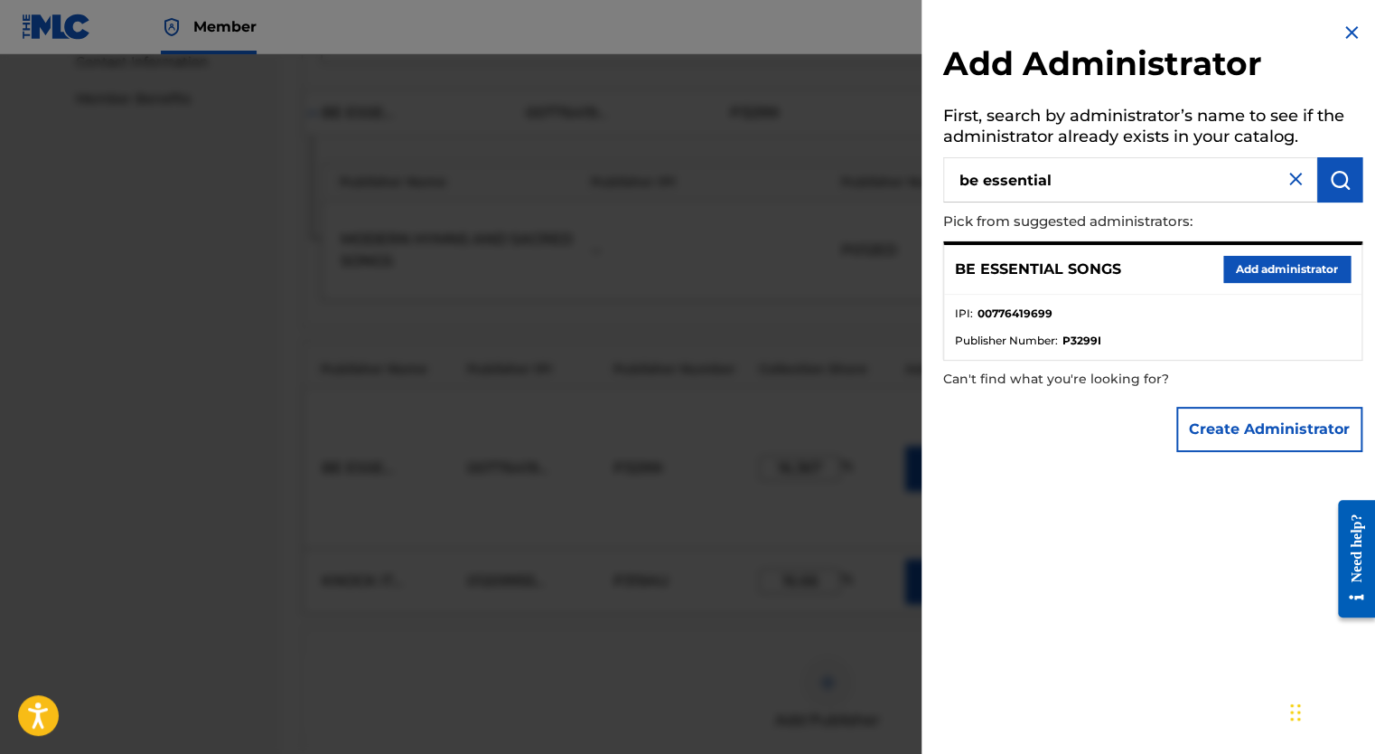
click at [1274, 263] on button "Add administrator" at bounding box center [1286, 269] width 127 height 27
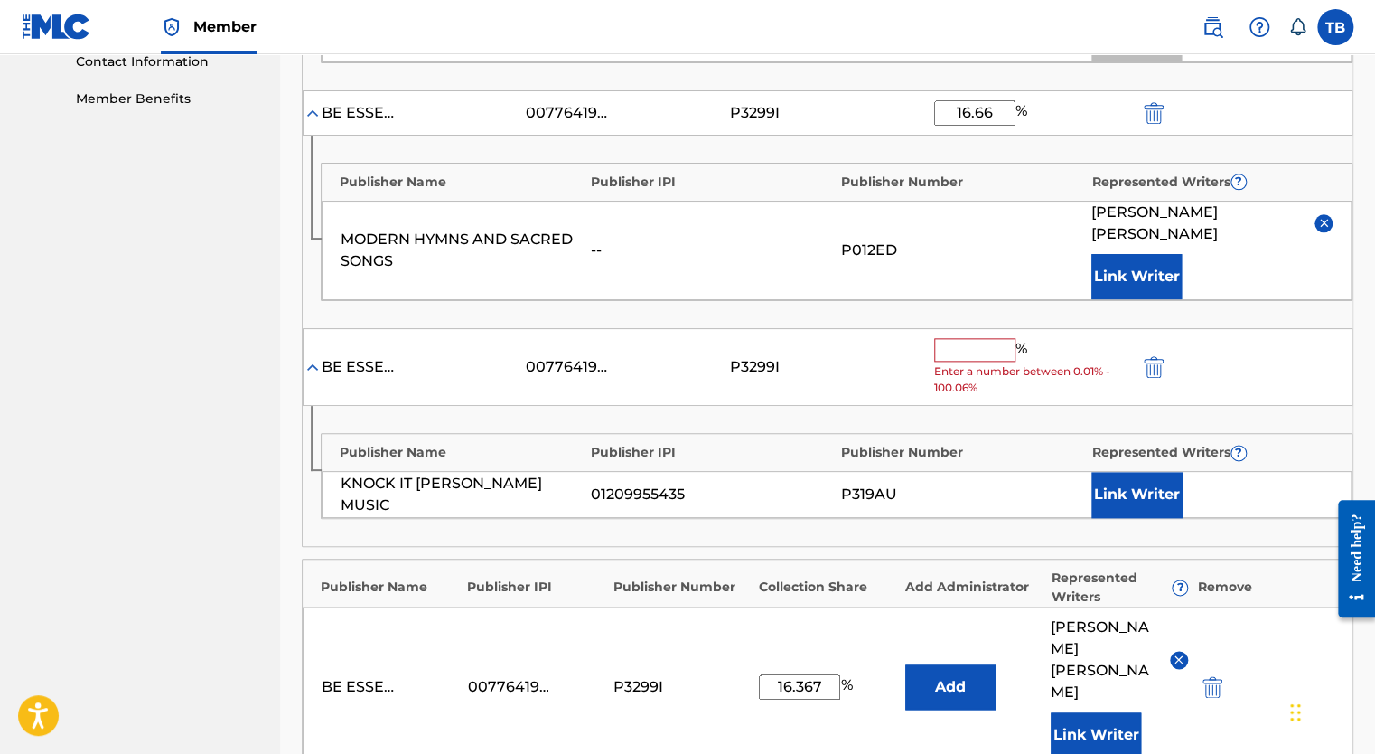
click at [953, 338] on input "text" at bounding box center [974, 349] width 81 height 23
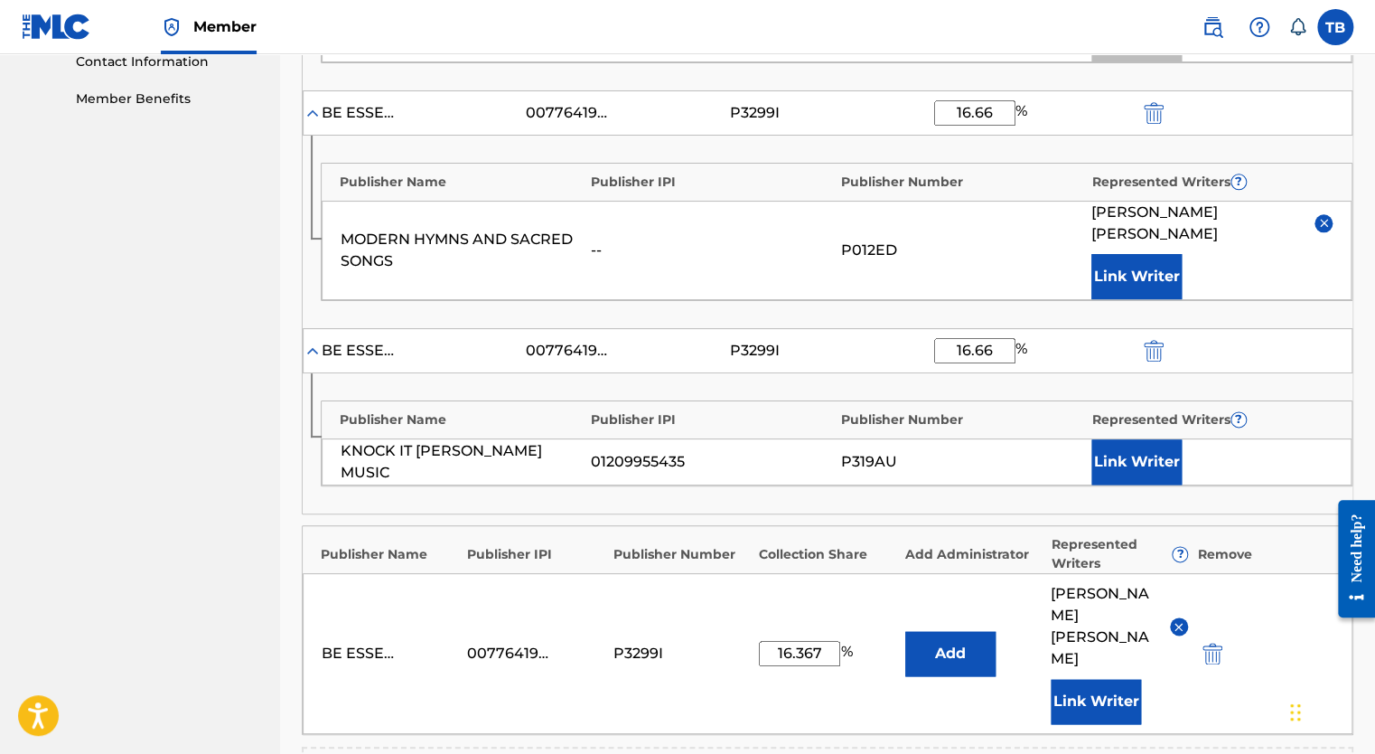
type input "16.66"
click at [1142, 439] on button "Link Writer" at bounding box center [1137, 461] width 90 height 45
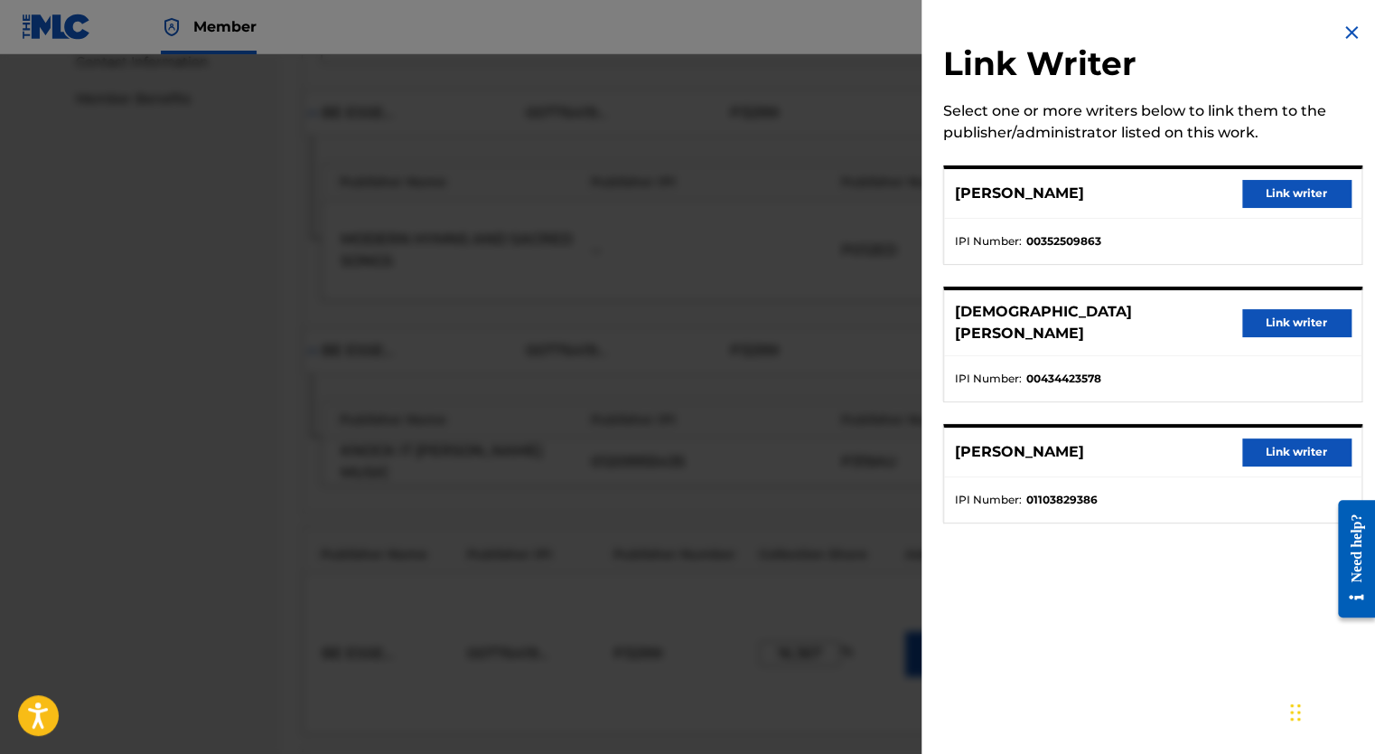
click at [1287, 309] on button "Link writer" at bounding box center [1296, 322] width 108 height 27
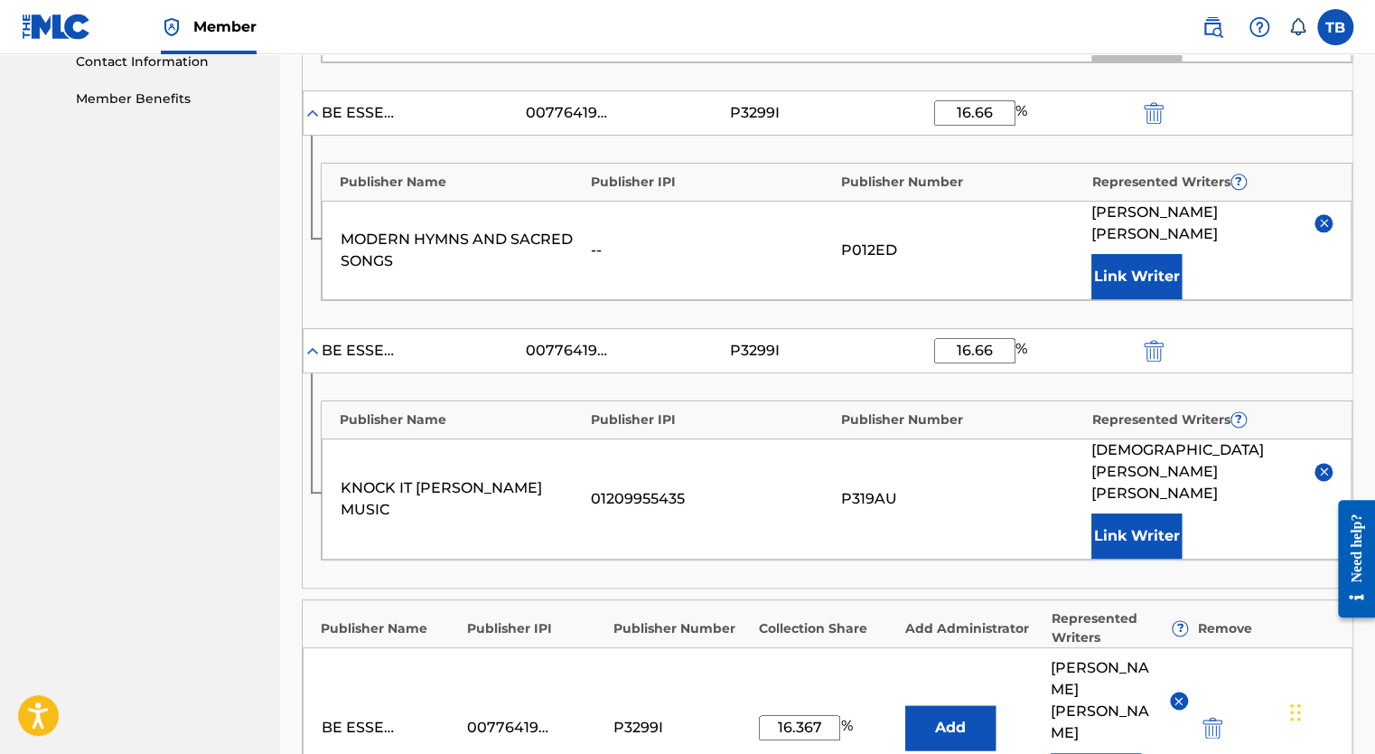
scroll to position [1175, 0]
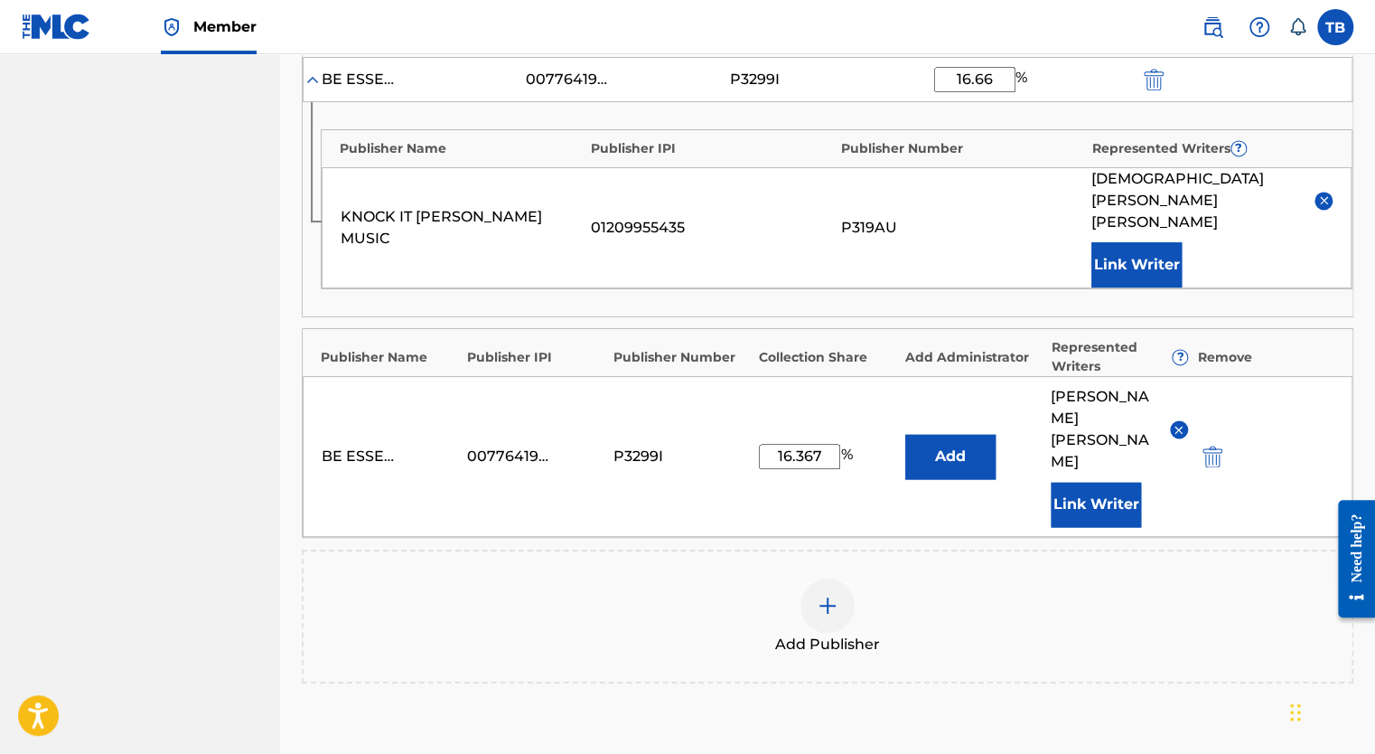
click at [832, 595] on img at bounding box center [828, 606] width 22 height 22
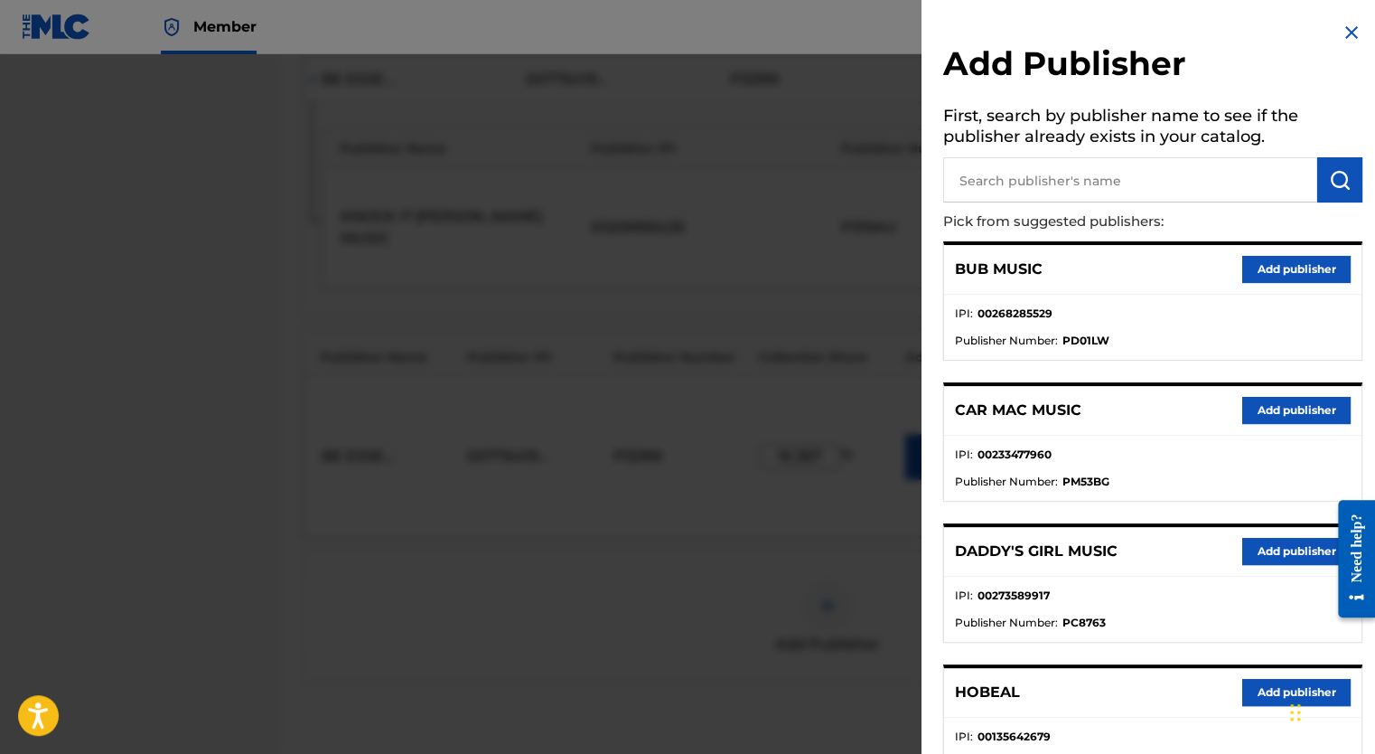
click at [1102, 183] on input "text" at bounding box center [1130, 179] width 374 height 45
type input "bell music"
click at [1329, 183] on img "submit" at bounding box center [1340, 180] width 22 height 22
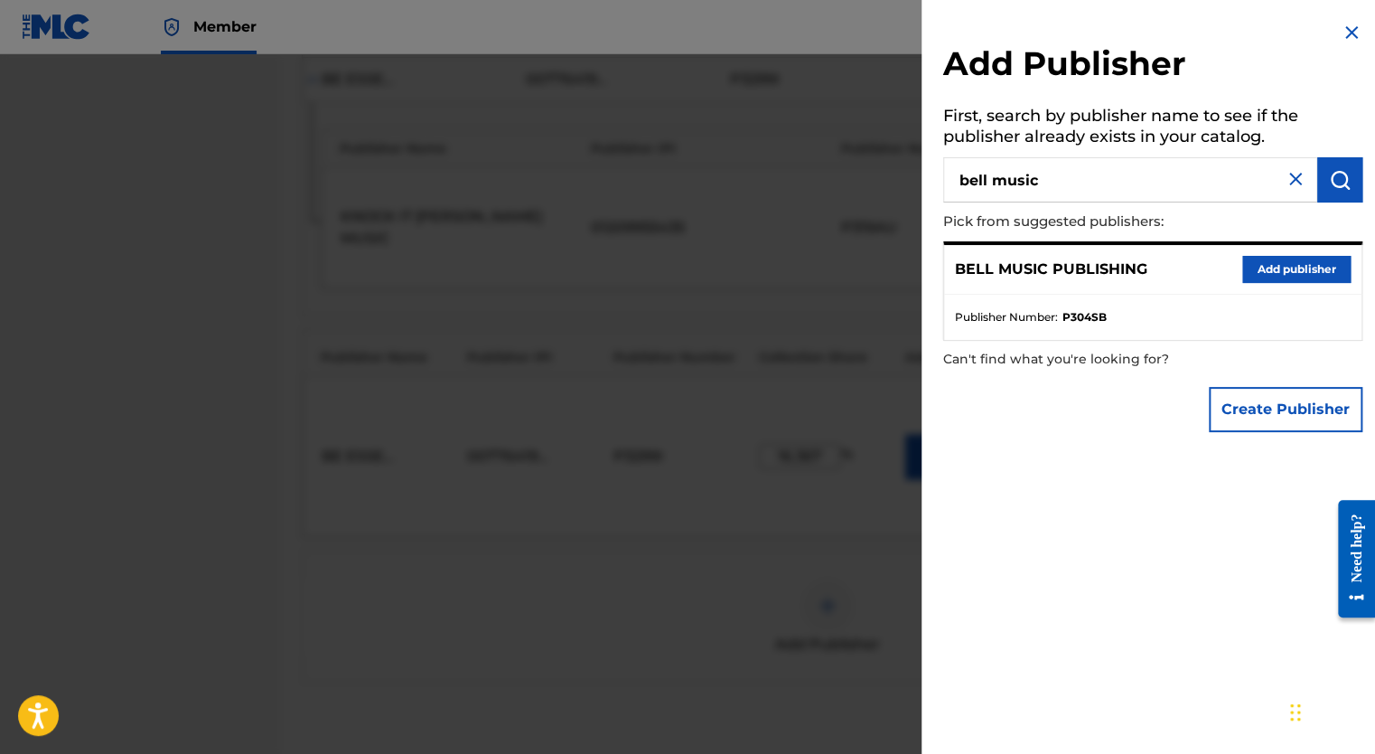
click at [1279, 274] on button "Add publisher" at bounding box center [1296, 269] width 108 height 27
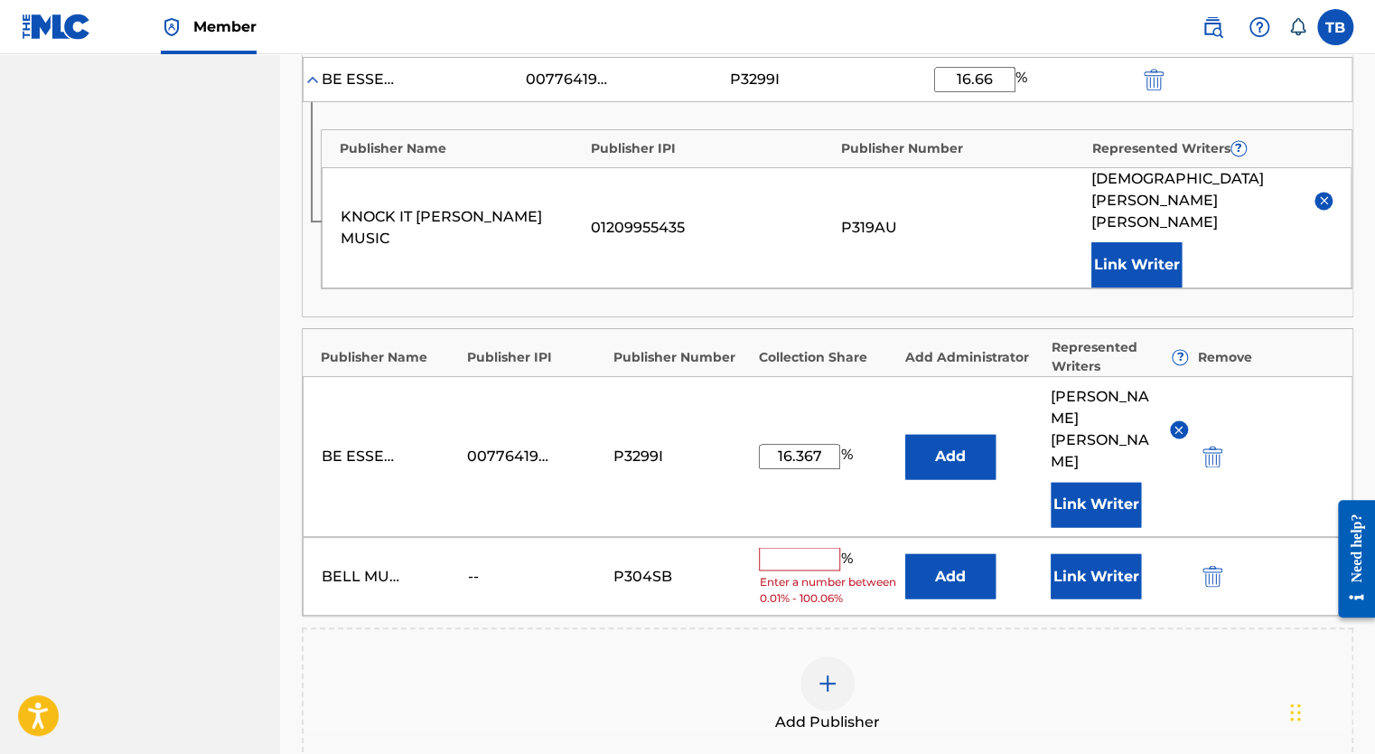
click at [826, 547] on input "text" at bounding box center [799, 558] width 81 height 23
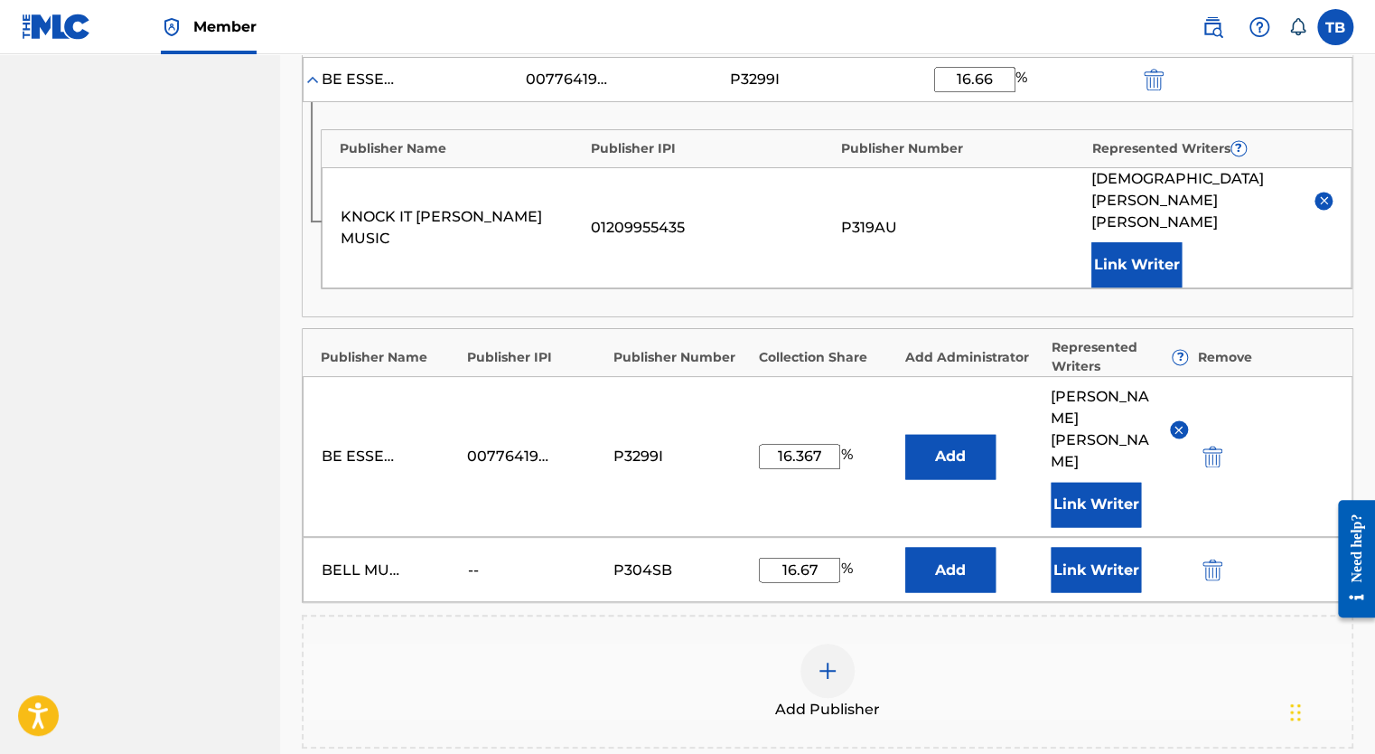
type input "16.67"
click at [830, 444] on input "16.367" at bounding box center [799, 456] width 81 height 25
type input "16.66"
click at [965, 547] on button "Add" at bounding box center [950, 569] width 90 height 45
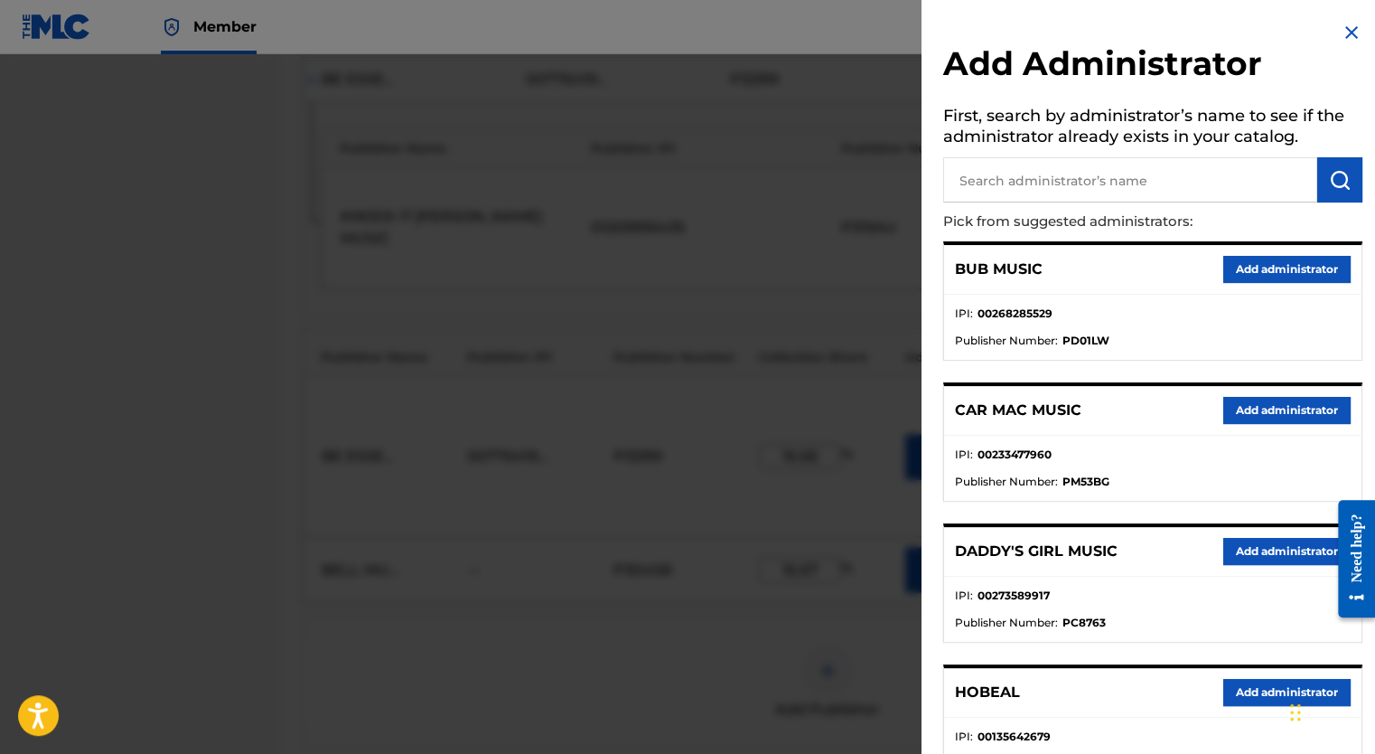
click at [1143, 183] on input "text" at bounding box center [1130, 179] width 374 height 45
type input "be essential"
click at [1329, 183] on img "submit" at bounding box center [1340, 180] width 22 height 22
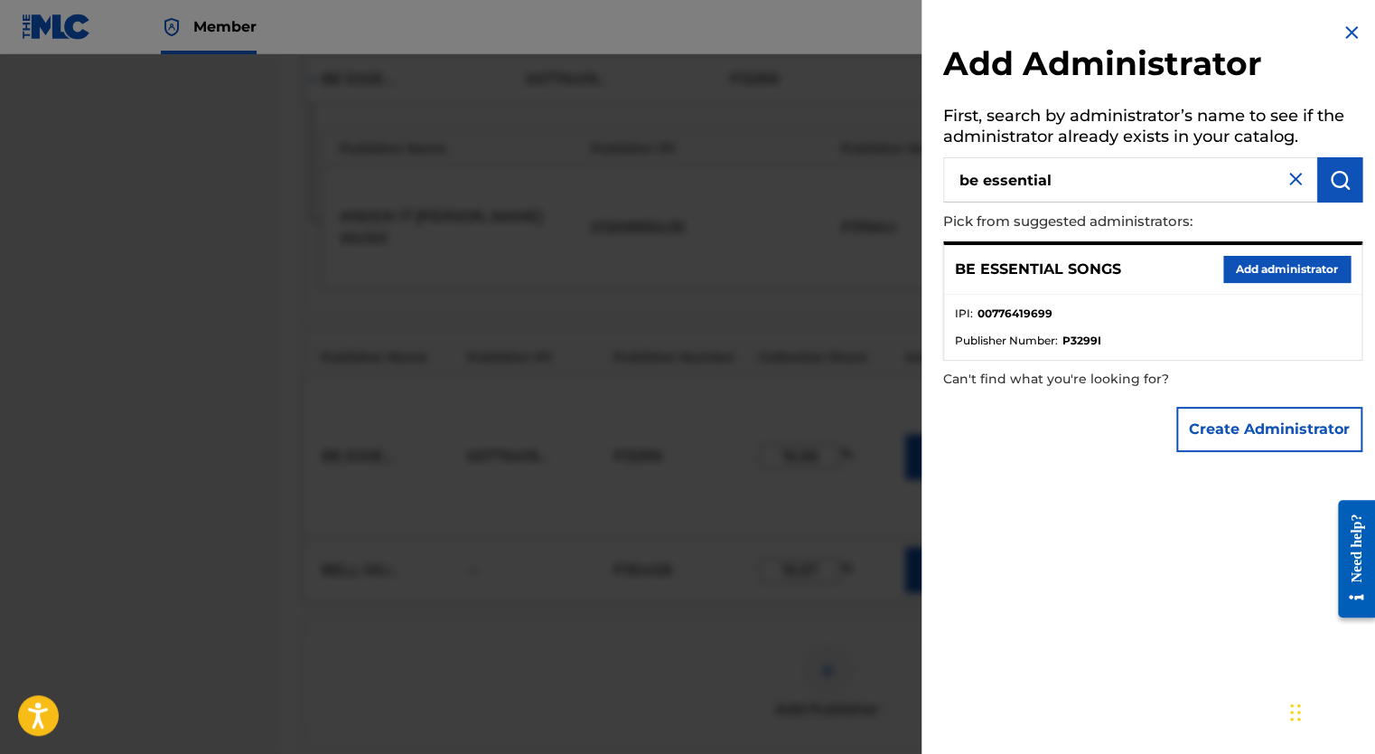
click at [1272, 256] on button "Add administrator" at bounding box center [1286, 269] width 127 height 27
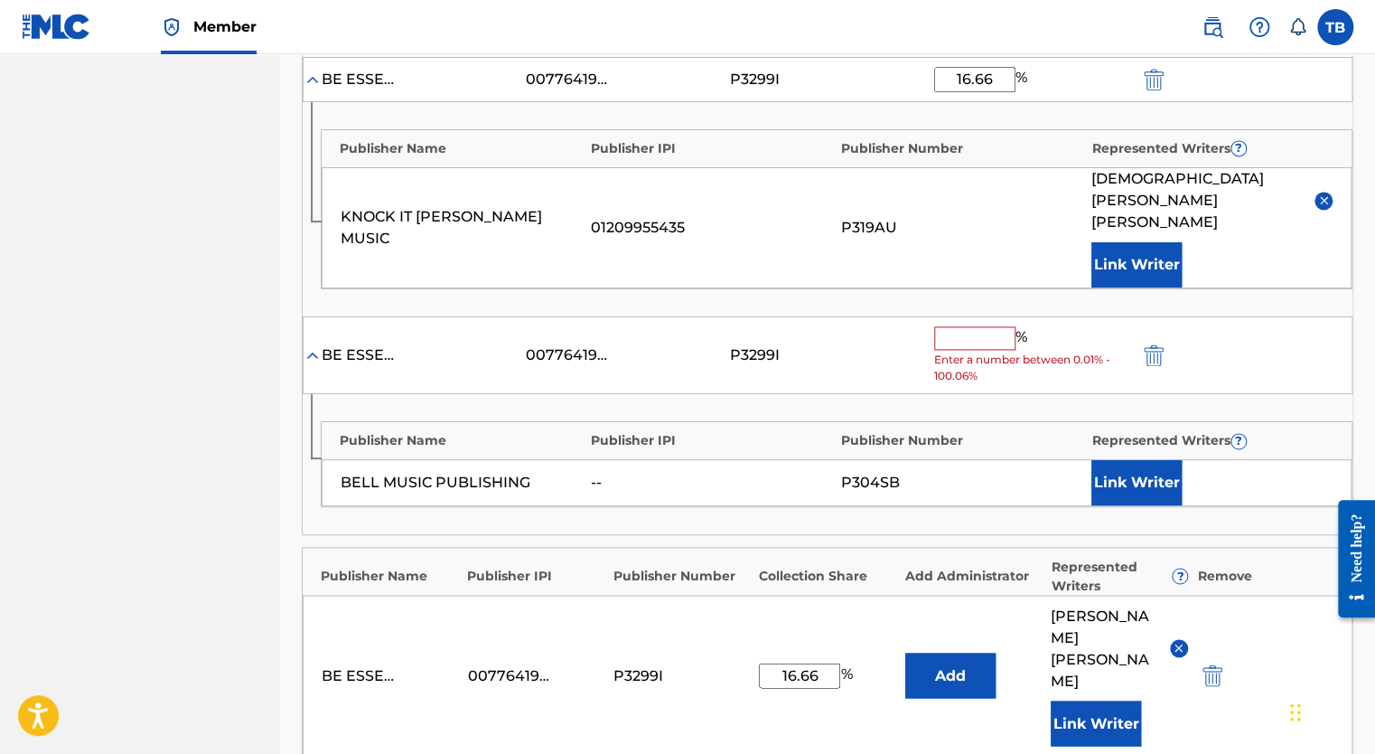
click at [966, 326] on input "text" at bounding box center [974, 337] width 81 height 23
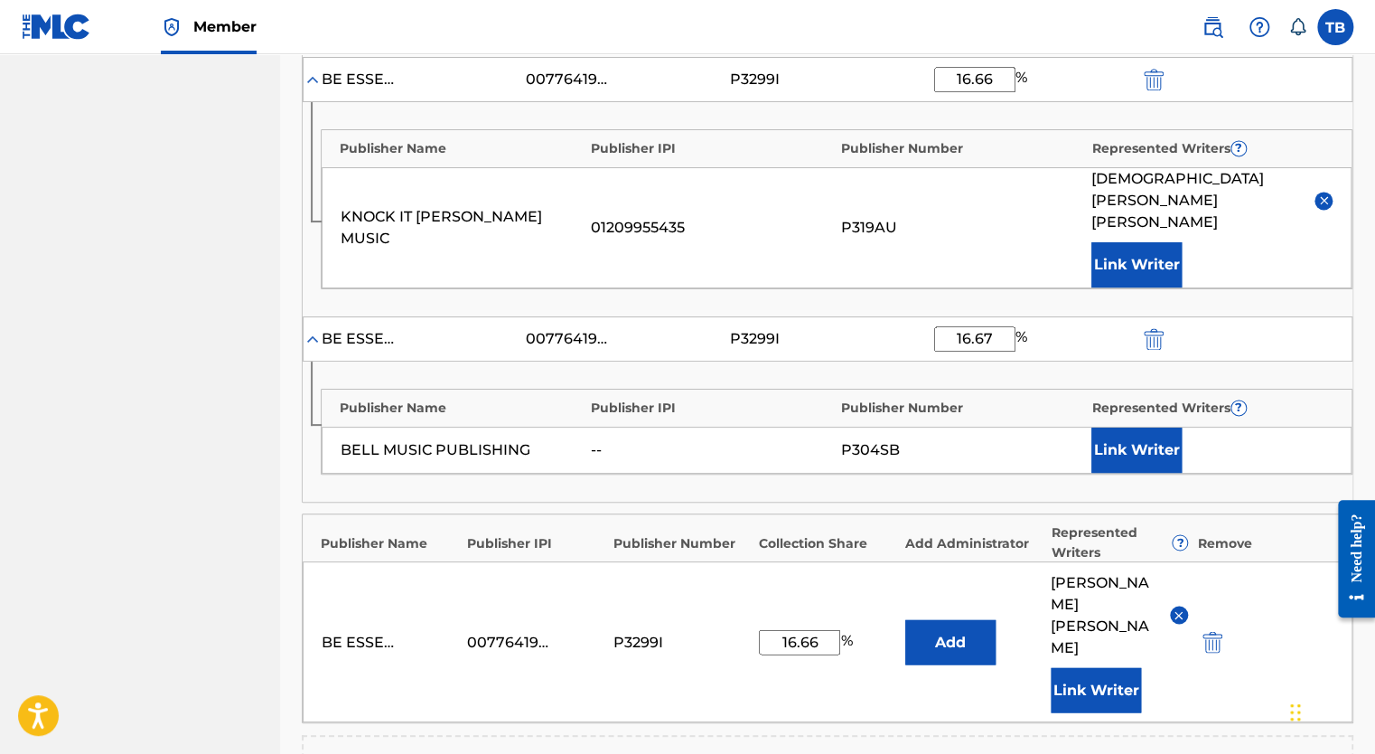
type input "16.67"
click at [1129, 427] on button "Link Writer" at bounding box center [1137, 449] width 90 height 45
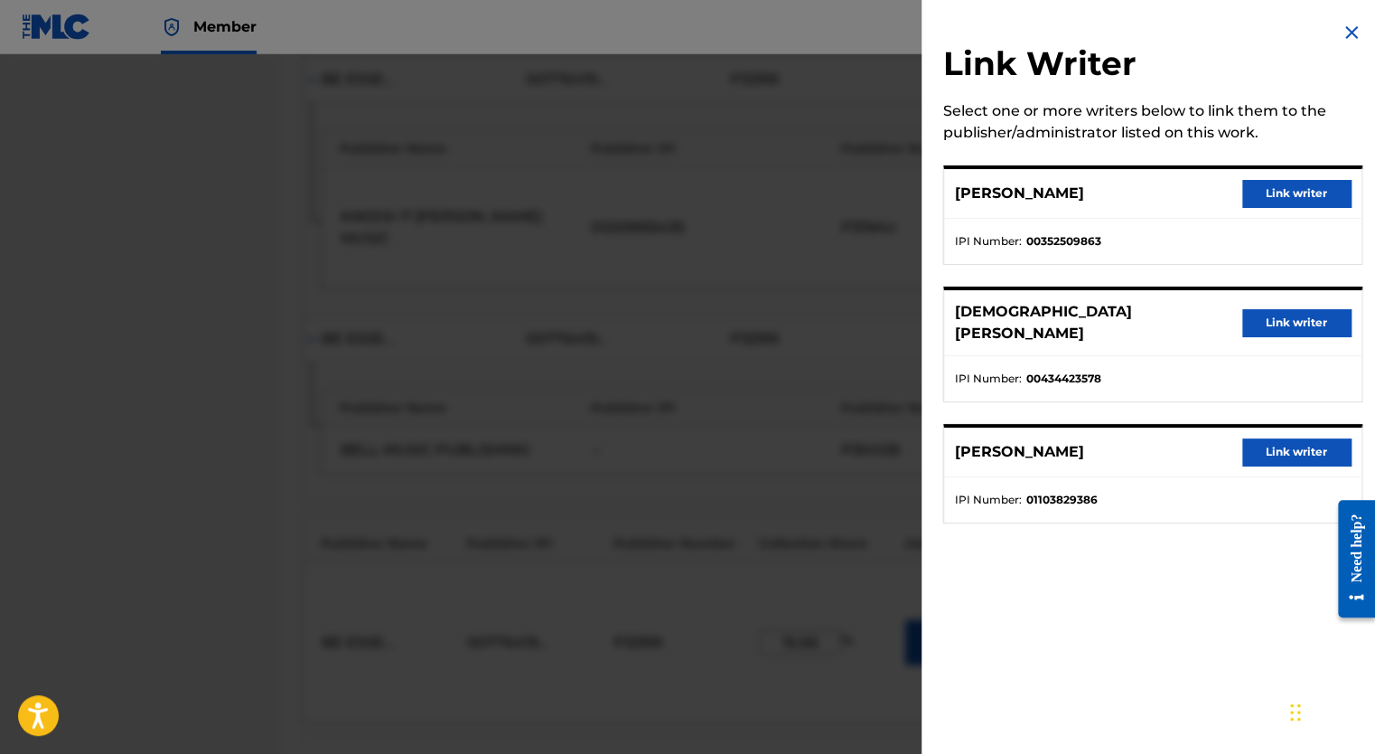
click at [1281, 309] on button "Link writer" at bounding box center [1296, 322] width 108 height 27
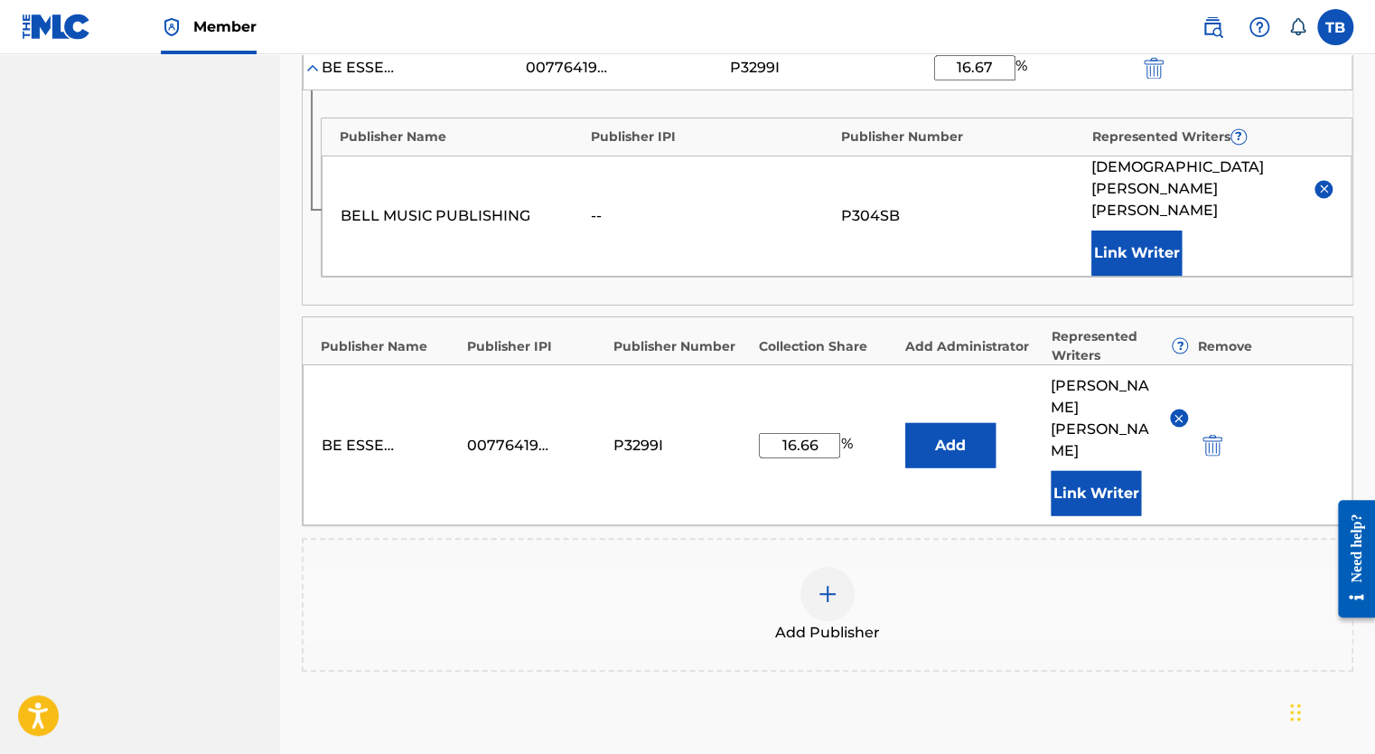
scroll to position [1493, 0]
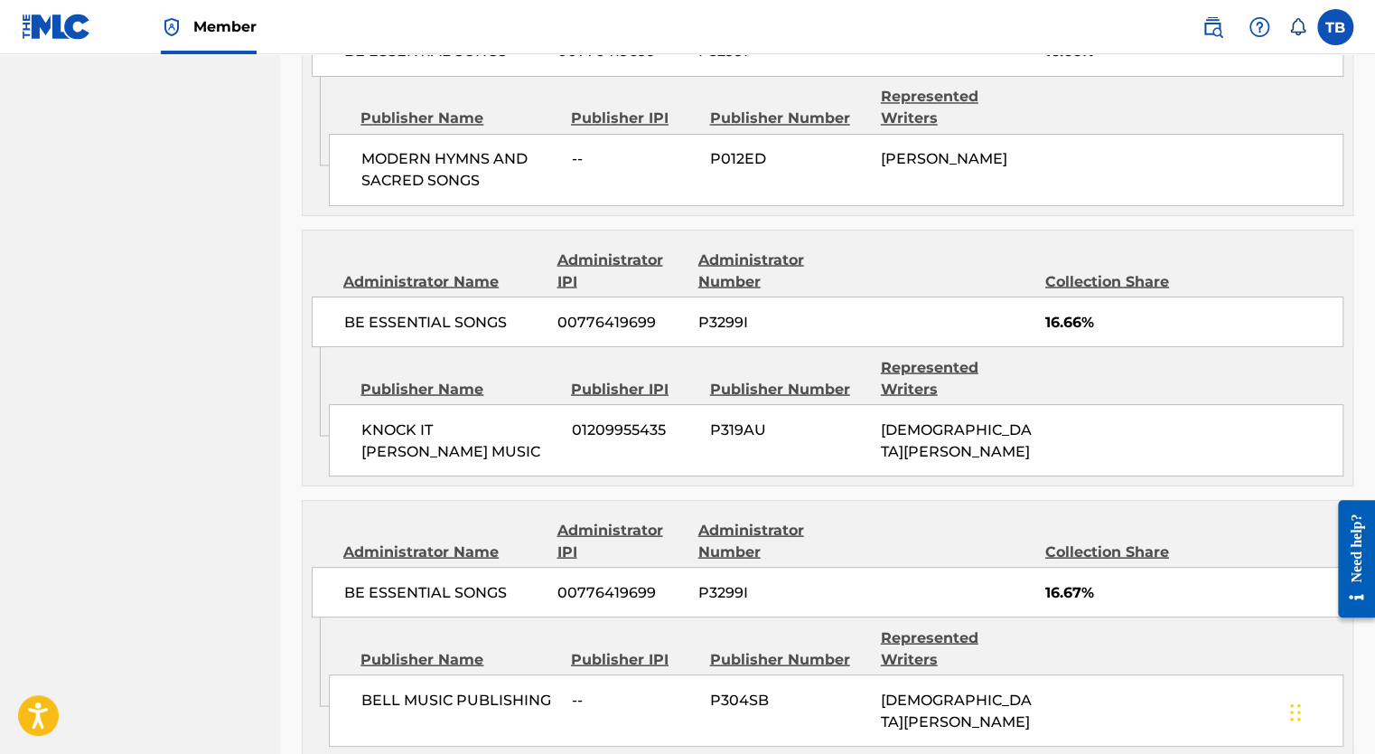
scroll to position [1591, 0]
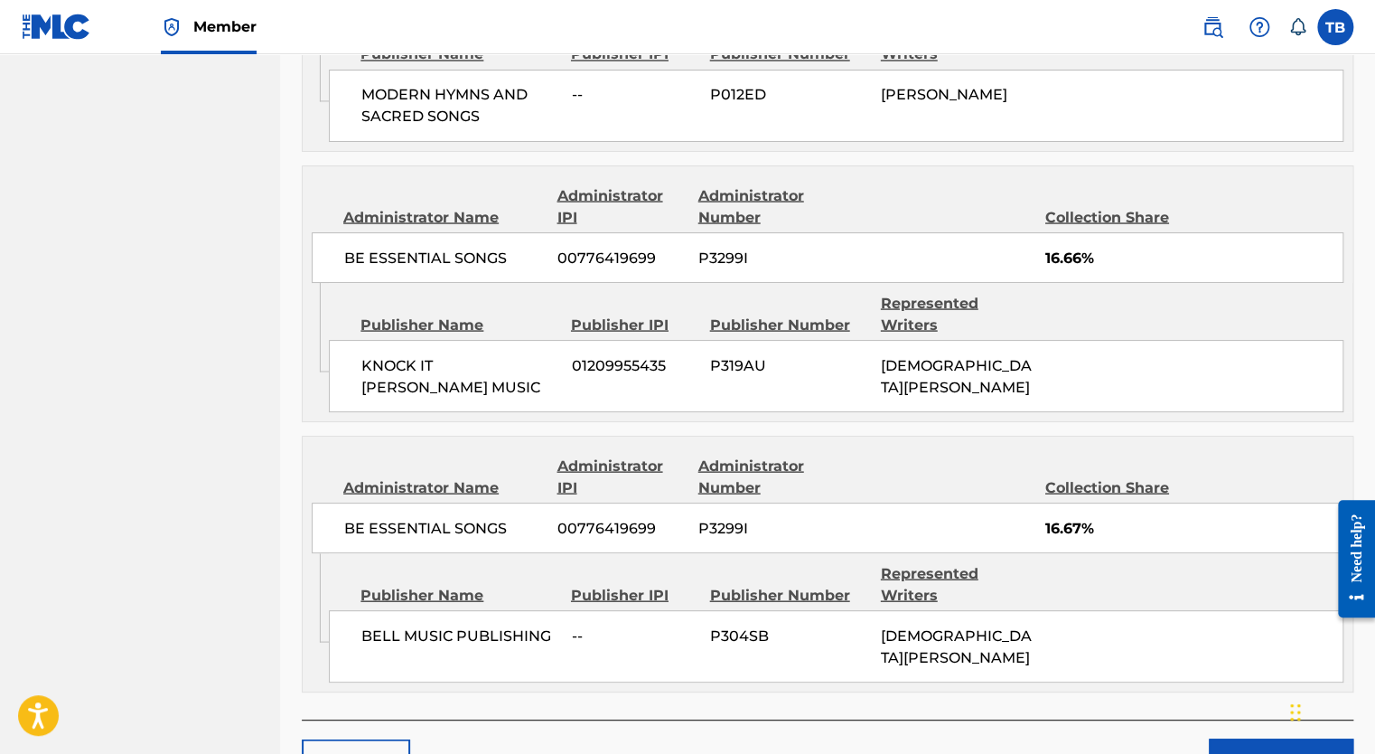
click at [1309, 738] on button "Claim" at bounding box center [1281, 760] width 145 height 45
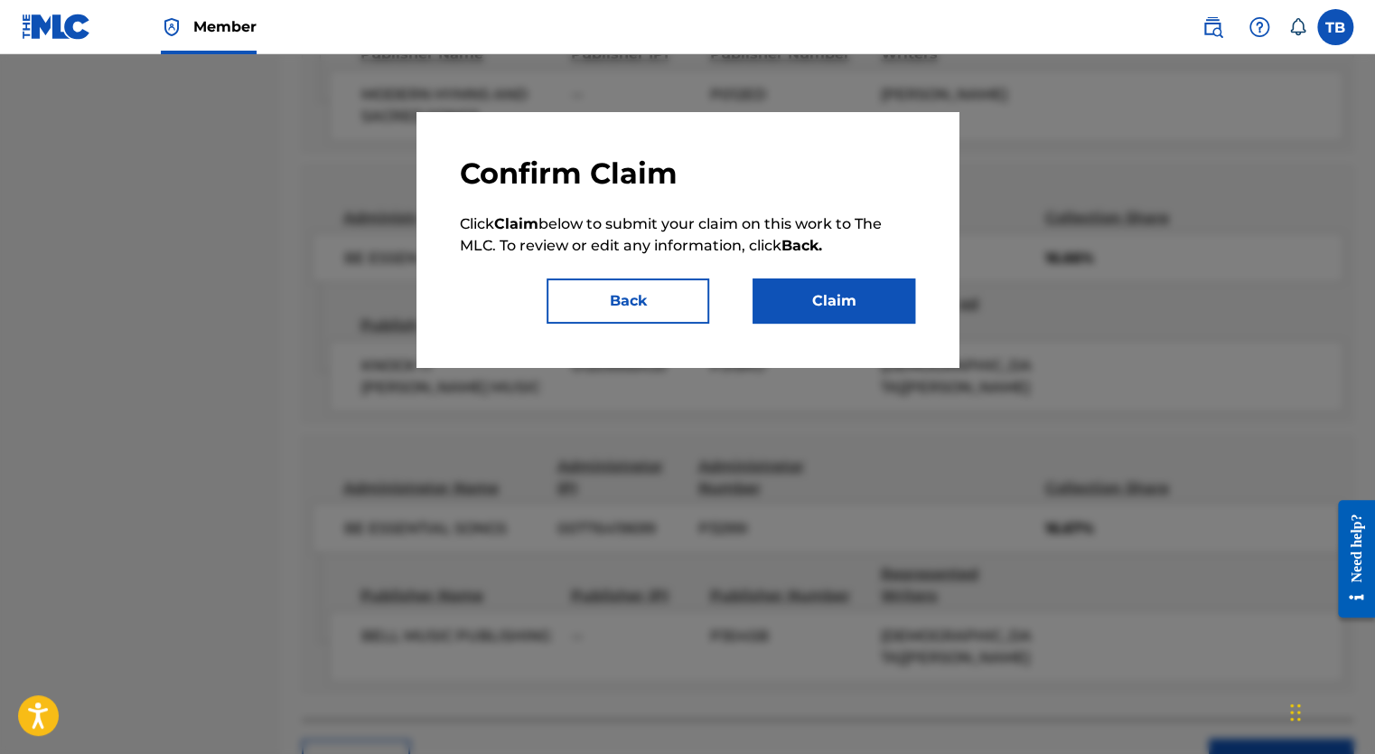
click at [813, 293] on button "Claim" at bounding box center [834, 300] width 163 height 45
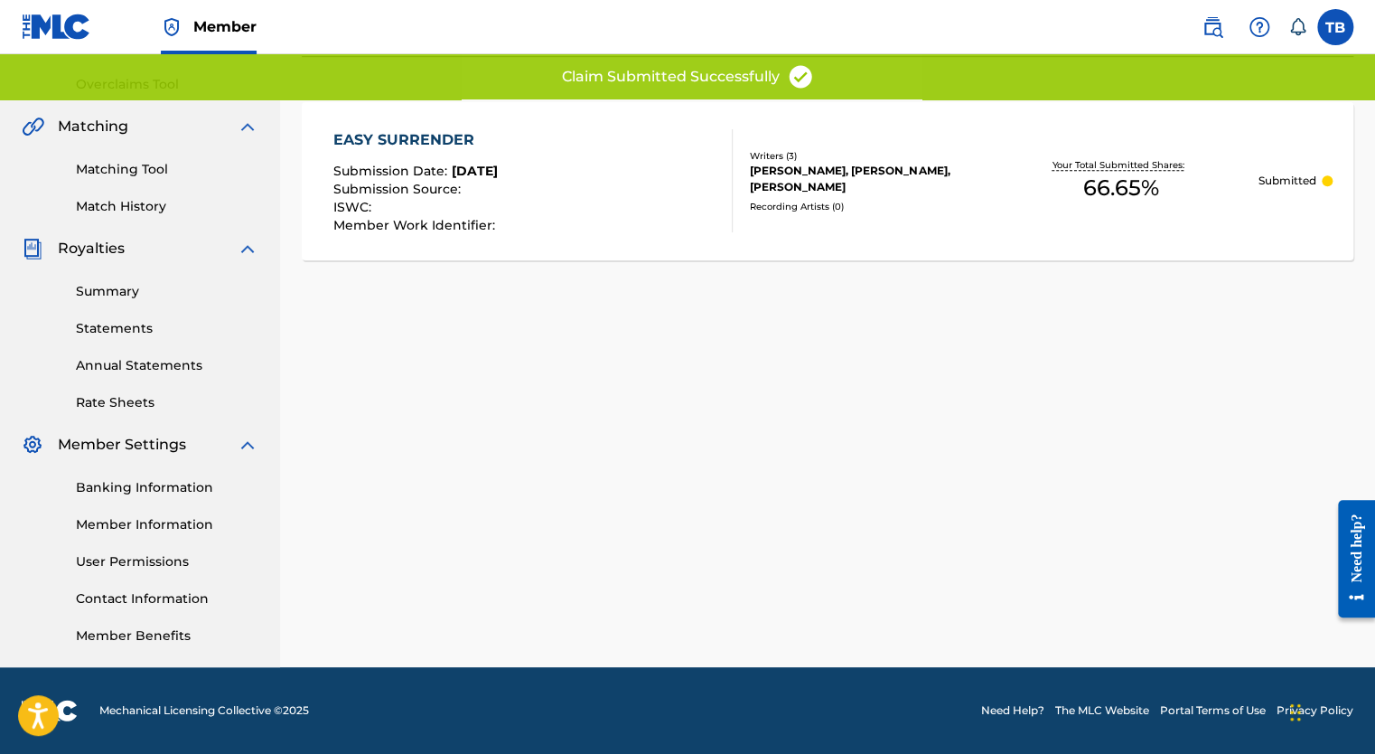
scroll to position [366, 0]
click at [132, 167] on link "Matching Tool" at bounding box center [167, 170] width 183 height 19
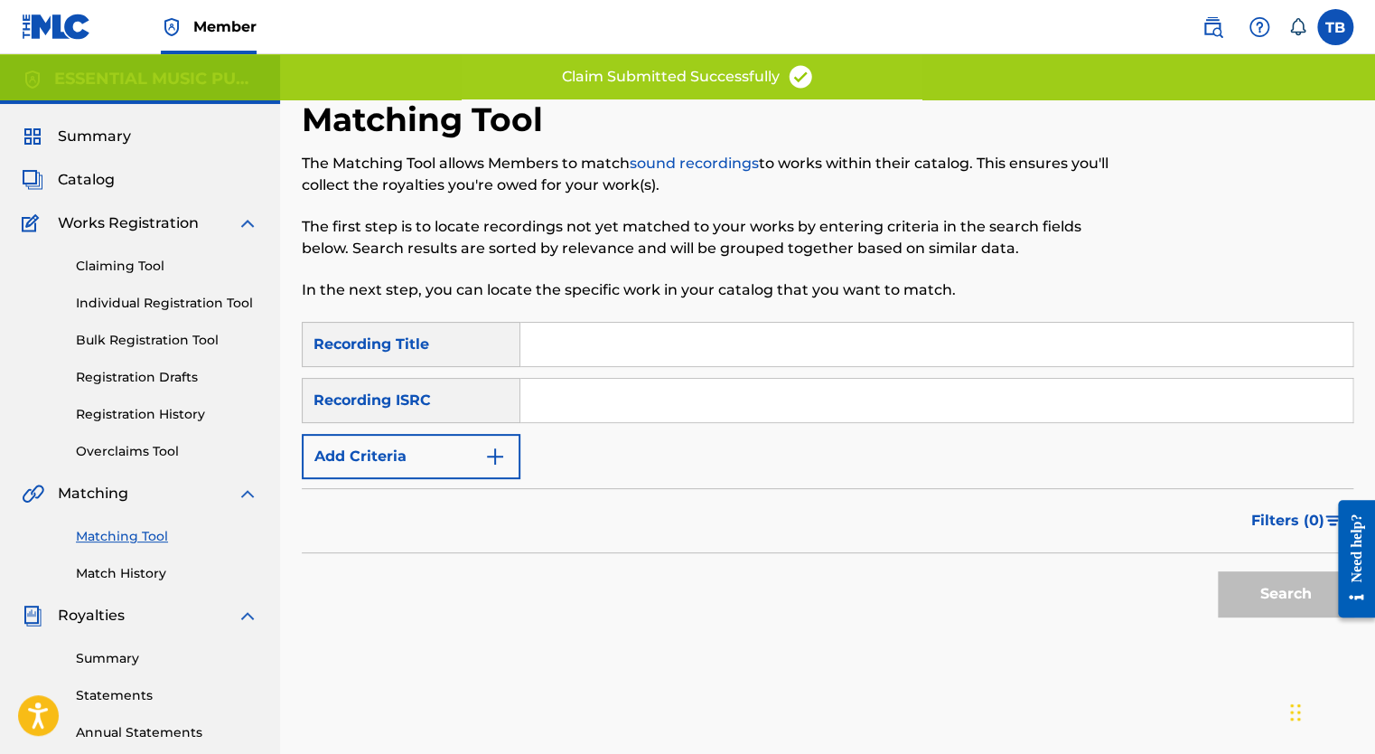
click at [592, 331] on input "Search Form" at bounding box center [936, 344] width 832 height 43
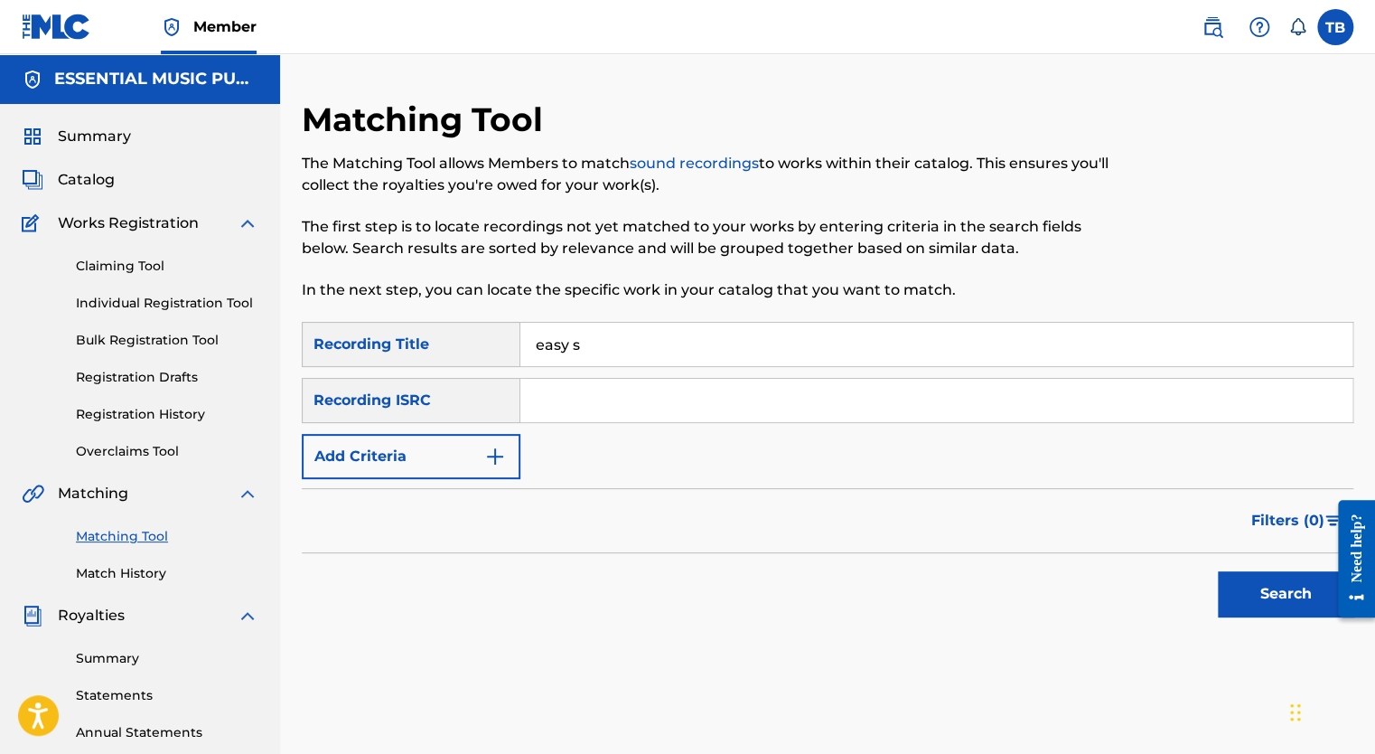
type input "Easy Surrender"
click at [1271, 584] on button "Search" at bounding box center [1286, 593] width 136 height 45
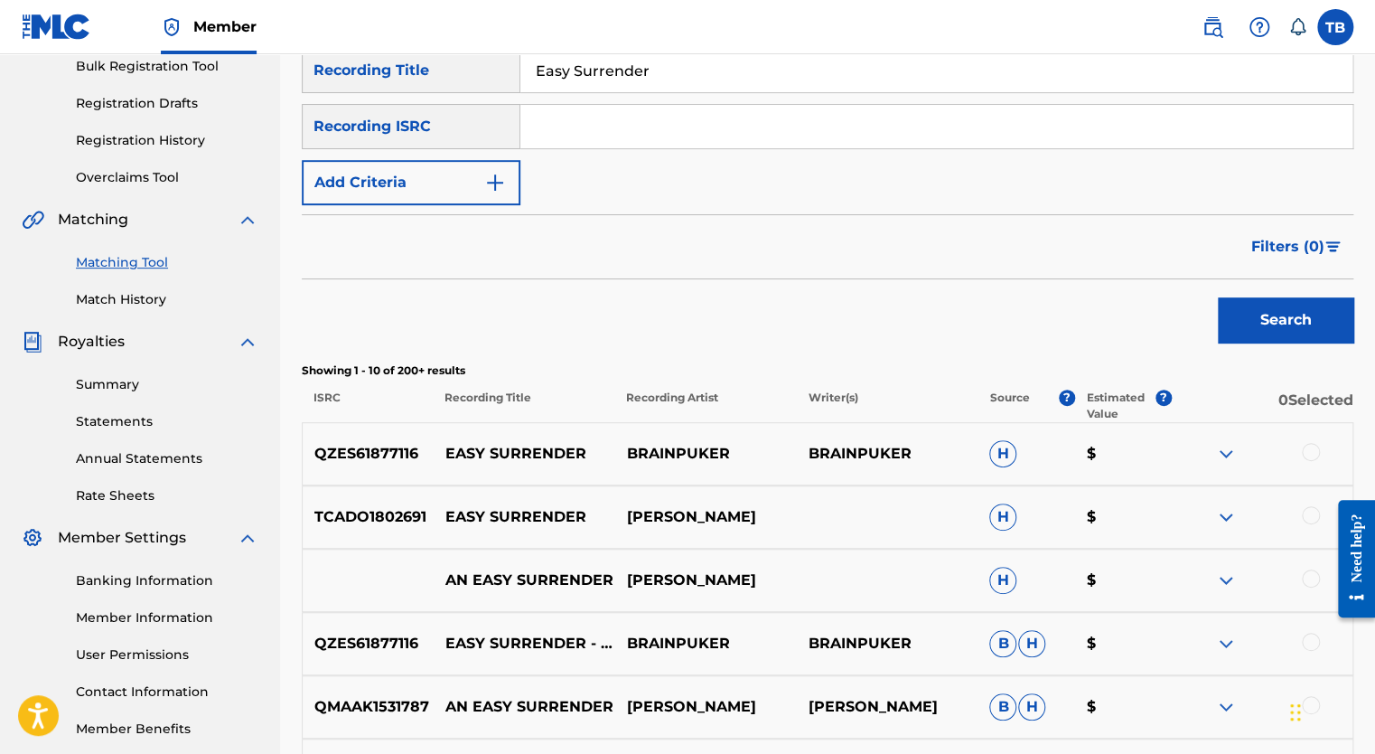
scroll to position [73, 0]
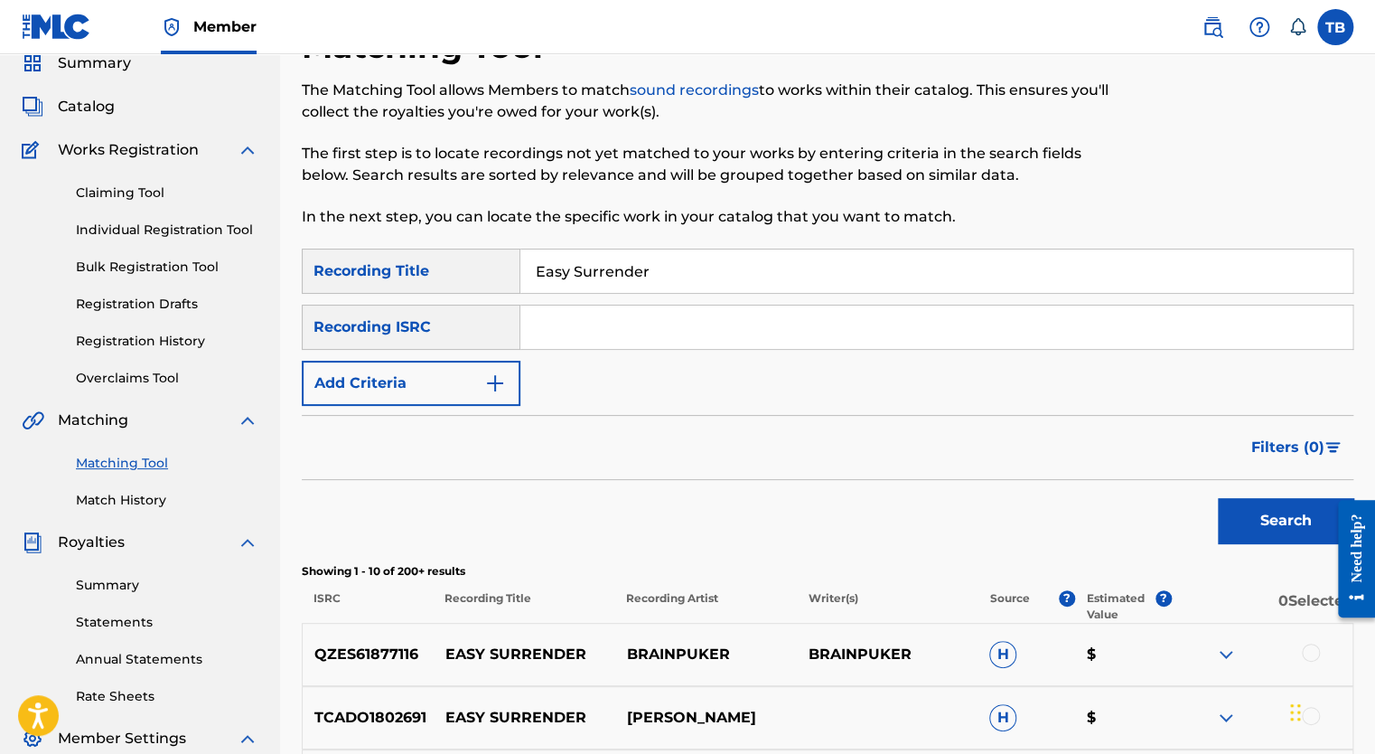
click at [116, 192] on link "Claiming Tool" at bounding box center [167, 192] width 183 height 19
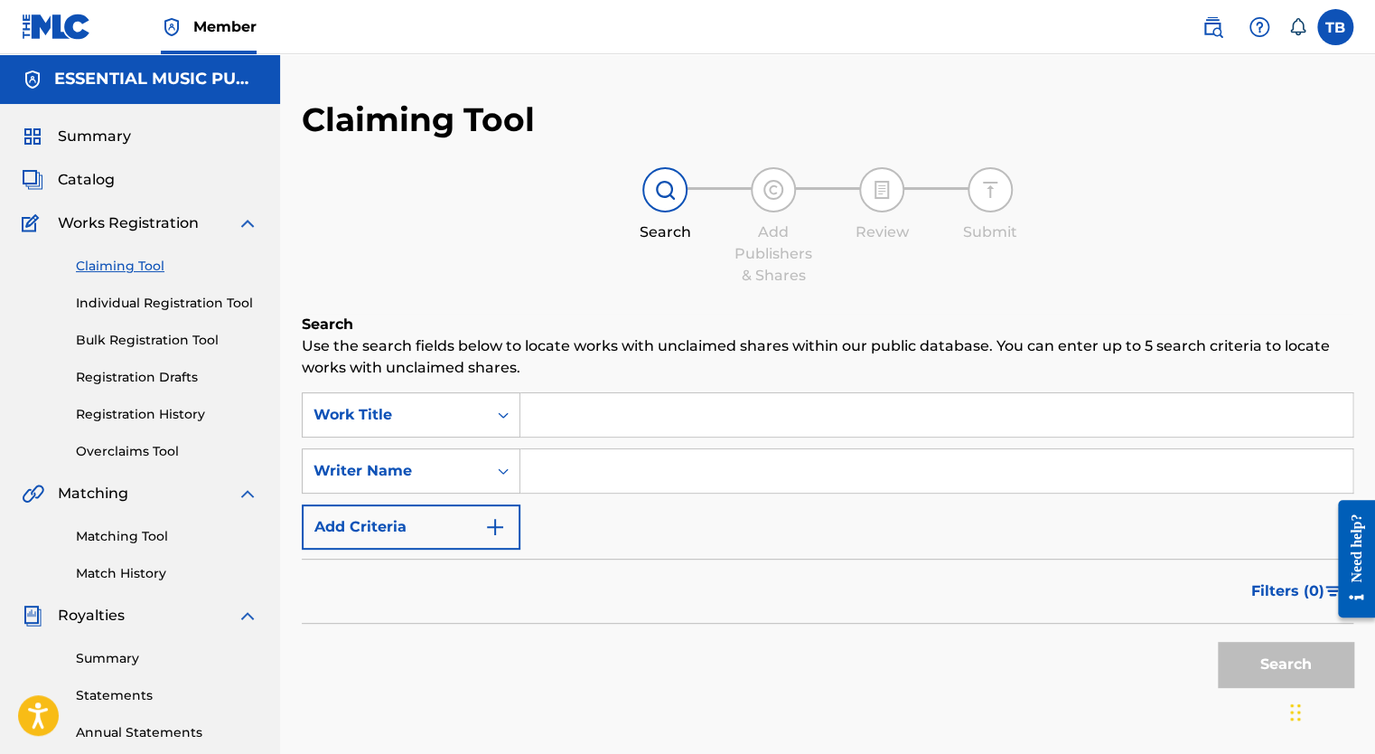
click at [580, 399] on input "Search Form" at bounding box center [936, 414] width 832 height 43
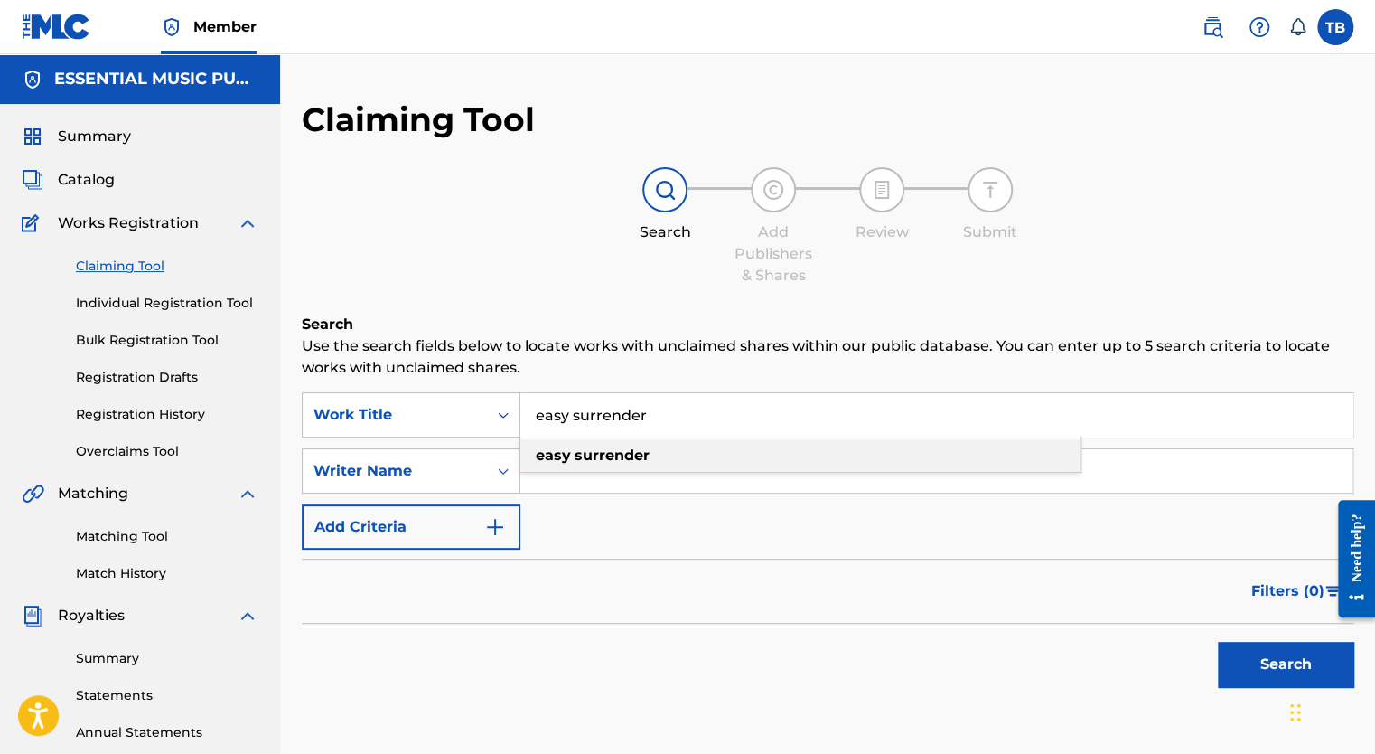
type input "easy surrender"
click at [631, 461] on strong "surrender" at bounding box center [612, 454] width 75 height 17
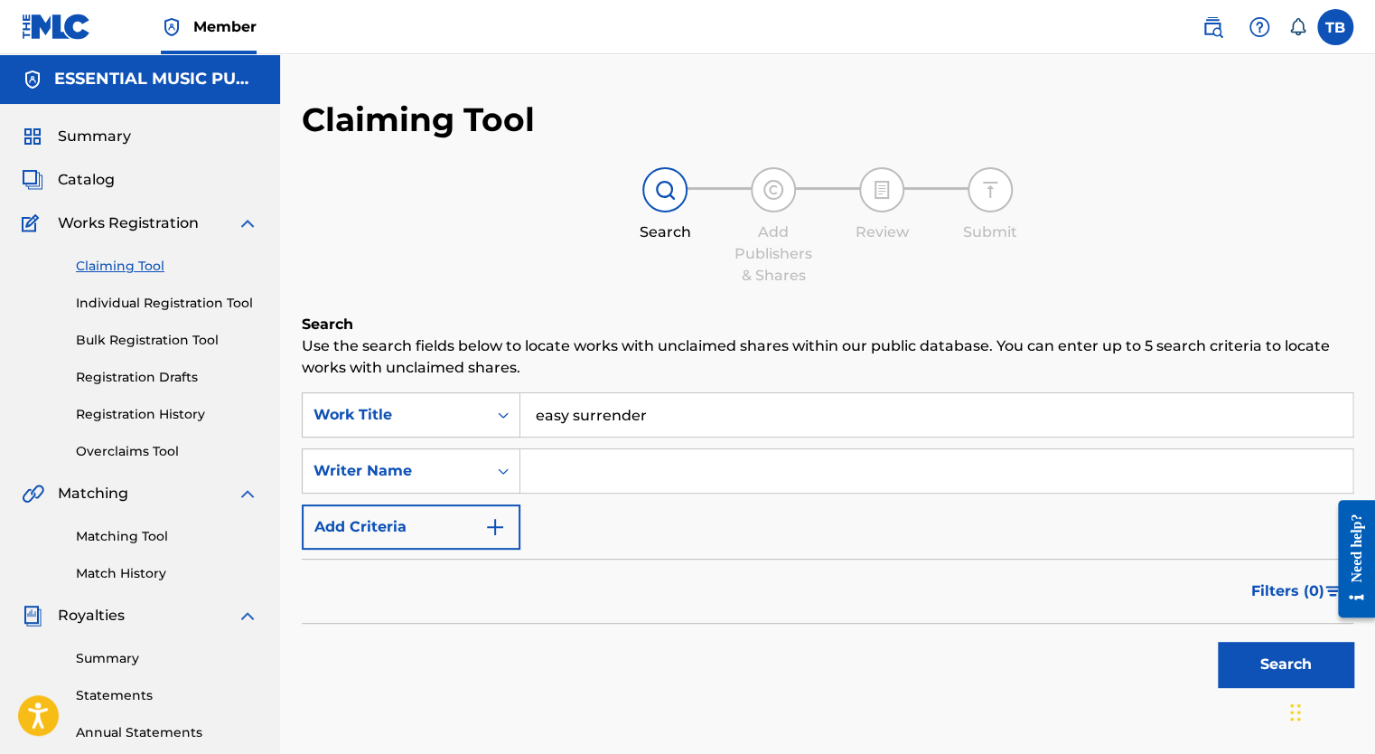
click at [1275, 652] on button "Search" at bounding box center [1286, 664] width 136 height 45
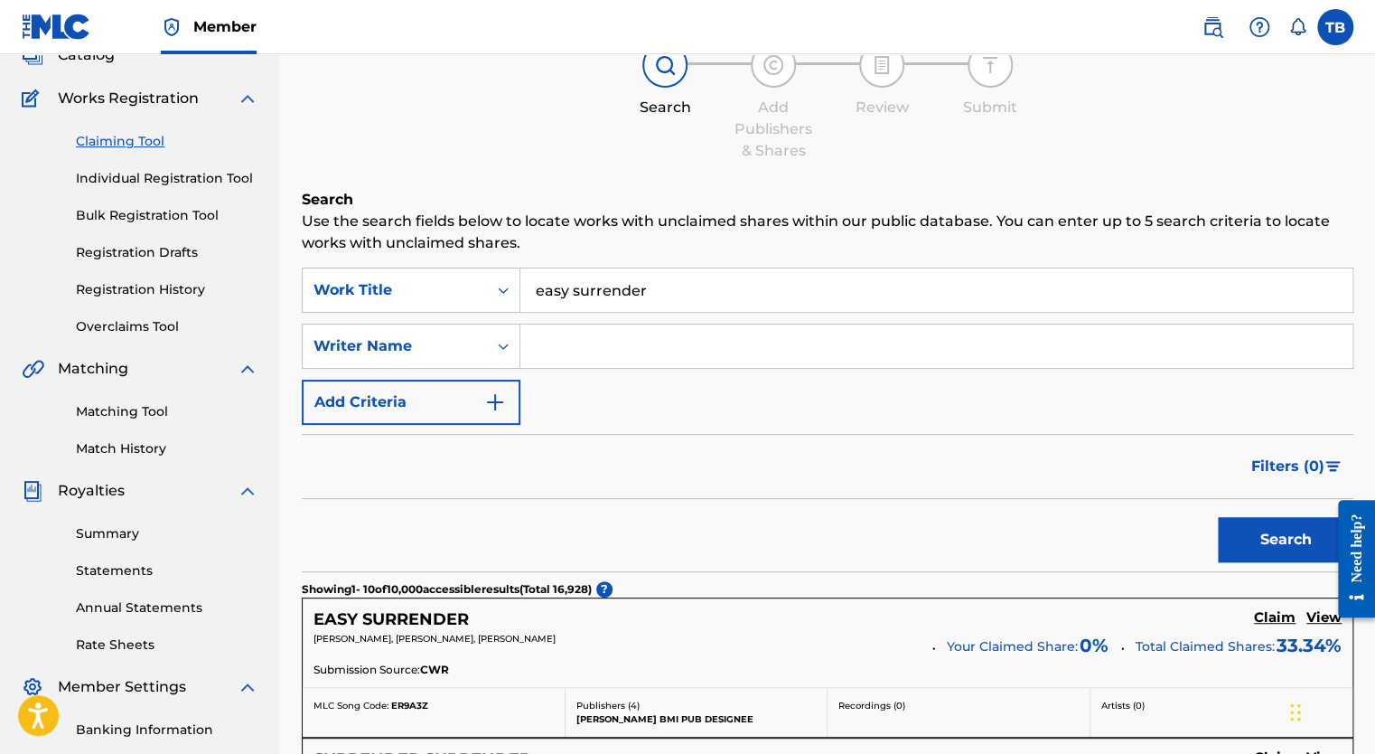
scroll to position [271, 0]
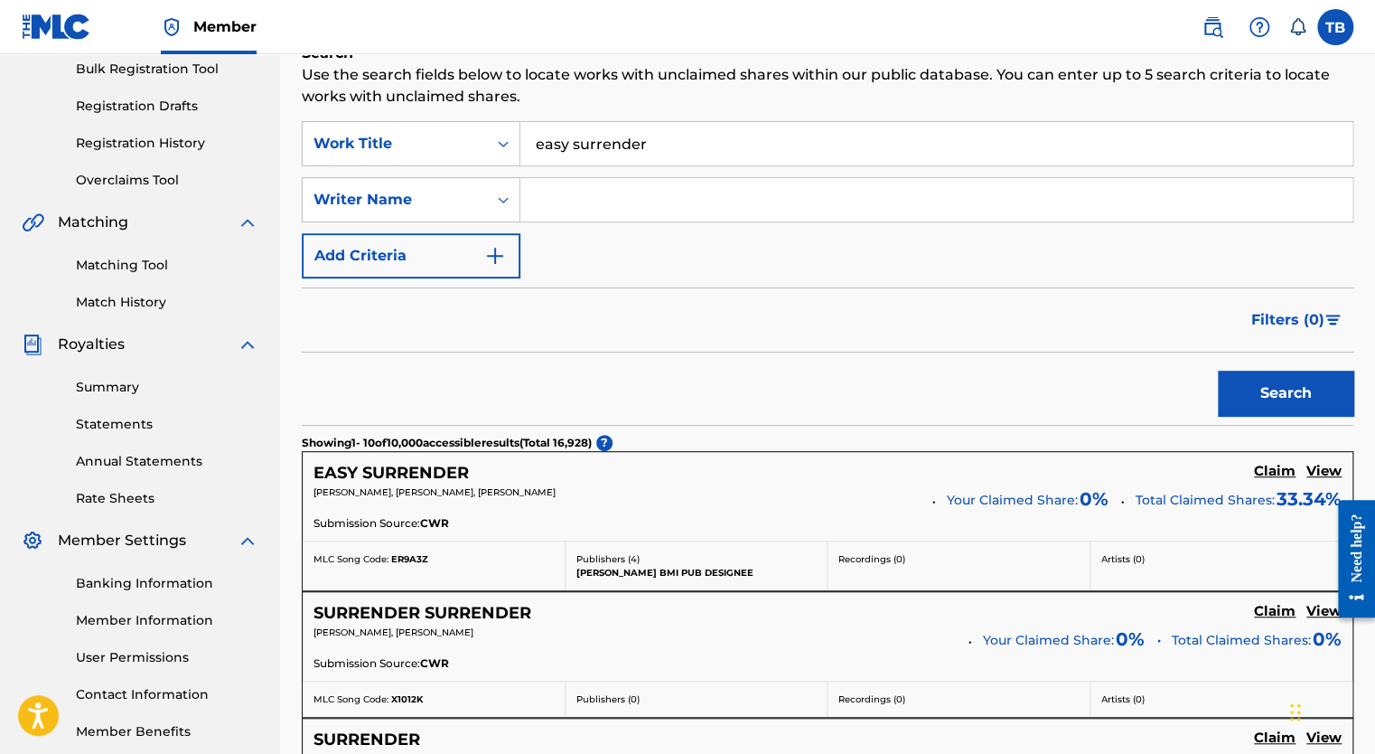
click at [416, 475] on h5 "EASY SURRENDER" at bounding box center [391, 473] width 155 height 21
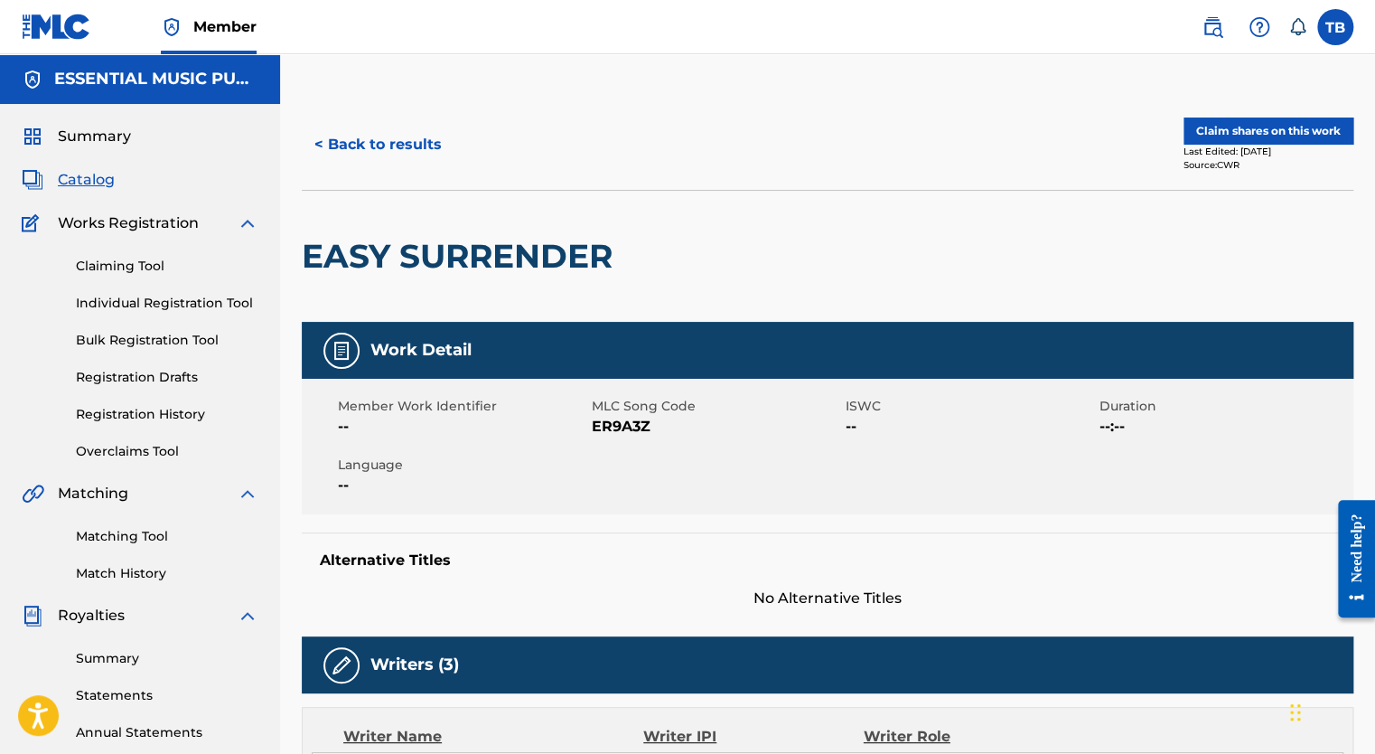
click at [343, 143] on button "< Back to results" at bounding box center [378, 144] width 153 height 45
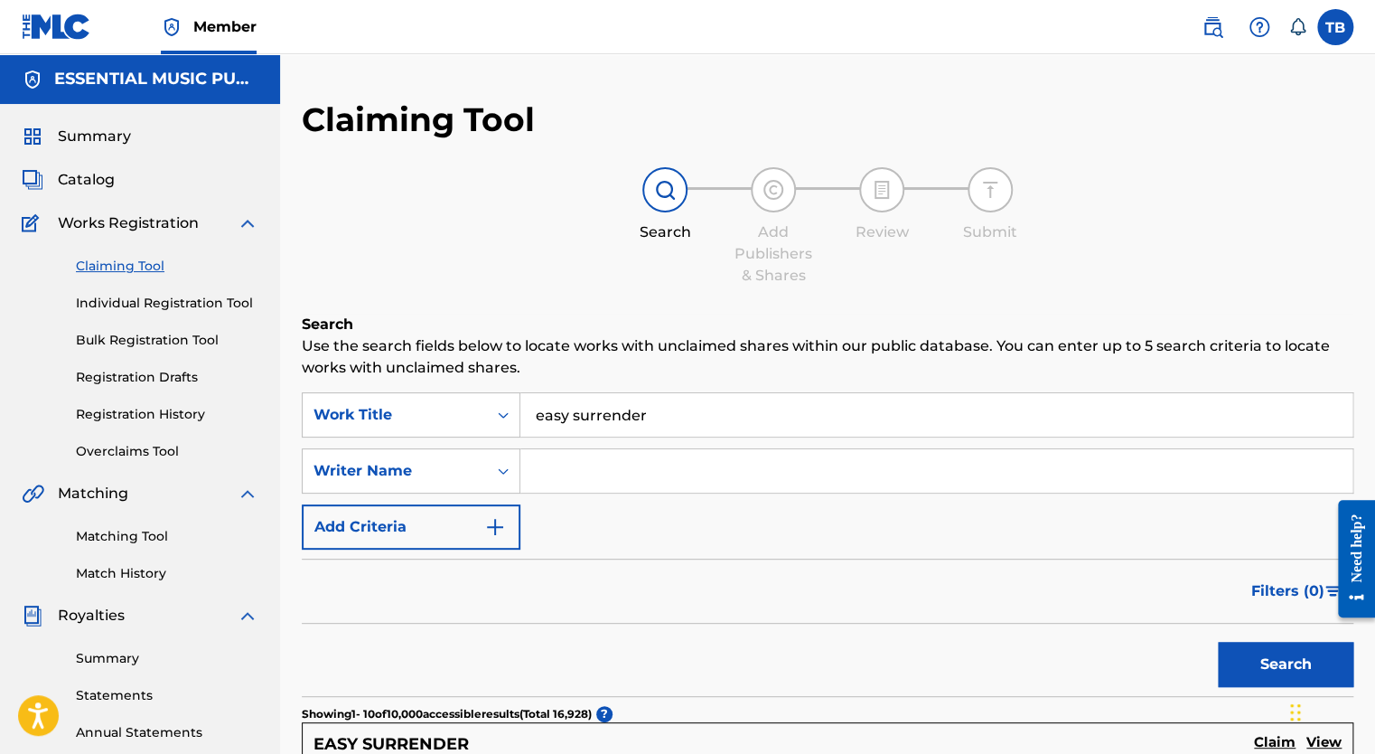
click at [98, 186] on span "Catalog" at bounding box center [86, 180] width 57 height 22
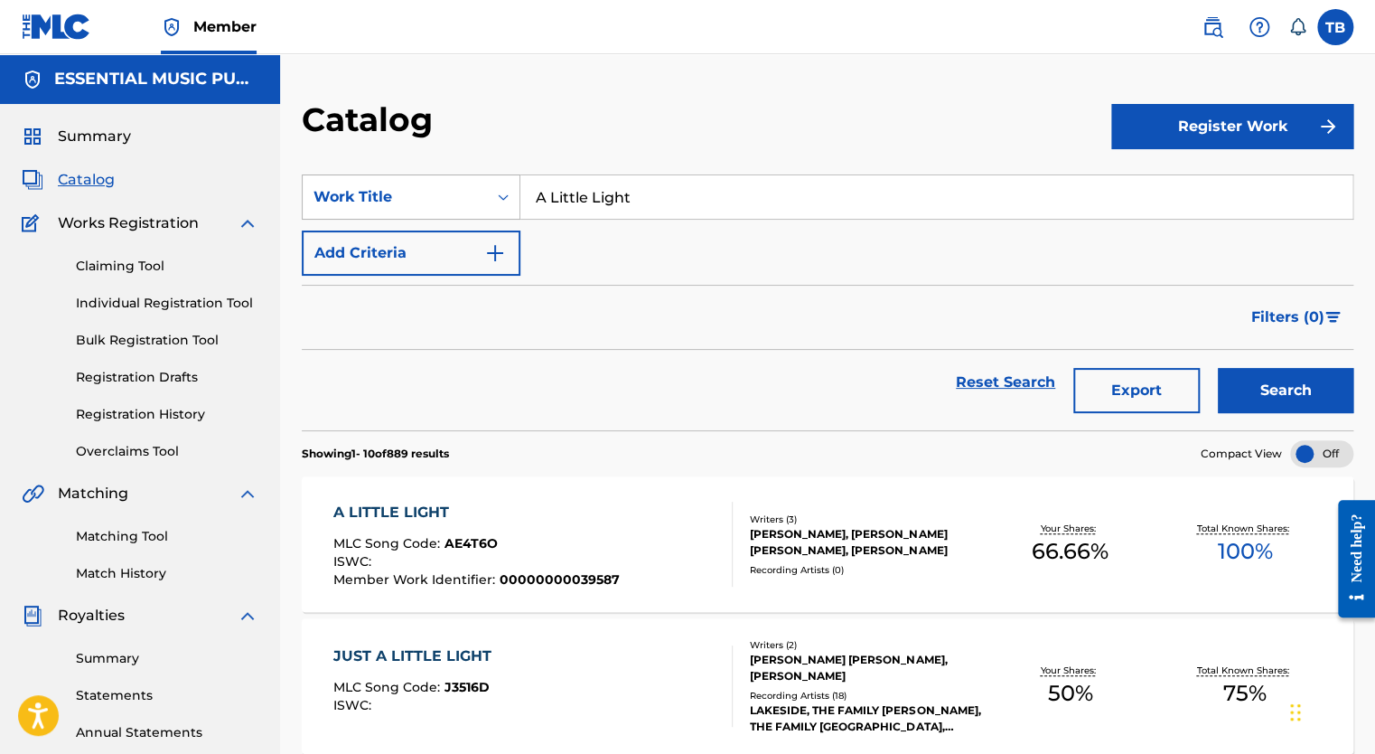
click at [430, 190] on div "Work Title" at bounding box center [395, 197] width 163 height 22
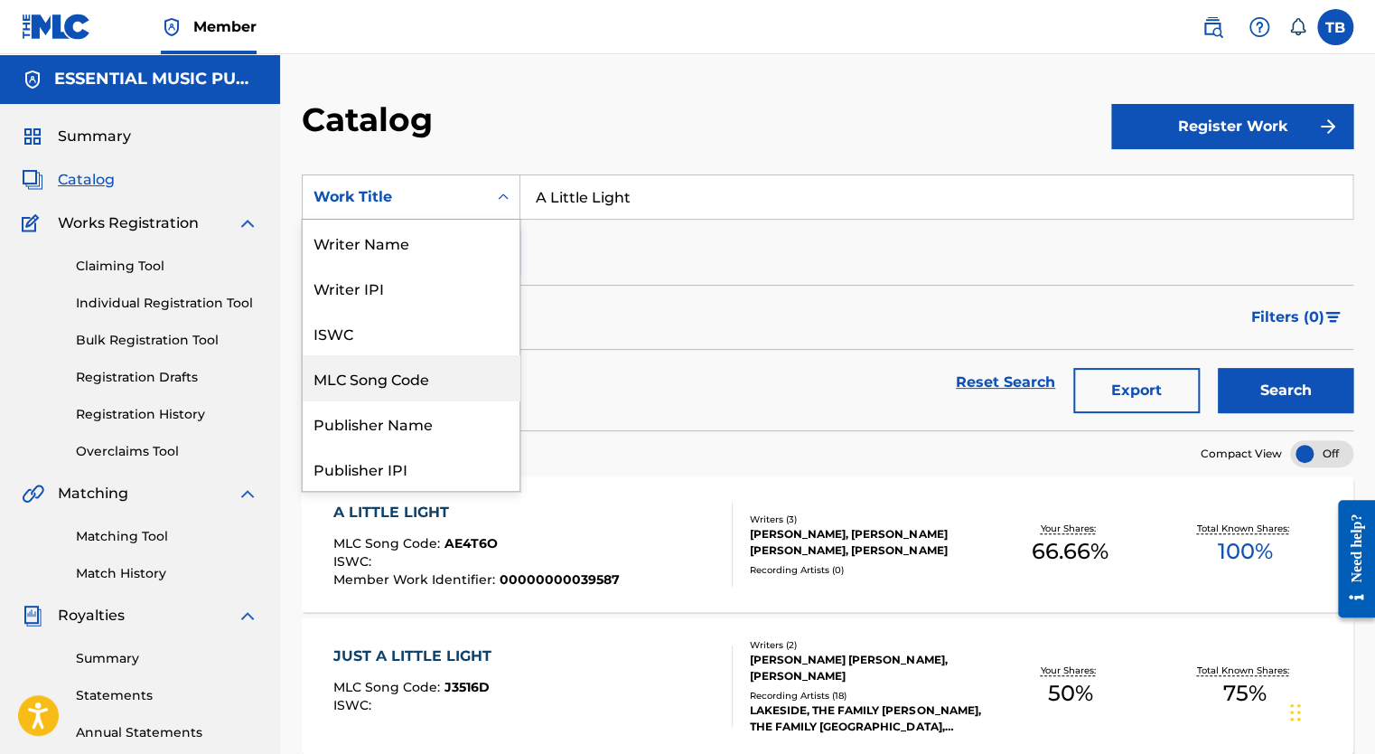
click at [388, 374] on div "MLC Song Code" at bounding box center [411, 377] width 217 height 45
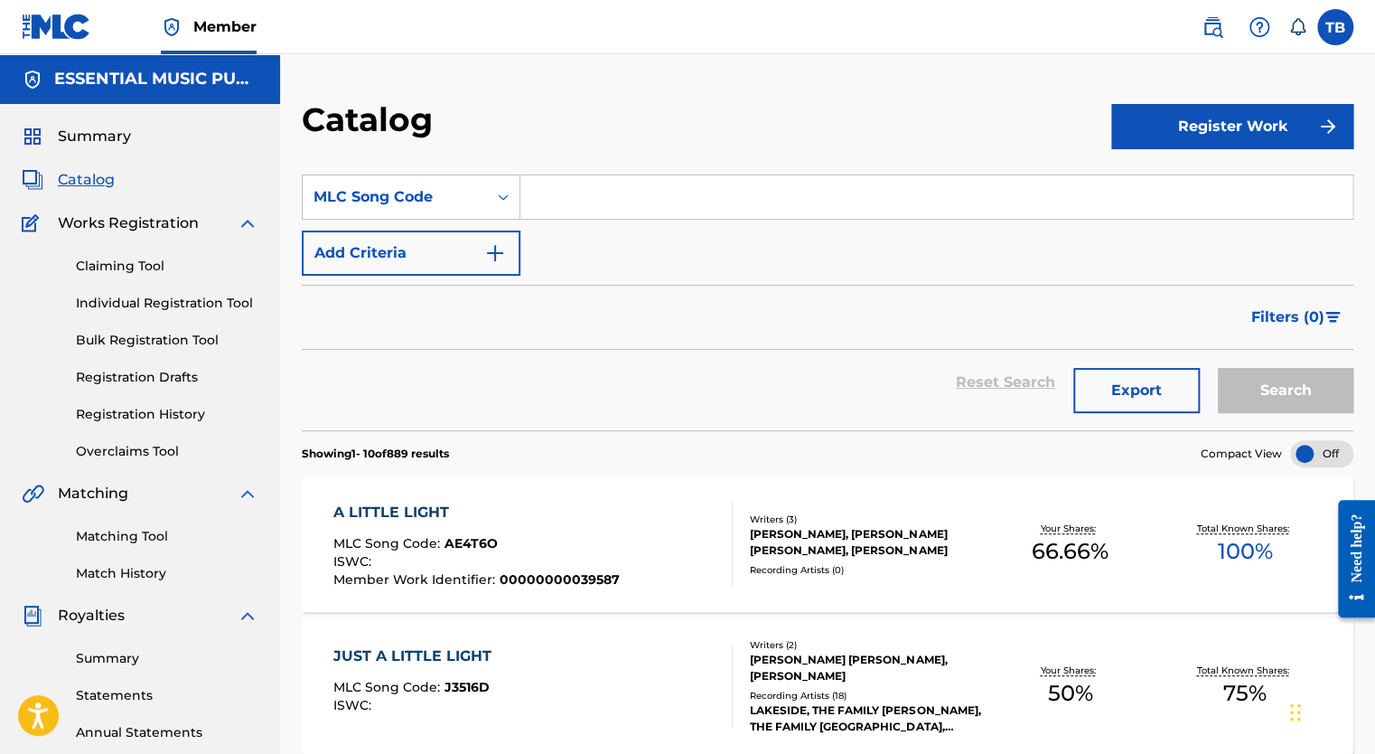
click at [733, 201] on input "Search Form" at bounding box center [936, 196] width 832 height 43
paste input "ES2SO5"
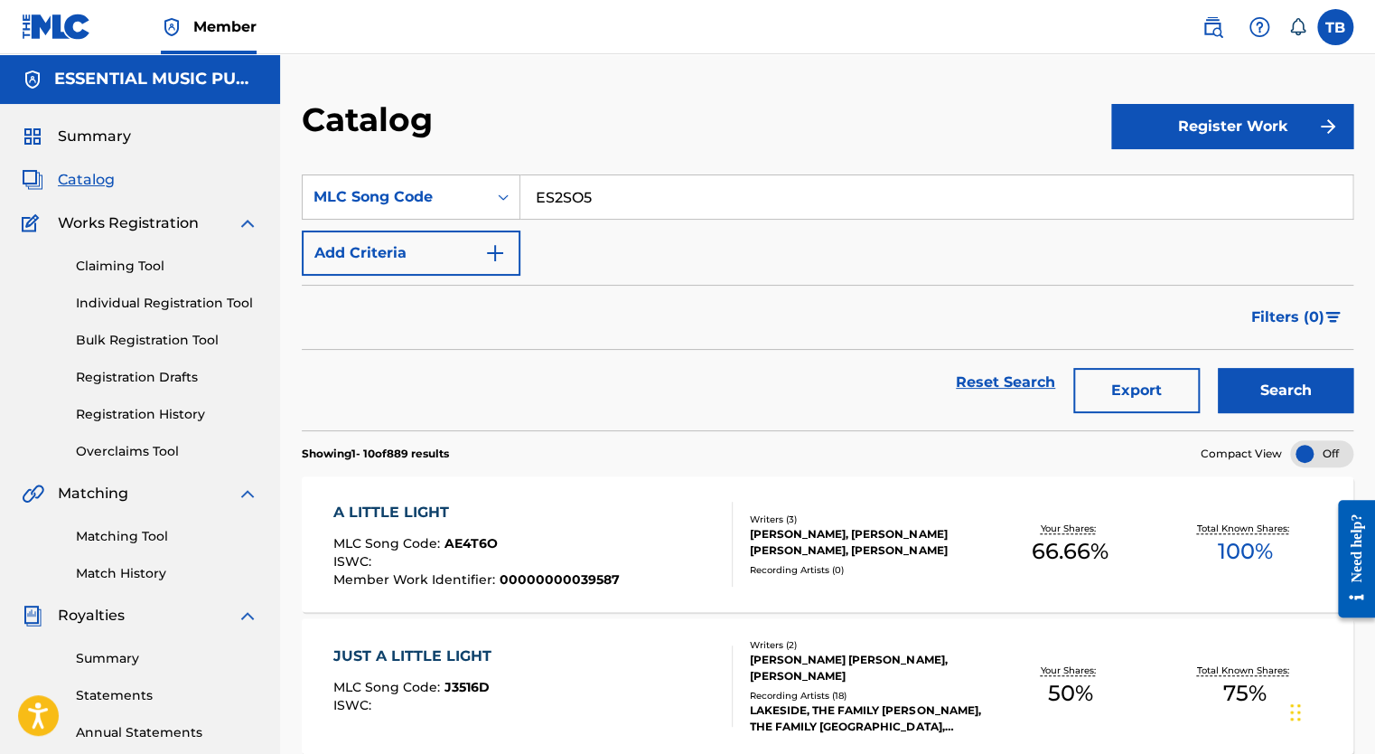
type input "ES2SO5"
click at [1307, 389] on button "Search" at bounding box center [1286, 390] width 136 height 45
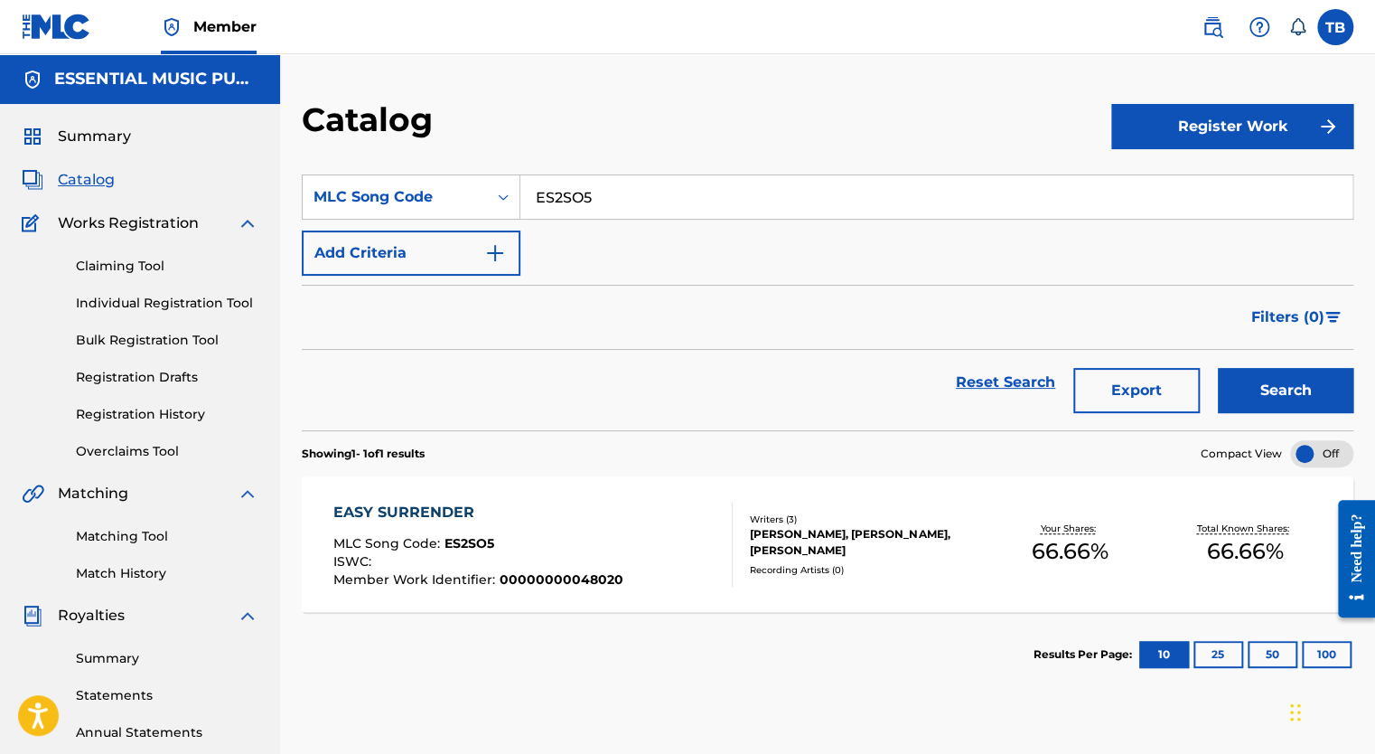
click at [419, 517] on div "EASY SURRENDER" at bounding box center [478, 512] width 290 height 22
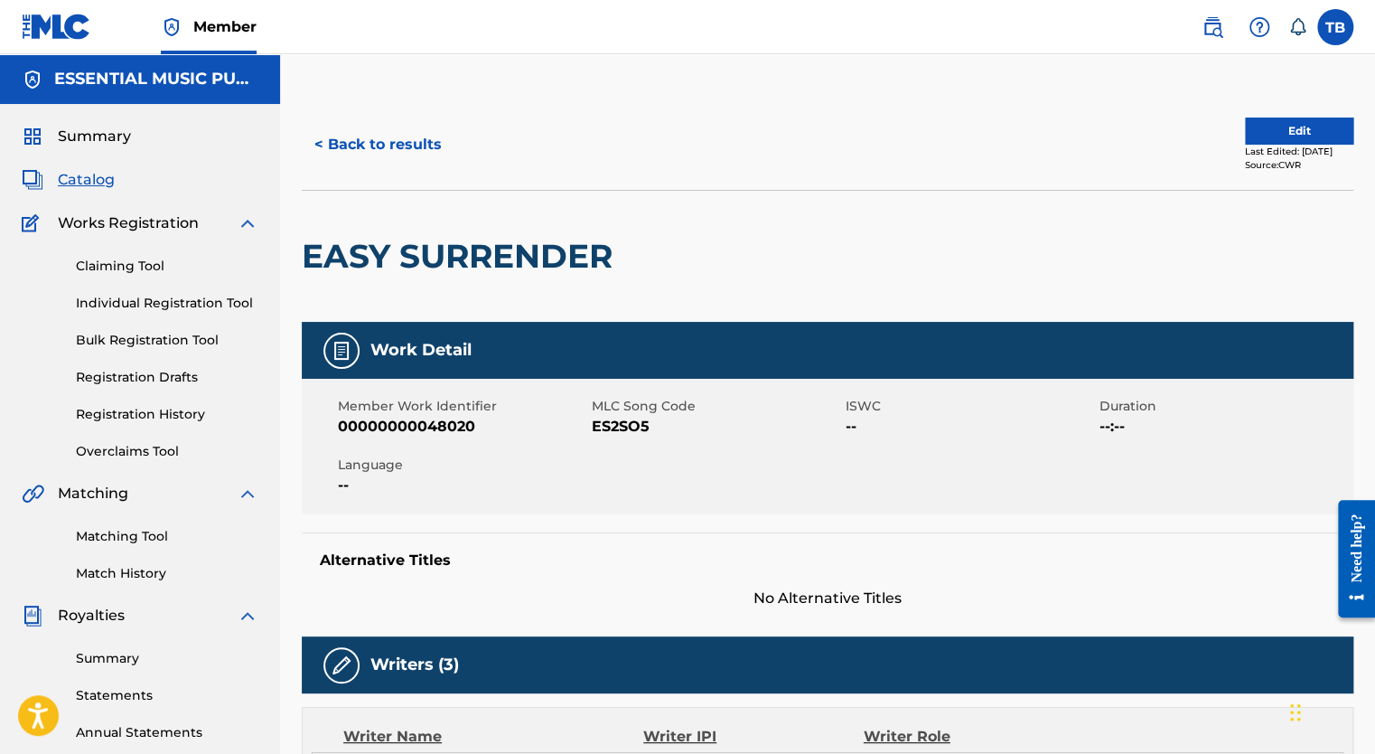
click at [1281, 123] on button "Edit" at bounding box center [1299, 130] width 108 height 27
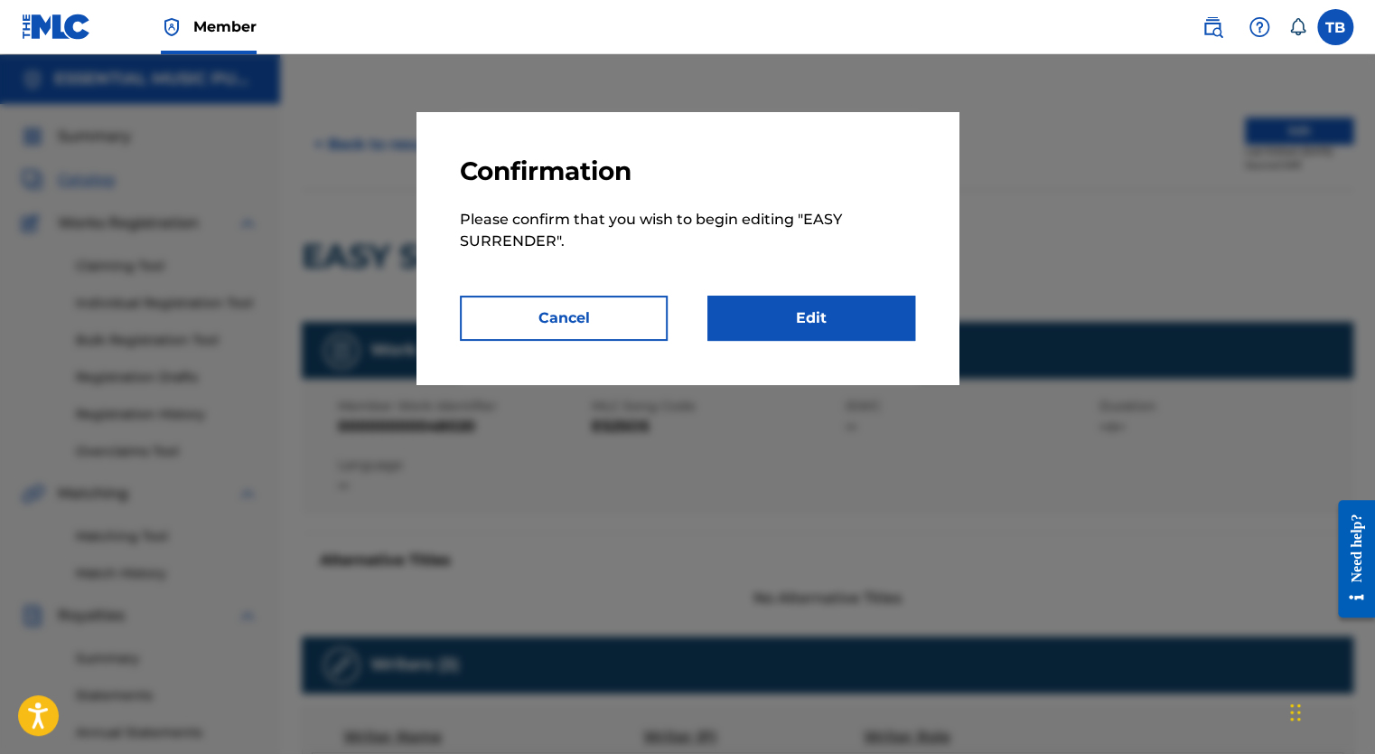
click at [841, 320] on link "Edit" at bounding box center [811, 317] width 208 height 45
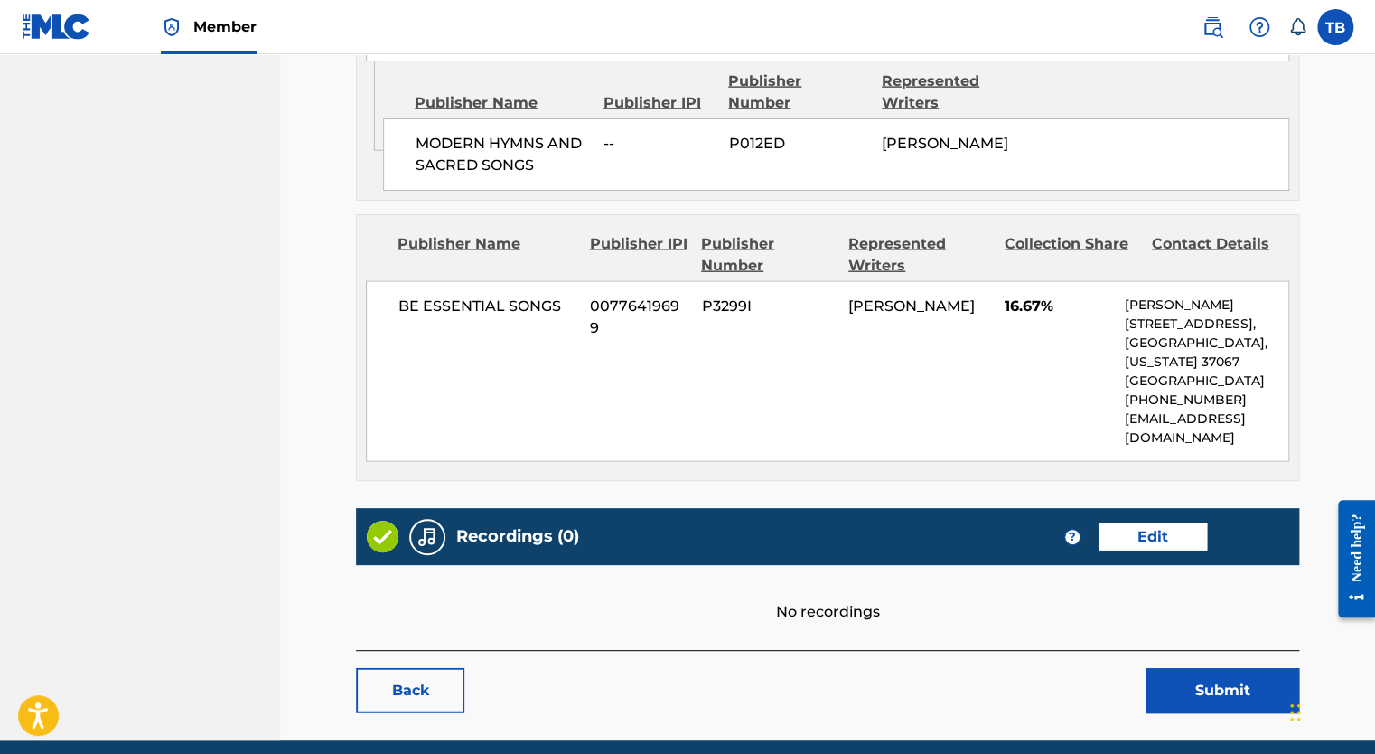
scroll to position [2019, 0]
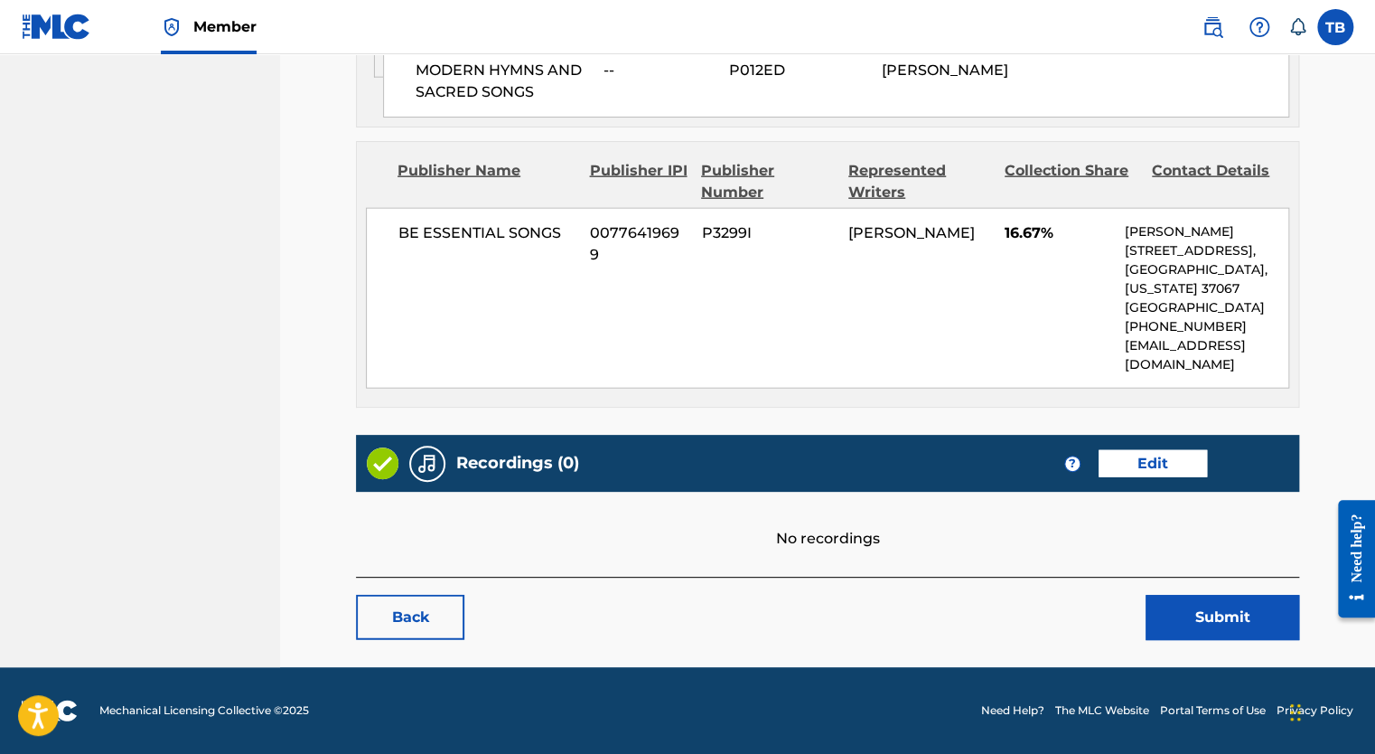
click at [1149, 462] on link "Edit" at bounding box center [1153, 463] width 108 height 27
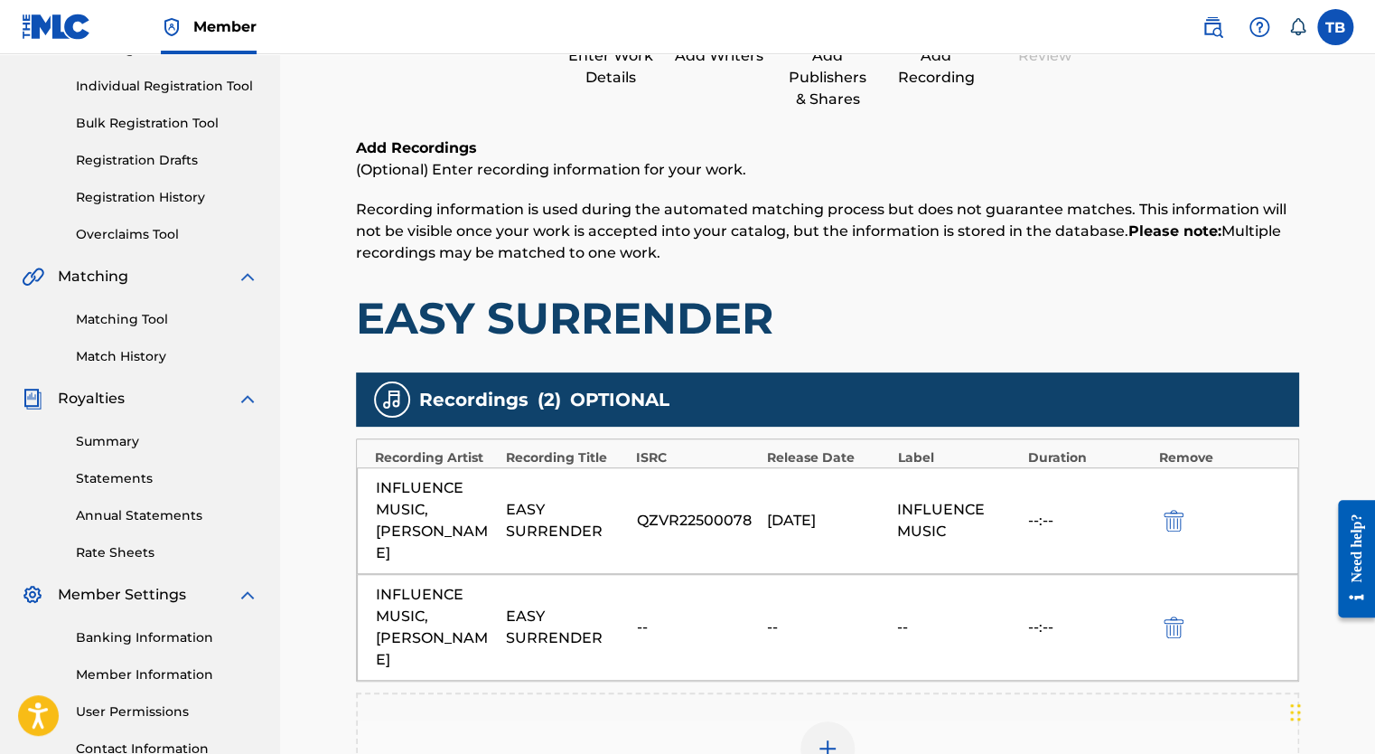
scroll to position [452, 0]
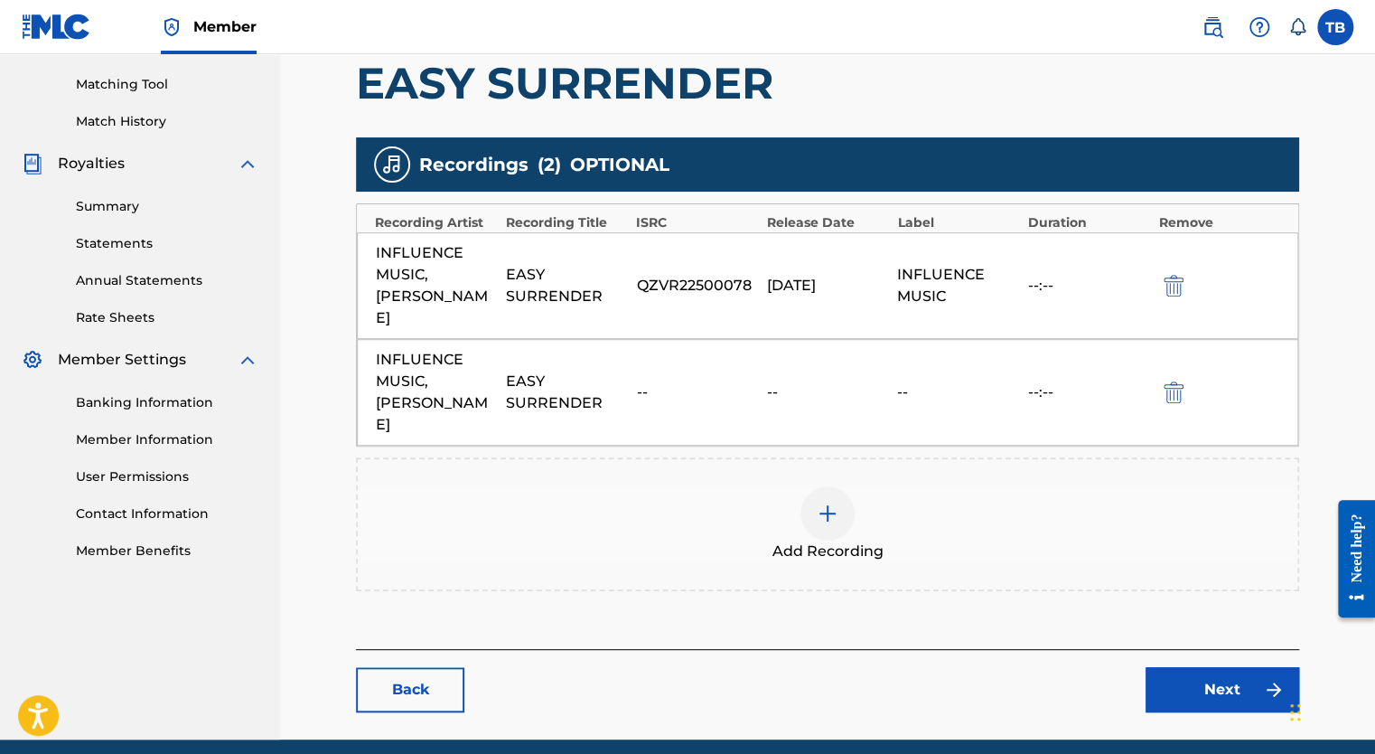
click at [1242, 667] on link "Next" at bounding box center [1223, 689] width 154 height 45
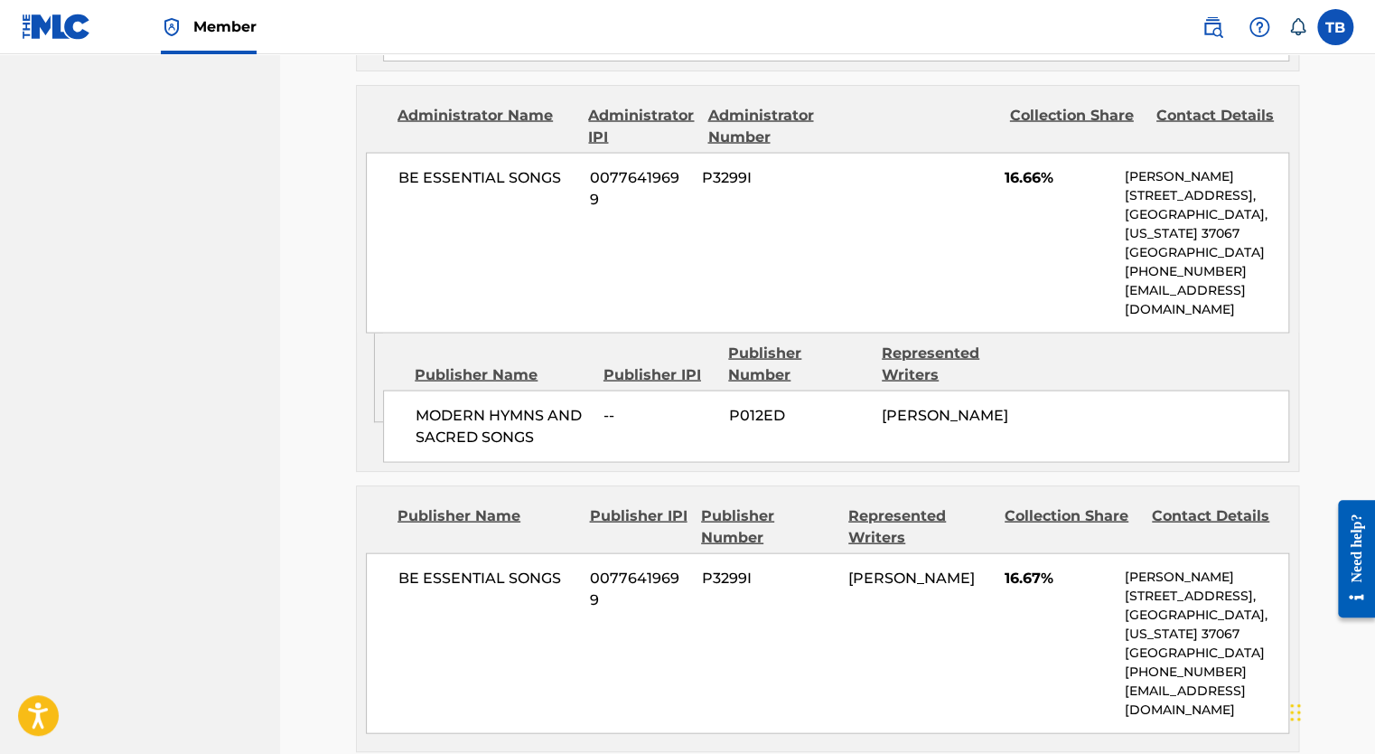
scroll to position [2123, 0]
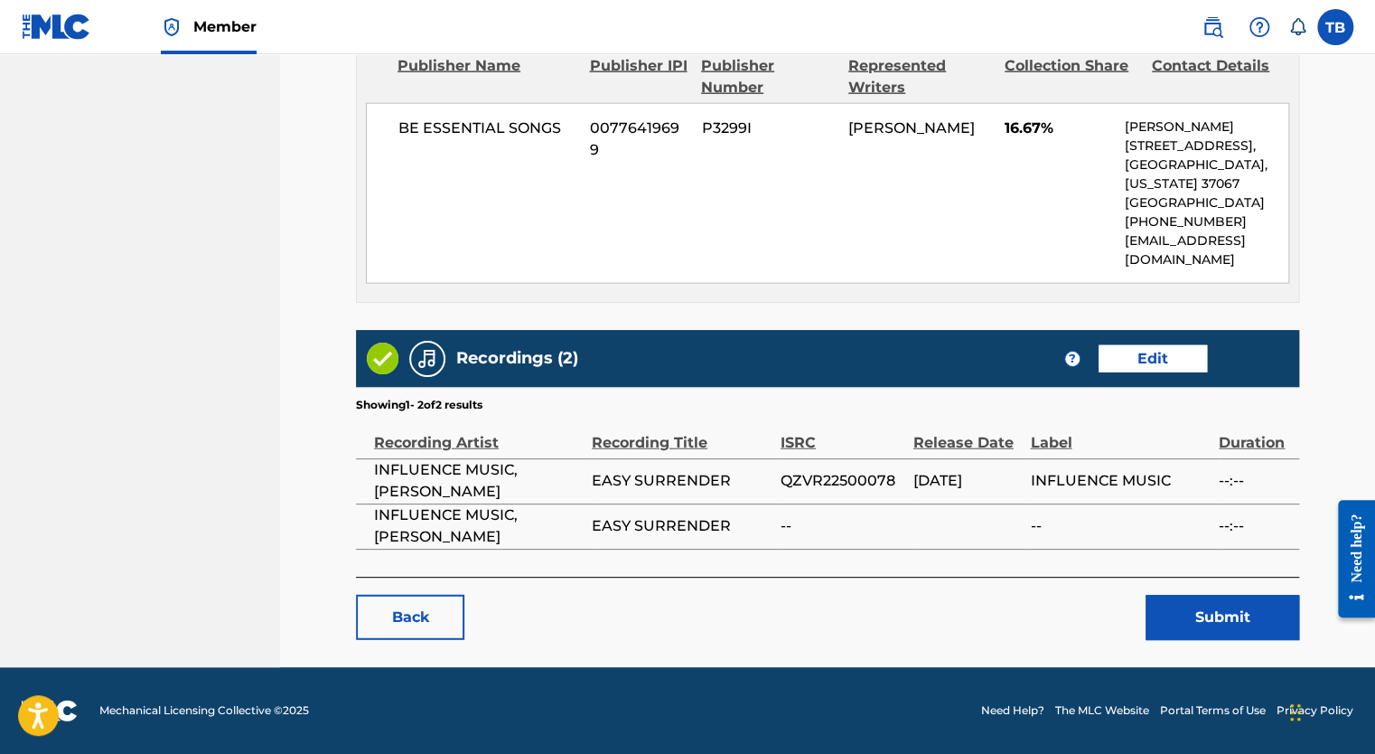
click at [1221, 608] on button "Submit" at bounding box center [1223, 617] width 154 height 45
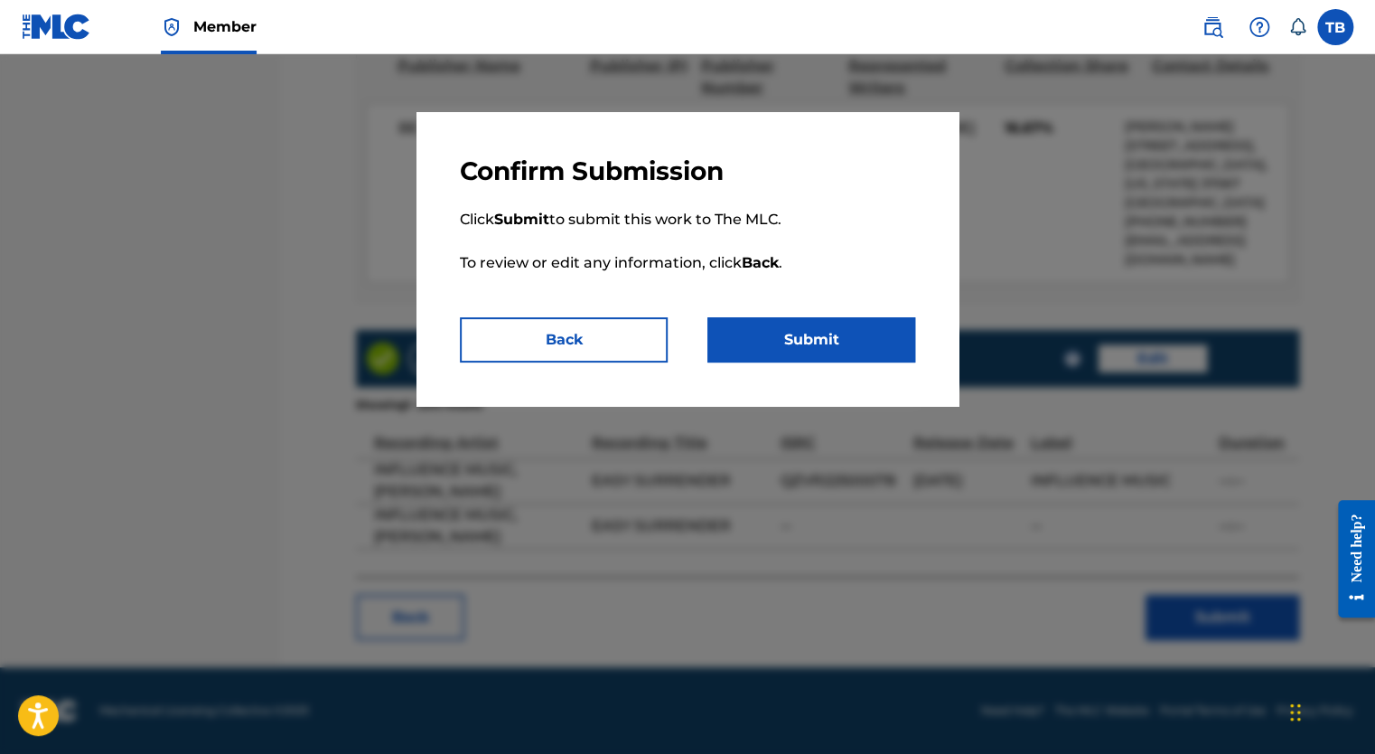
click at [788, 331] on button "Submit" at bounding box center [811, 339] width 208 height 45
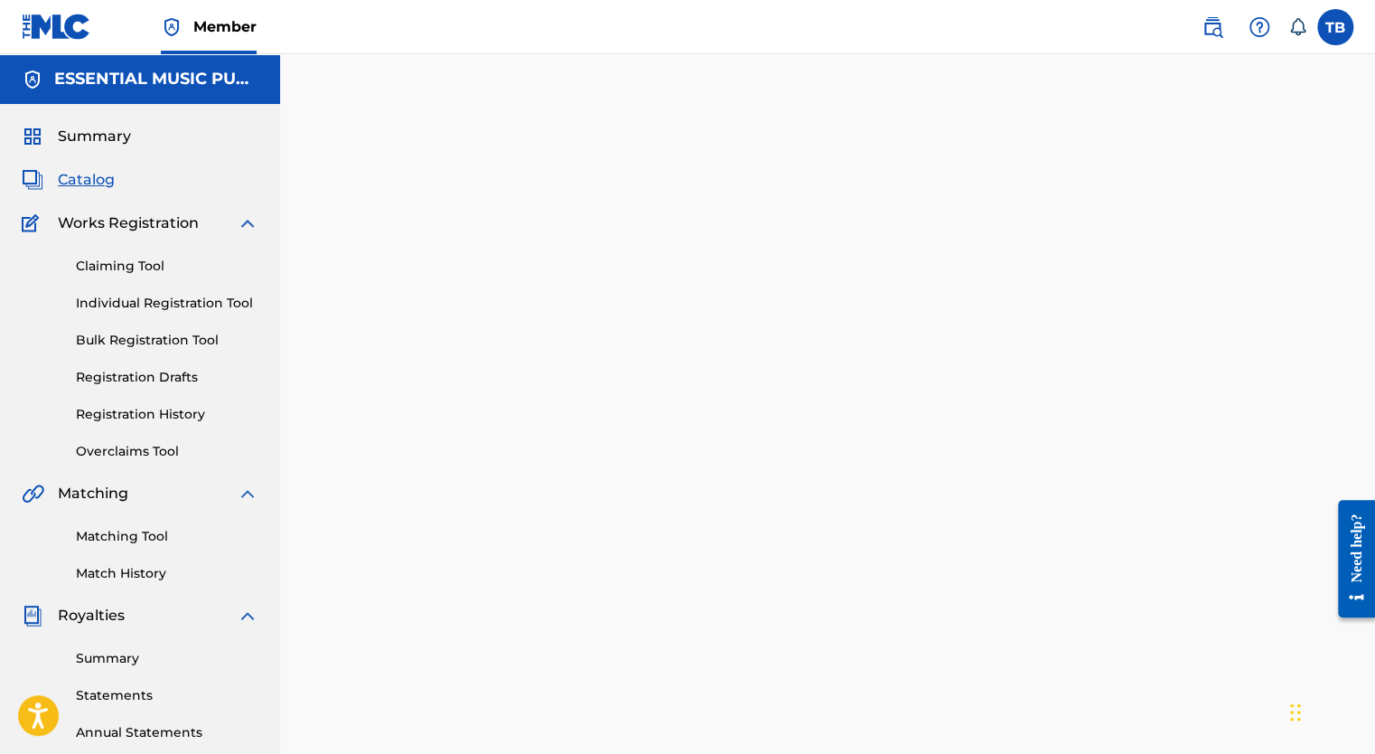
drag, startPoint x: 87, startPoint y: 182, endPoint x: 98, endPoint y: 185, distance: 11.4
click at [87, 182] on span "Catalog" at bounding box center [86, 180] width 57 height 22
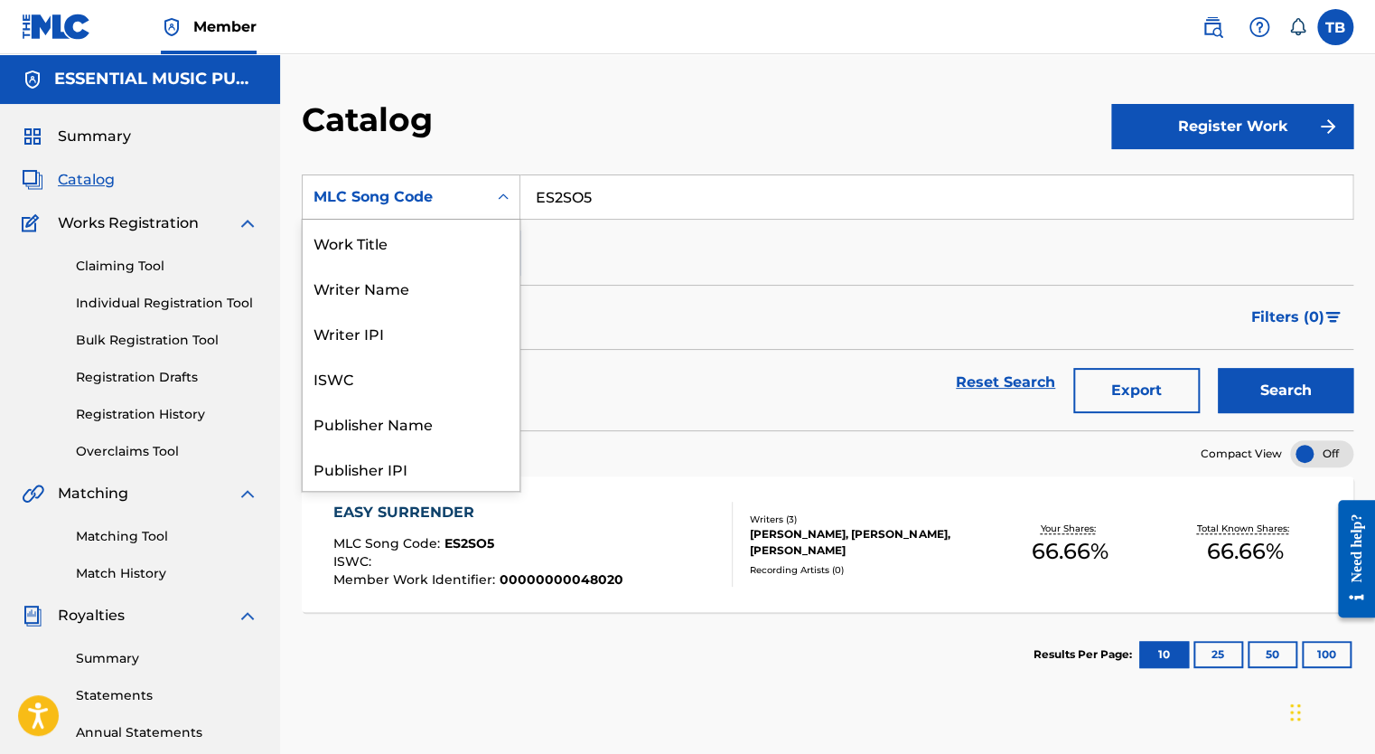
click at [468, 202] on div "MLC Song Code" at bounding box center [395, 197] width 163 height 22
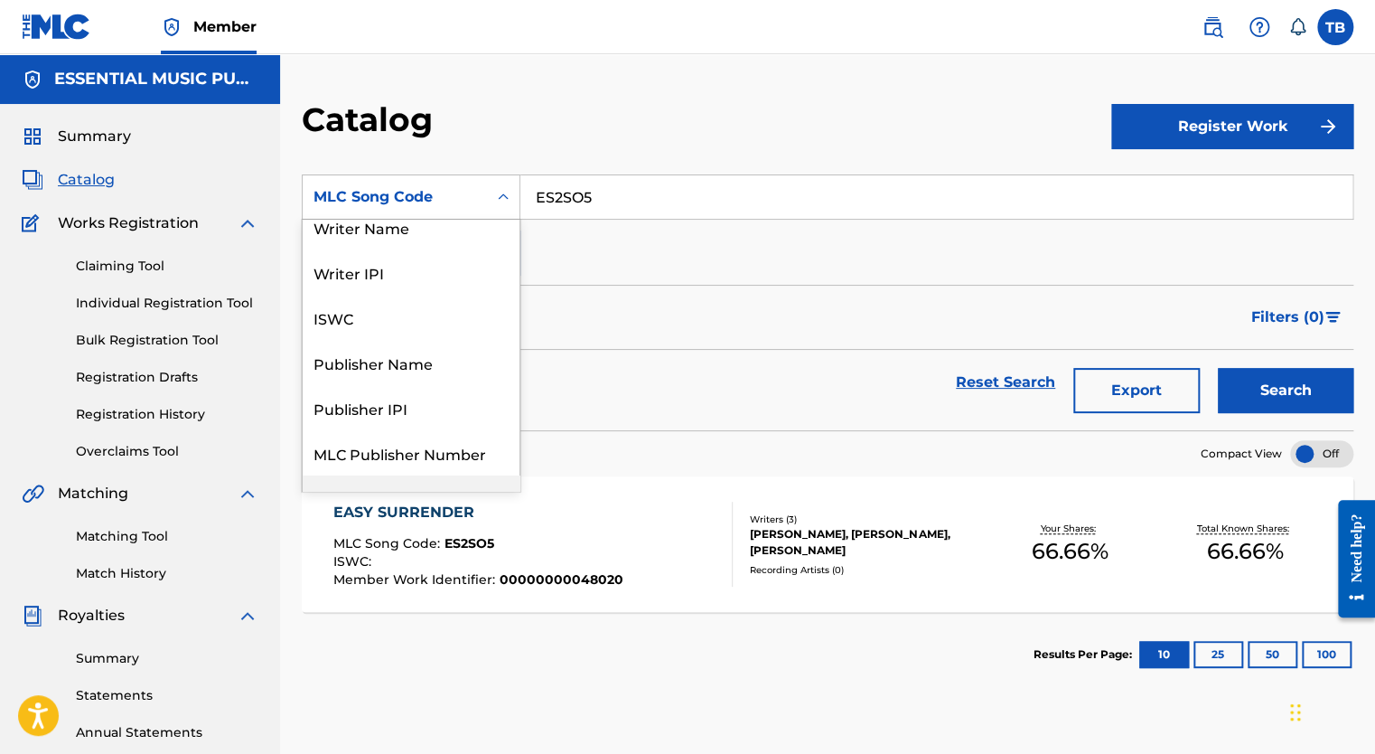
scroll to position [47, 0]
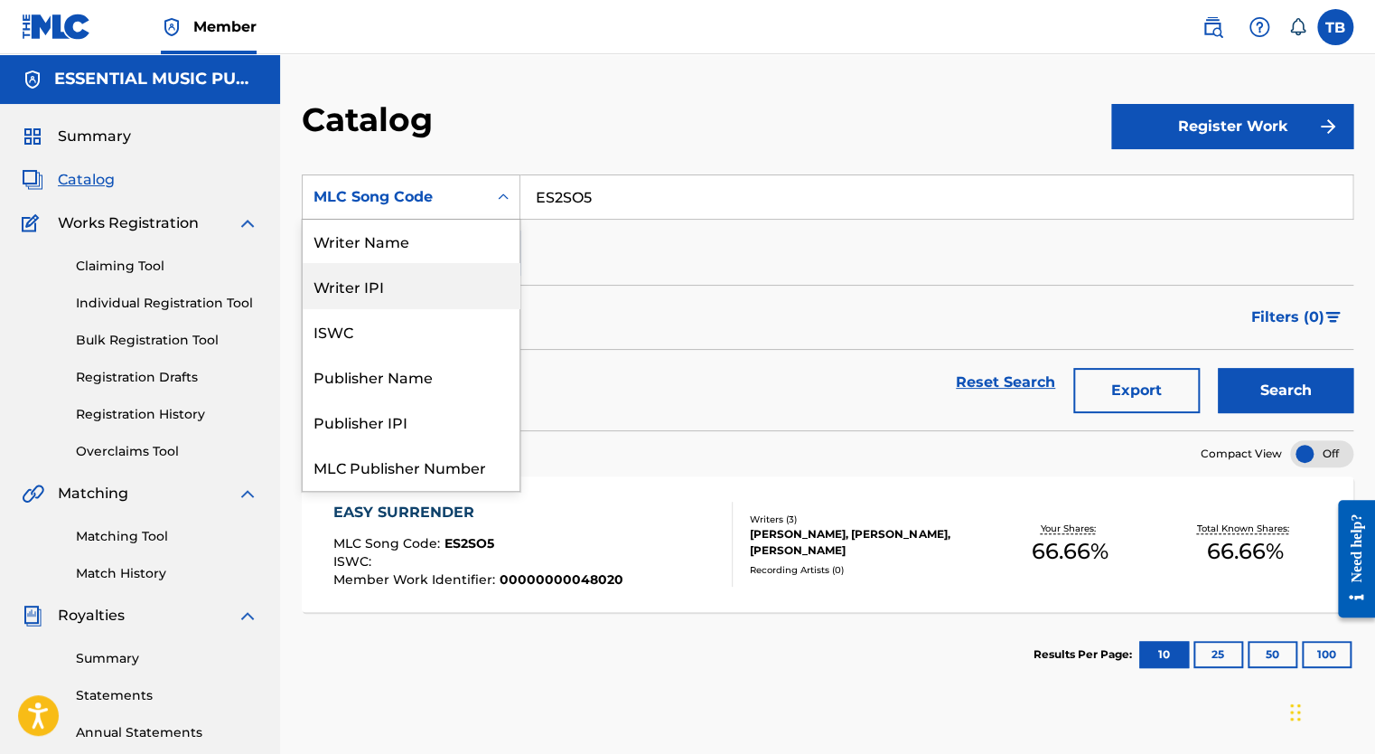
click at [122, 270] on link "Claiming Tool" at bounding box center [167, 266] width 183 height 19
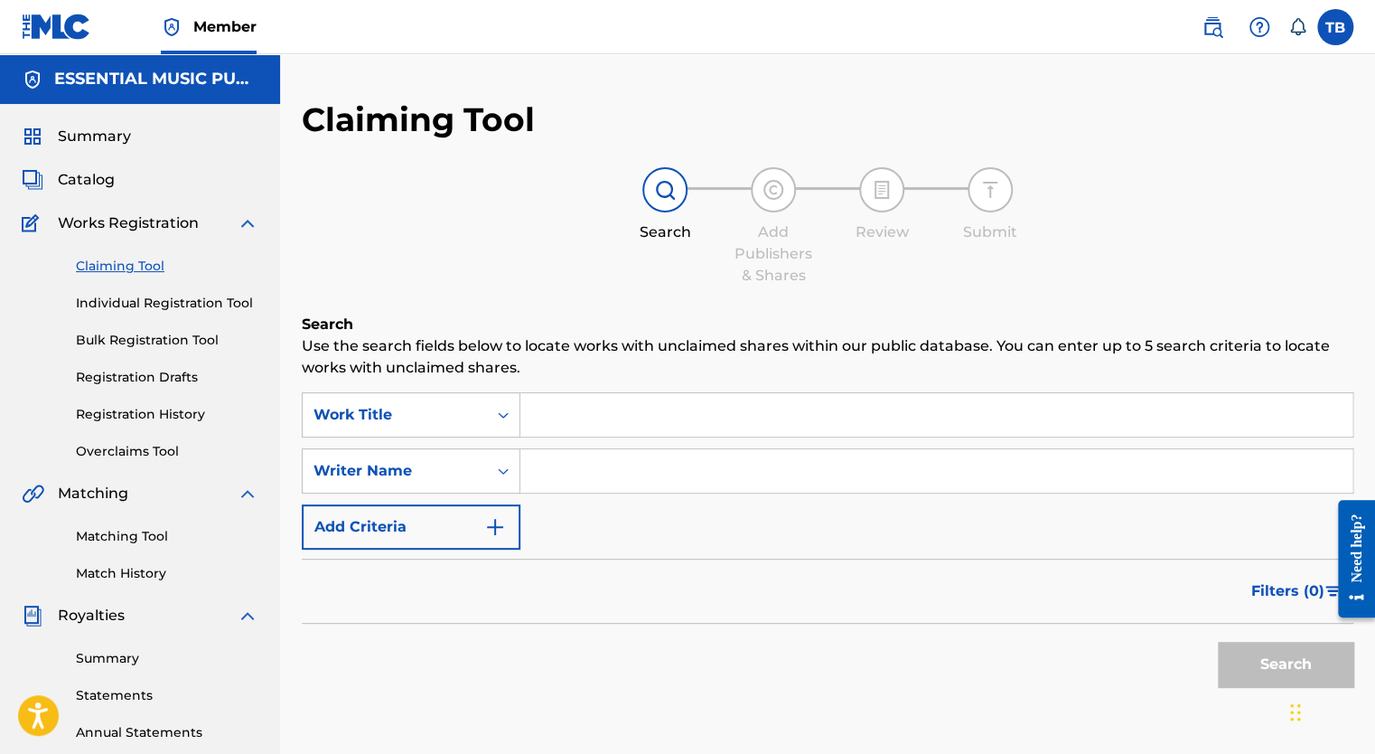
click at [578, 426] on input "Search Form" at bounding box center [936, 414] width 832 height 43
paste input "The Merry in my Christmas"
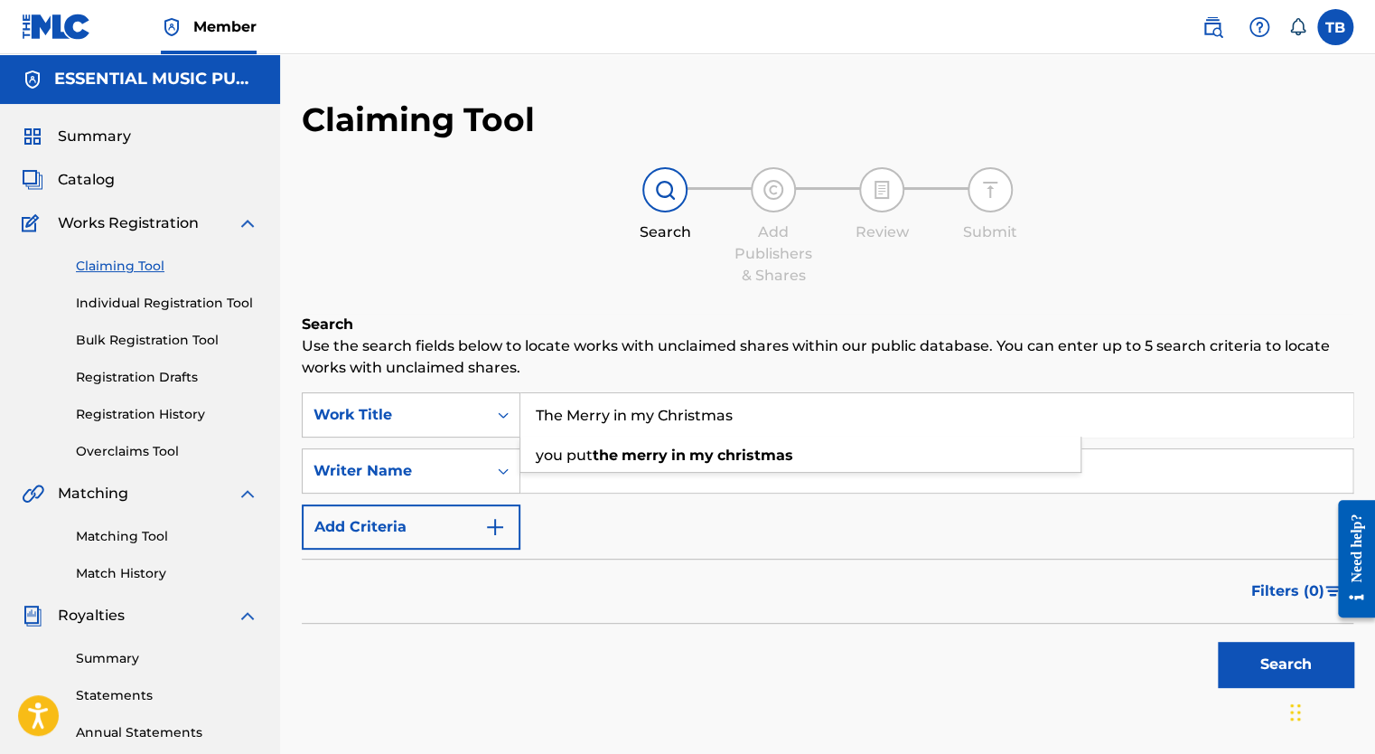
type input "The Merry in my Christmas"
click at [594, 481] on input "Search Form" at bounding box center [936, 470] width 832 height 43
type input "[PERSON_NAME]"
click at [1245, 656] on button "Search" at bounding box center [1286, 664] width 136 height 45
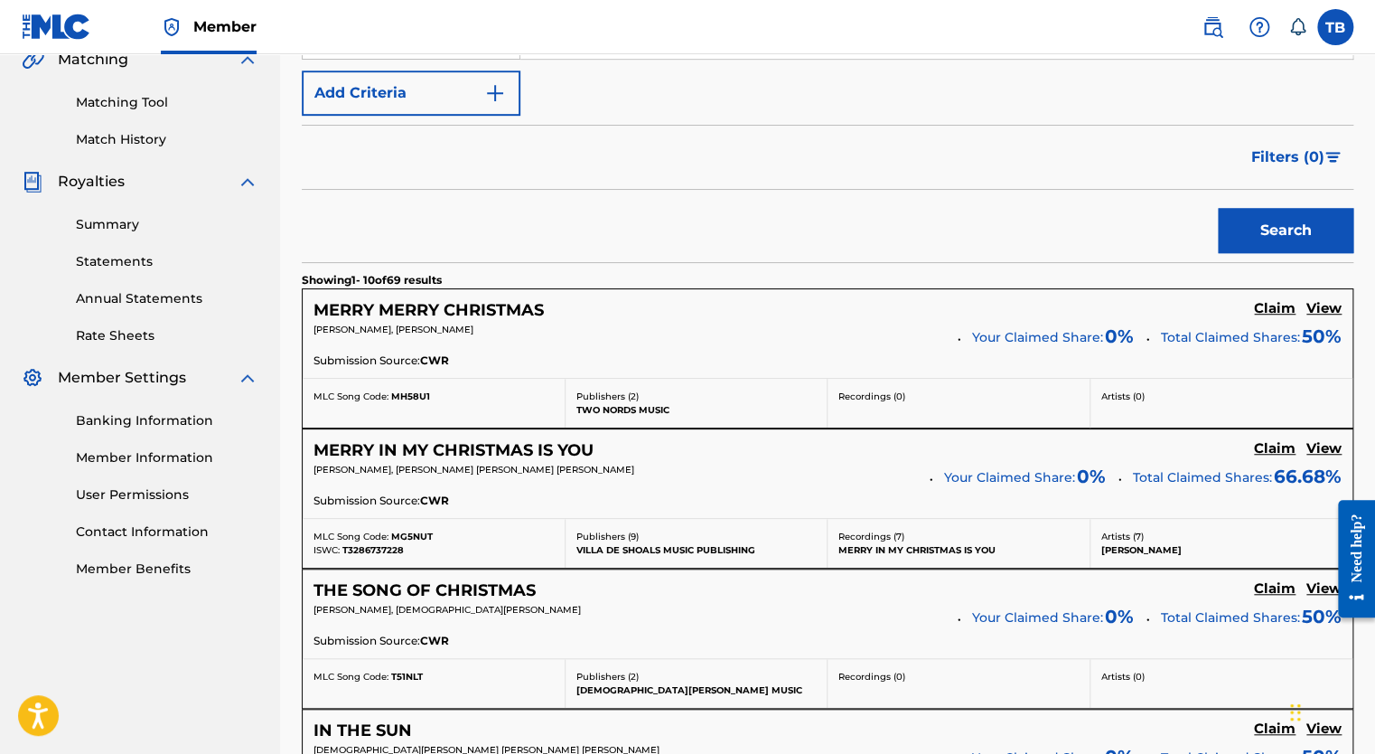
scroll to position [542, 0]
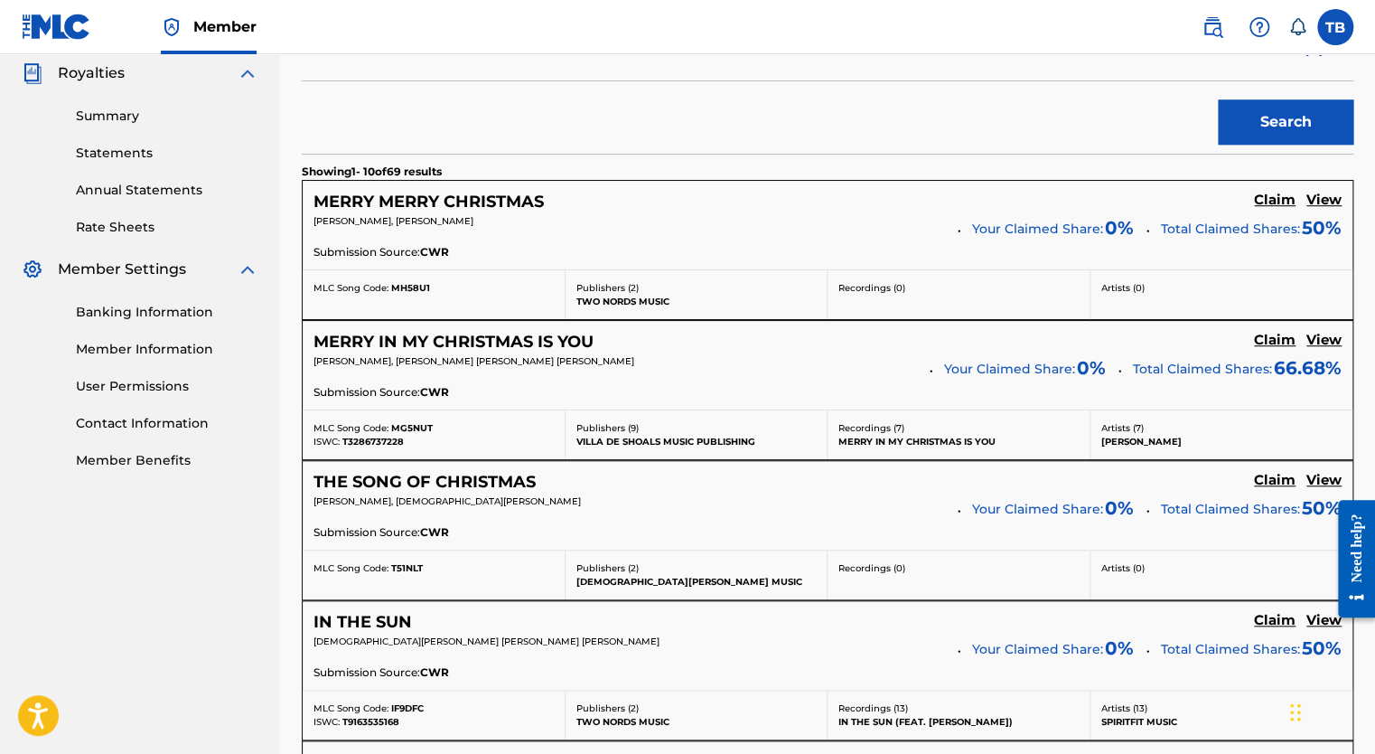
click at [553, 342] on h5 "MERRY IN MY CHRISTMAS IS YOU" at bounding box center [454, 342] width 280 height 21
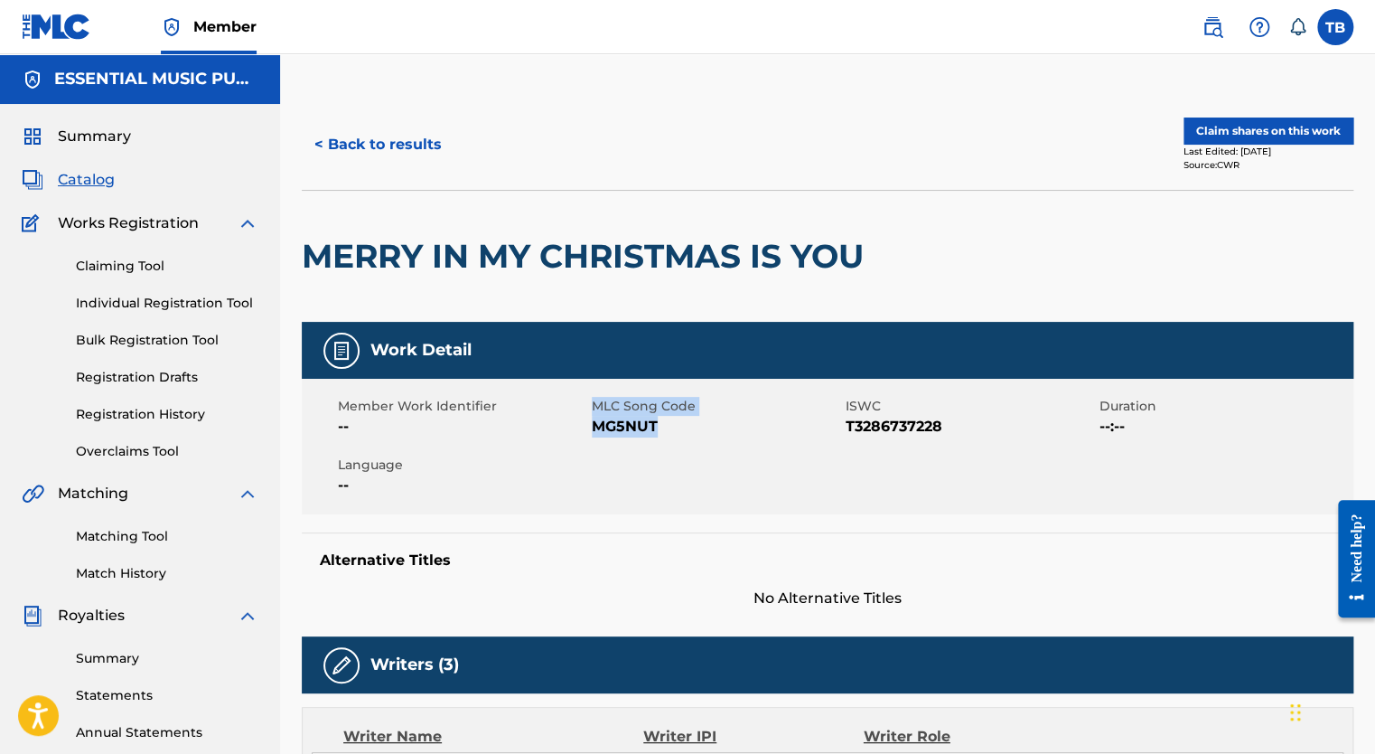
drag, startPoint x: 589, startPoint y: 428, endPoint x: 655, endPoint y: 428, distance: 66.0
click at [655, 428] on div "Member Work Identifier -- MLC Song Code MG5NUT ISWC T3286737228 Duration --:-- …" at bounding box center [828, 447] width 1052 height 136
click at [658, 432] on span "MG5NUT" at bounding box center [716, 427] width 249 height 22
click at [607, 426] on span "MG5NUT" at bounding box center [716, 427] width 249 height 22
drag, startPoint x: 595, startPoint y: 428, endPoint x: 654, endPoint y: 428, distance: 58.7
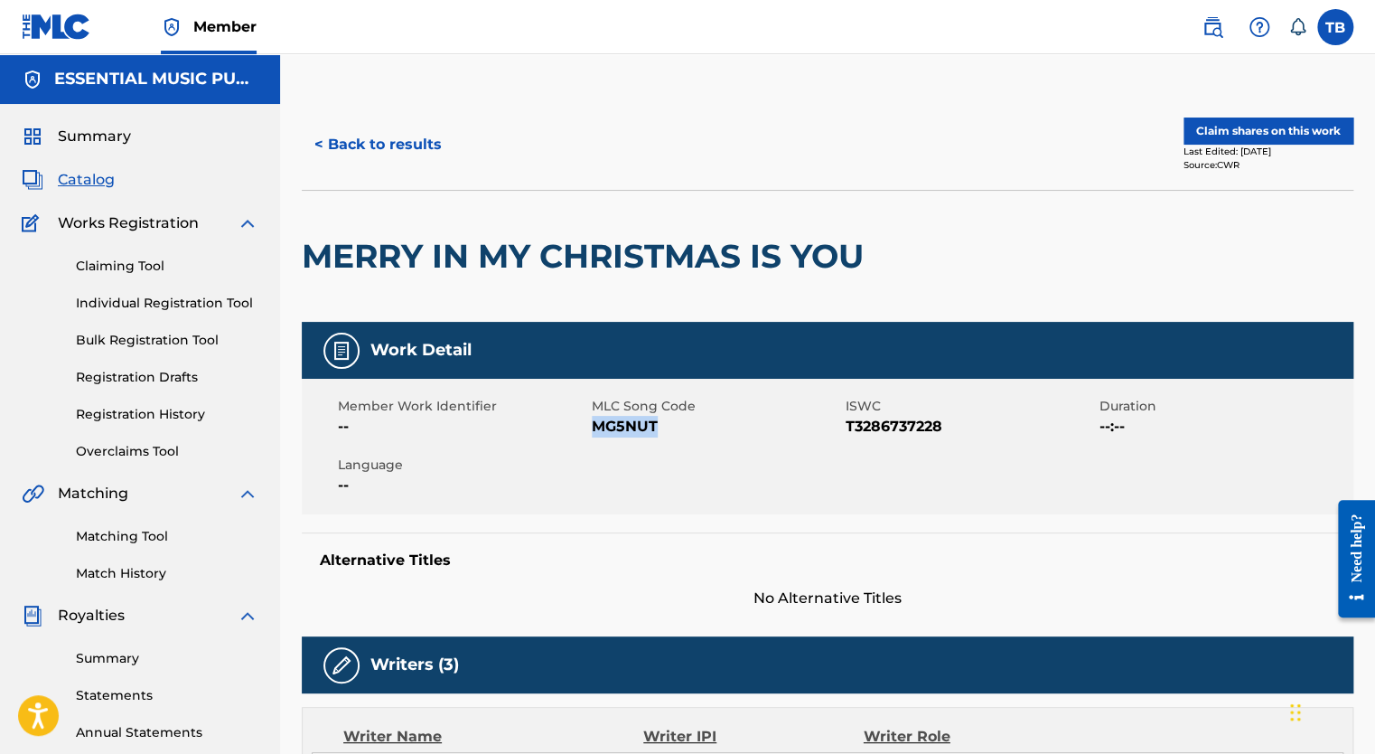
click at [654, 428] on span "MG5NUT" at bounding box center [716, 427] width 249 height 22
copy span "MG5NUT"
click at [86, 180] on span "Catalog" at bounding box center [86, 180] width 57 height 22
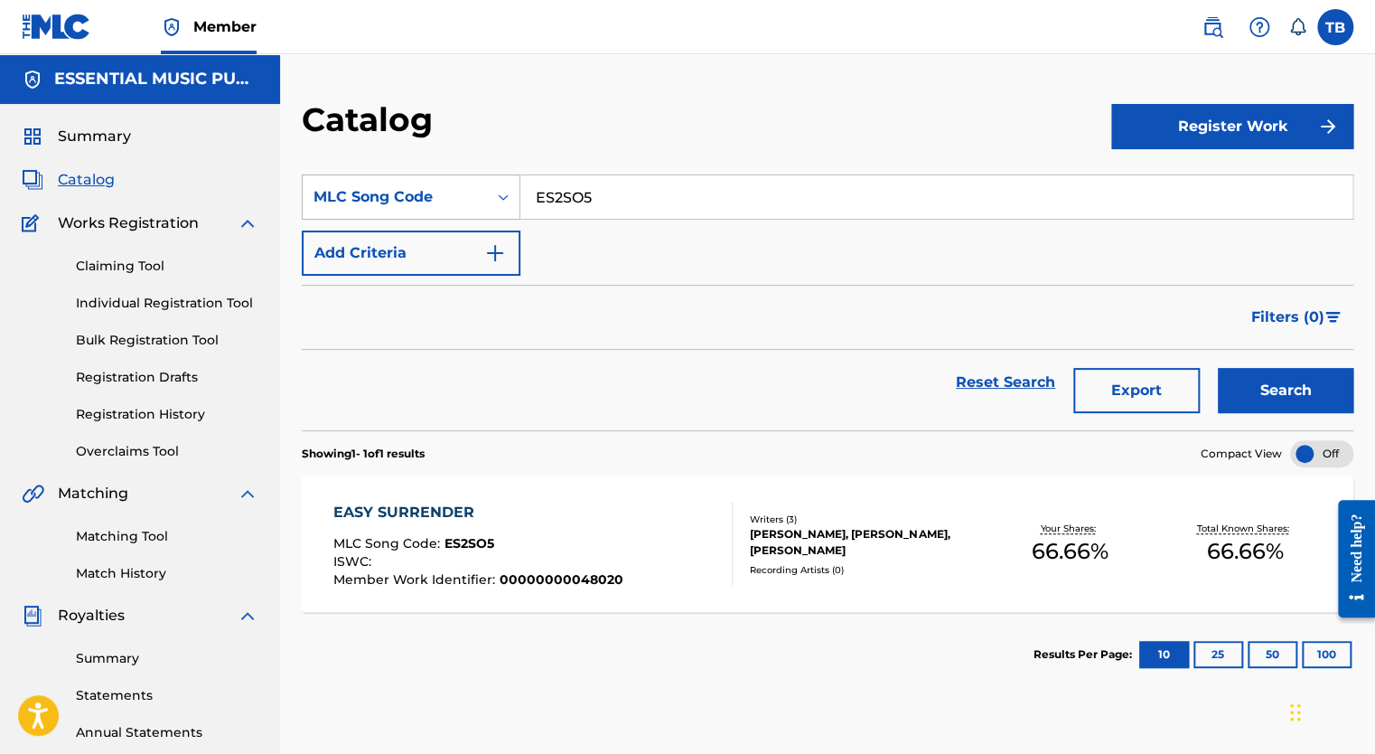
click at [438, 205] on div "MLC Song Code" at bounding box center [395, 197] width 163 height 22
drag, startPoint x: 605, startPoint y: 199, endPoint x: 492, endPoint y: 199, distance: 112.9
click at [492, 199] on div "SearchWithCriteriaf13d0c74-517c-4d2b-a406-d9ce42a0fc60 MLC Song Code ES2SO5" at bounding box center [828, 196] width 1052 height 45
paste input "TC0D3"
type input "TC0D35"
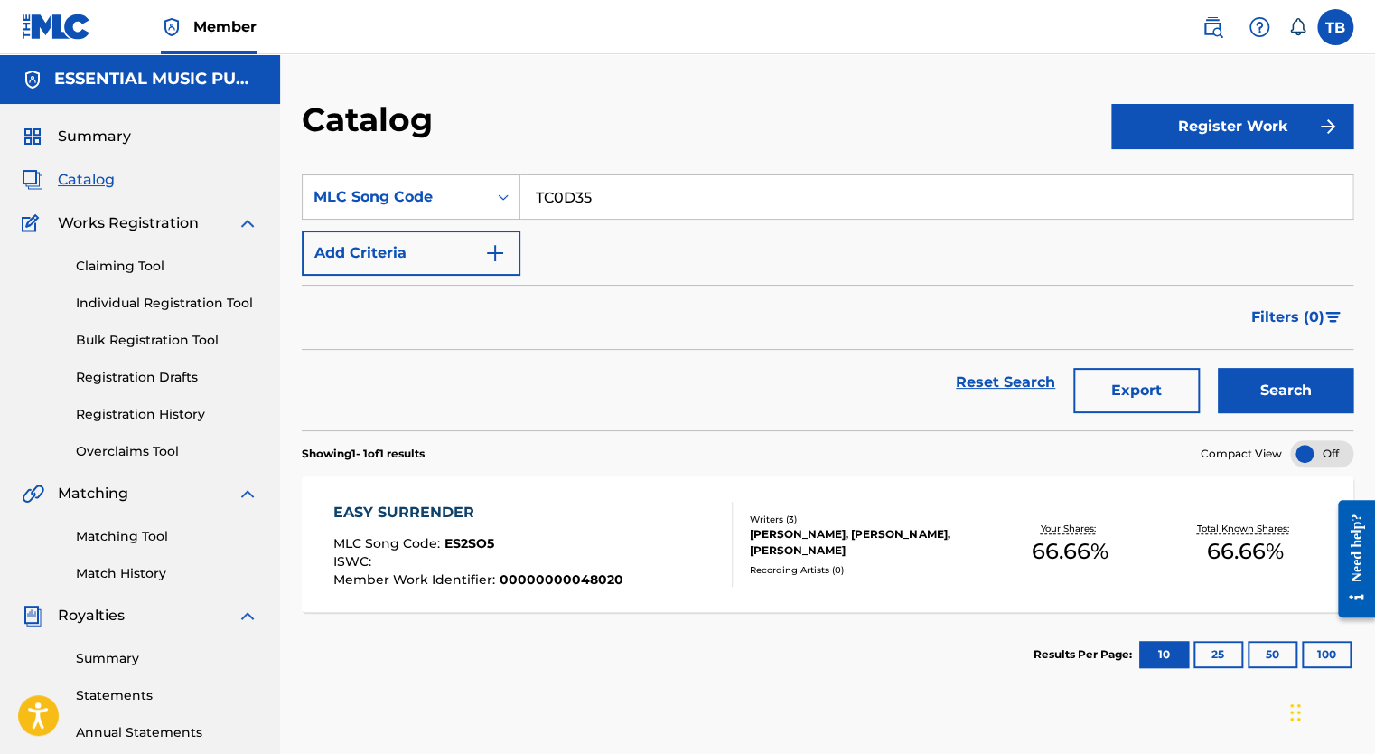
click at [1313, 377] on button "Search" at bounding box center [1286, 390] width 136 height 45
click at [477, 513] on div "THE MERRY IN MY CHRISTMAS" at bounding box center [476, 512] width 286 height 22
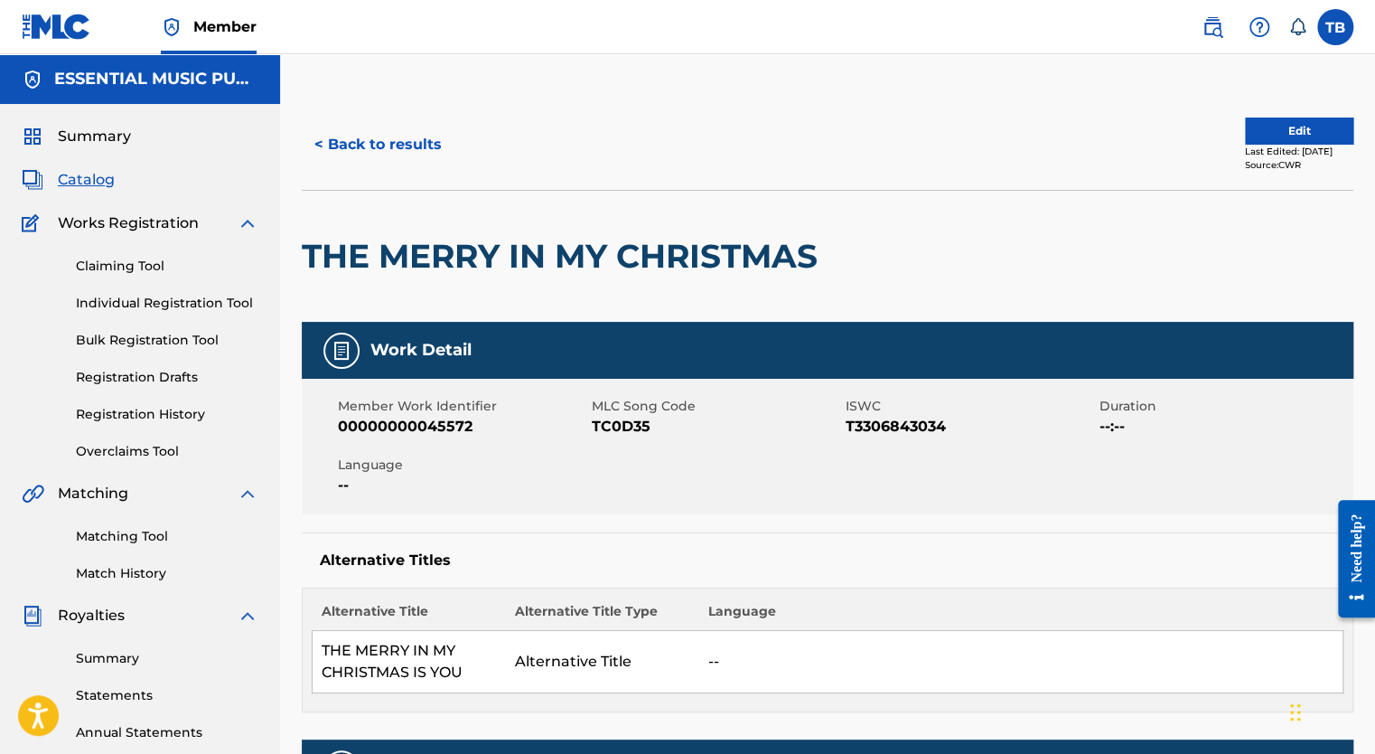
click at [1297, 133] on button "Edit" at bounding box center [1299, 130] width 108 height 27
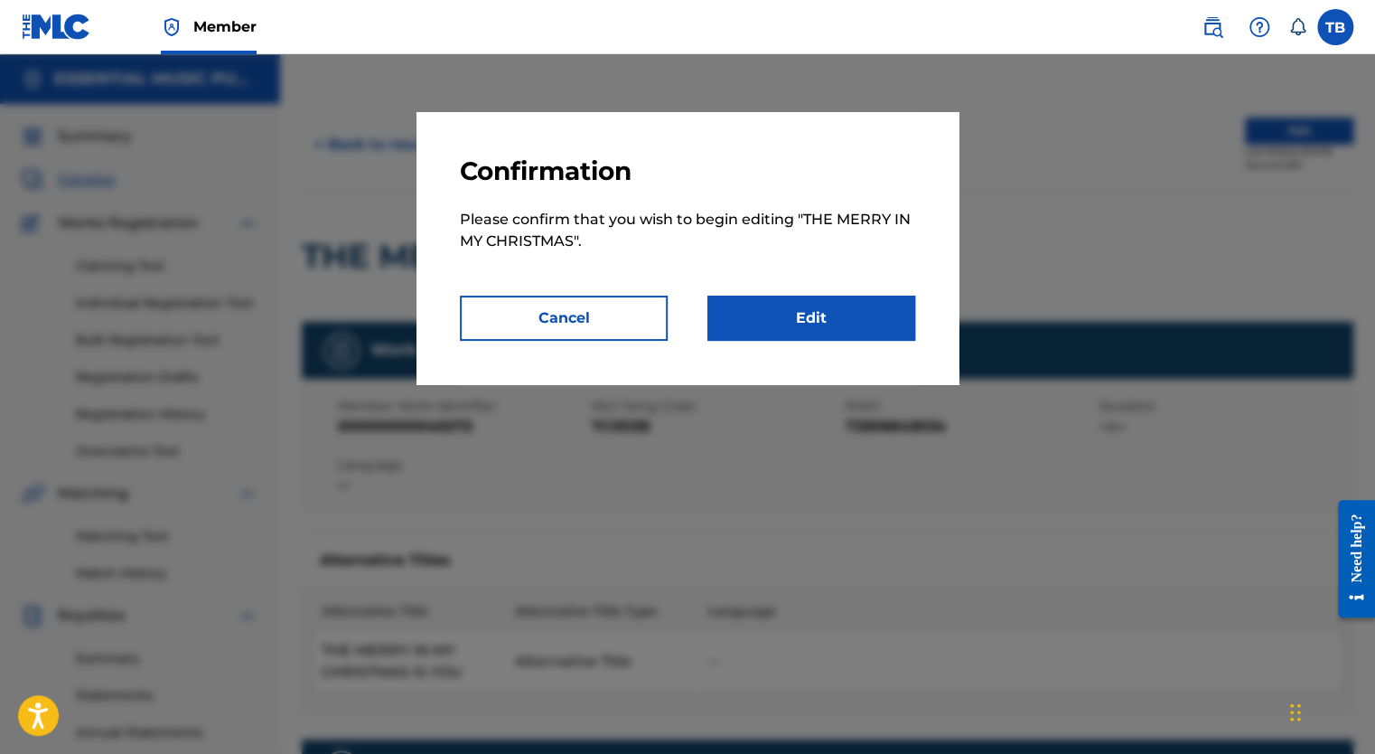
click at [803, 313] on link "Edit" at bounding box center [811, 317] width 208 height 45
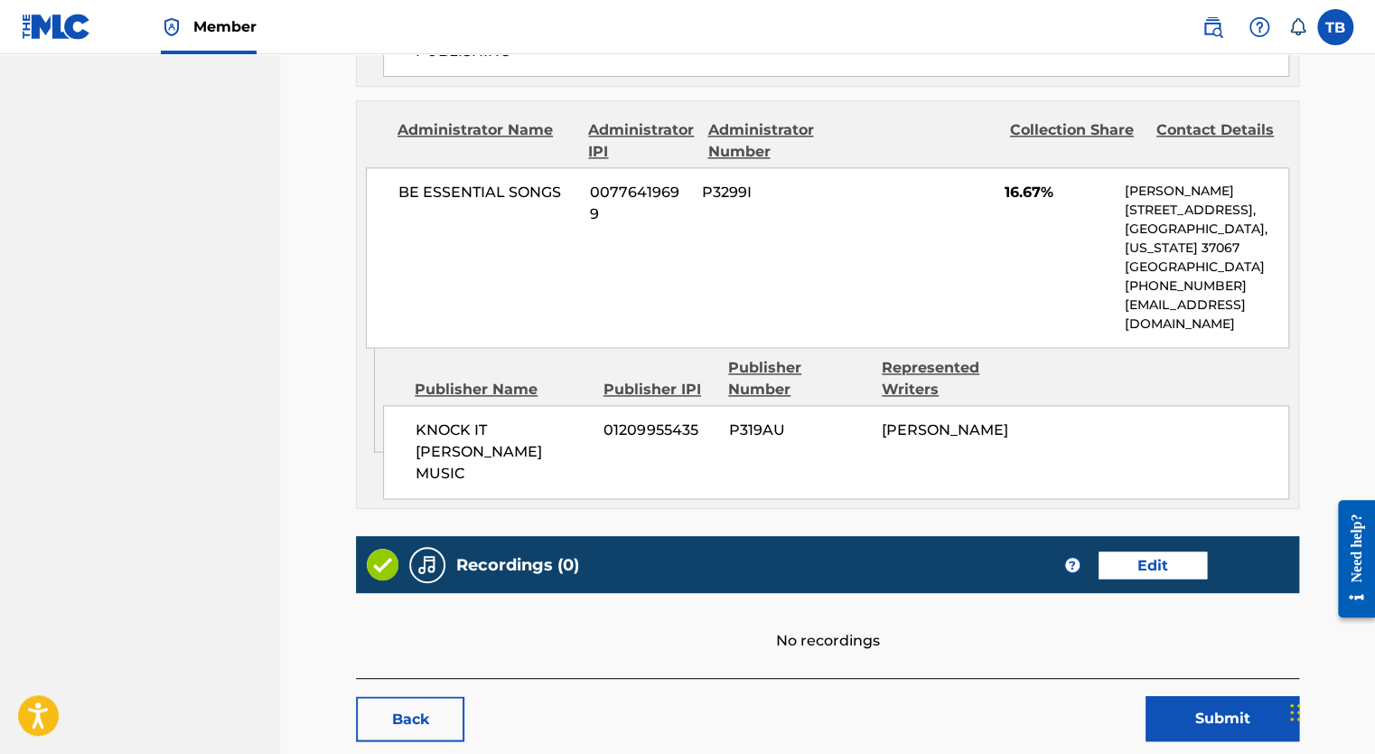
scroll to position [1303, 0]
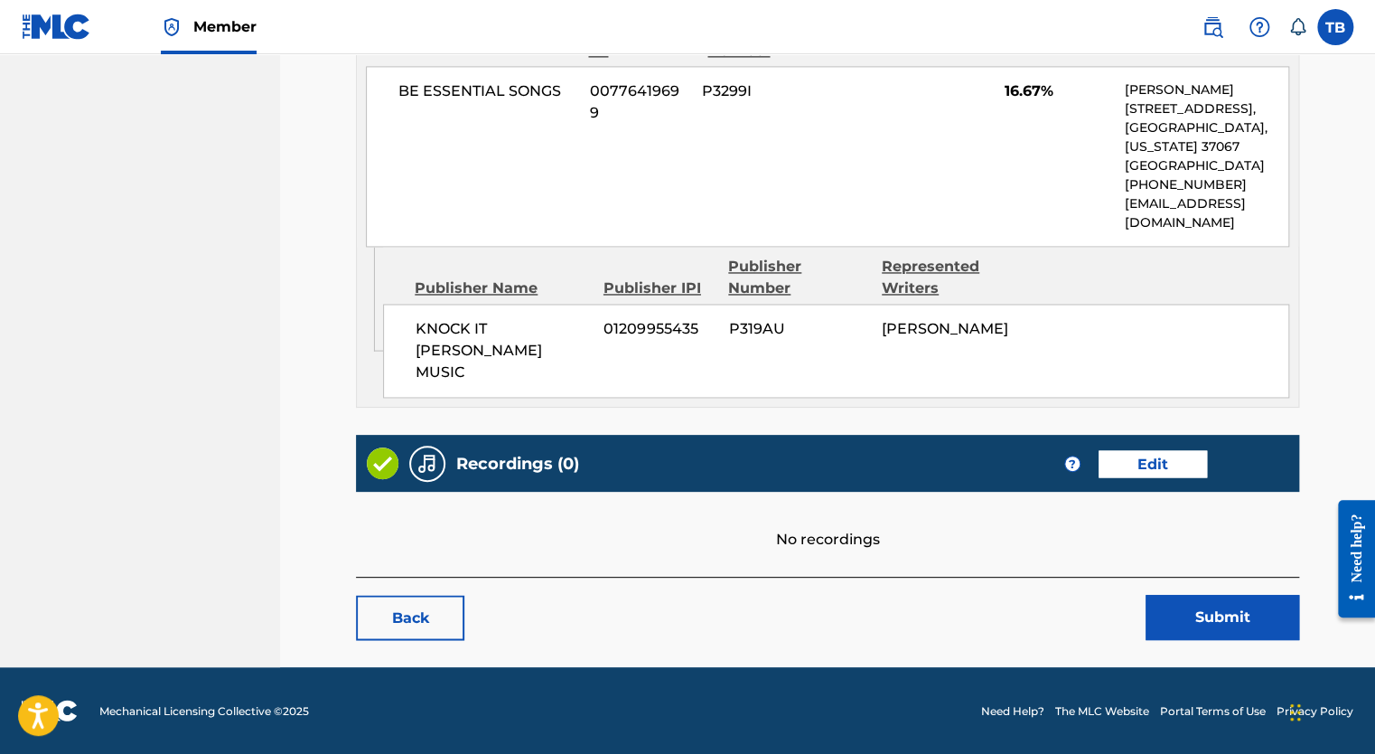
click at [1150, 462] on link "Edit" at bounding box center [1153, 463] width 108 height 27
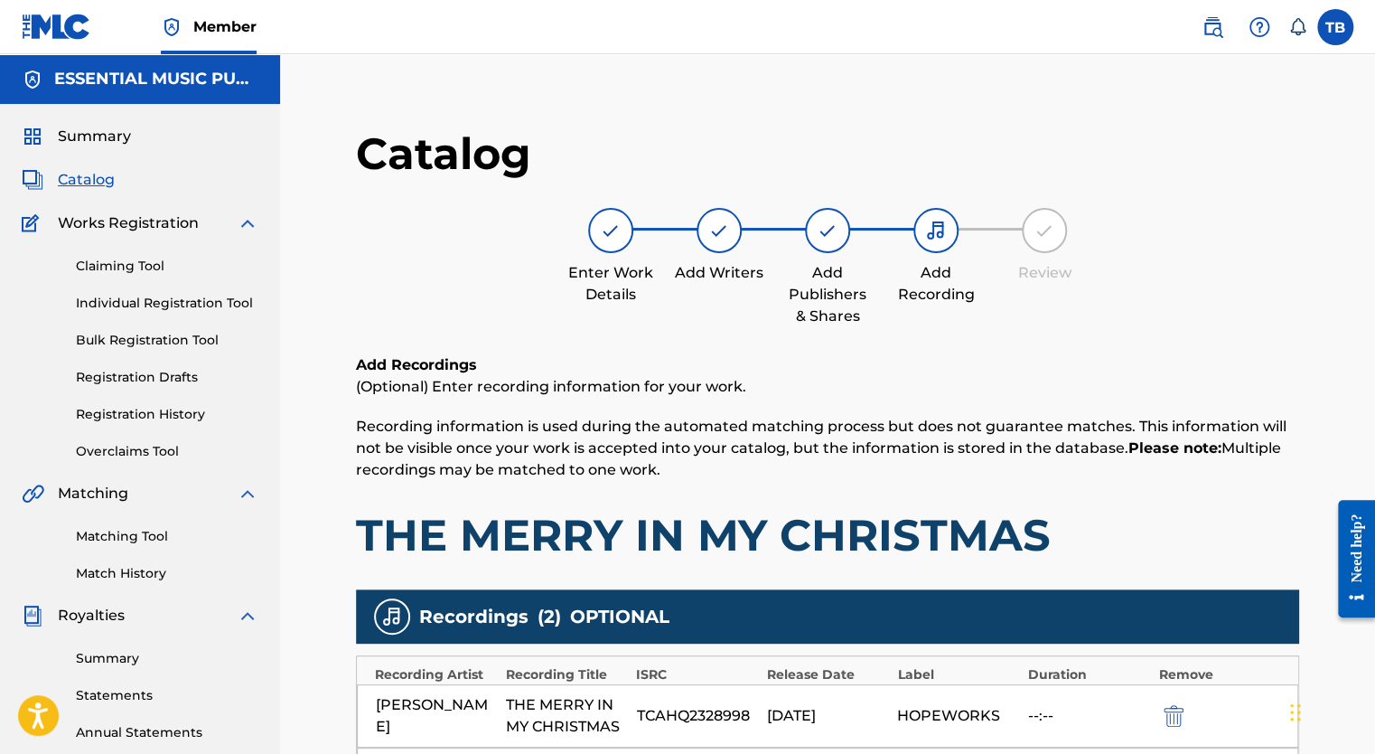
scroll to position [435, 0]
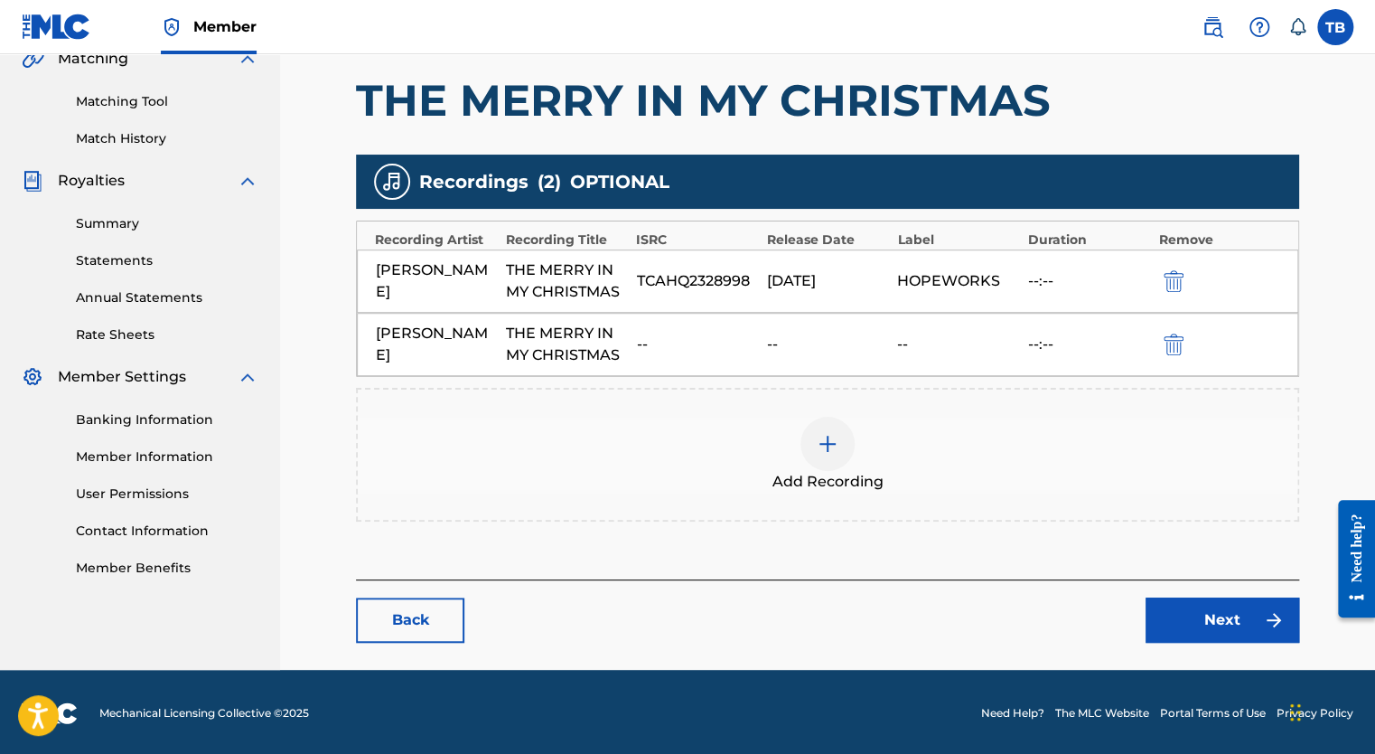
click at [1235, 616] on link "Next" at bounding box center [1223, 619] width 154 height 45
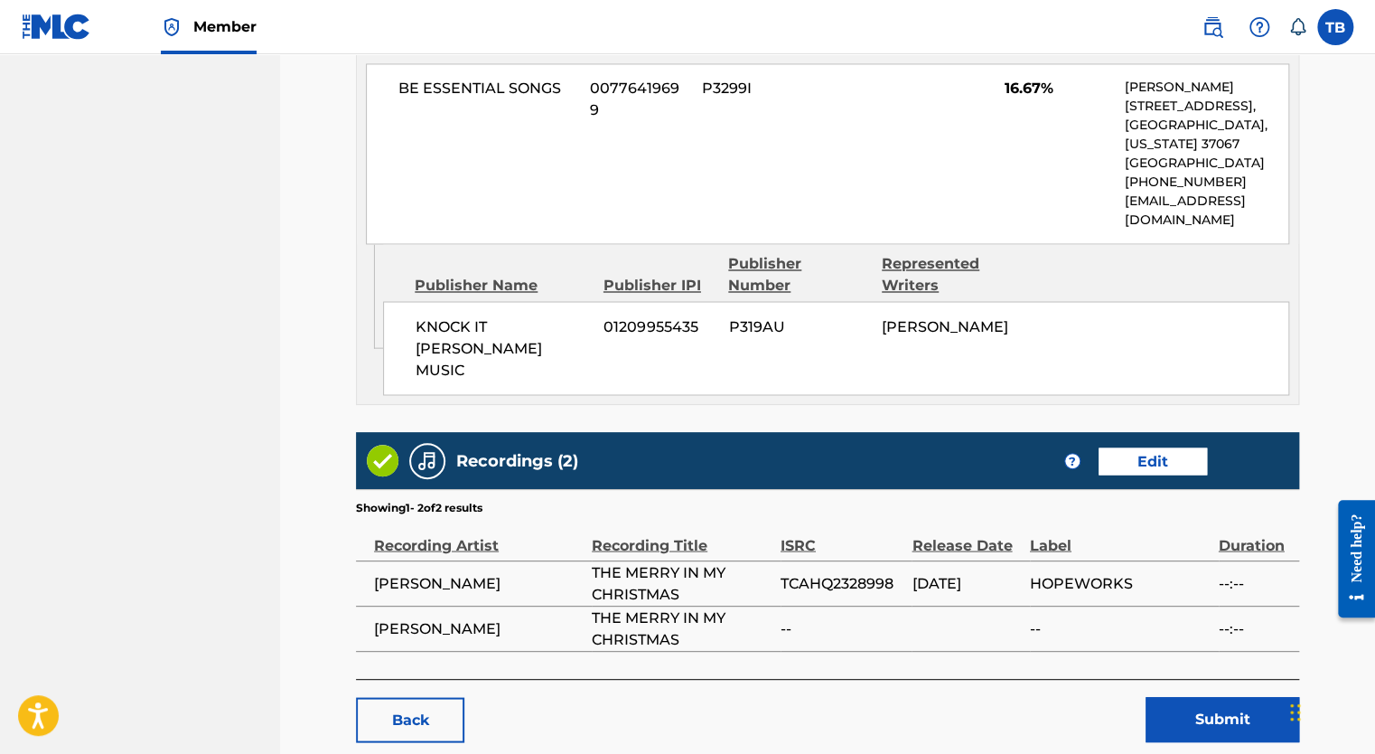
scroll to position [1509, 0]
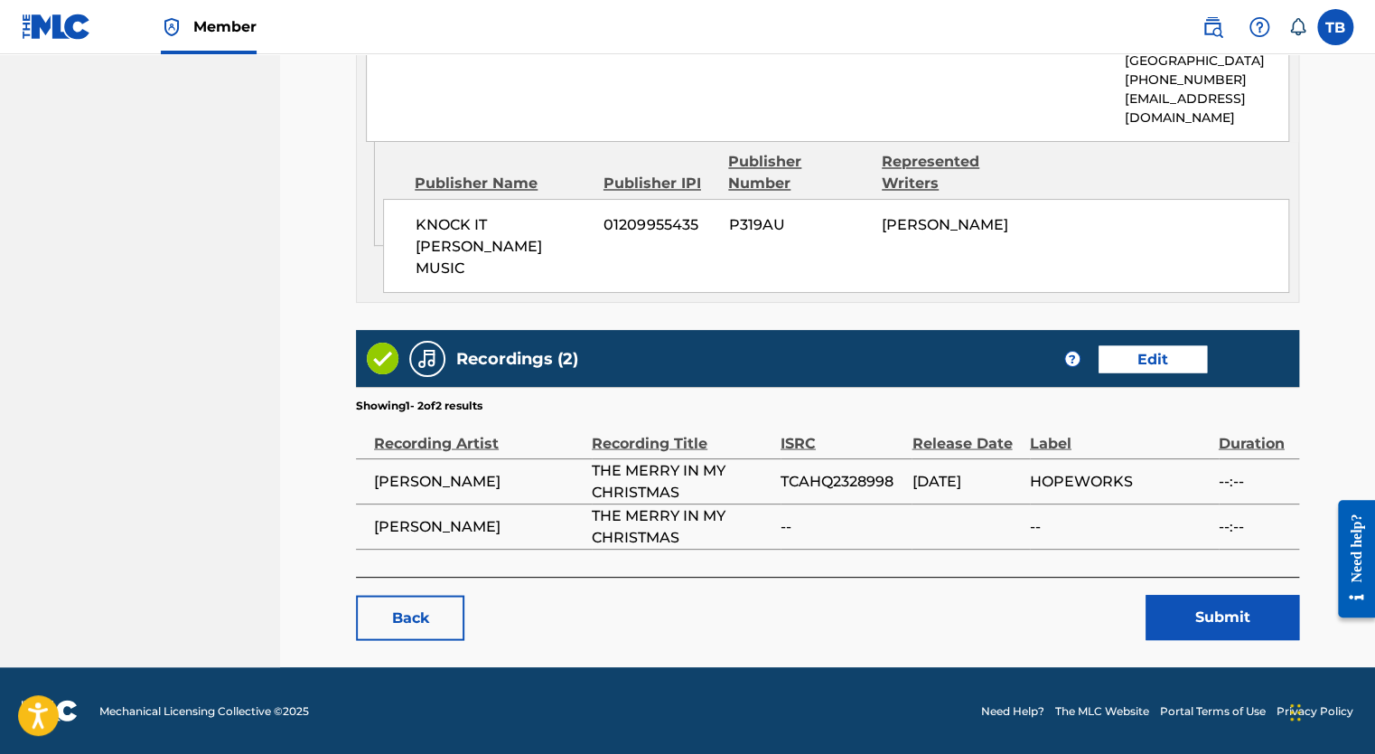
click at [1224, 609] on button "Submit" at bounding box center [1223, 617] width 154 height 45
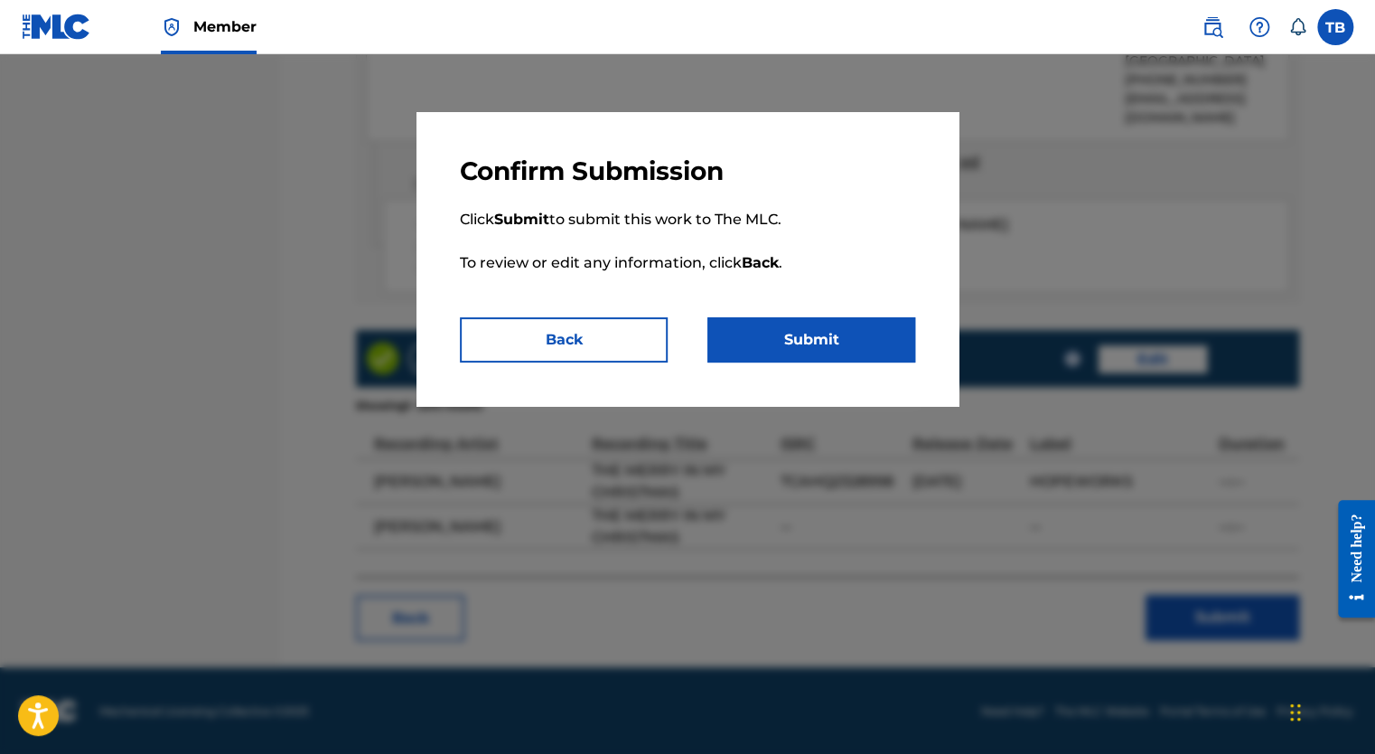
click at [840, 339] on button "Submit" at bounding box center [811, 339] width 208 height 45
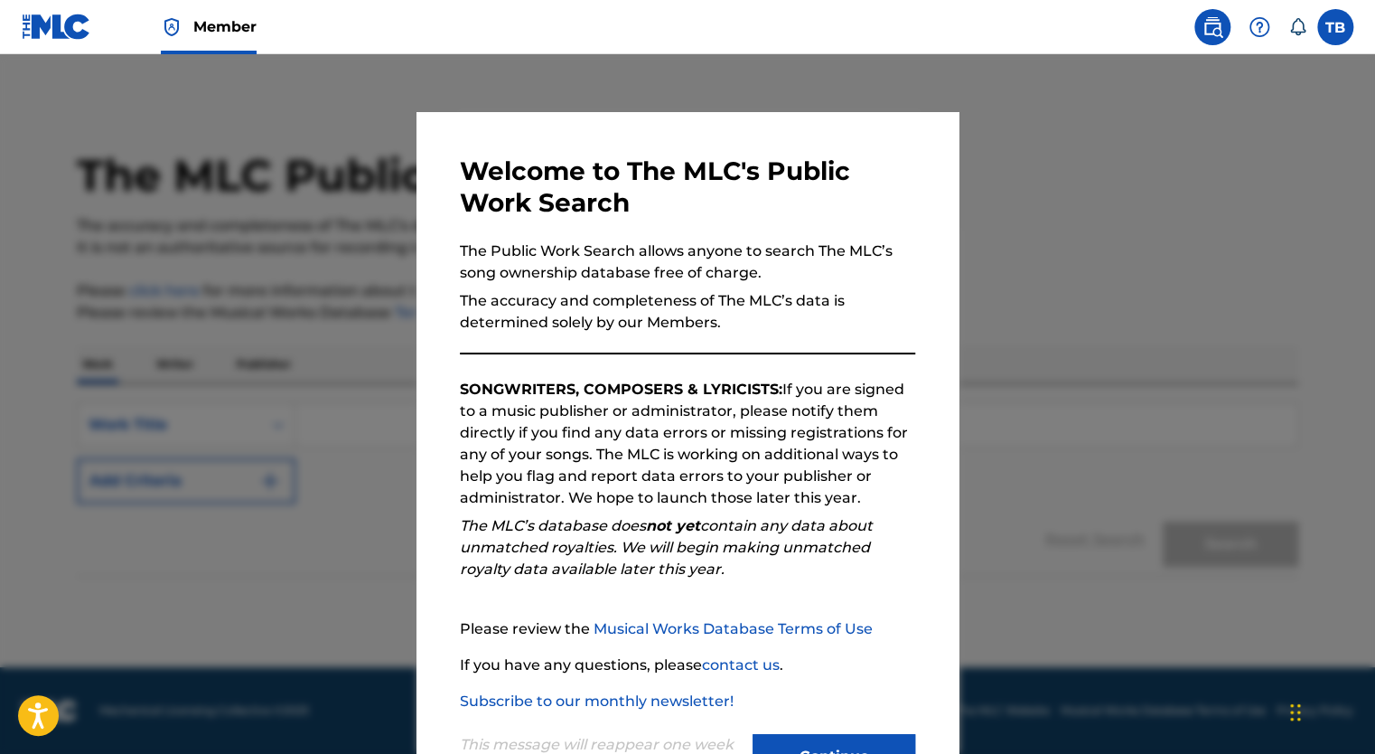
click at [815, 742] on button "Continue" at bounding box center [834, 756] width 163 height 45
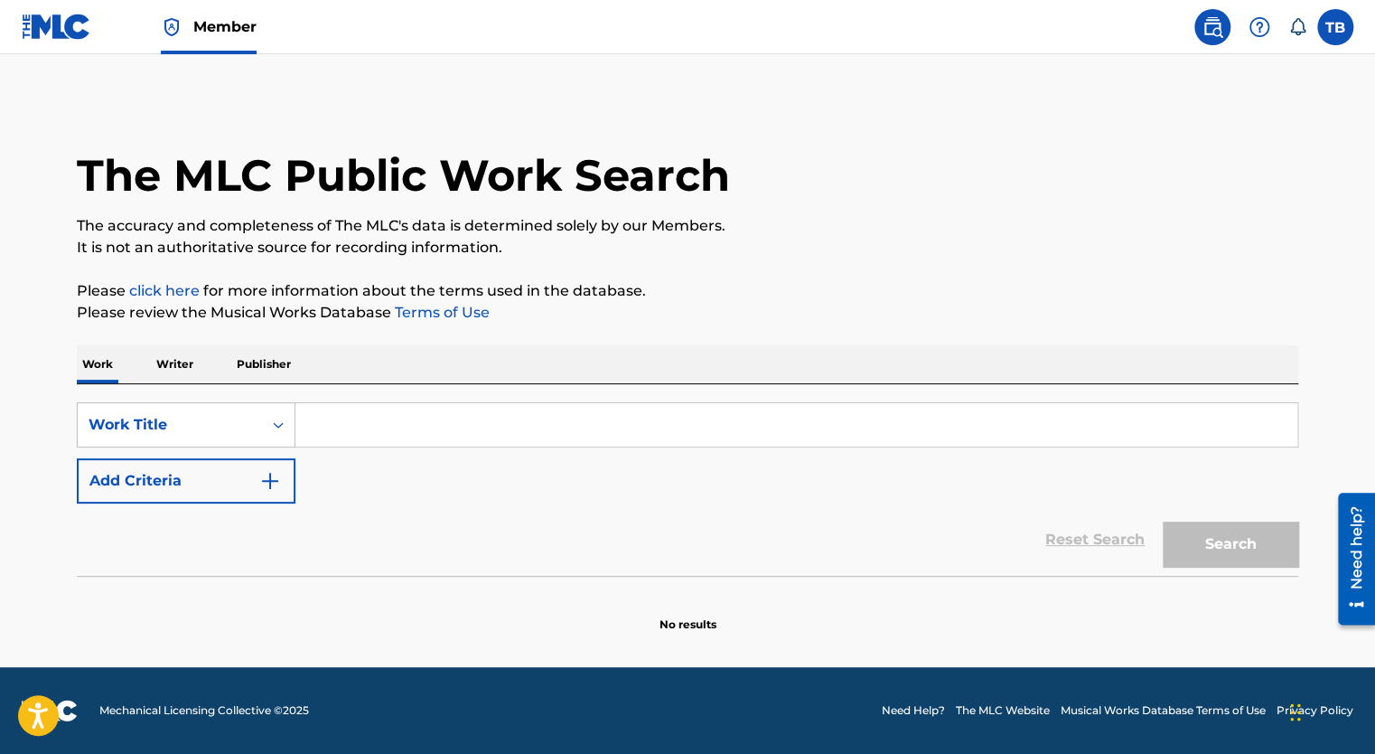
click at [380, 426] on input "Search Form" at bounding box center [796, 424] width 1002 height 43
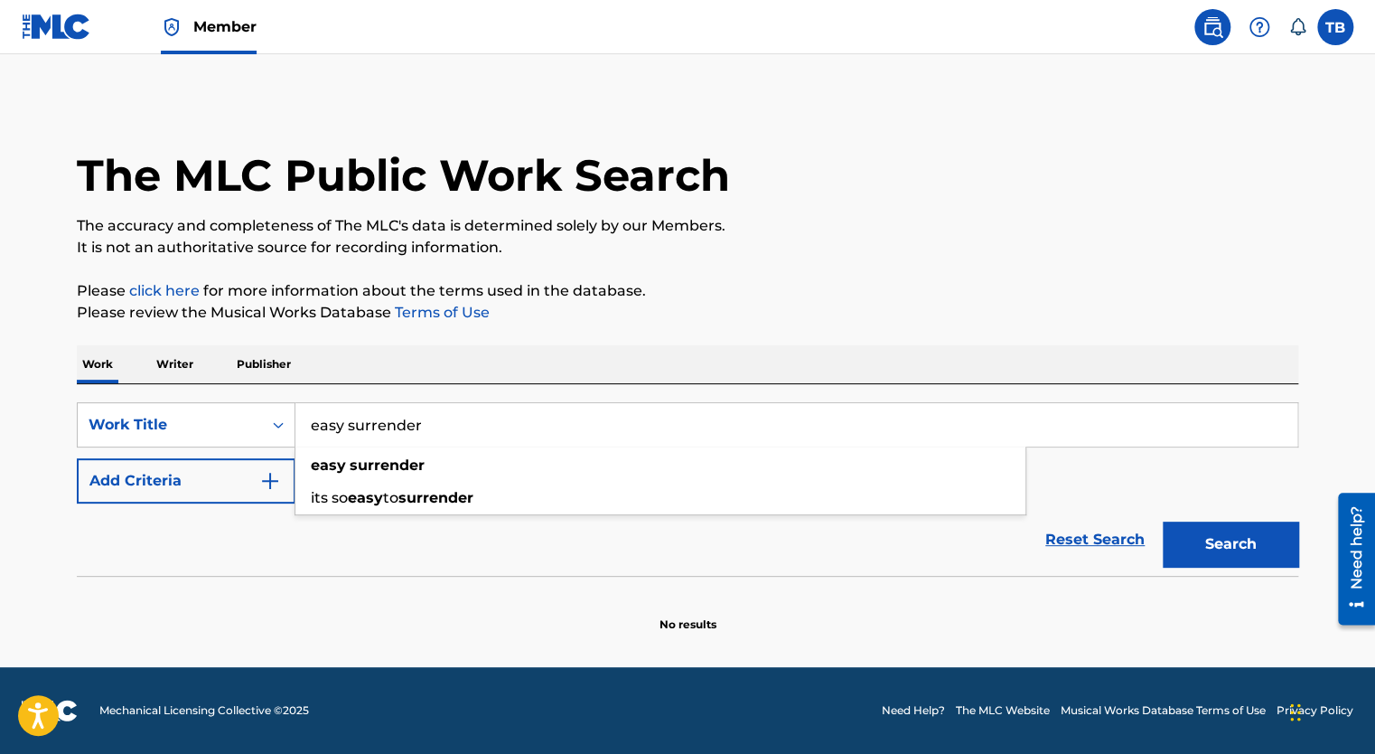
type input "easy surrender"
click at [232, 473] on button "Add Criteria" at bounding box center [186, 480] width 219 height 45
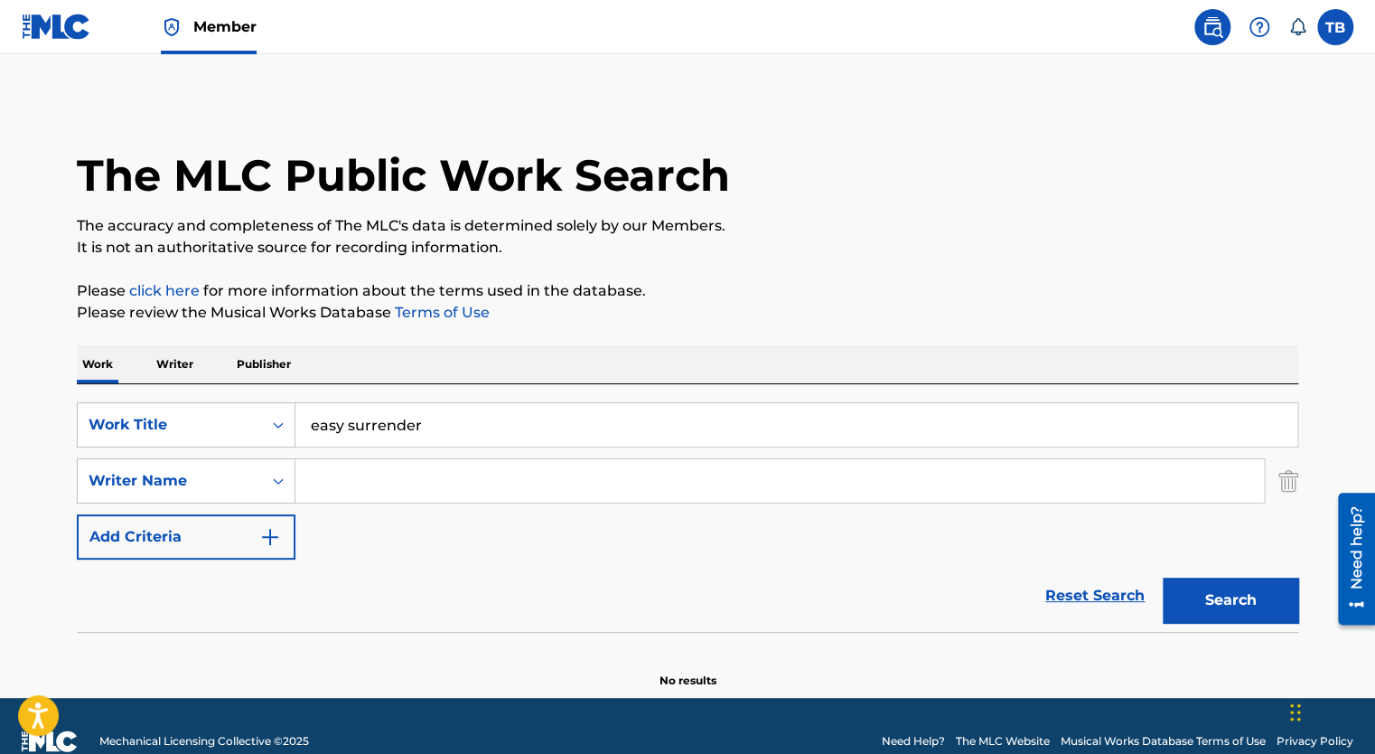
click at [370, 457] on div "SearchWithCriteria1e440c79-02ab-4b64-a515-5874c8b88d60 Work Title easy surrende…" at bounding box center [688, 480] width 1222 height 157
click at [372, 468] on input "Search Form" at bounding box center [779, 480] width 969 height 43
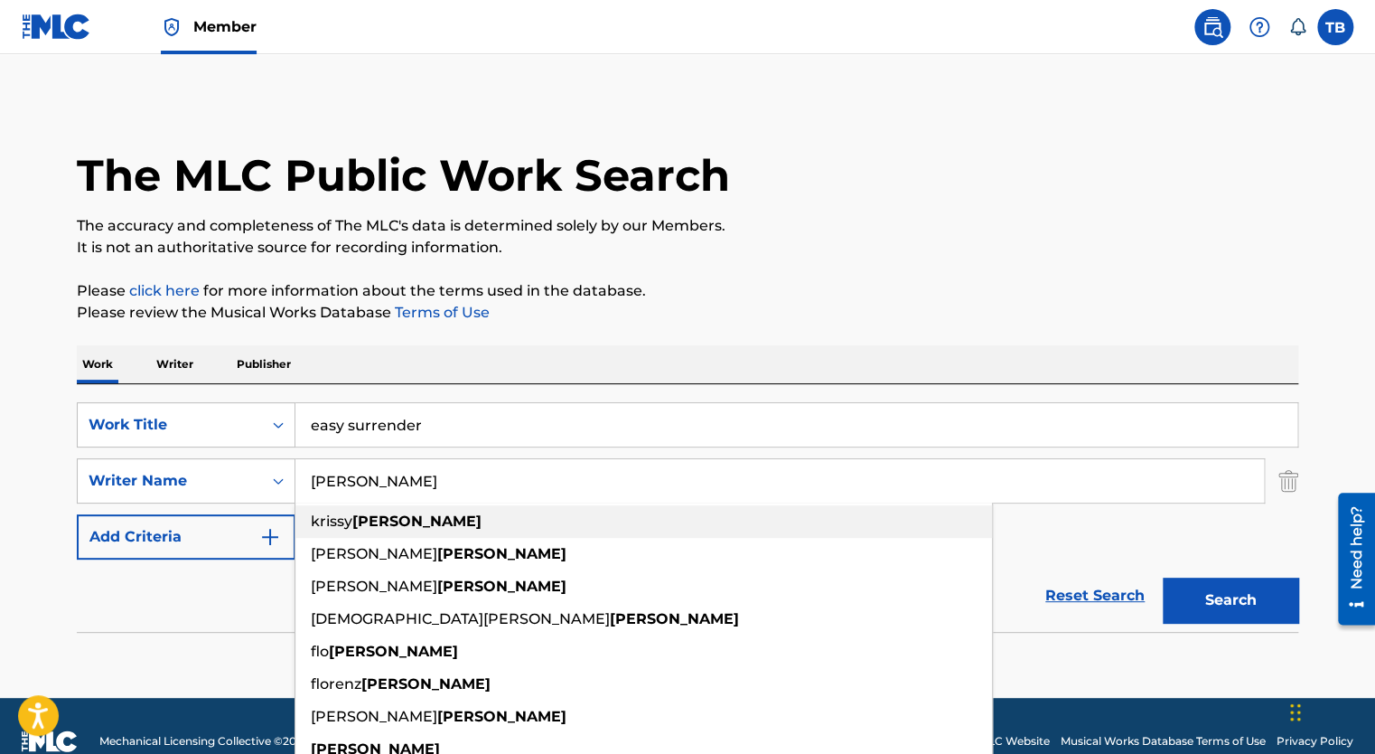
click at [394, 524] on strong "[PERSON_NAME]" at bounding box center [416, 520] width 129 height 17
type input "krissy nordhoff"
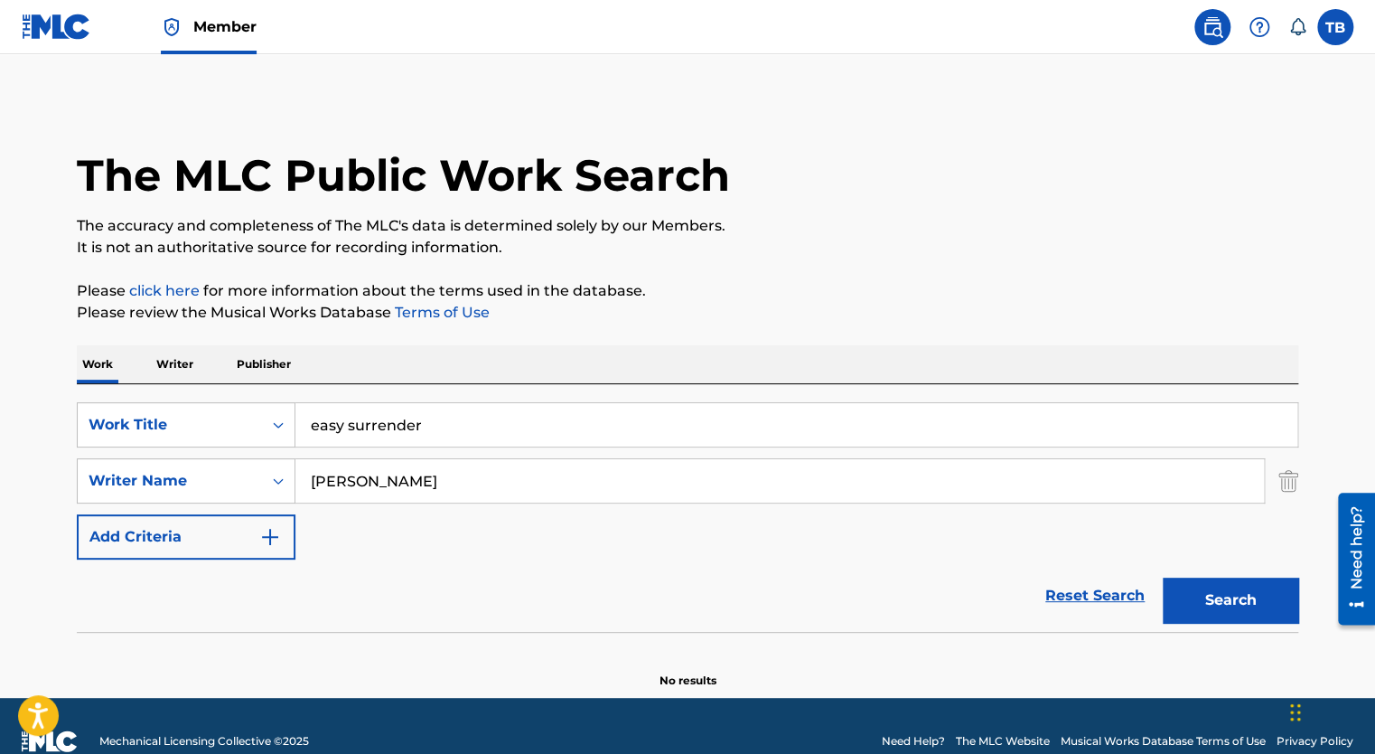
click at [1222, 602] on button "Search" at bounding box center [1231, 599] width 136 height 45
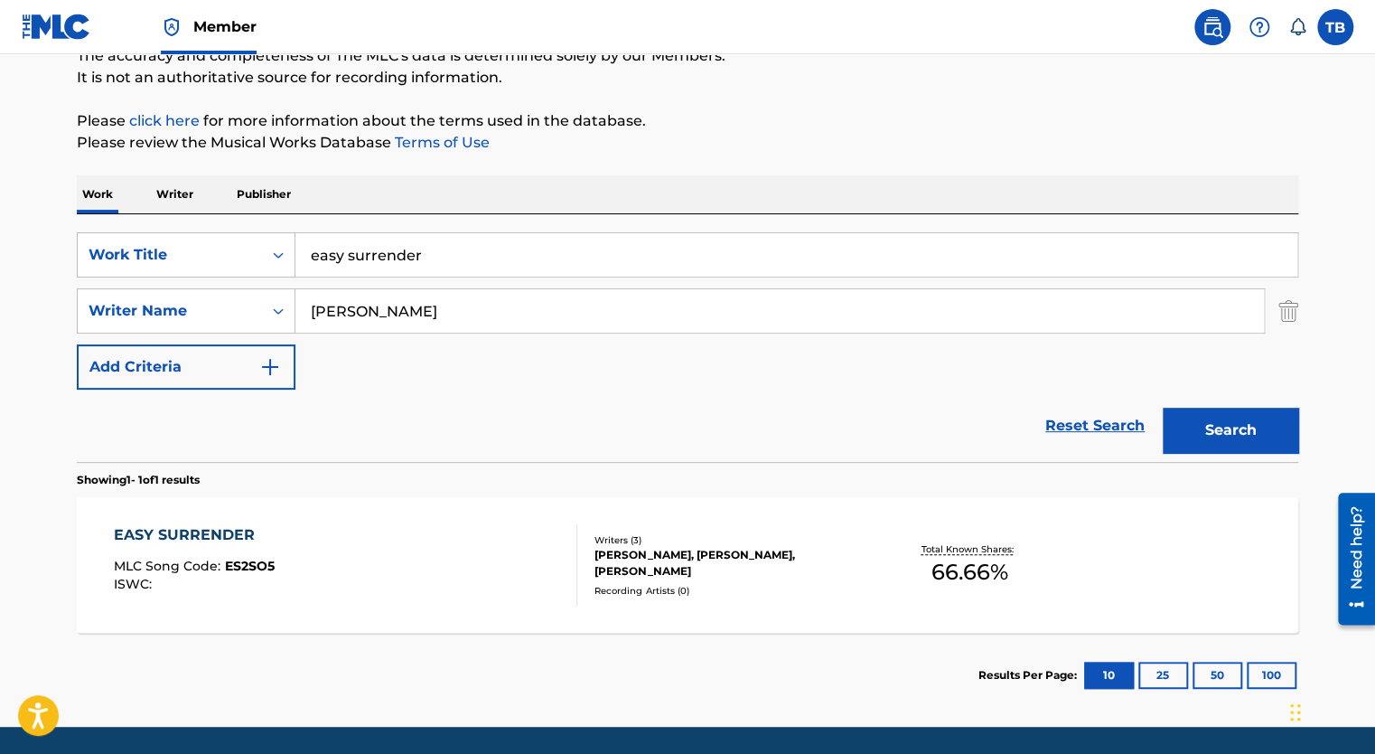
scroll to position [229, 0]
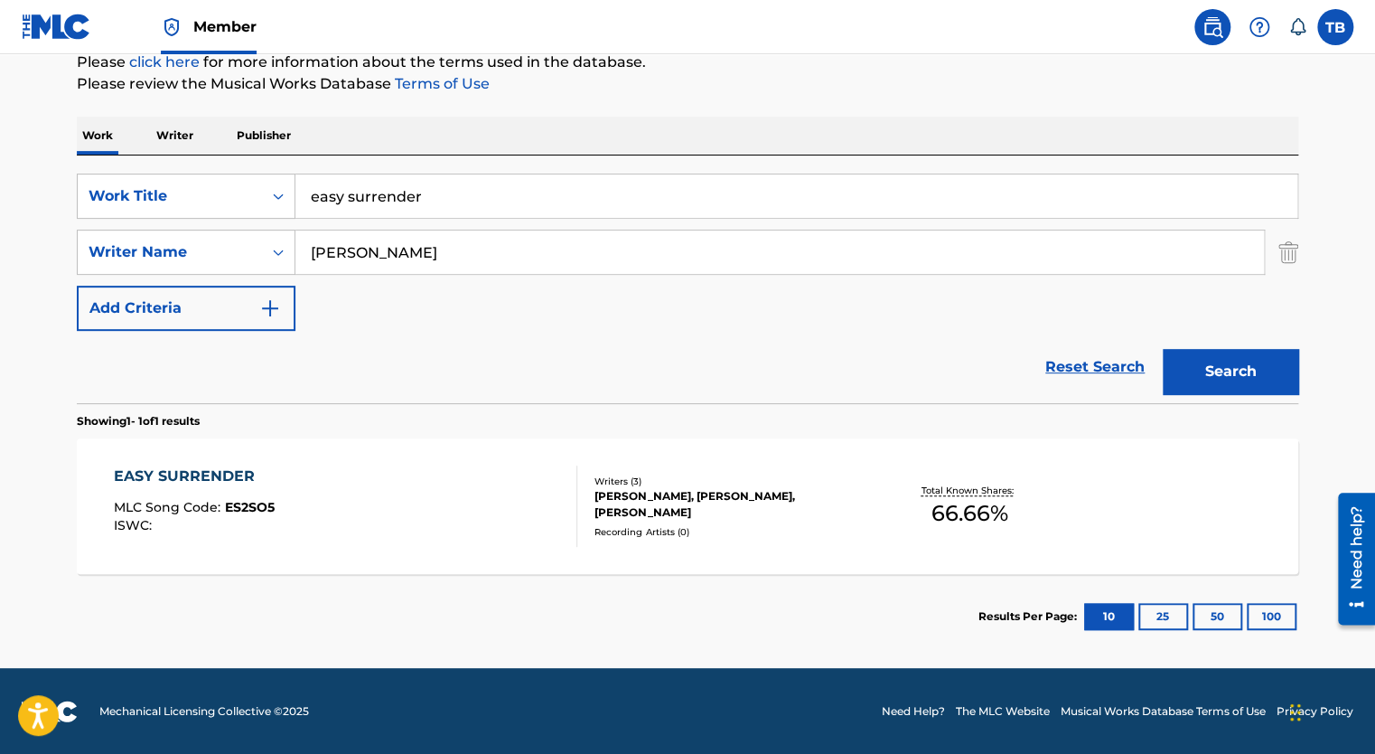
click at [221, 477] on div "EASY SURRENDER" at bounding box center [194, 476] width 161 height 22
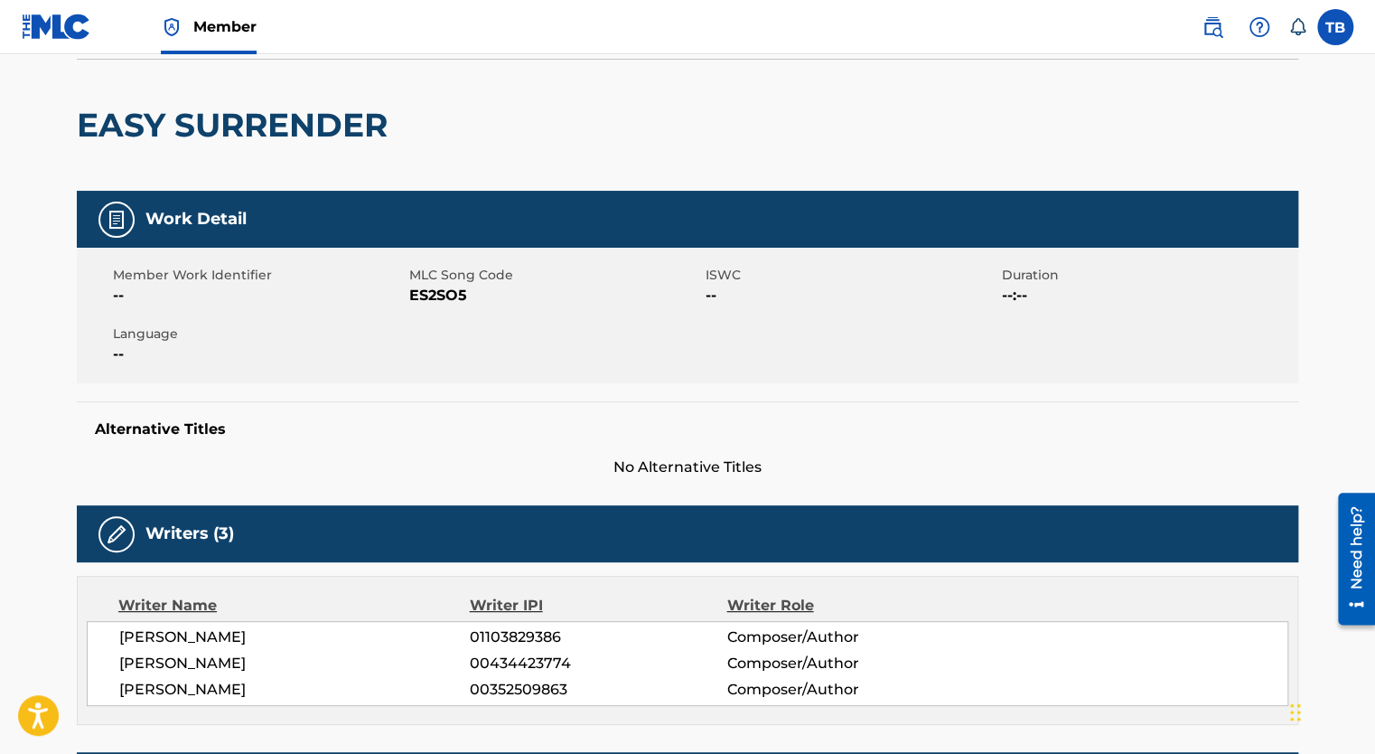
scroll to position [184, 0]
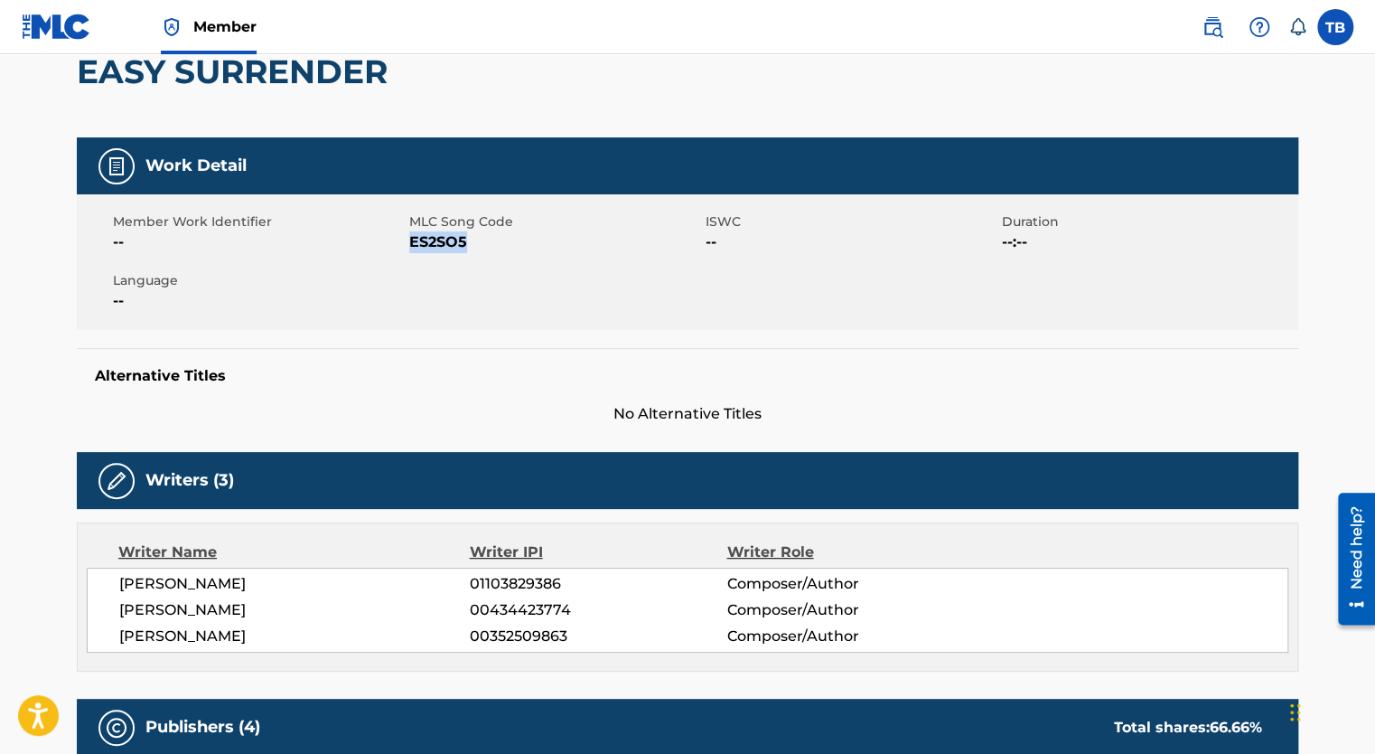
drag, startPoint x: 408, startPoint y: 240, endPoint x: 483, endPoint y: 240, distance: 74.1
click at [483, 240] on span "ES2SO5" at bounding box center [555, 242] width 292 height 22
copy span "ES2SO5"
